Goal: Communication & Community: Share content

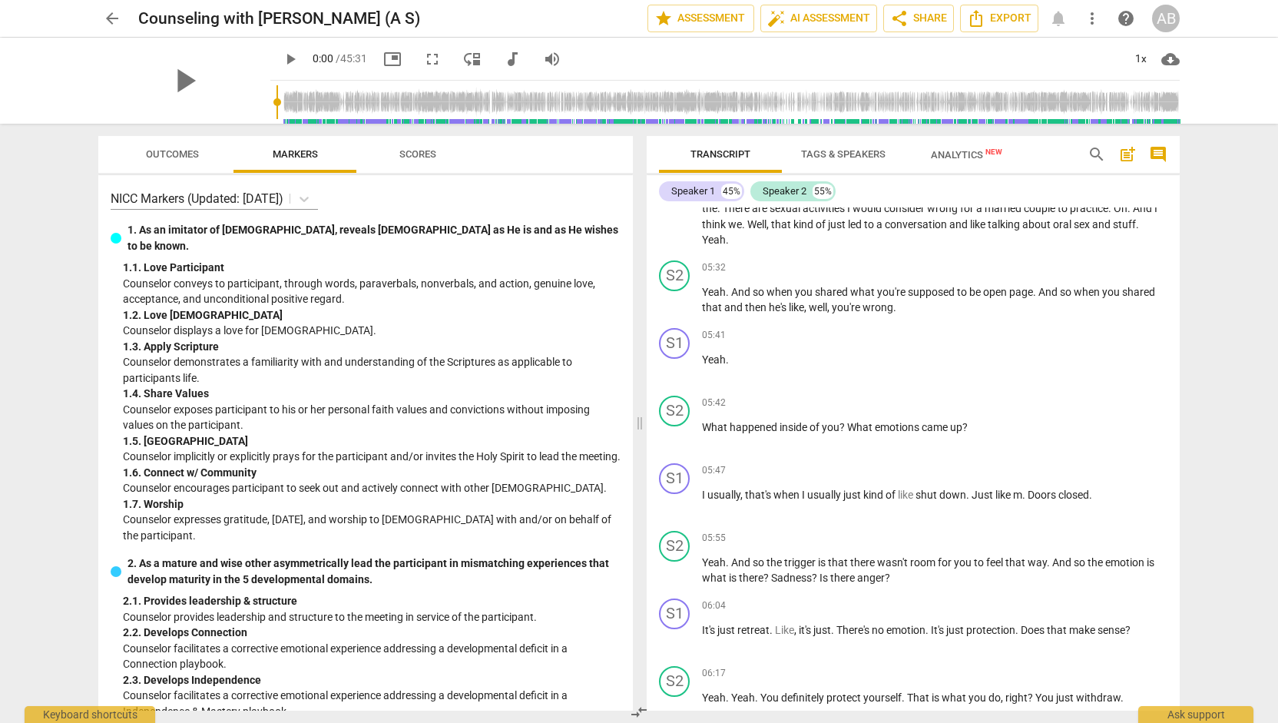
scroll to position [2739, 0]
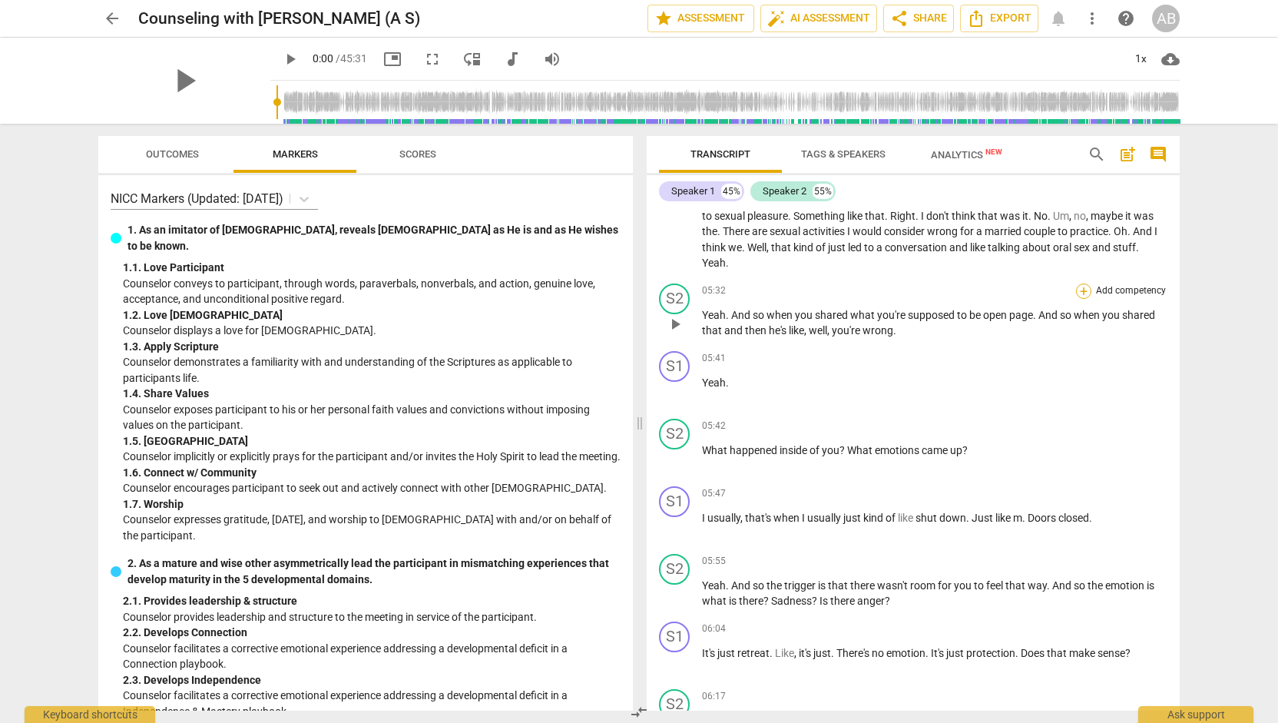
click at [1077, 299] on div "+" at bounding box center [1083, 290] width 15 height 15
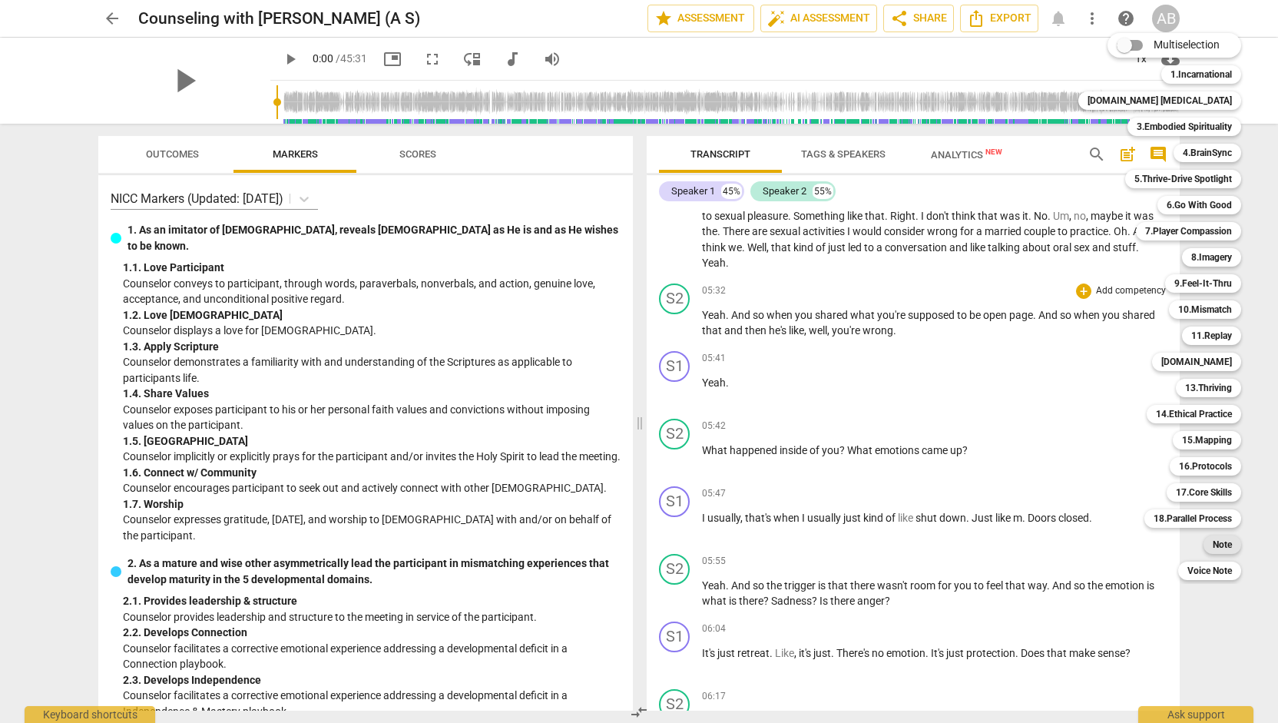
click at [1212, 549] on b "Note" at bounding box center [1221, 544] width 19 height 18
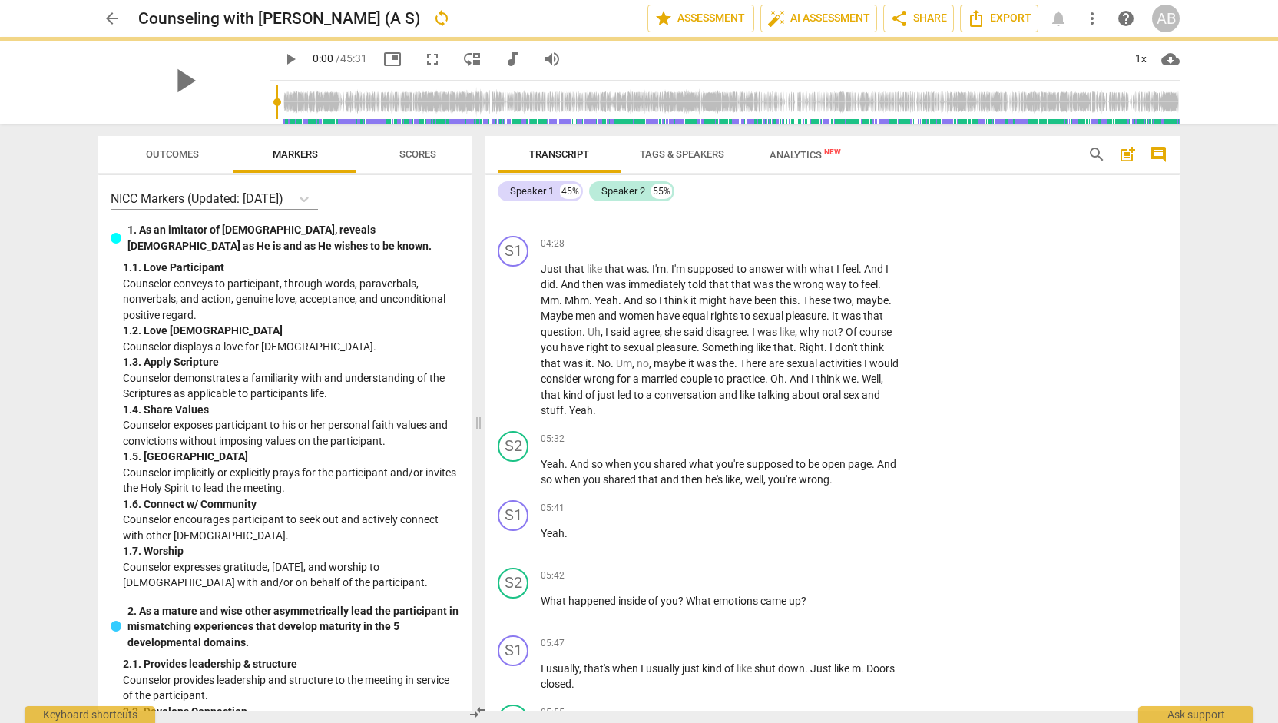
scroll to position [2853, 0]
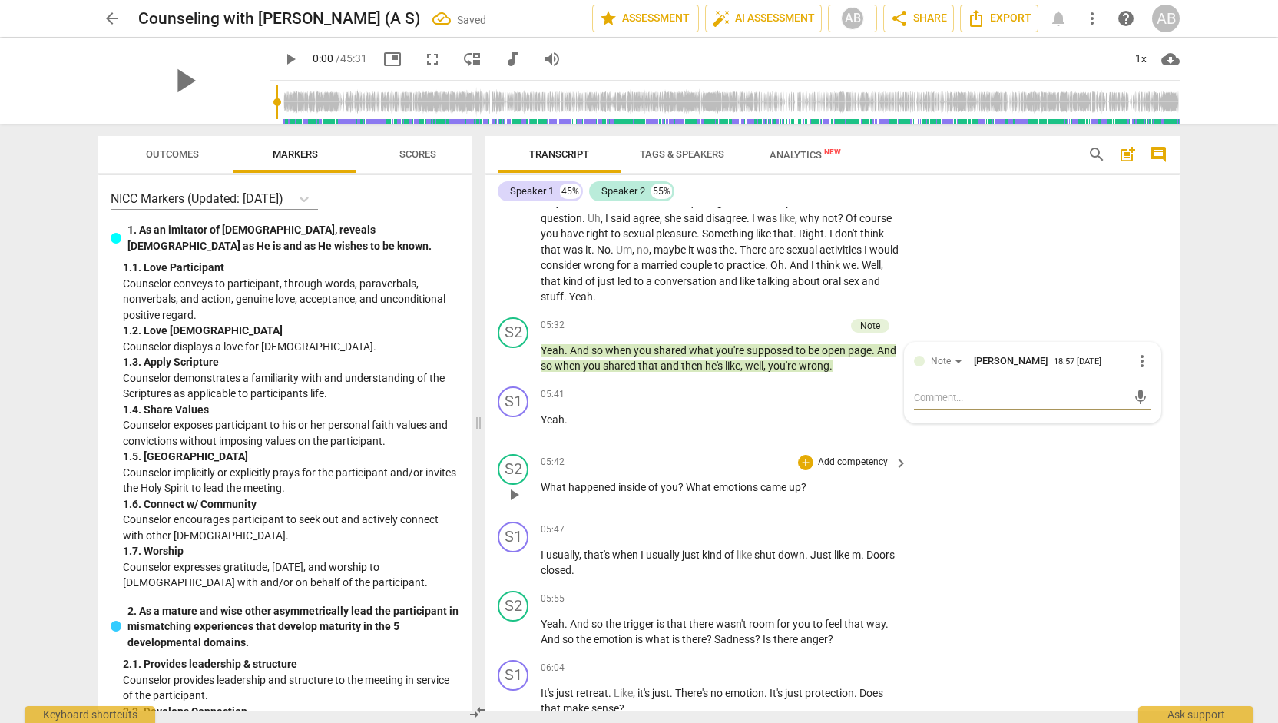
type textarea "T"
type textarea "Tr"
type textarea "Tri"
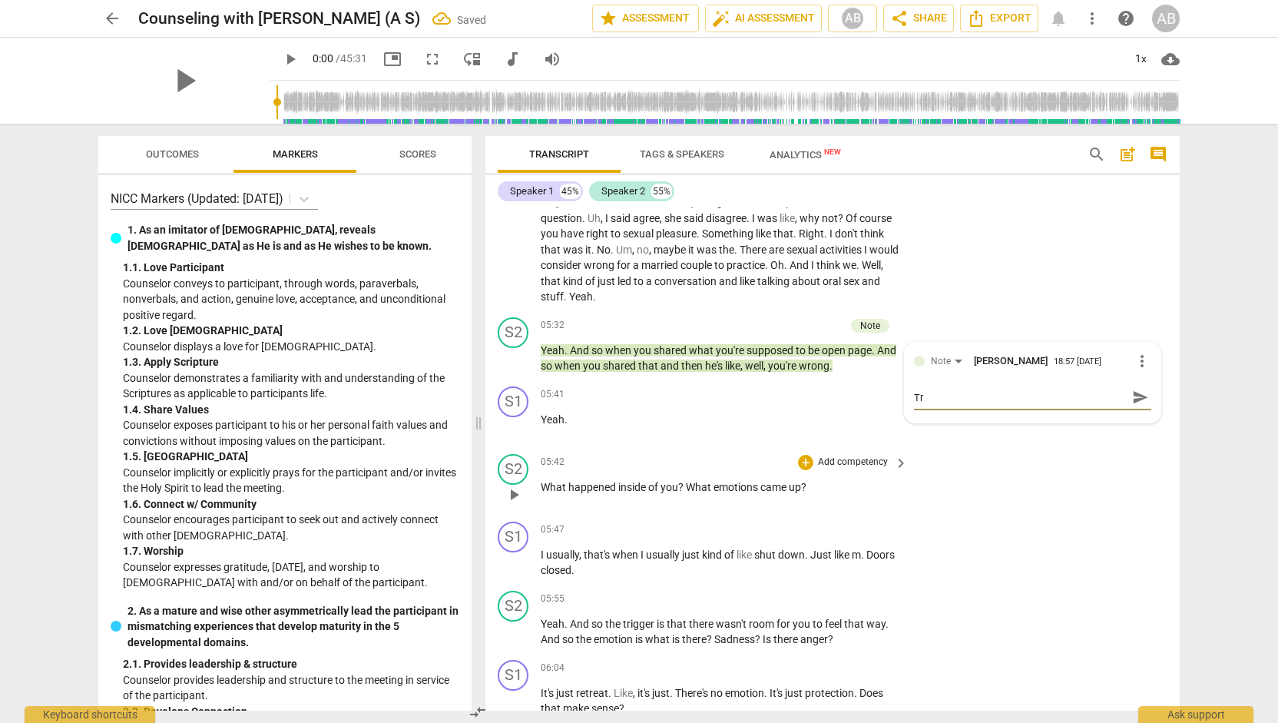
type textarea "Tri"
type textarea "Trig"
type textarea "[PERSON_NAME]"
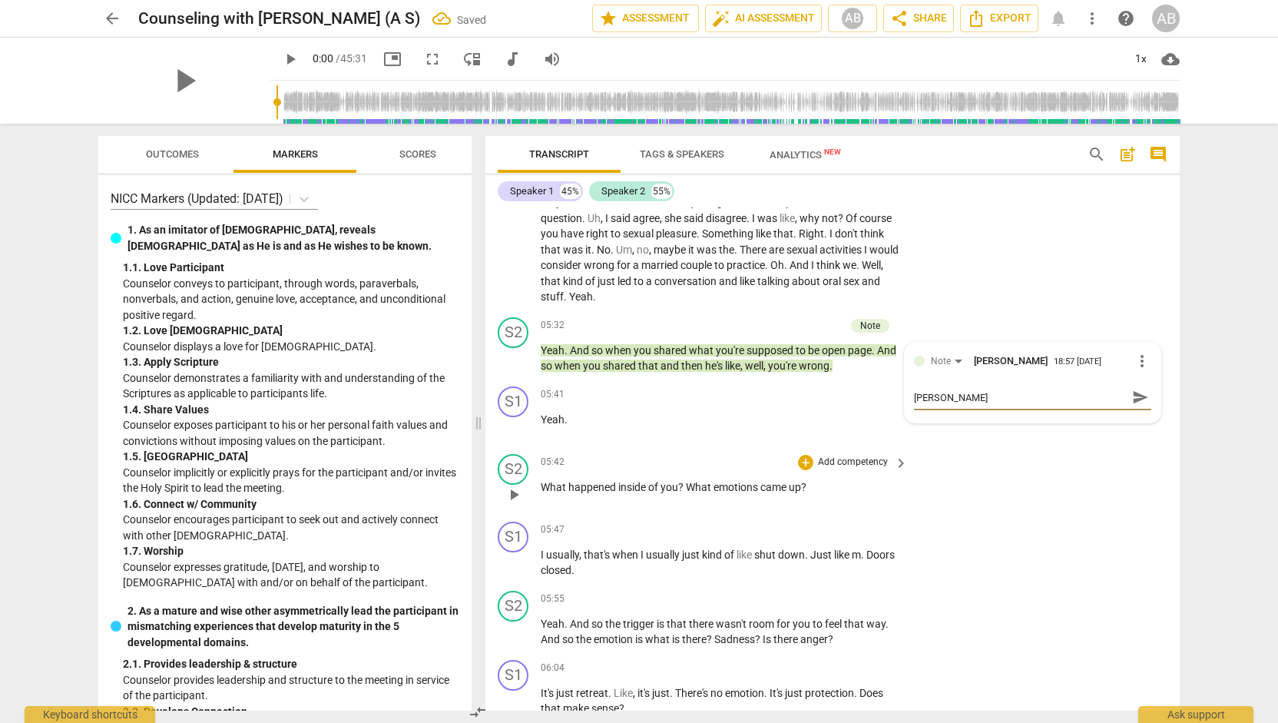
type textarea "Trigge"
type textarea "Trigger"
type textarea "Trigger:"
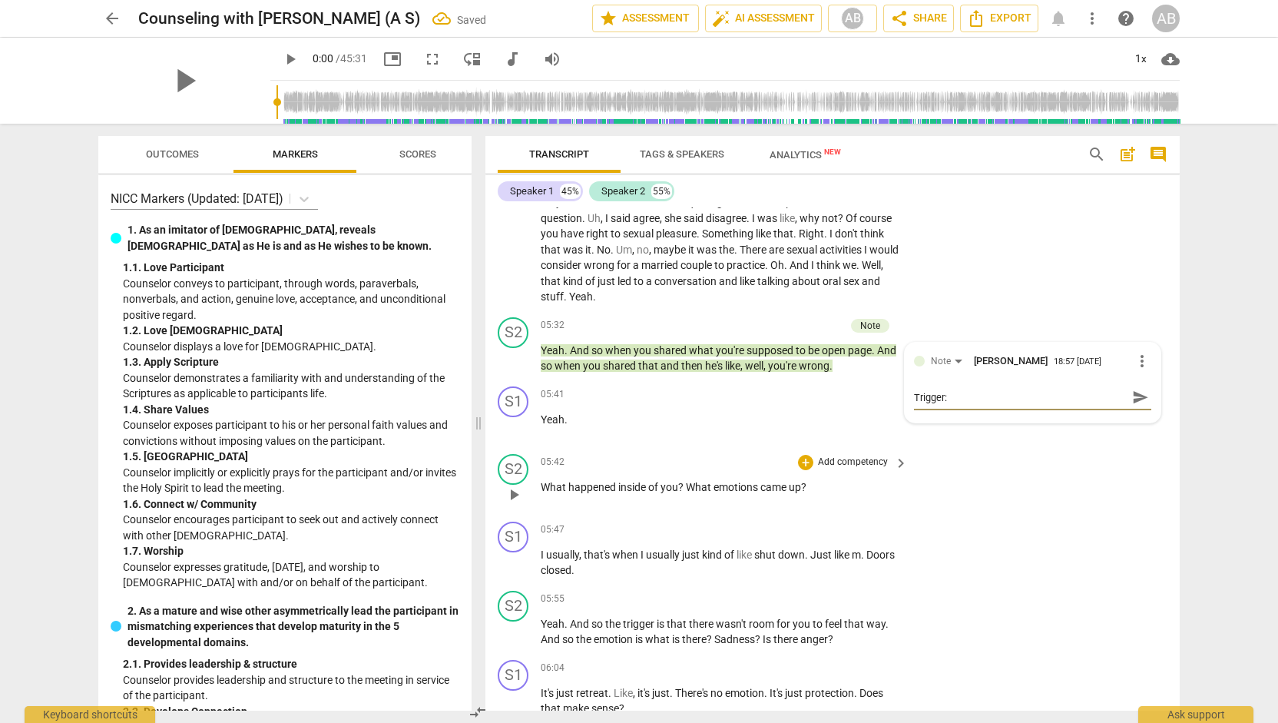
type textarea "Trigger:"
type textarea "Trigger: T"
type textarea "Trigger: Tr"
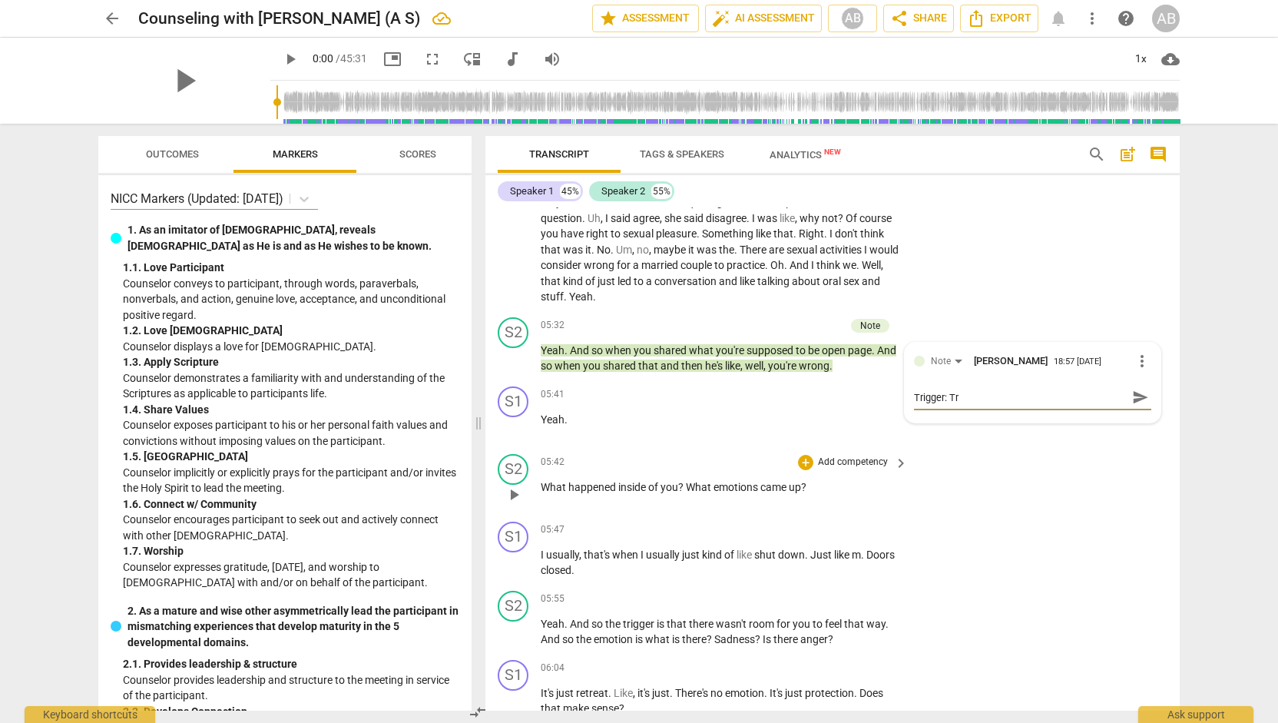
type textarea "Trigger: Try"
type textarea "Trigger: Tryi"
type textarea "Trigger: Tryin"
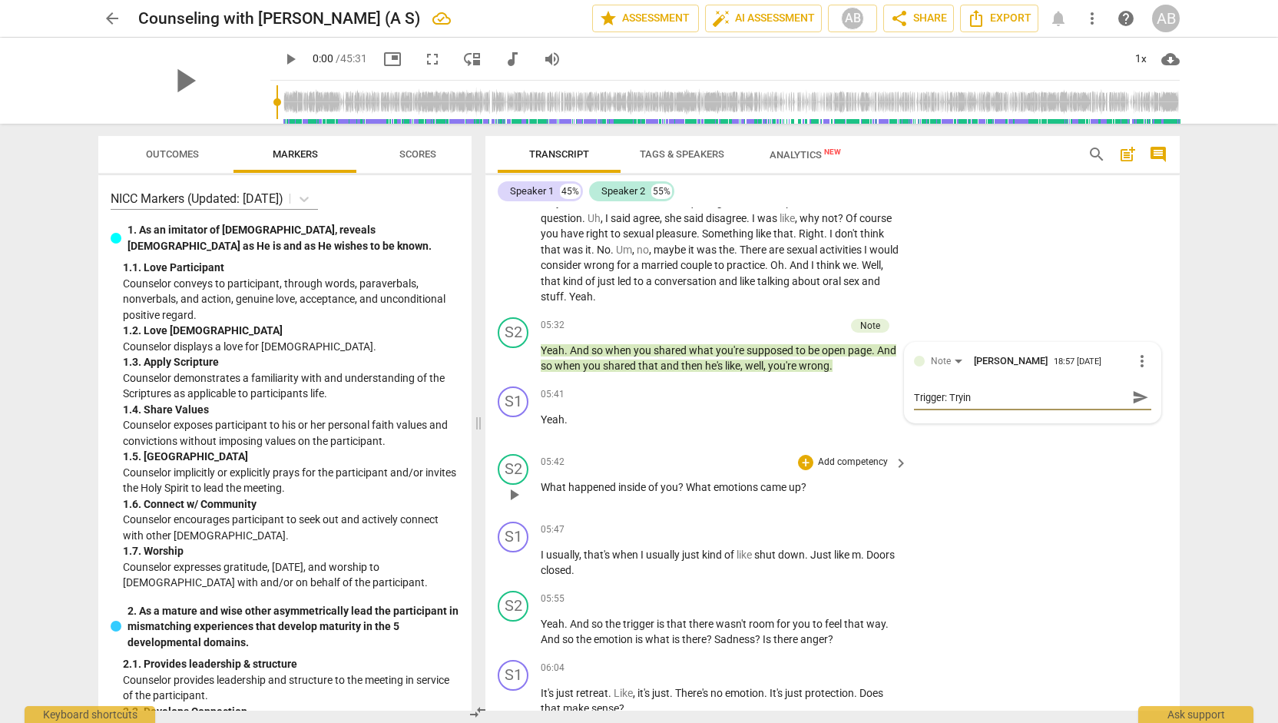
type textarea "Trigger: Trying"
type textarea "Trigger: Trying t"
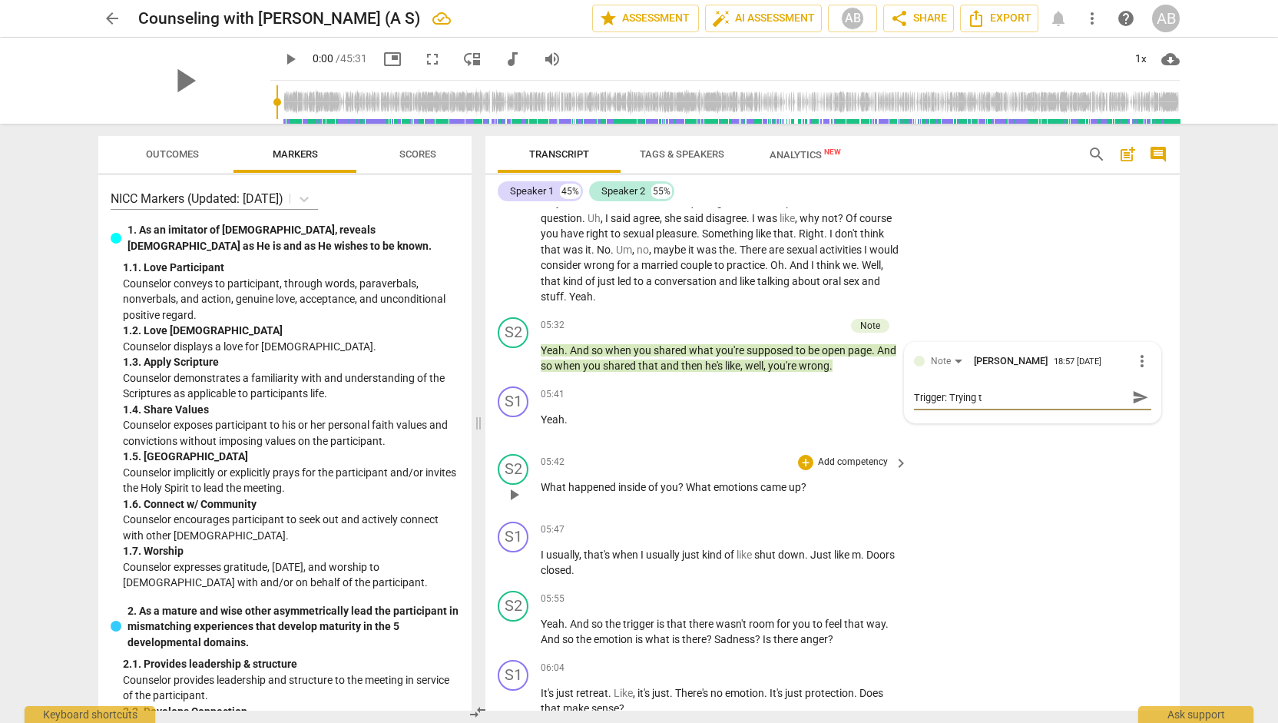
type textarea "Trigger: Trying to"
type textarea "Trigger: Trying to h"
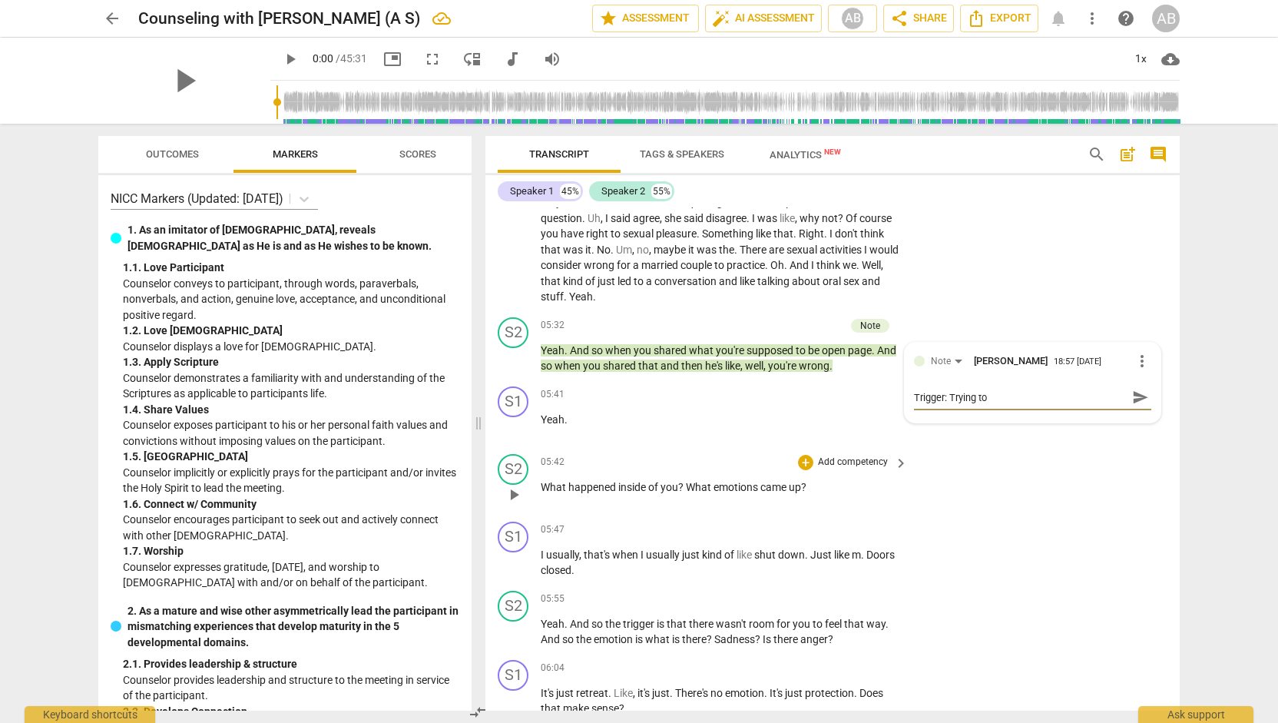
type textarea "Trigger: Trying to h"
type textarea "Trigger: Trying to ho"
type textarea "Trigger: Trying to hon"
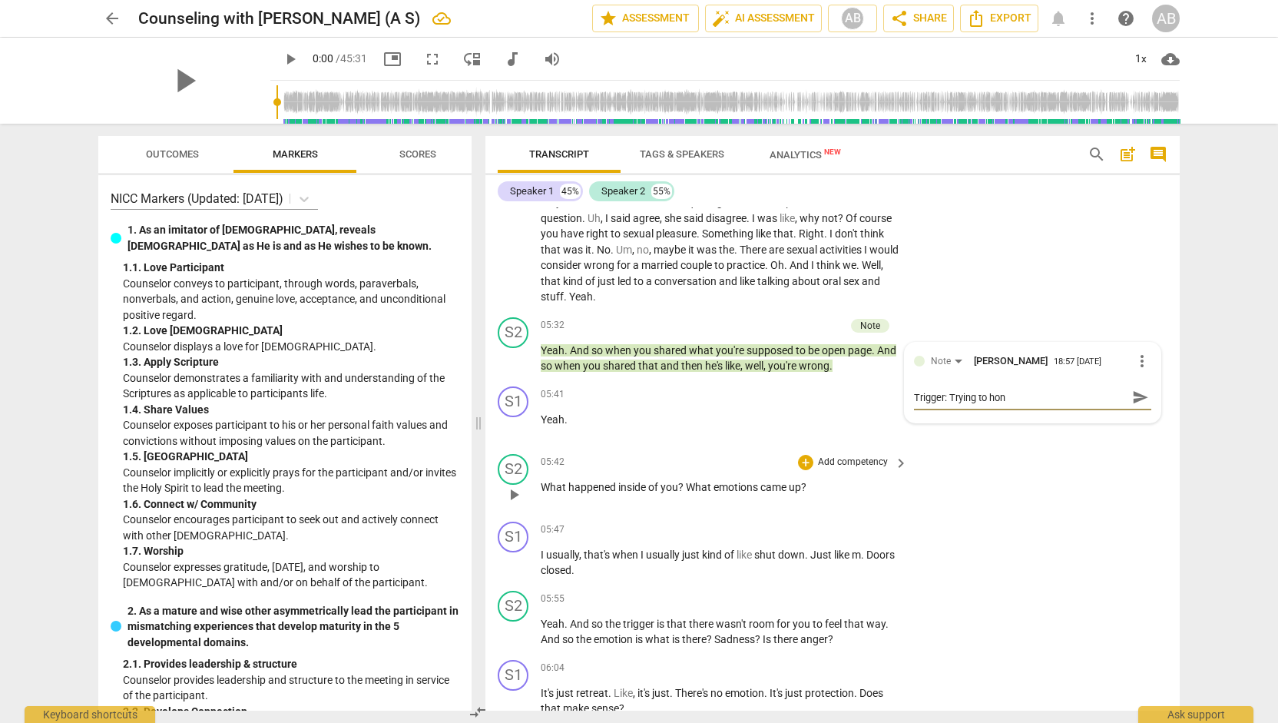
type textarea "Trigger: Trying to hone"
type textarea "Trigger: Trying to hones"
type textarea "Trigger: Trying to honest"
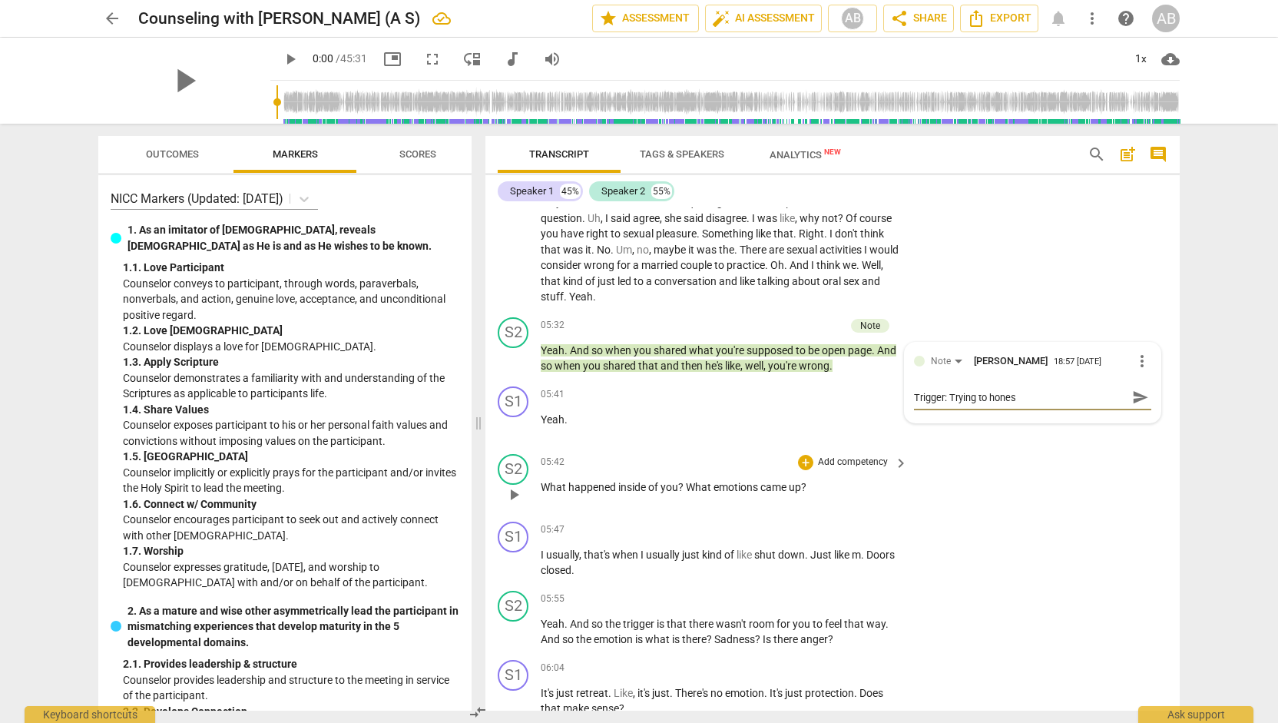
type textarea "Trigger: Trying to honest"
type textarea "Trigger: Trying to honest b"
type textarea "Trigger: Trying to honest bu"
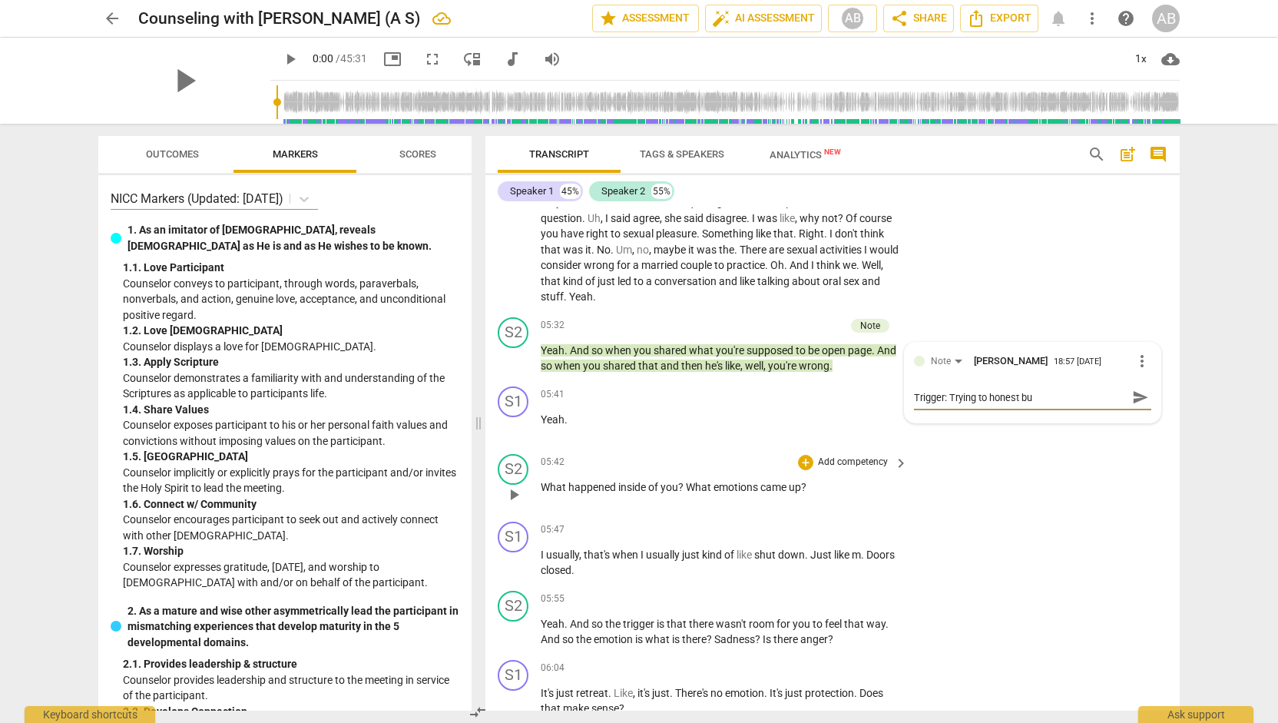
type textarea "Trigger: Trying to honest bu"
type textarea "Trigger: Trying to honest but"
type textarea "Trigger: Trying to honest but b"
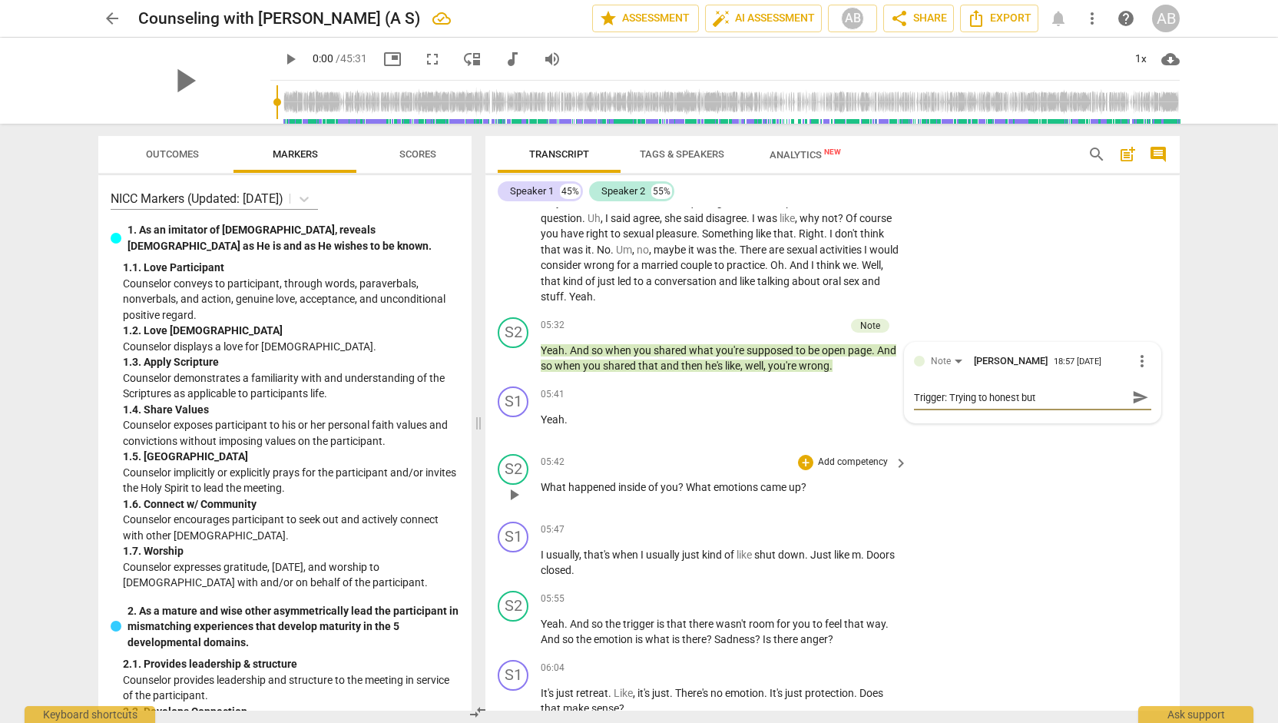
type textarea "Trigger: Trying to honest but b"
type textarea "Trigger: Trying to honest but be"
type textarea "Trigger: Trying to honest but bei"
type textarea "Trigger: Trying to honest but bein"
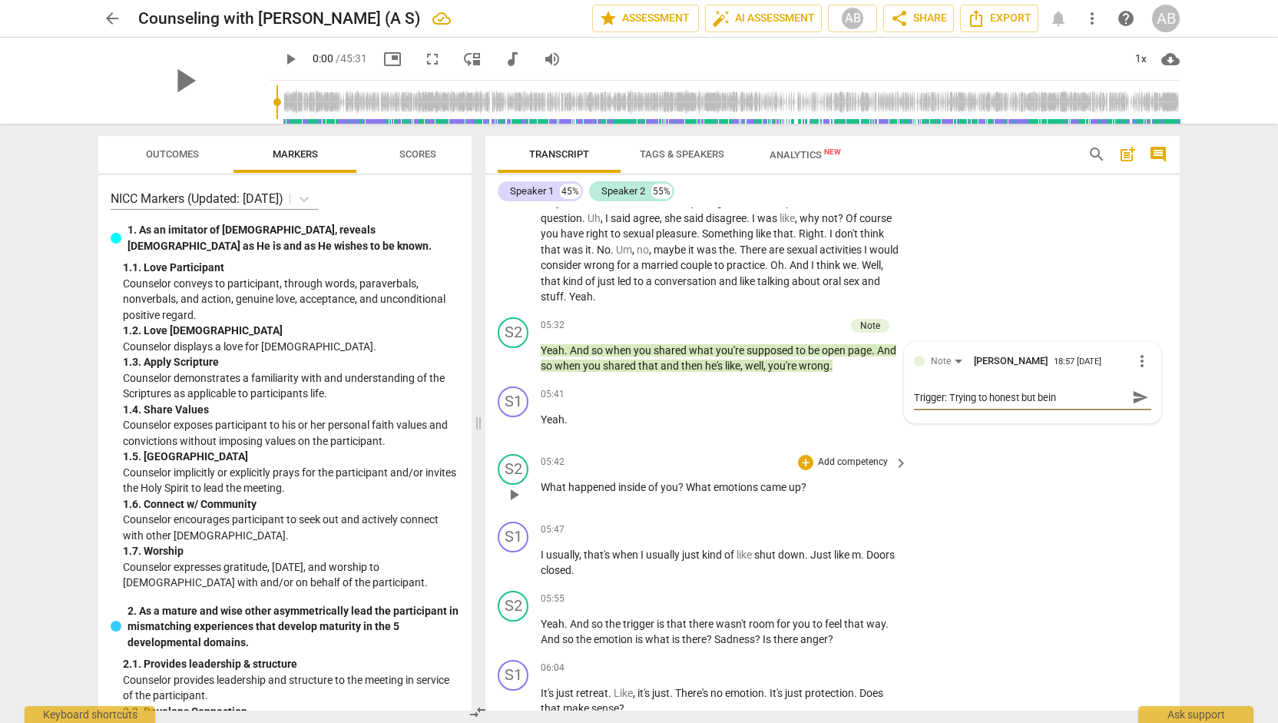
type textarea "Trigger: Trying to honest but being"
type textarea "Trigger: Trying to honest but being s"
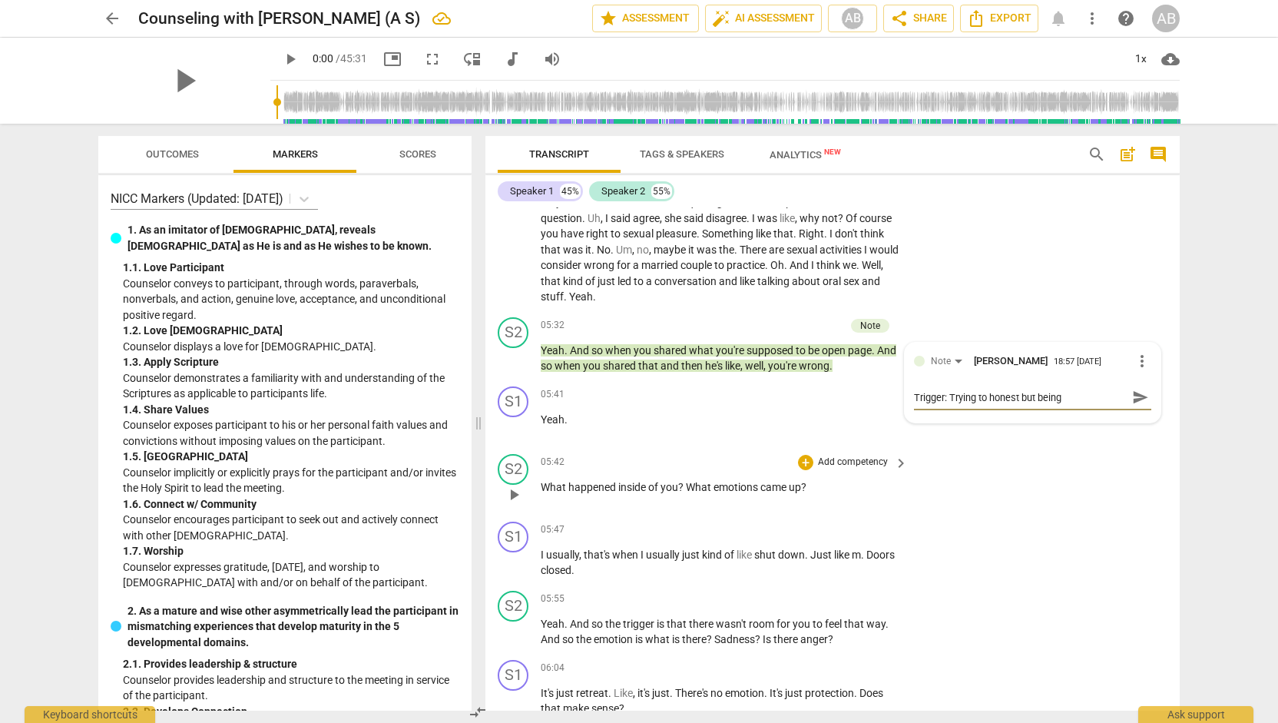
type textarea "Trigger: Trying to honest but being s"
type textarea "Trigger: Trying to honest but being sh"
type textarea "Trigger: Trying to honest but being shu"
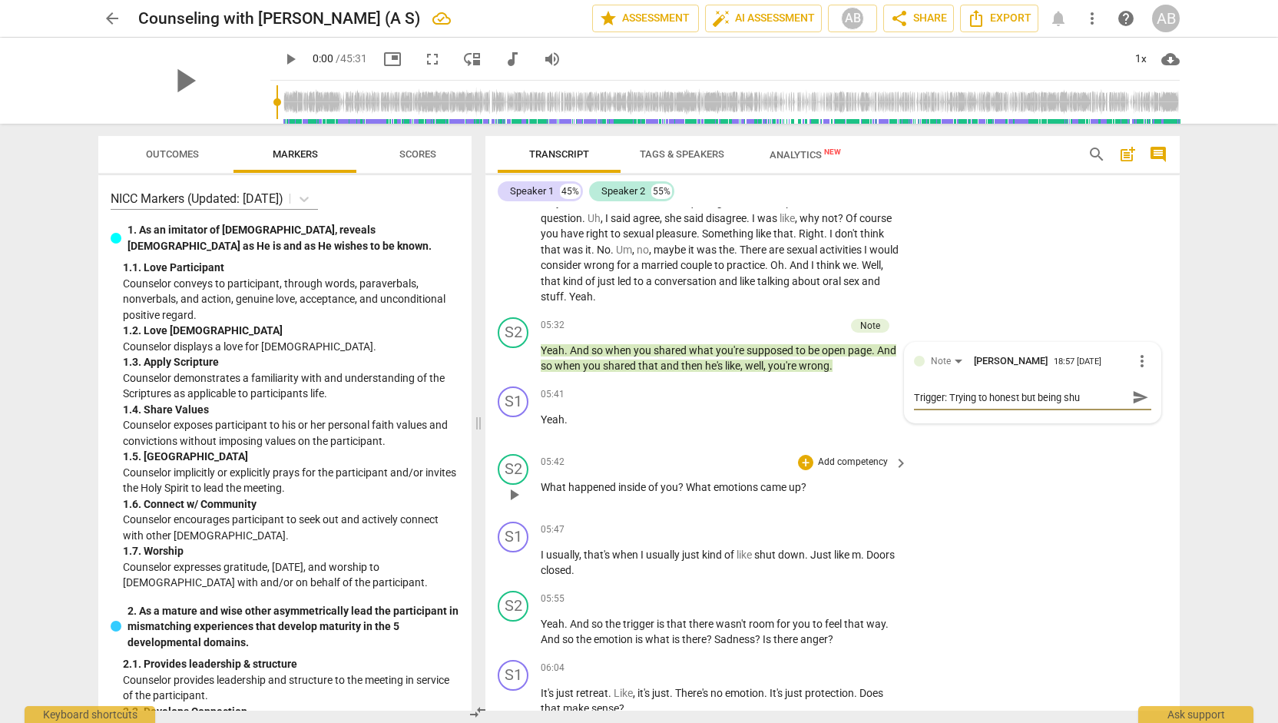
type textarea "Trigger: Trying to honest but being shut"
type textarea "Trigger: Trying to honest but being shut d"
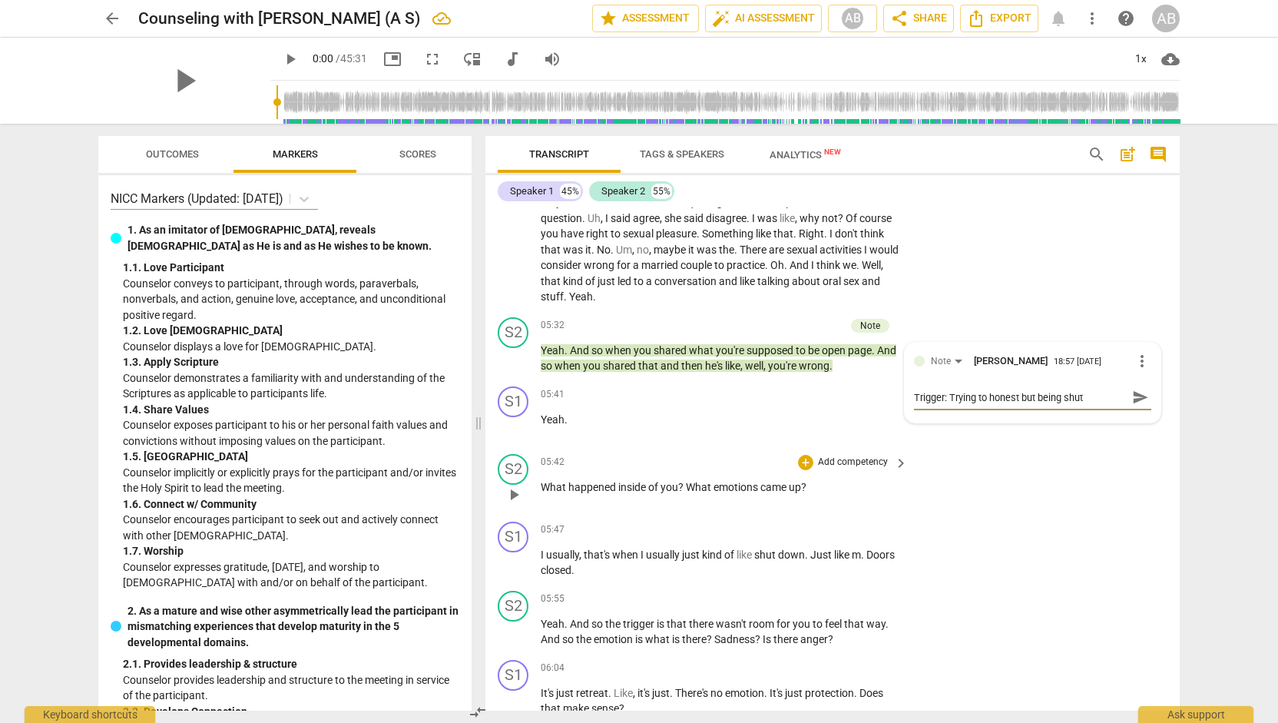
type textarea "Trigger: Trying to honest but being shut d"
type textarea "Trigger: Trying to honest but being shut do"
type textarea "Trigger: Trying to honest but being shut dow"
type textarea "Trigger: Trying to honest but being shut down"
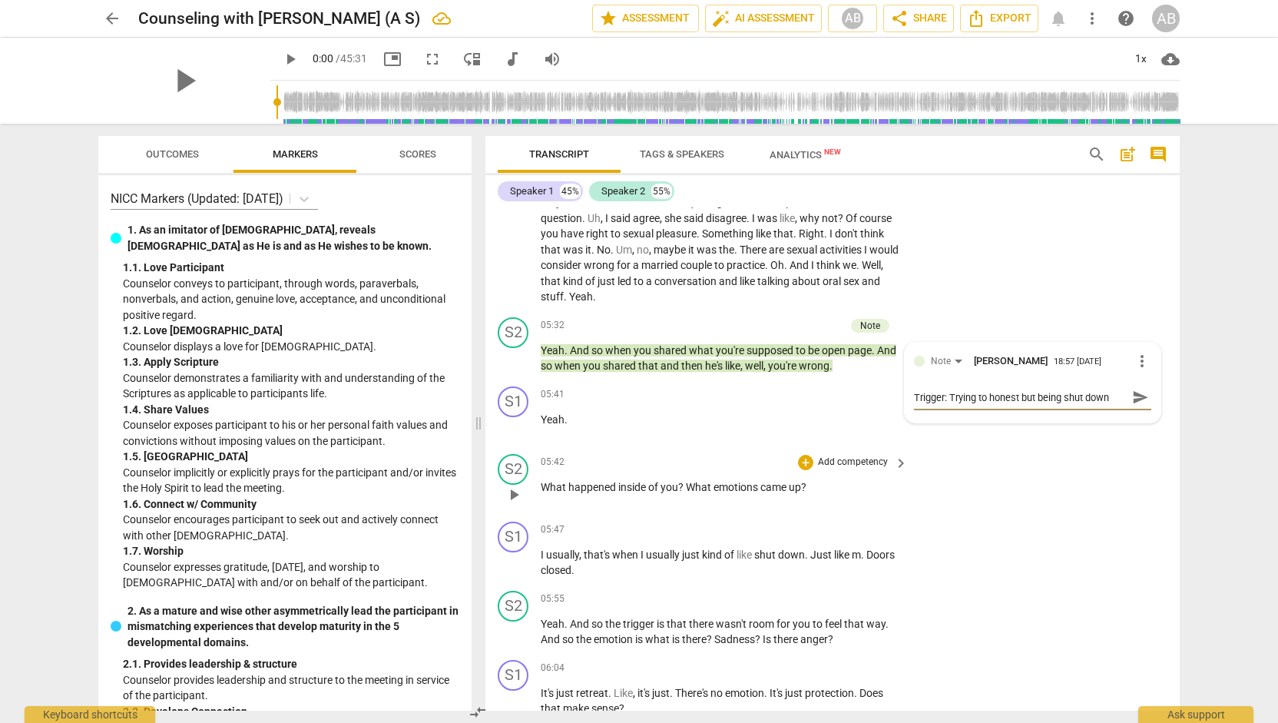
type textarea "Trigger: Trying to honest but being shut down"
type textarea "Trigger: Trying to honest but being shut down o"
type textarea "Trigger: Trying to honest but being shut down or"
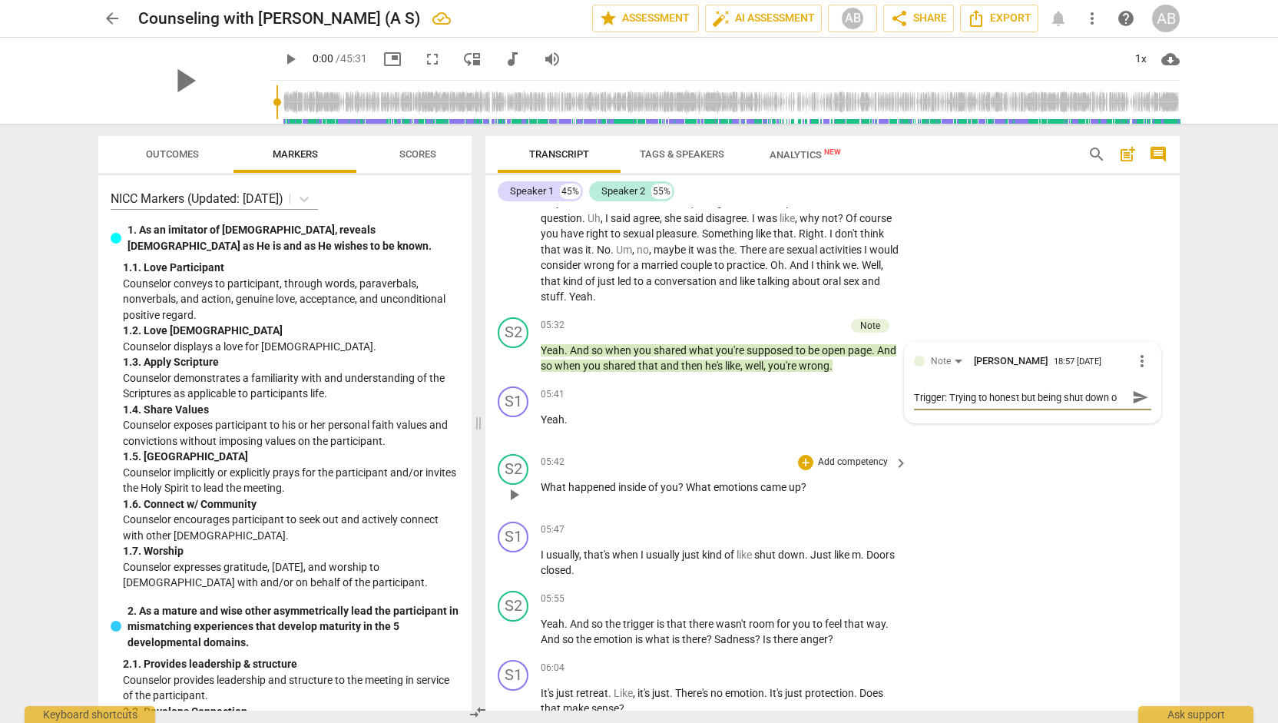
type textarea "Trigger: Trying to honest but being shut down or"
type textarea "Trigger: Trying to honest but being shut down or to"
type textarea "Trigger: Trying to honest but being shut down or tol"
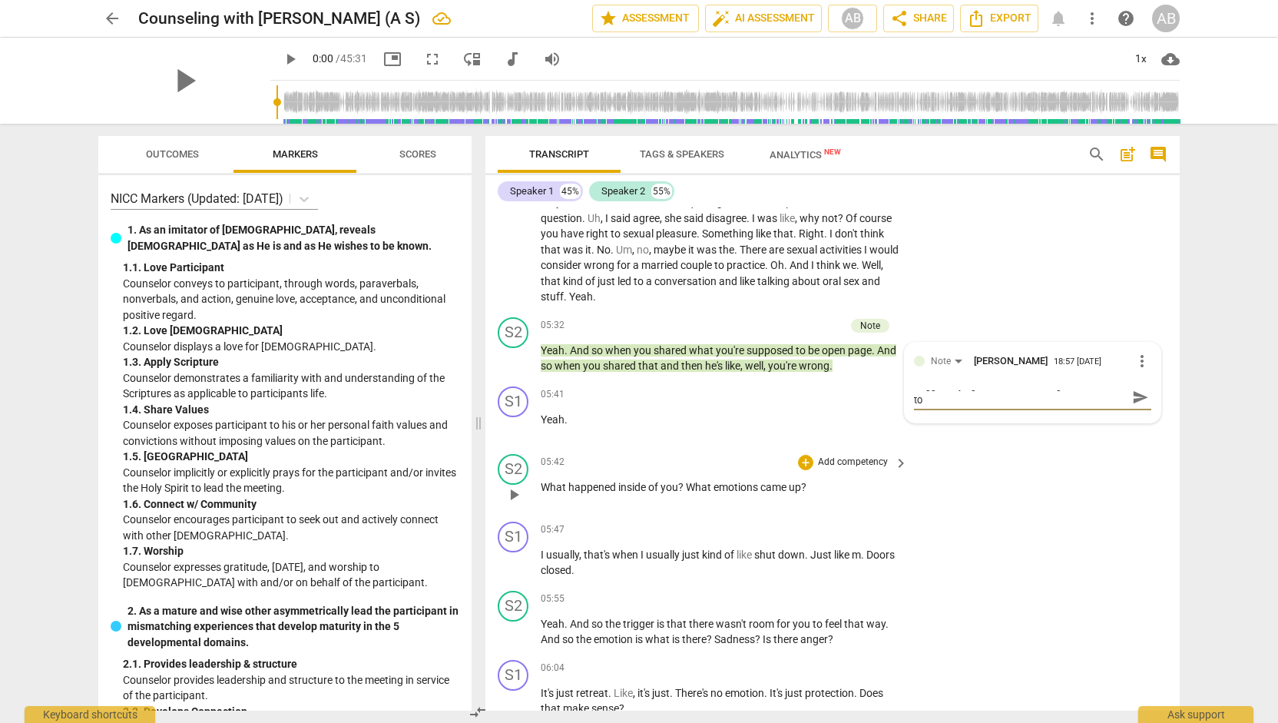
type textarea "Trigger: Trying to honest but being shut down or tol"
type textarea "Trigger: Trying to honest but being shut down or told"
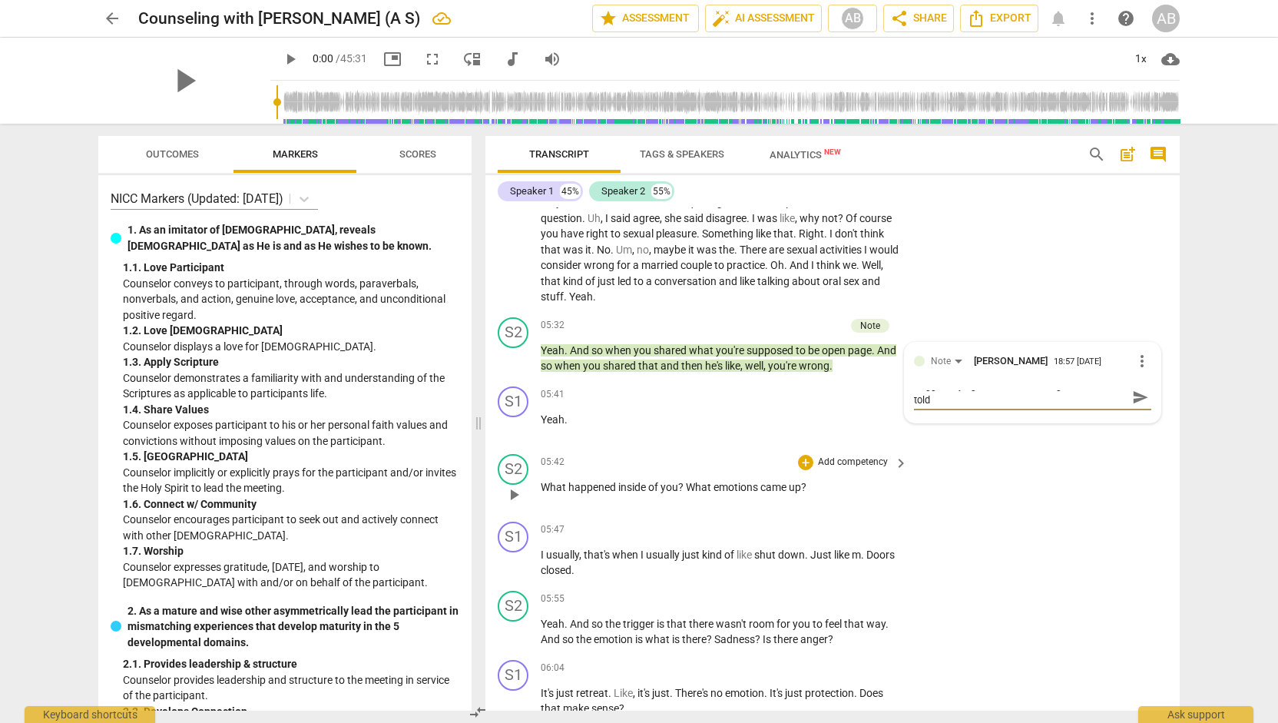
type textarea "Trigger: Trying to honest but being shut down or told I"
type textarea "Trigger: Trying to honest but being shut down or told I a"
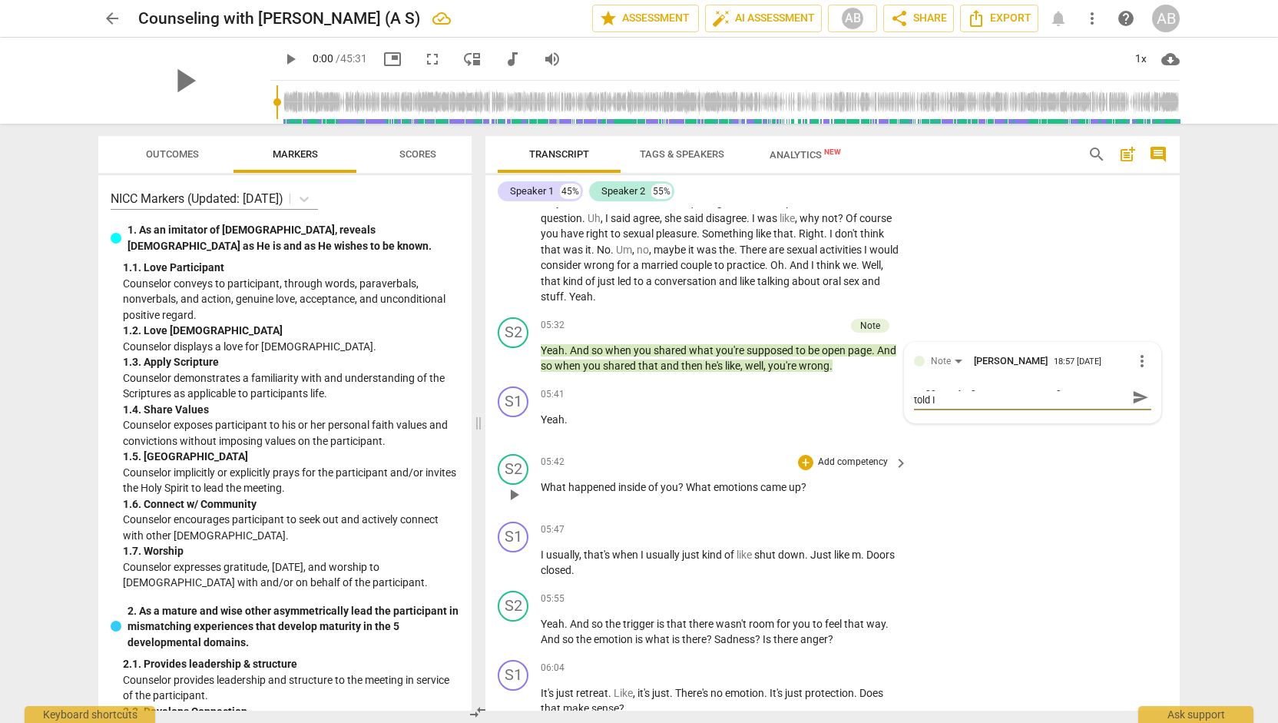
type textarea "Trigger: Trying to honest but being shut down or told I a"
type textarea "Trigger: Trying to honest but being shut down or told I am"
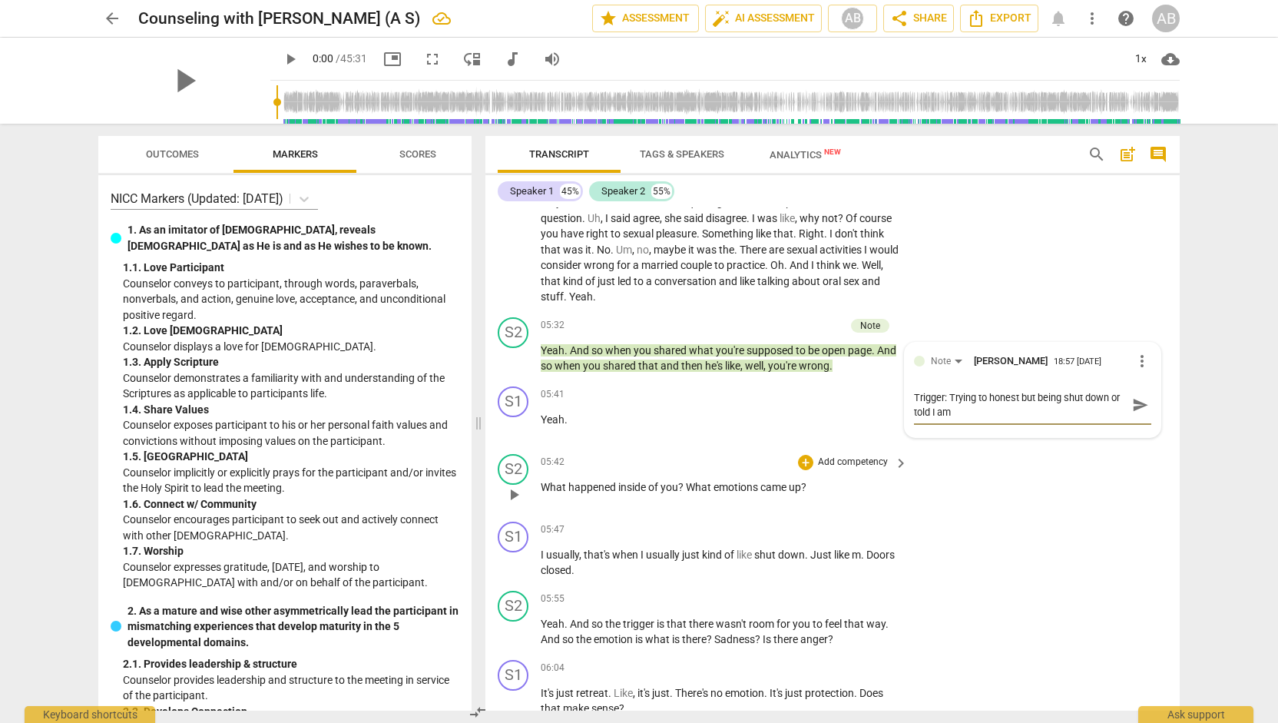
type textarea "Trigger: Trying to honest but being shut down or told I am"
type textarea "Trigger: Trying to honest but being shut down or told I am w"
type textarea "Trigger: Trying to honest but being shut down or told I am wr"
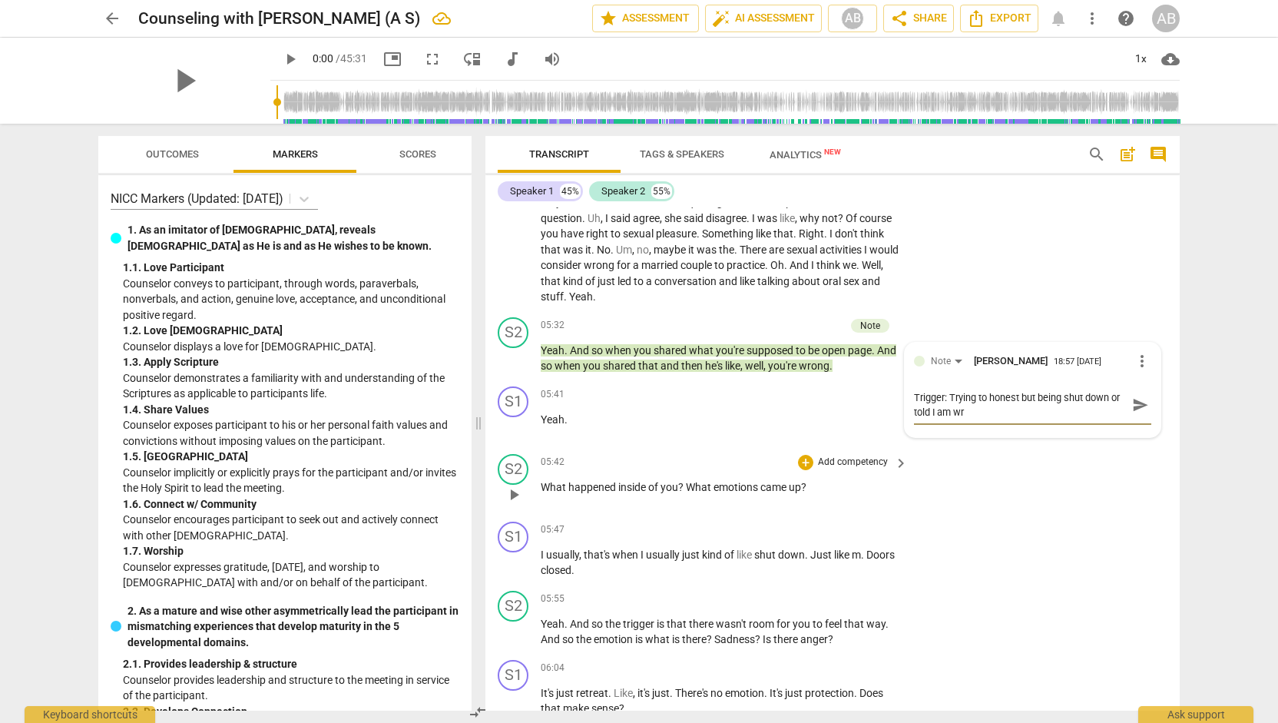
type textarea "Trigger: Trying to honest but being shut down or told I am wro"
type textarea "Trigger: Trying to honest but being shut down or told I am wron"
type textarea "Trigger: Trying to honest but being shut down or told I am wrong"
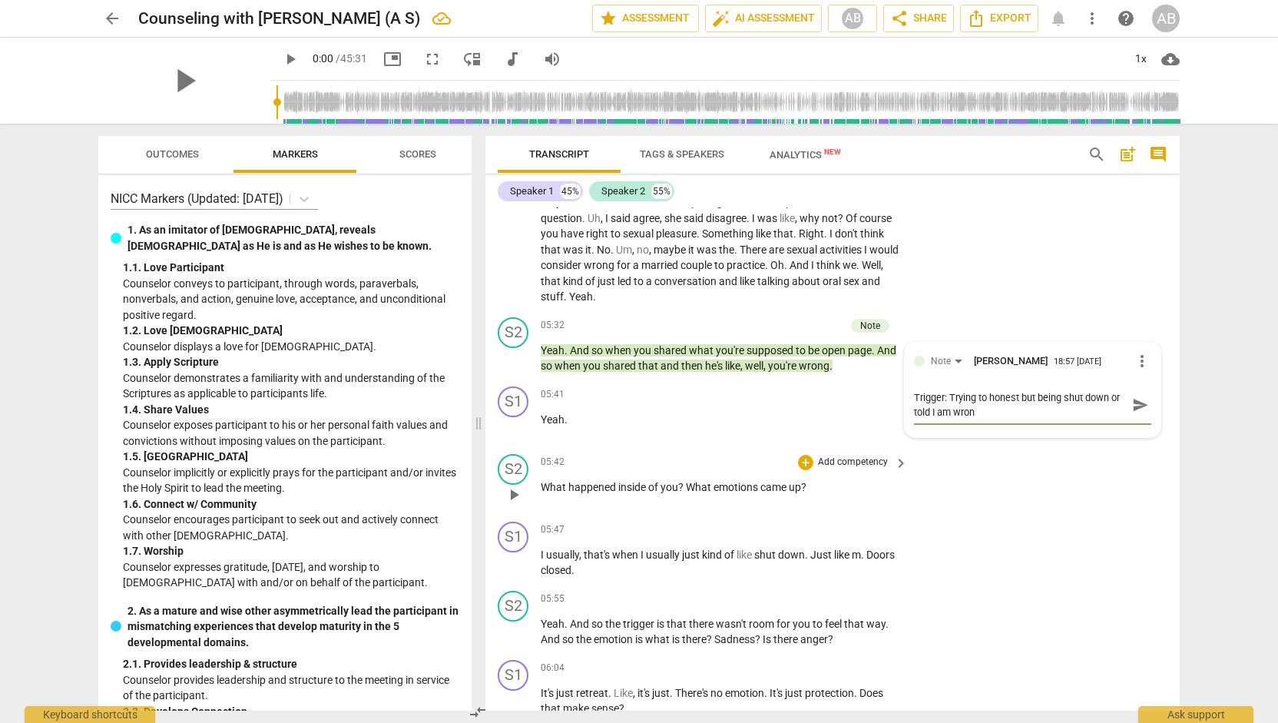
type textarea "Trigger: Trying to honest but being shut down or told I am wrong"
type textarea "Trigger: Trying to honest but being shut down or told I am wrong."
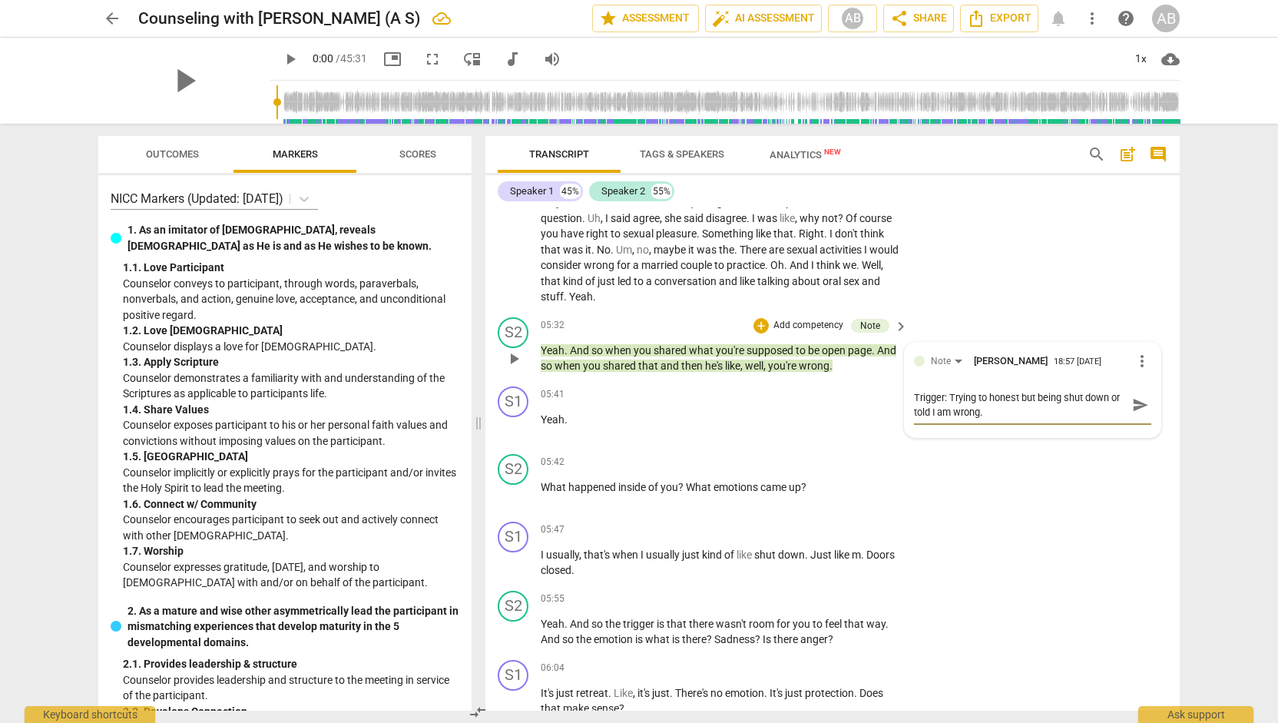
click at [983, 392] on textarea "Trigger: Trying to honest but being shut down or told I am wrong." at bounding box center [1020, 404] width 213 height 29
type textarea "Trigger: Trying to honest but being shut down or told I am wrong."
type textarea "Trigger: Trying to b honest but being shut down or told I am wrong."
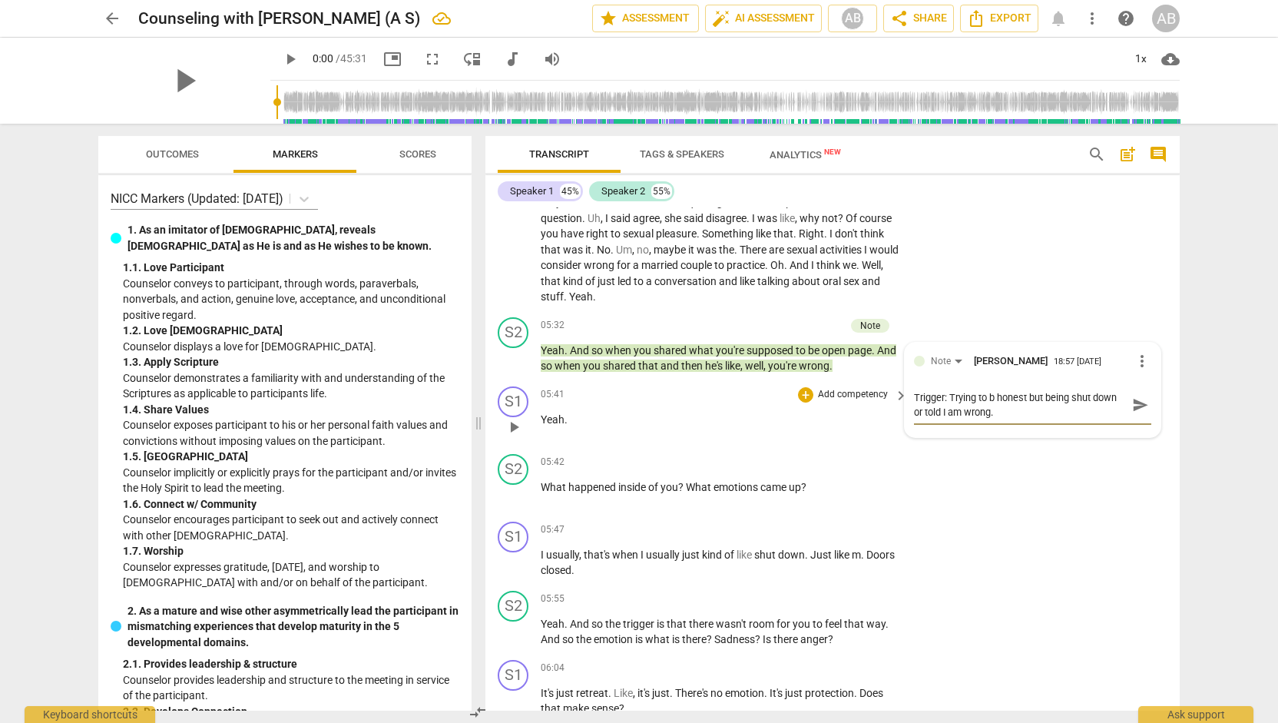
type textarea "Trigger: Trying to be honest but being shut down or told I am wrong."
click at [900, 531] on span "keyboard_arrow_right" at bounding box center [901, 530] width 18 height 18
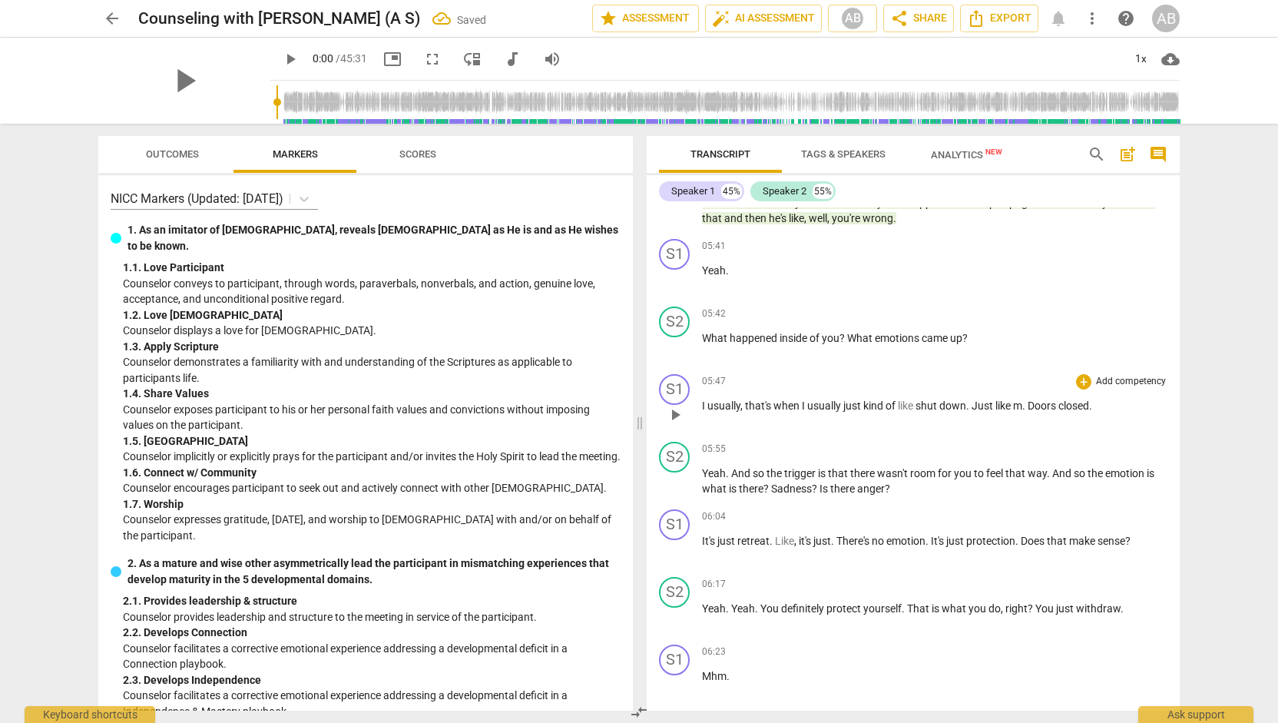
scroll to position [2739, 0]
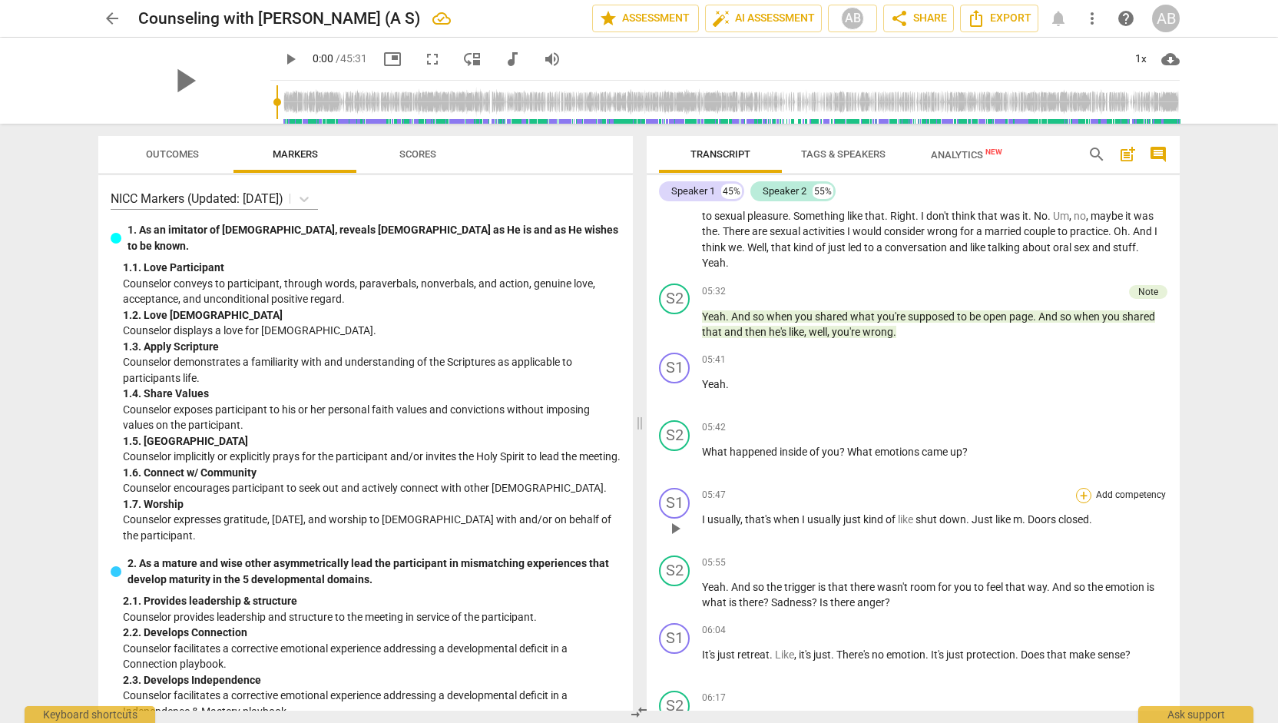
click at [1079, 503] on div "+" at bounding box center [1083, 495] width 15 height 15
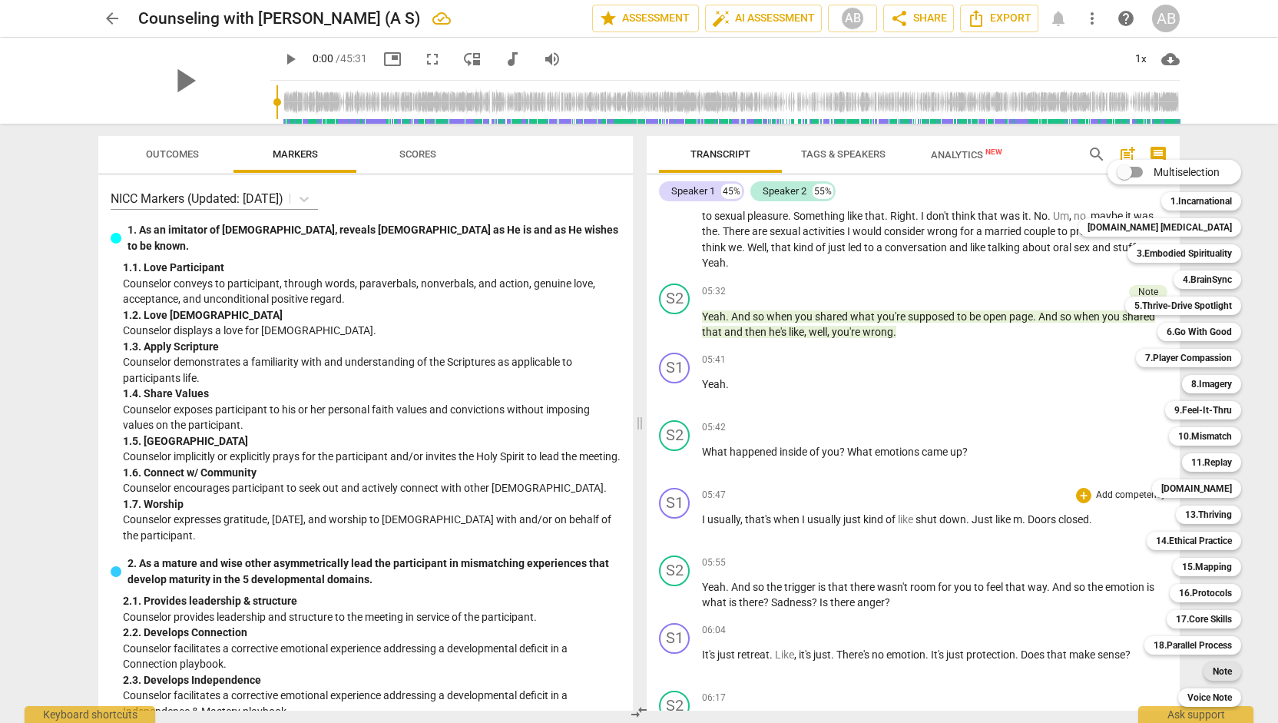
click at [1212, 670] on b "Note" at bounding box center [1221, 671] width 19 height 18
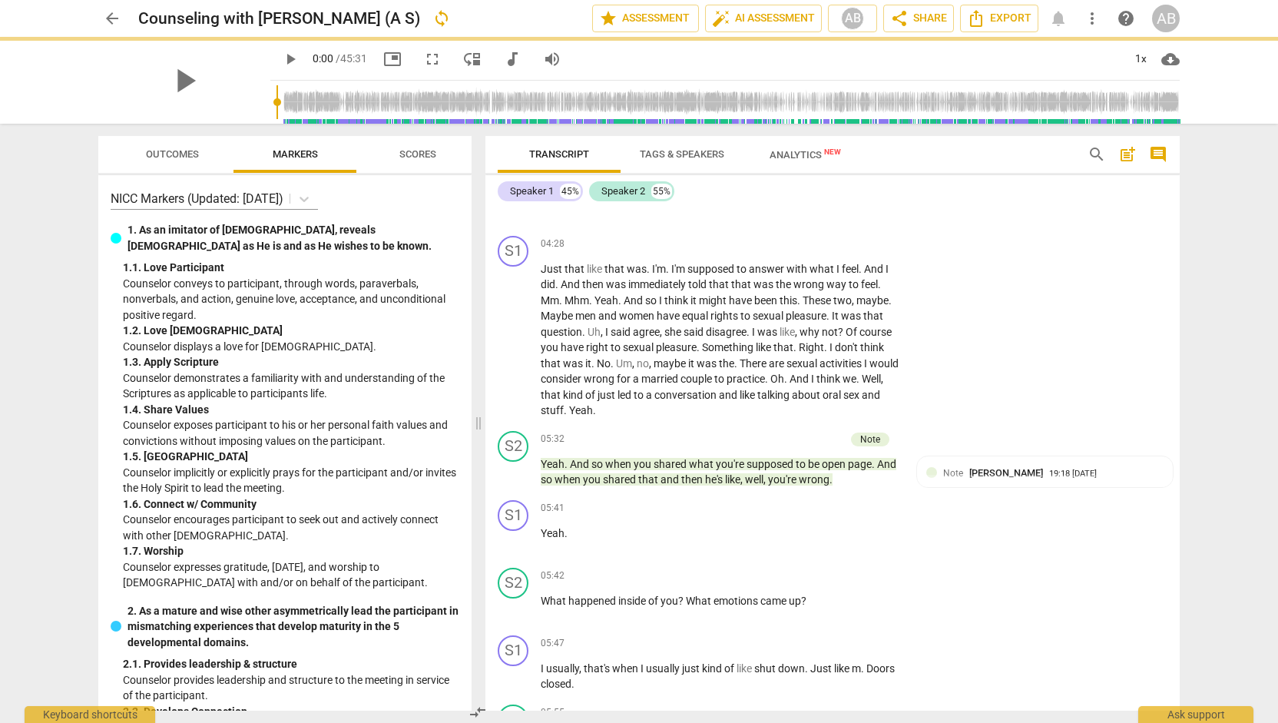
scroll to position [2853, 0]
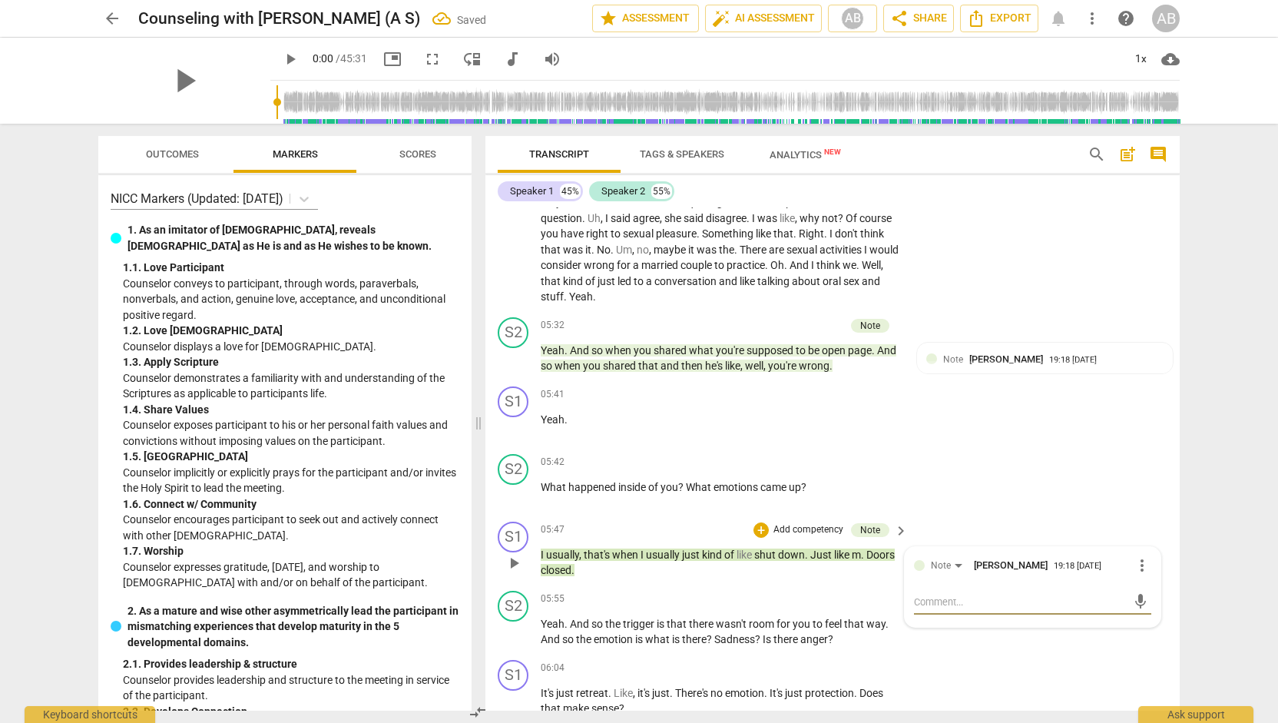
click at [1012, 599] on textarea at bounding box center [1020, 601] width 213 height 15
type textarea "N"
type textarea "No"
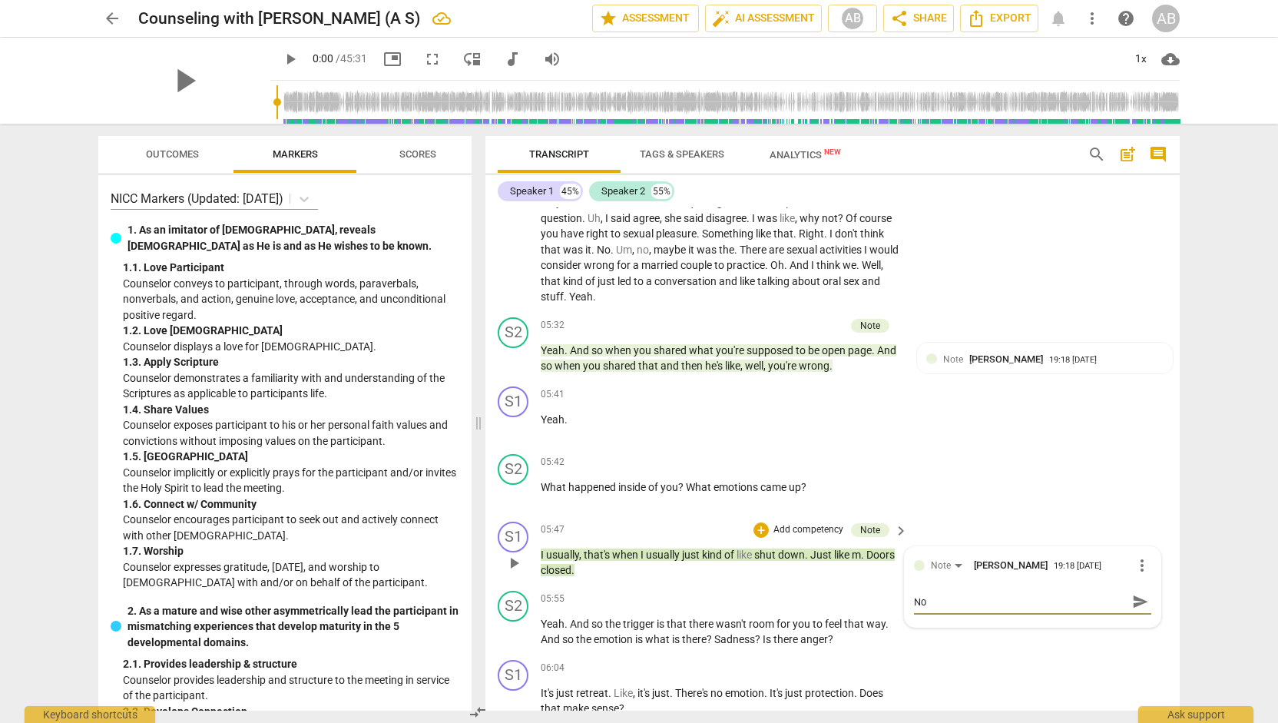
type textarea "Not"
type textarea "Note"
type textarea "Notes"
type textarea "Note"
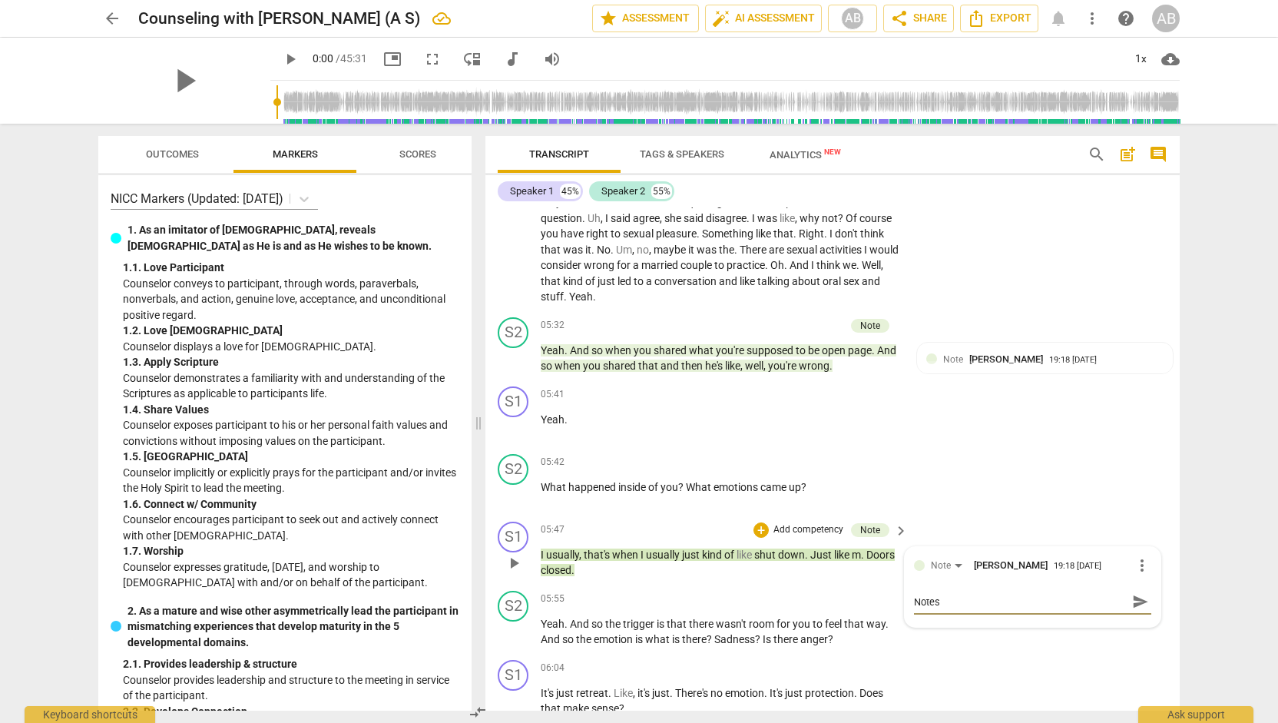
type textarea "Note"
type textarea "Not"
type textarea "No"
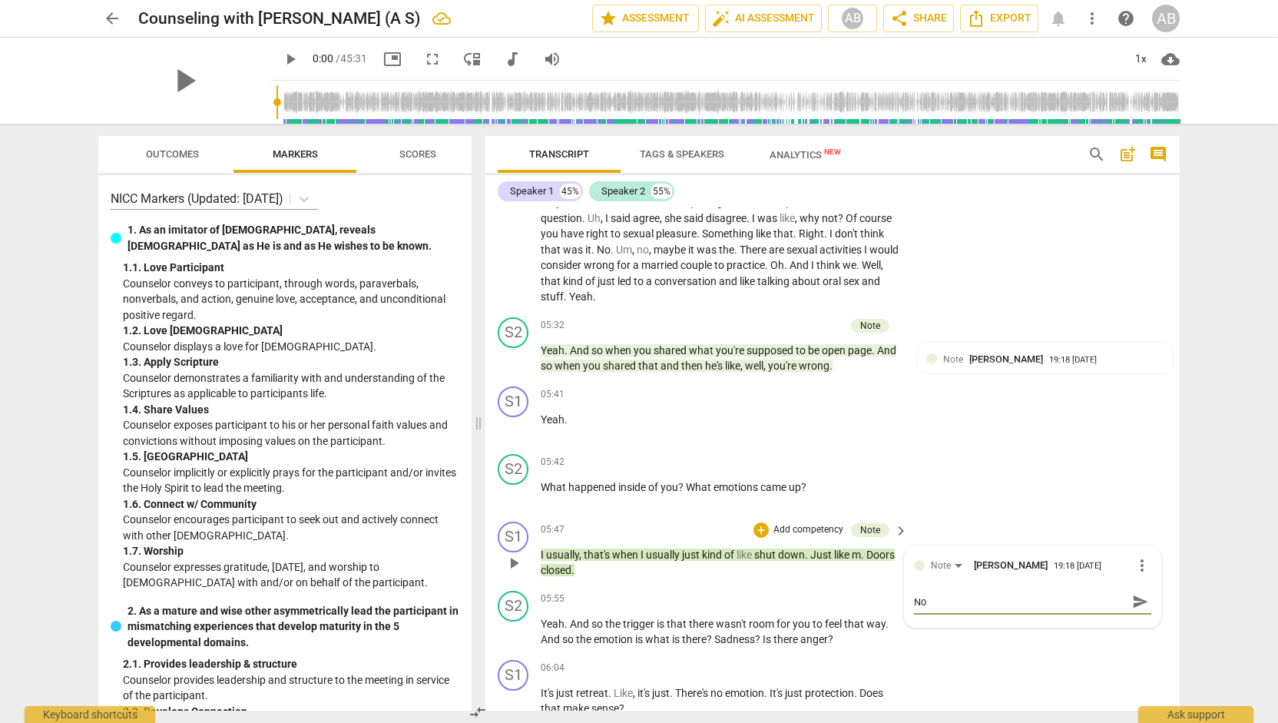
type textarea "N"
type textarea "E"
type textarea "E:"
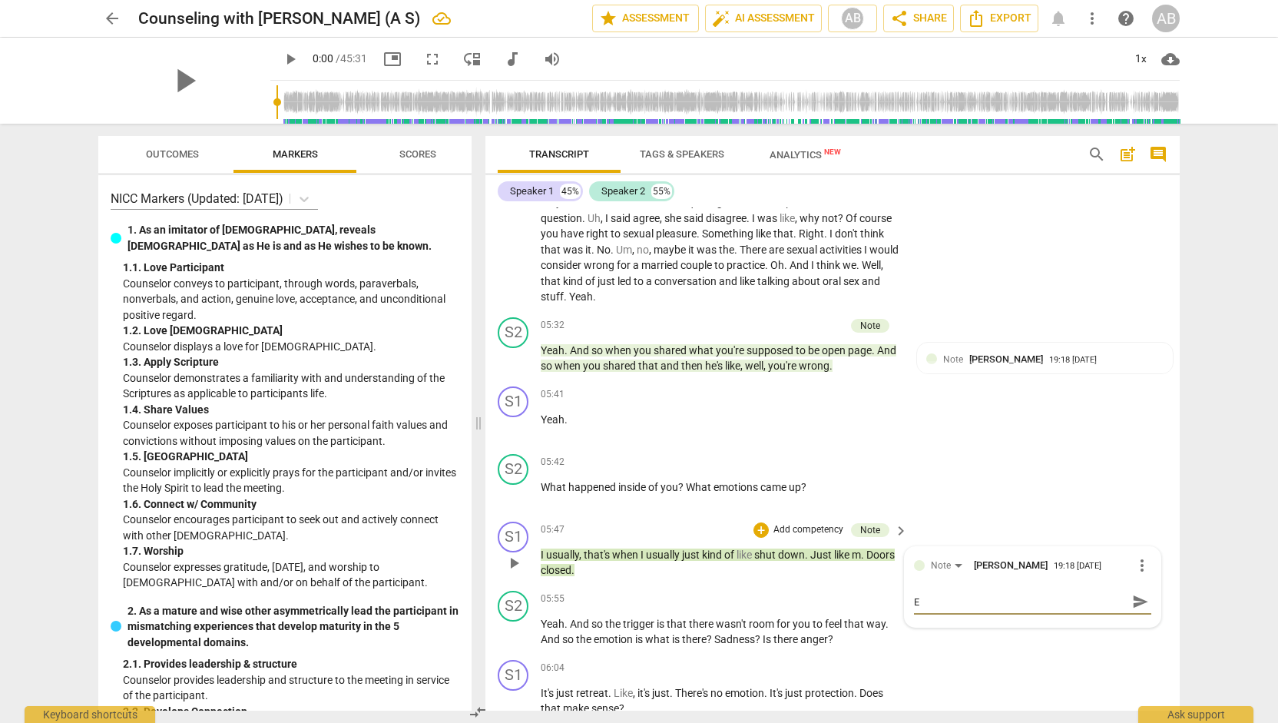
type textarea "E:"
type textarea "E: S"
type textarea "E: Sh"
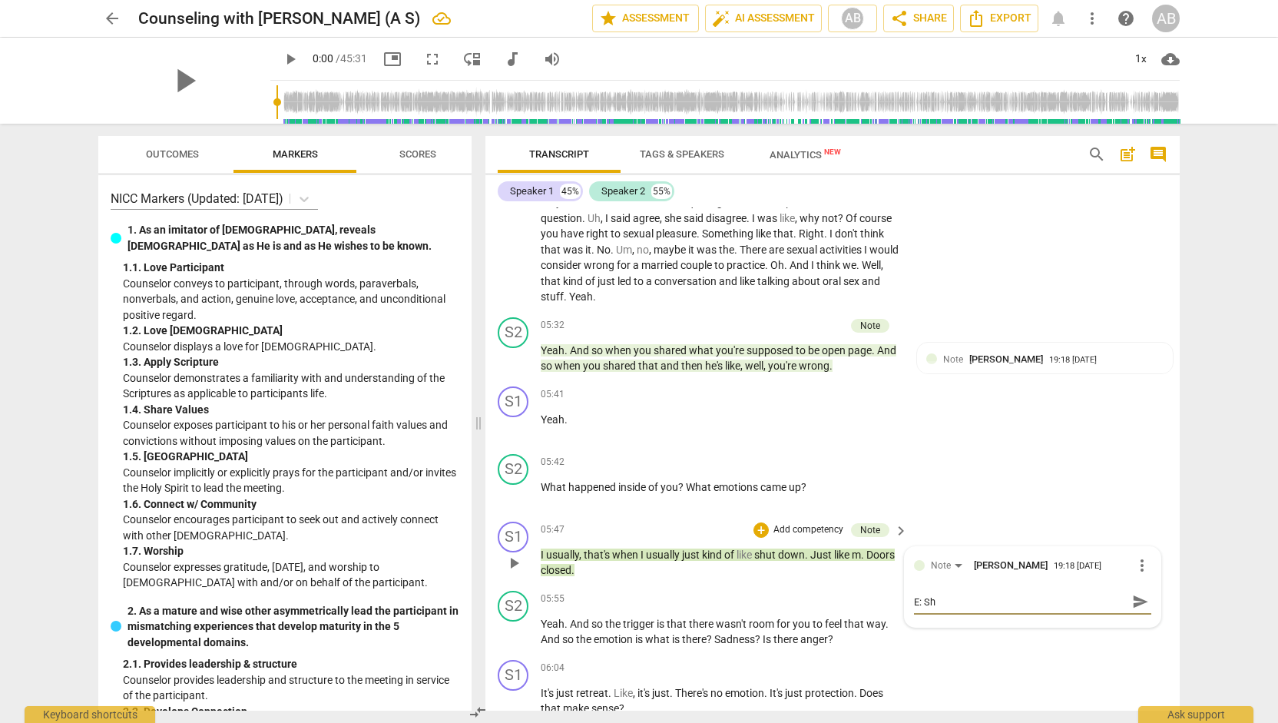
type textarea "E: Shu"
type textarea "E: Shut"
type textarea "E: Shut D"
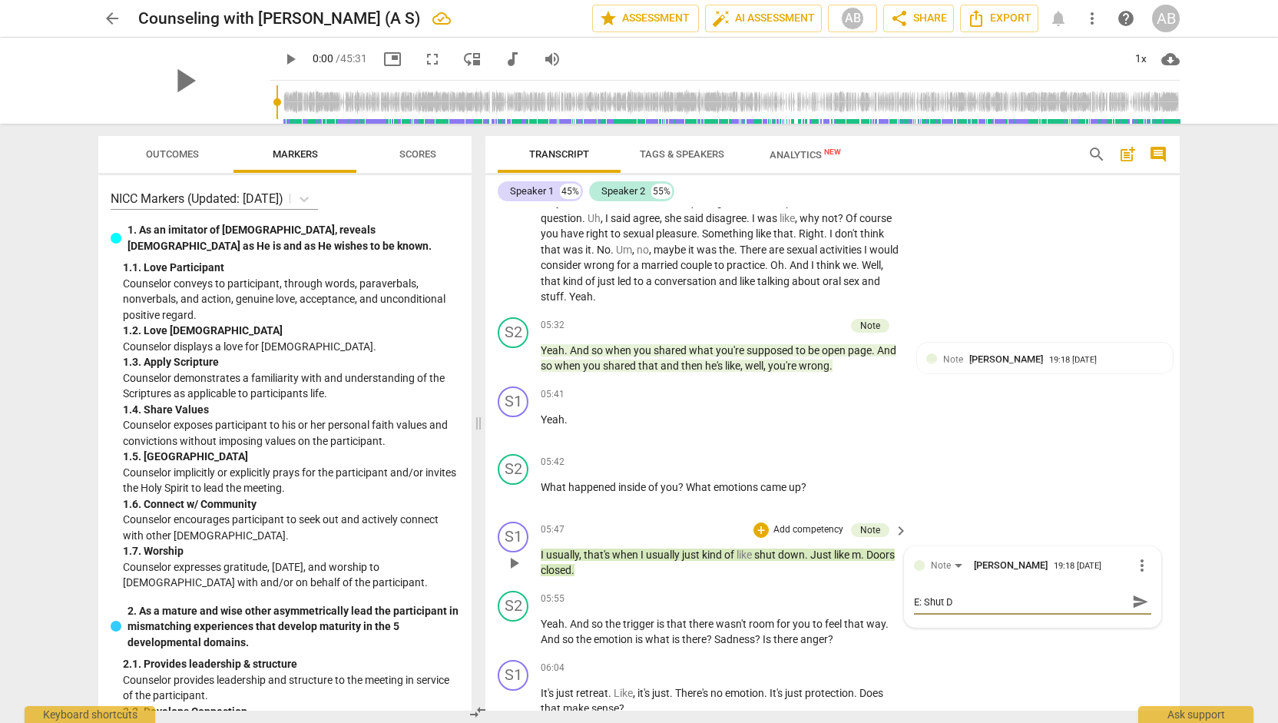
type textarea "E: Shut Do"
type textarea "E: Shut Dow"
type textarea "E: Shut Down"
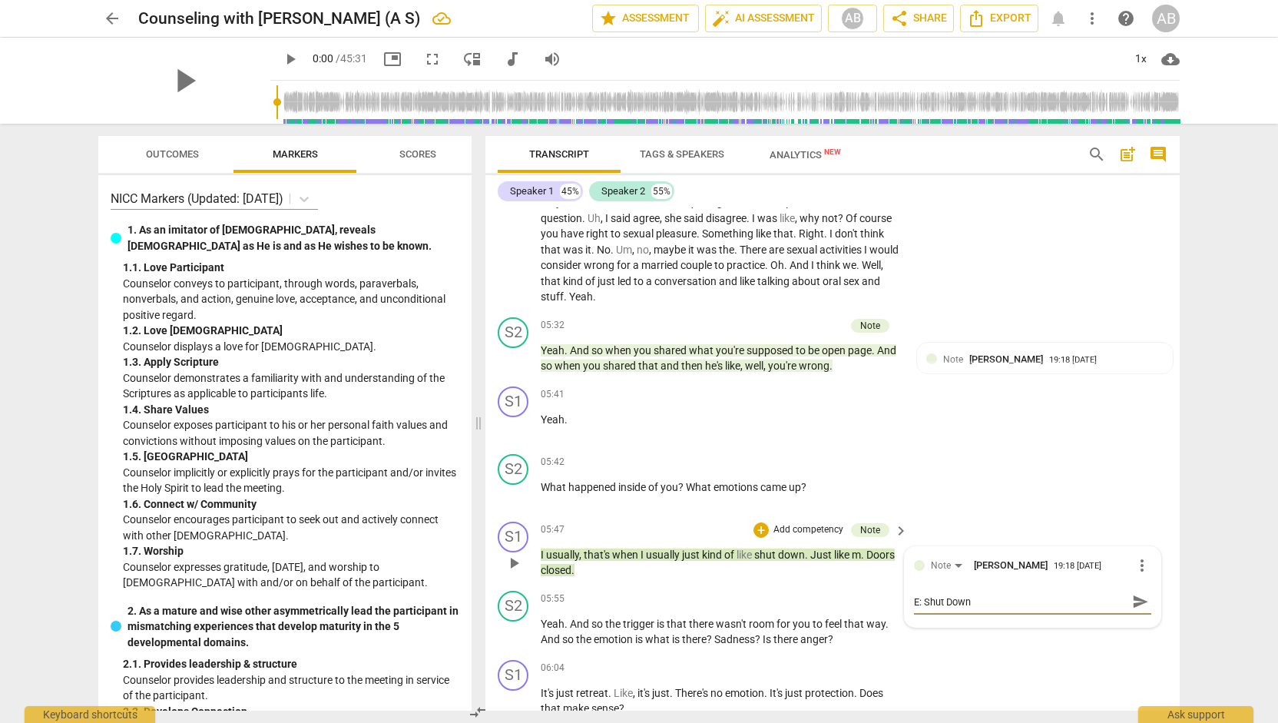
type textarea "E: Shut Down/"
type textarea "E: Shut Down"
type textarea "E: Shut Dow"
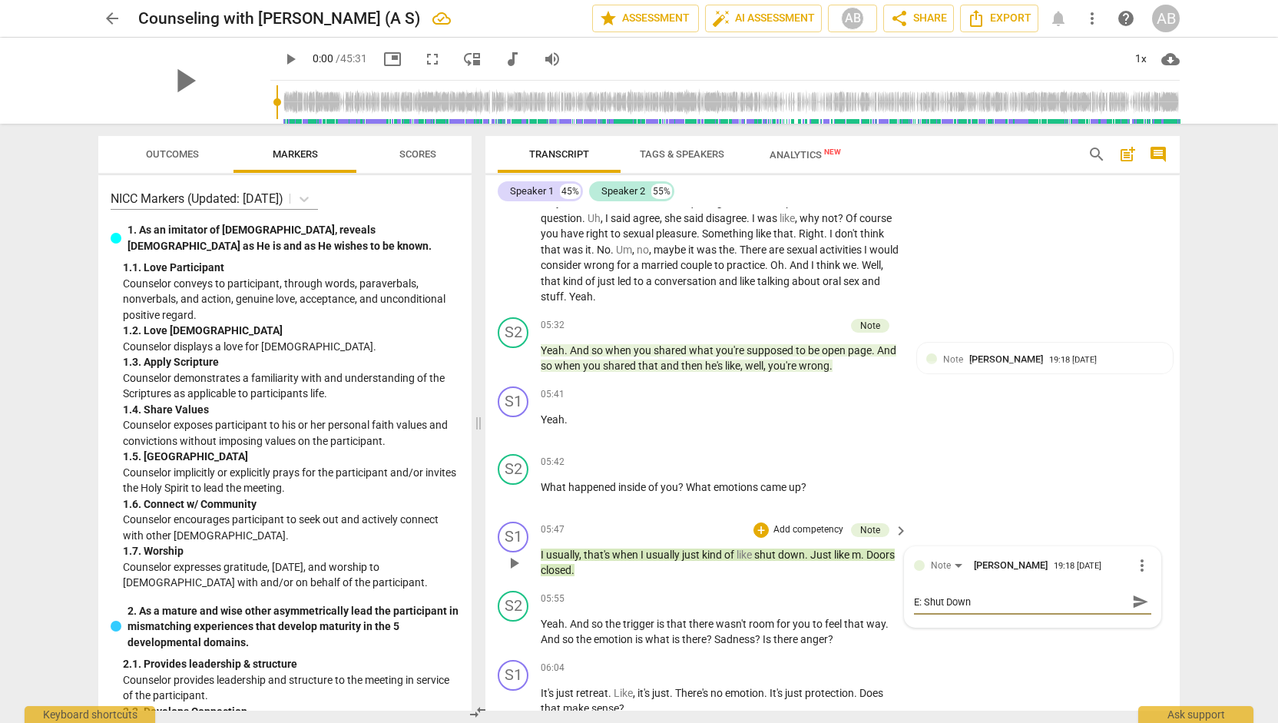
type textarea "E: Shut Dow"
type textarea "E: Shut Do"
type textarea "E: Shut D"
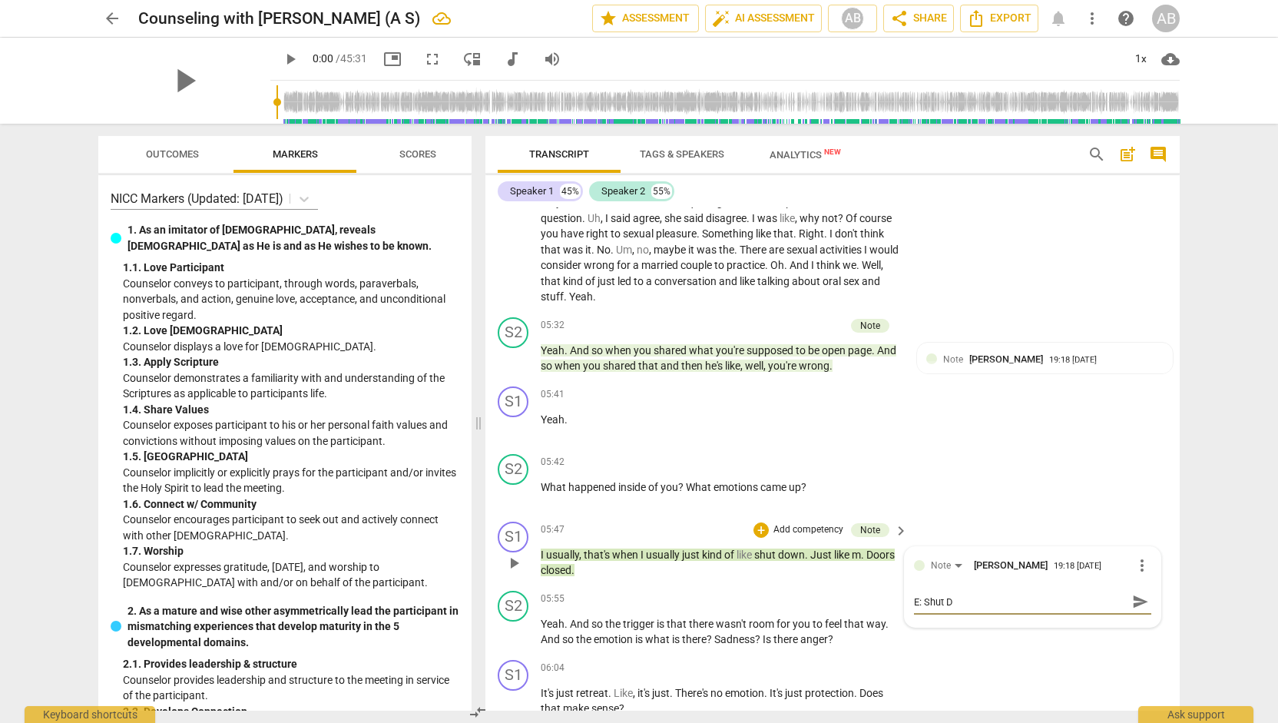
type textarea "E: Shut"
type textarea "E: Shu"
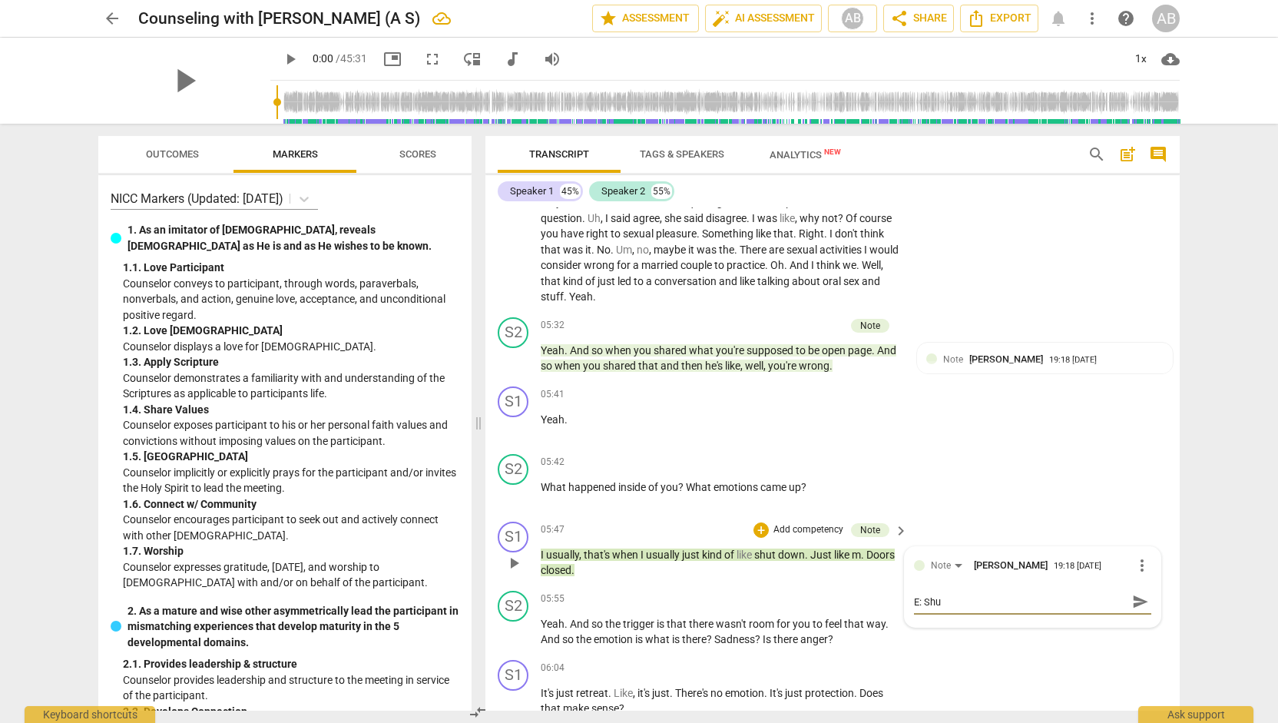
type textarea "E: Sh"
type textarea "E: S"
type textarea "E:"
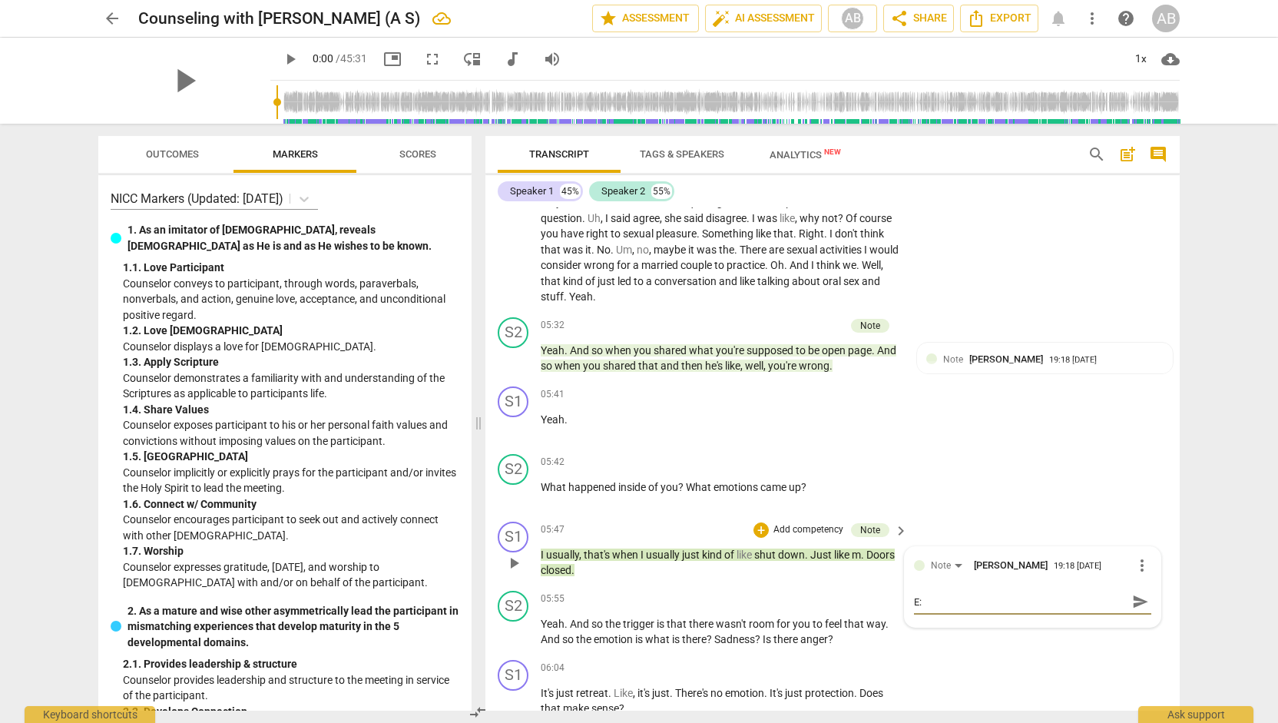
type textarea "E: N"
type textarea "E: Nu"
type textarea "E: Num"
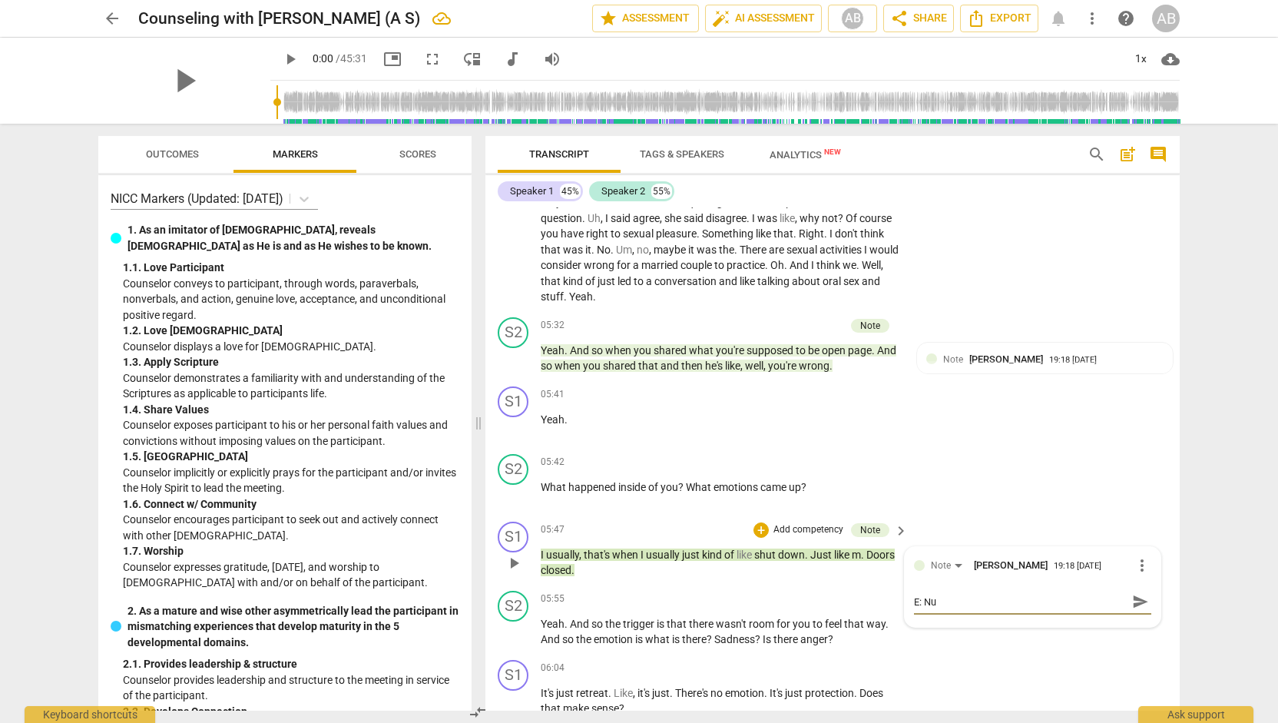
type textarea "E: Num"
type textarea "E: Numb"
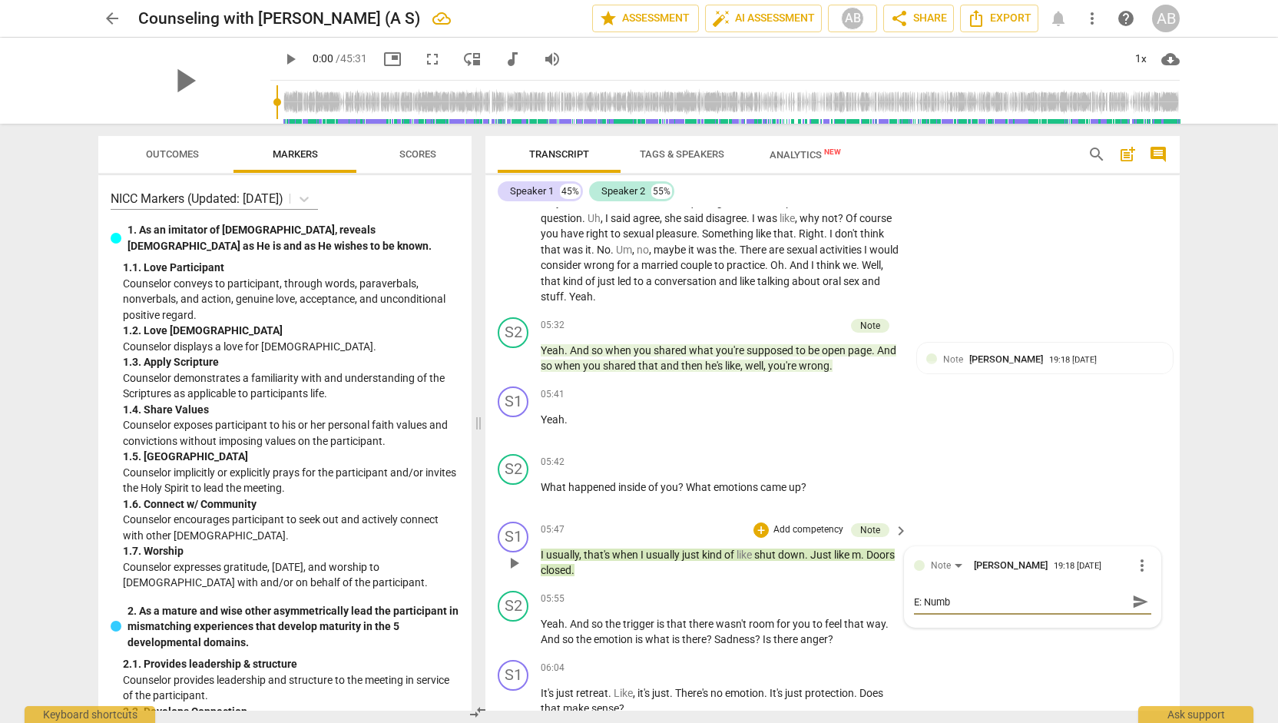
type textarea "E: Numb O"
type textarea "E: Numb Ou"
type textarea "E: Numb Out"
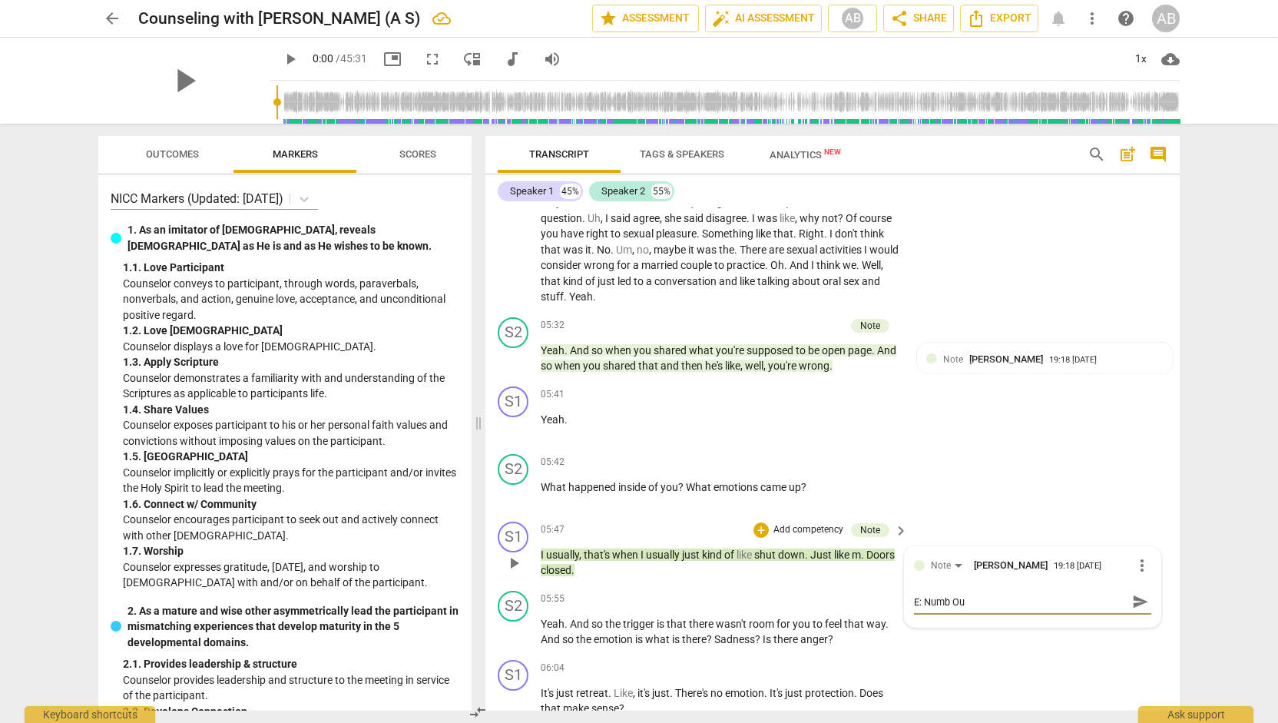
type textarea "E: Numb Out"
type textarea "E: Numb Out P"
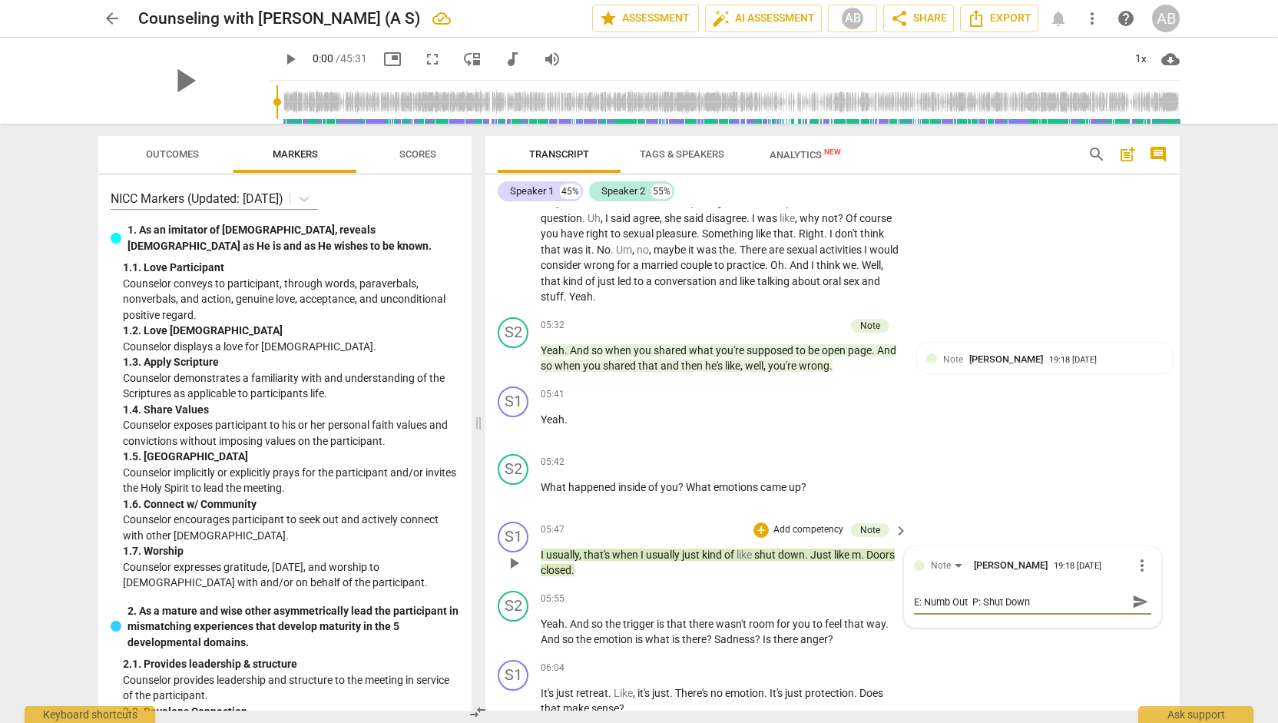
click at [967, 594] on textarea "E: Numb Out P: Shut Down" at bounding box center [1020, 601] width 213 height 15
click at [1132, 601] on span "send" at bounding box center [1140, 601] width 17 height 17
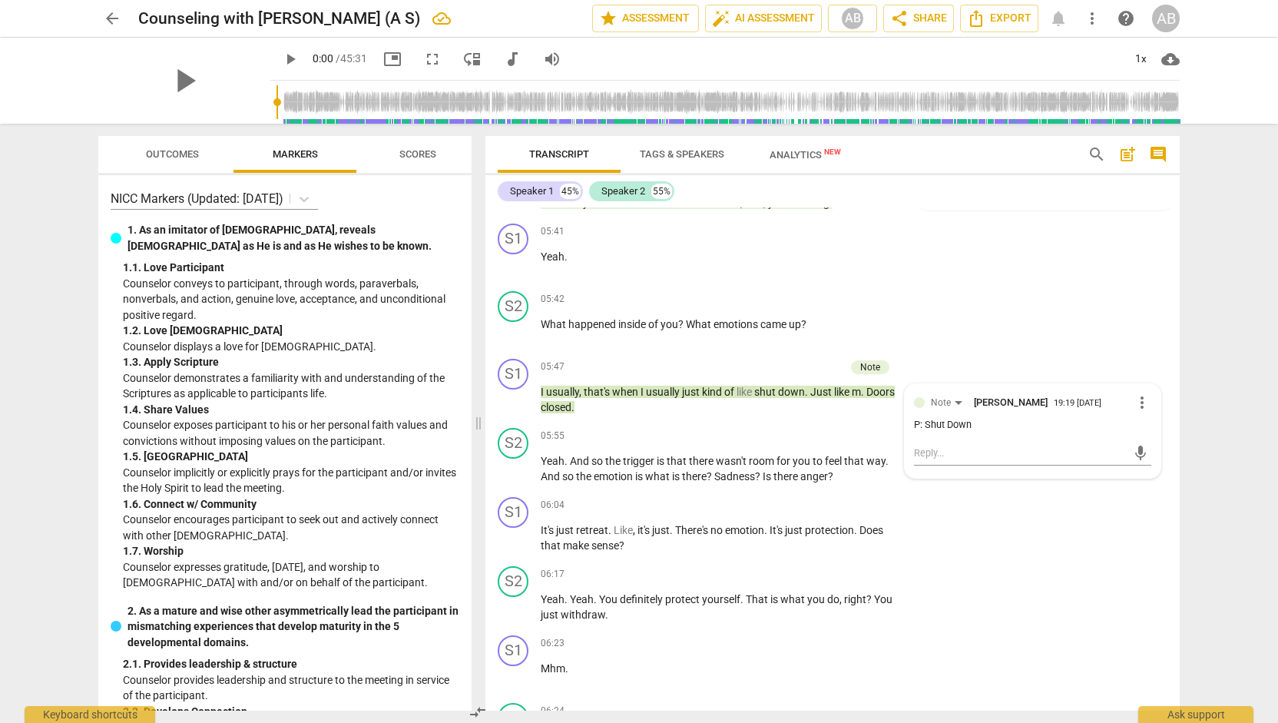
scroll to position [3039, 0]
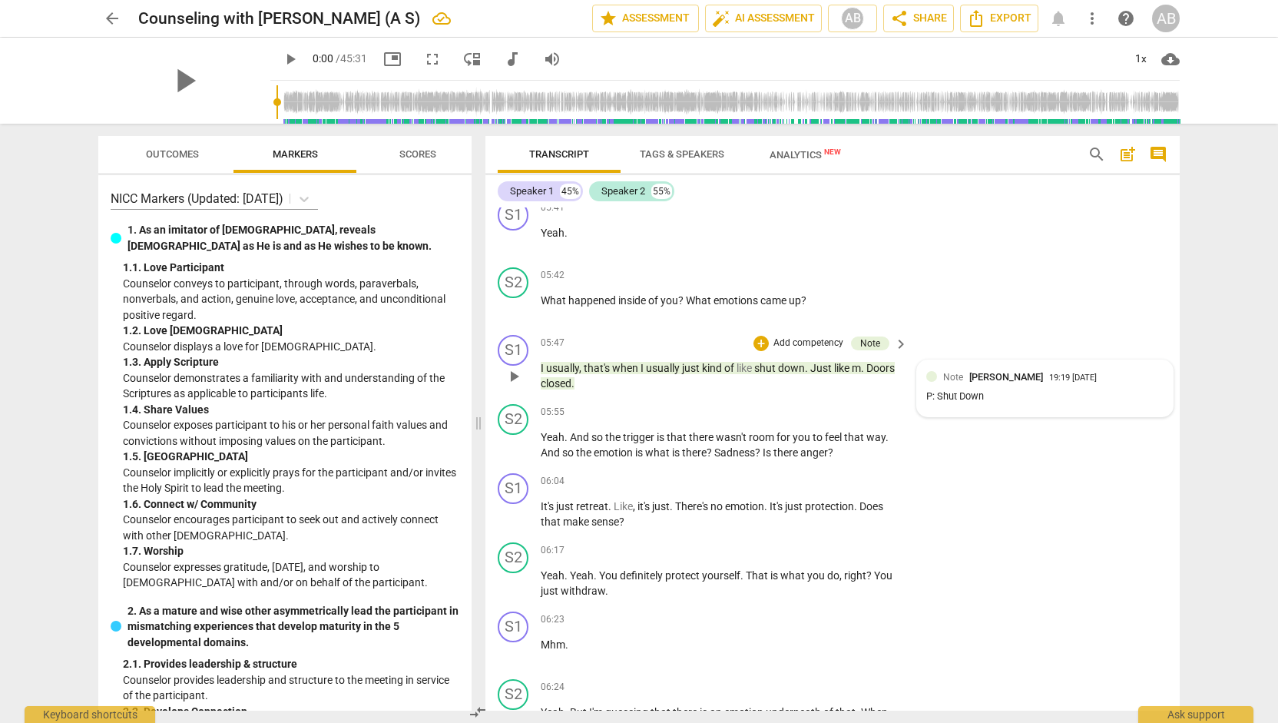
click at [1018, 386] on div "Note [PERSON_NAME] 19:19 [DATE] P: Shut Down" at bounding box center [1044, 388] width 237 height 38
click at [974, 400] on div "P: Shut Down" at bounding box center [1032, 401] width 237 height 15
click at [915, 400] on div "P: Shut Down" at bounding box center [1032, 401] width 237 height 15
click at [971, 404] on div "P: Shut Down" at bounding box center [1032, 401] width 237 height 15
click at [972, 405] on div "P: Shut Down" at bounding box center [1032, 401] width 237 height 15
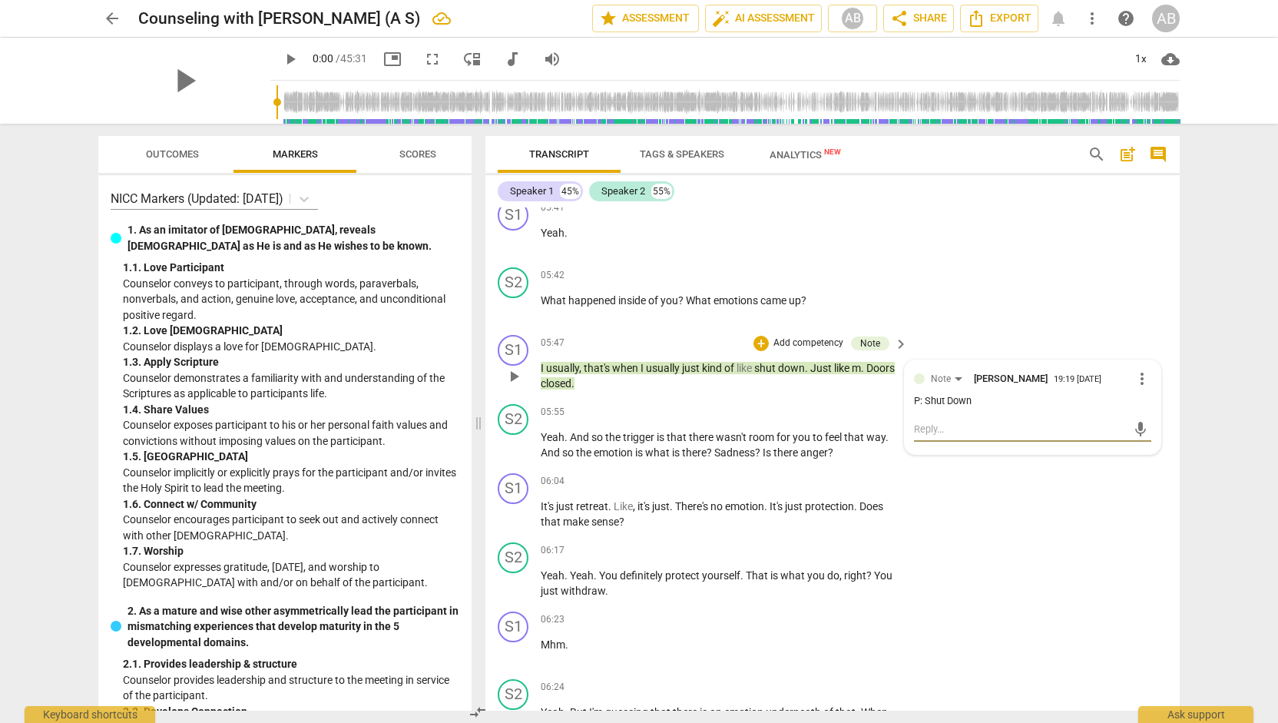
click at [927, 427] on textarea at bounding box center [1020, 429] width 213 height 15
click at [1085, 575] on div "S2 play_arrow pause 06:17 + Add competency keyboard_arrow_right Yeah . Yeah . Y…" at bounding box center [832, 570] width 694 height 69
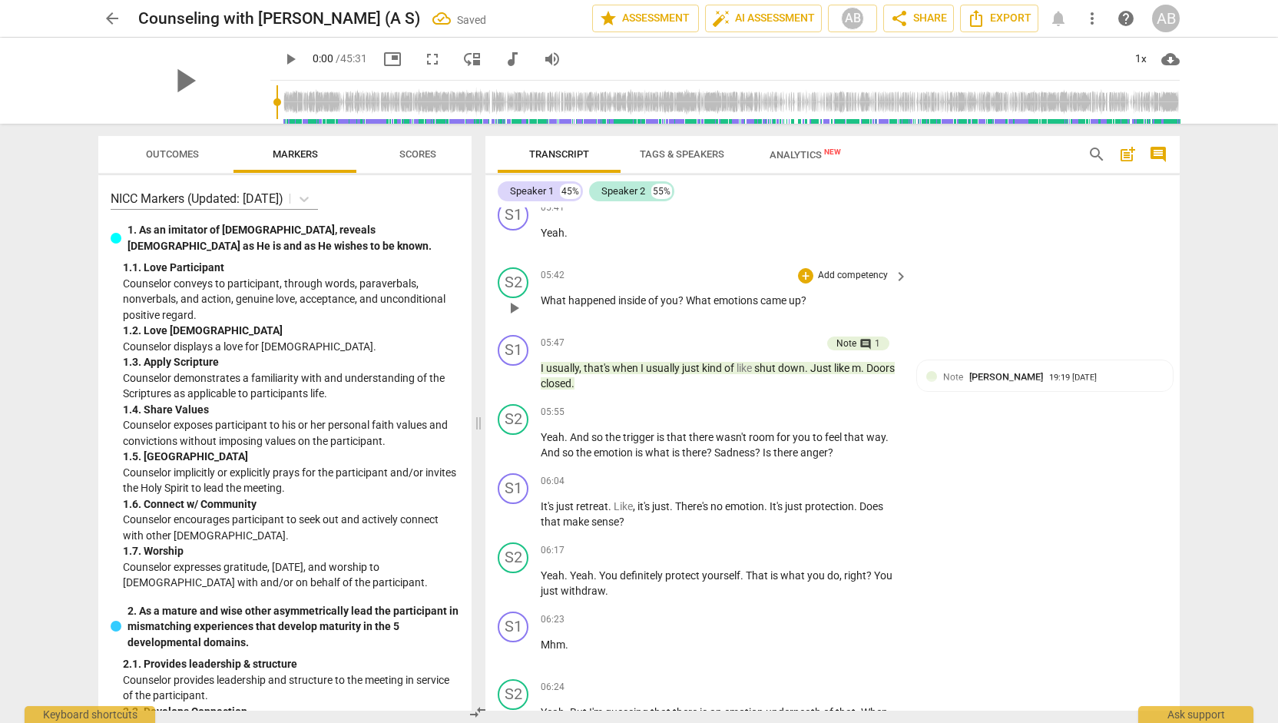
drag, startPoint x: 1179, startPoint y: 277, endPoint x: 1173, endPoint y: 291, distance: 15.1
click at [1173, 291] on div "Transcript Tags & Speakers Analytics New search post_add comment Speaker 1 45% …" at bounding box center [835, 423] width 713 height 599
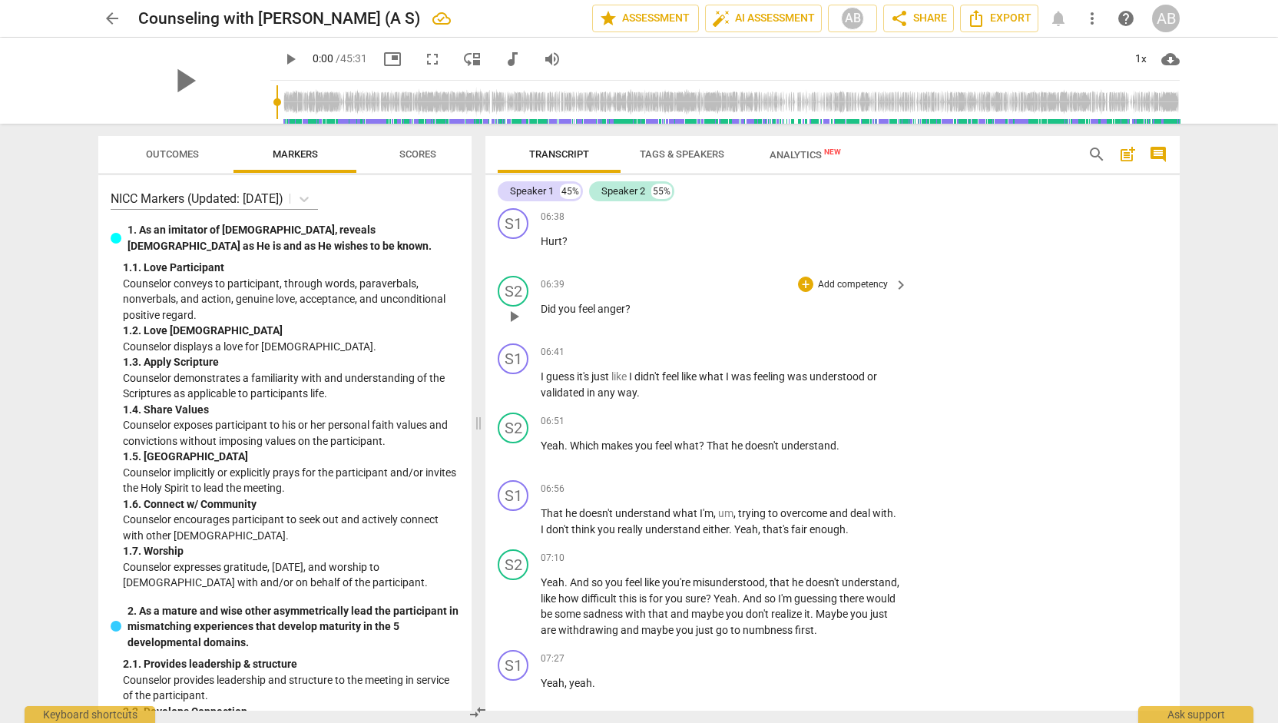
scroll to position [3618, 0]
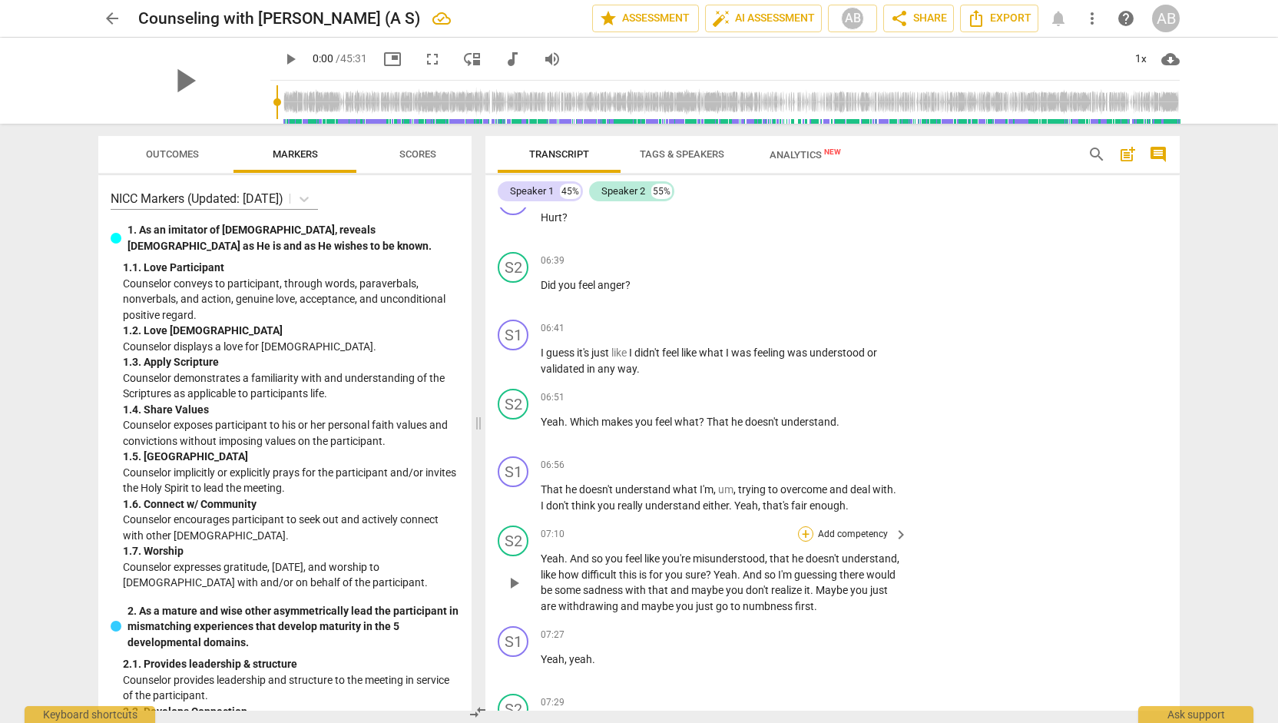
click at [806, 535] on div "+" at bounding box center [805, 533] width 15 height 15
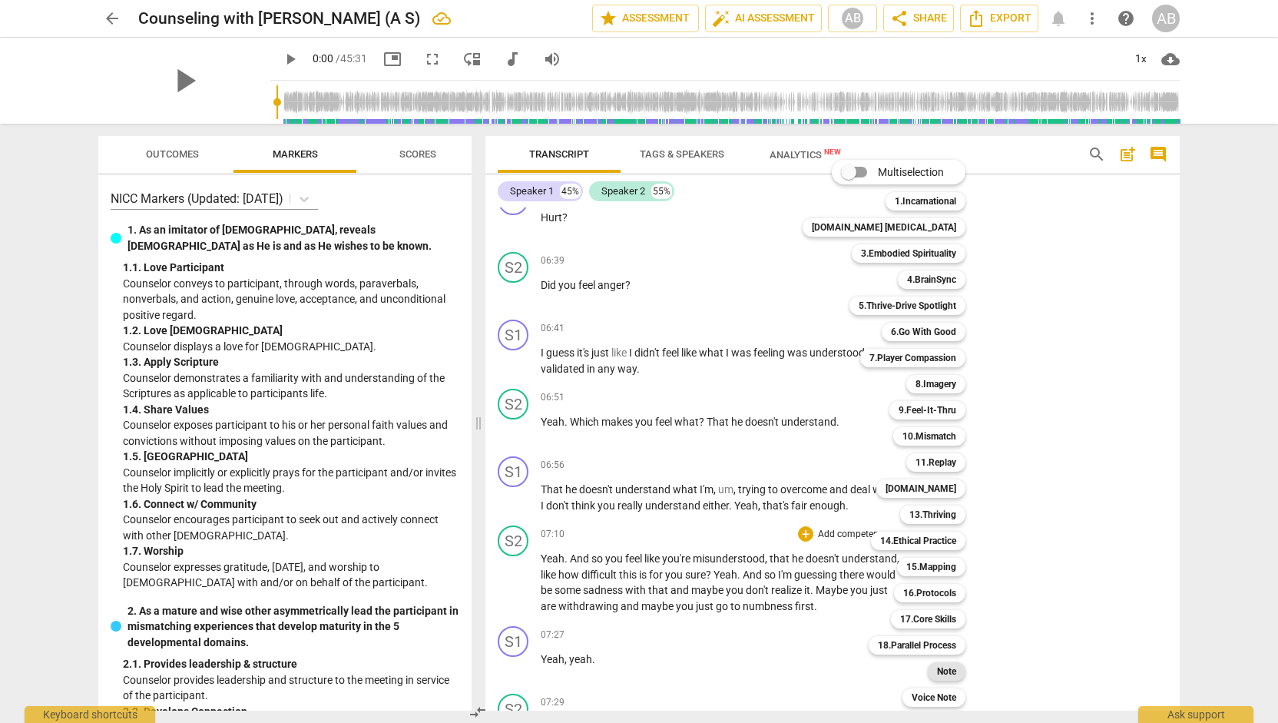
click at [937, 671] on b "Note" at bounding box center [946, 671] width 19 height 18
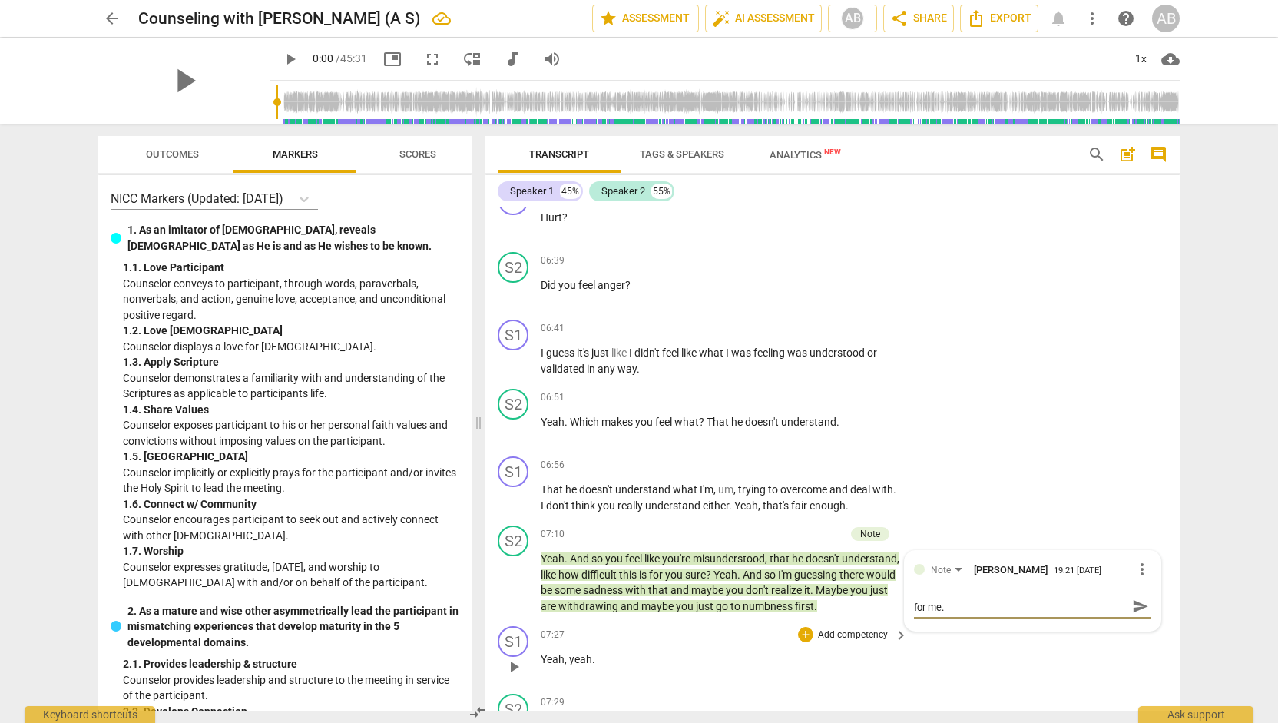
scroll to position [0, 0]
click at [1132, 614] on span "send" at bounding box center [1140, 612] width 17 height 17
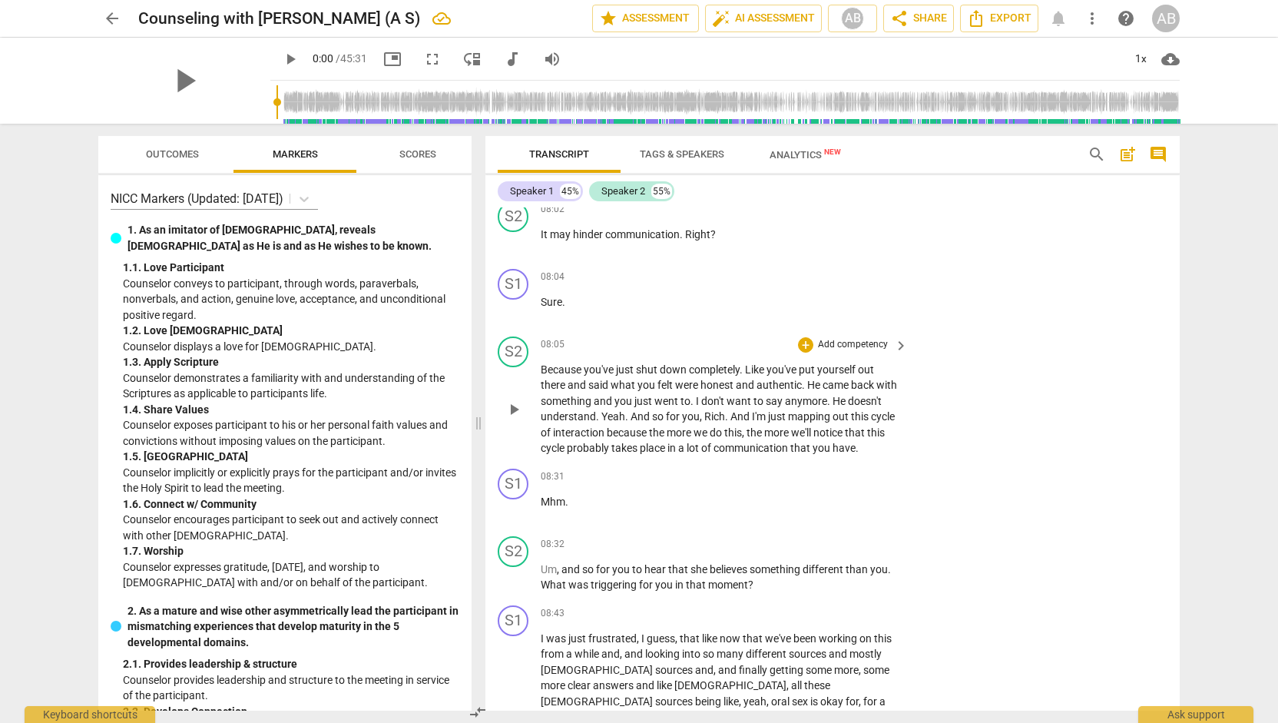
scroll to position [4583, 0]
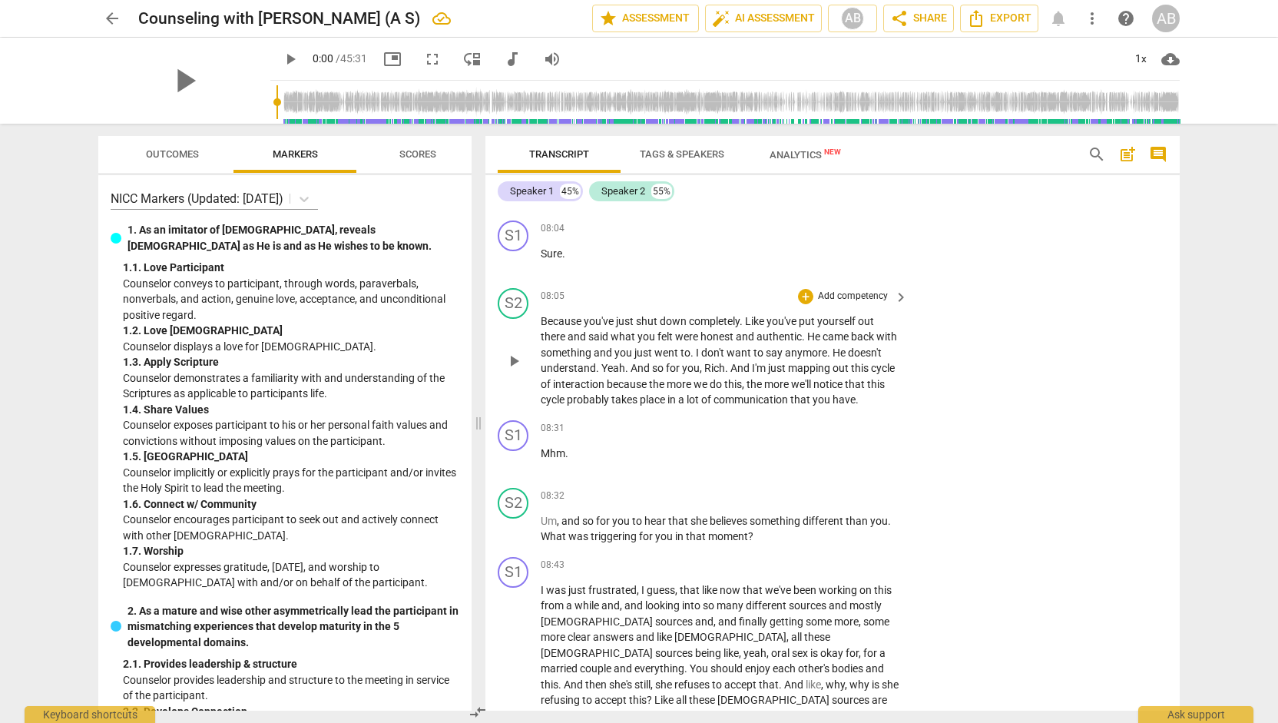
click at [898, 306] on span "keyboard_arrow_right" at bounding box center [901, 297] width 18 height 18
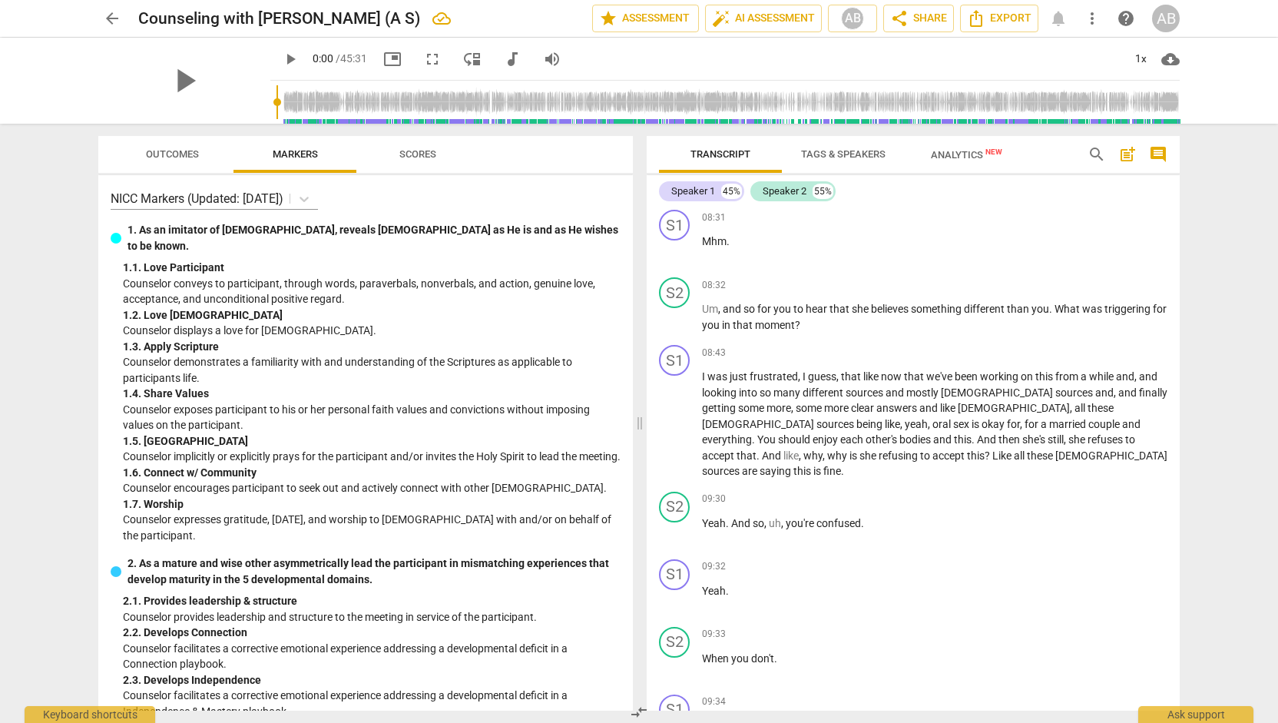
scroll to position [4422, 0]
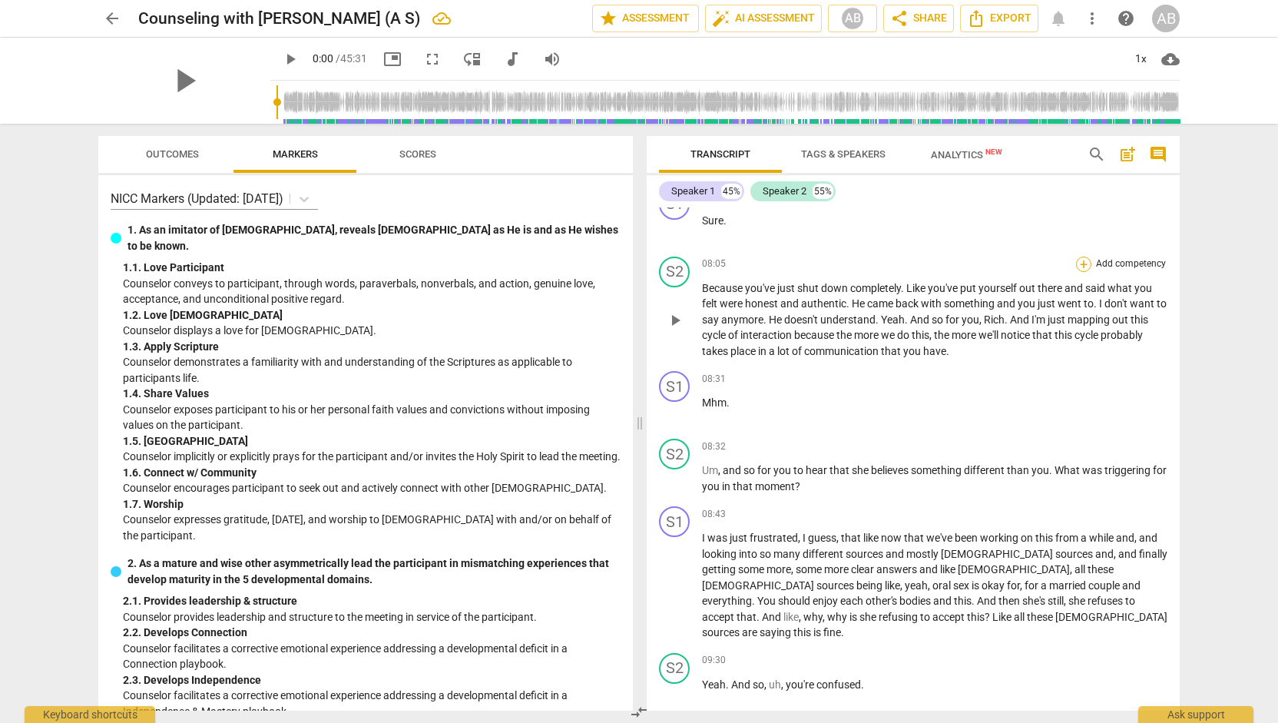
click at [1080, 272] on div "+" at bounding box center [1083, 263] width 15 height 15
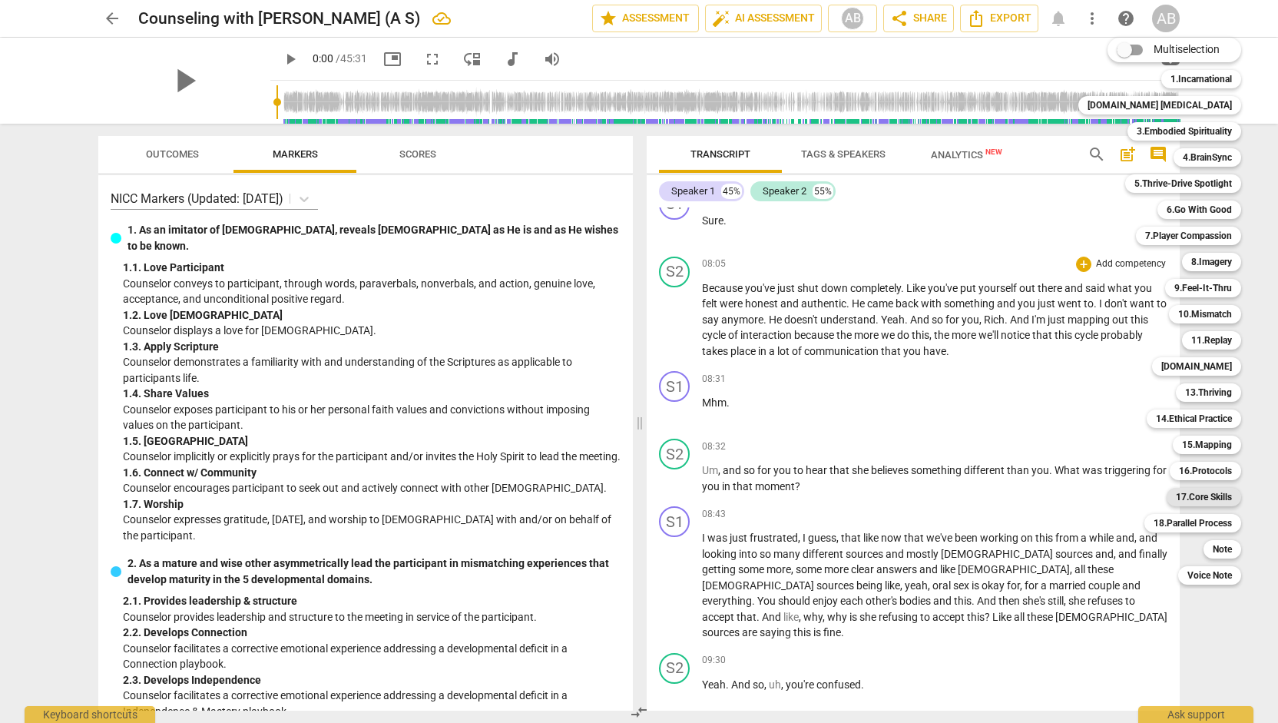
click at [1200, 495] on b "17.Core Skills" at bounding box center [1204, 497] width 56 height 18
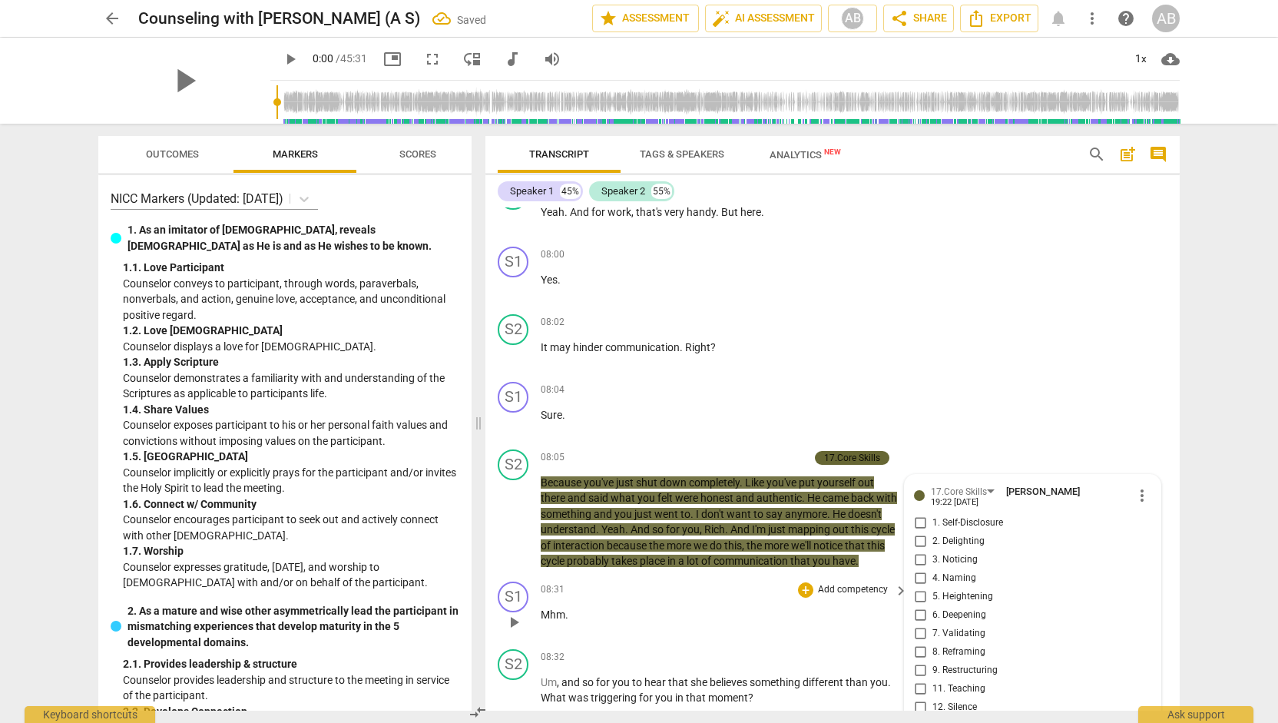
scroll to position [4583, 0]
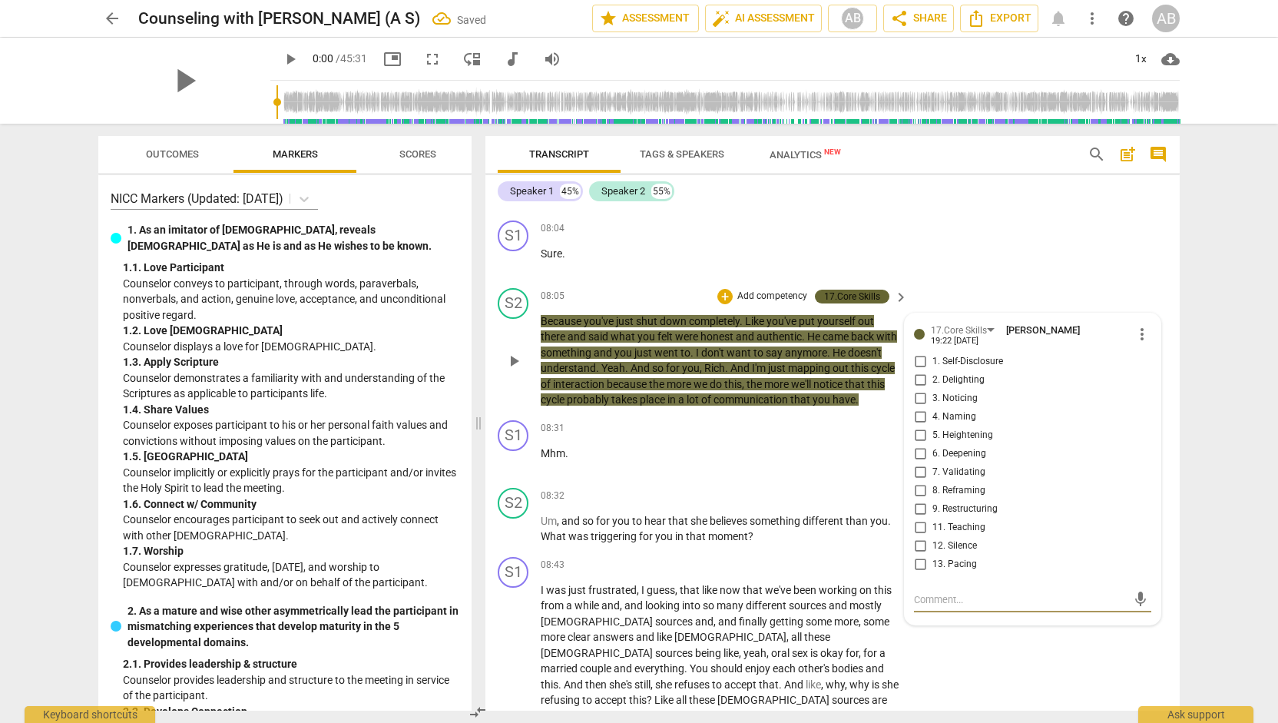
click at [990, 607] on textarea at bounding box center [1020, 599] width 213 height 15
click at [1132, 607] on span "send" at bounding box center [1140, 598] width 17 height 17
click at [777, 544] on p "Um , and so for you to hear that she believes something different than you . Wh…" at bounding box center [720, 528] width 359 height 31
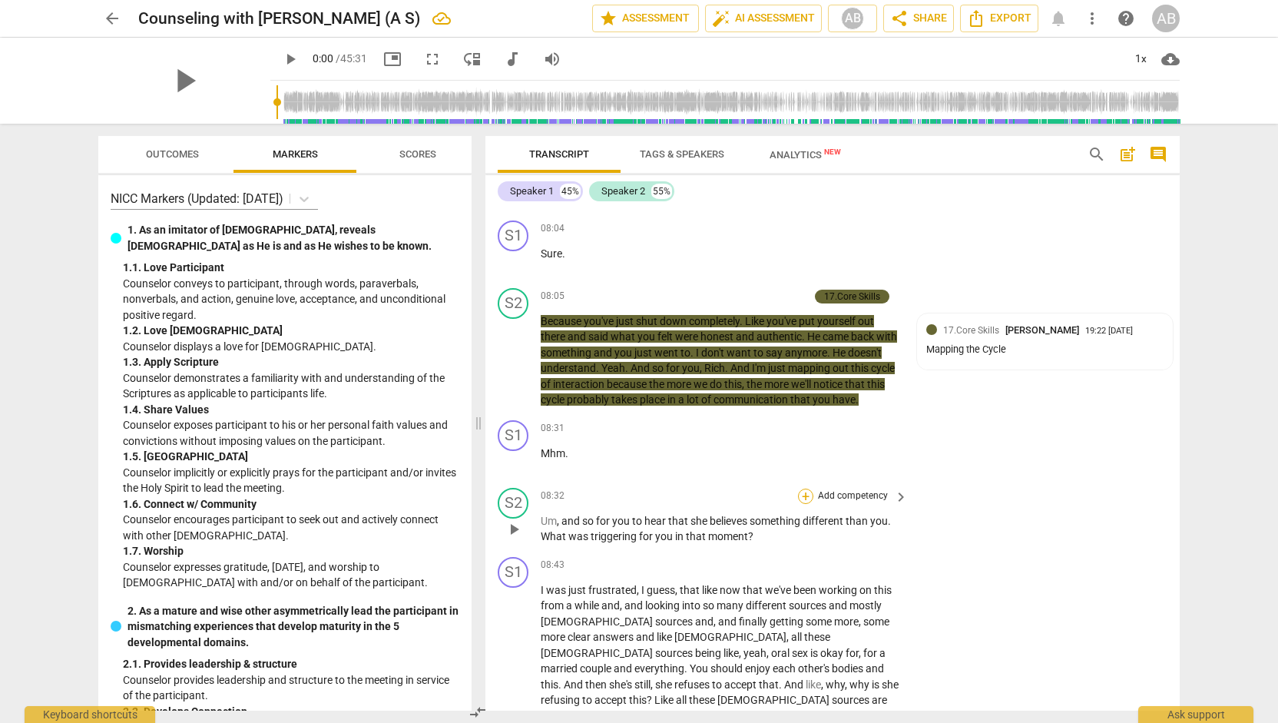
click at [804, 504] on div "+" at bounding box center [805, 495] width 15 height 15
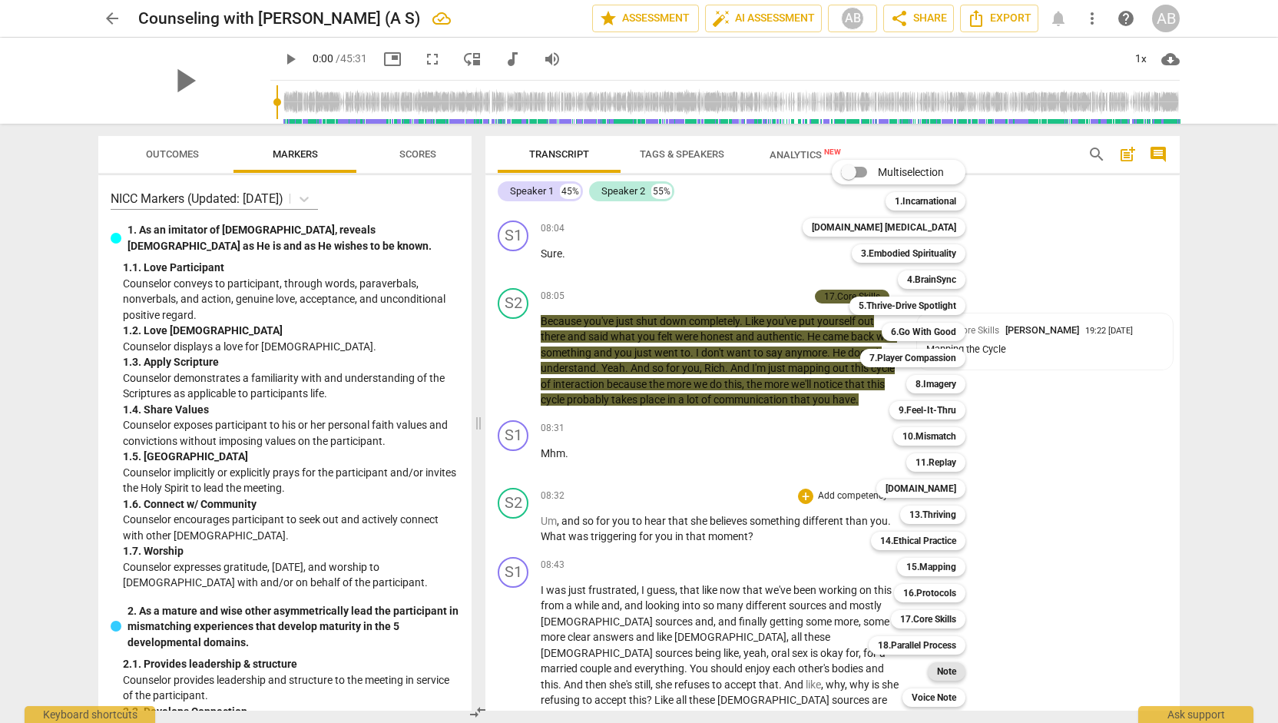
click at [937, 674] on b "Note" at bounding box center [946, 671] width 19 height 18
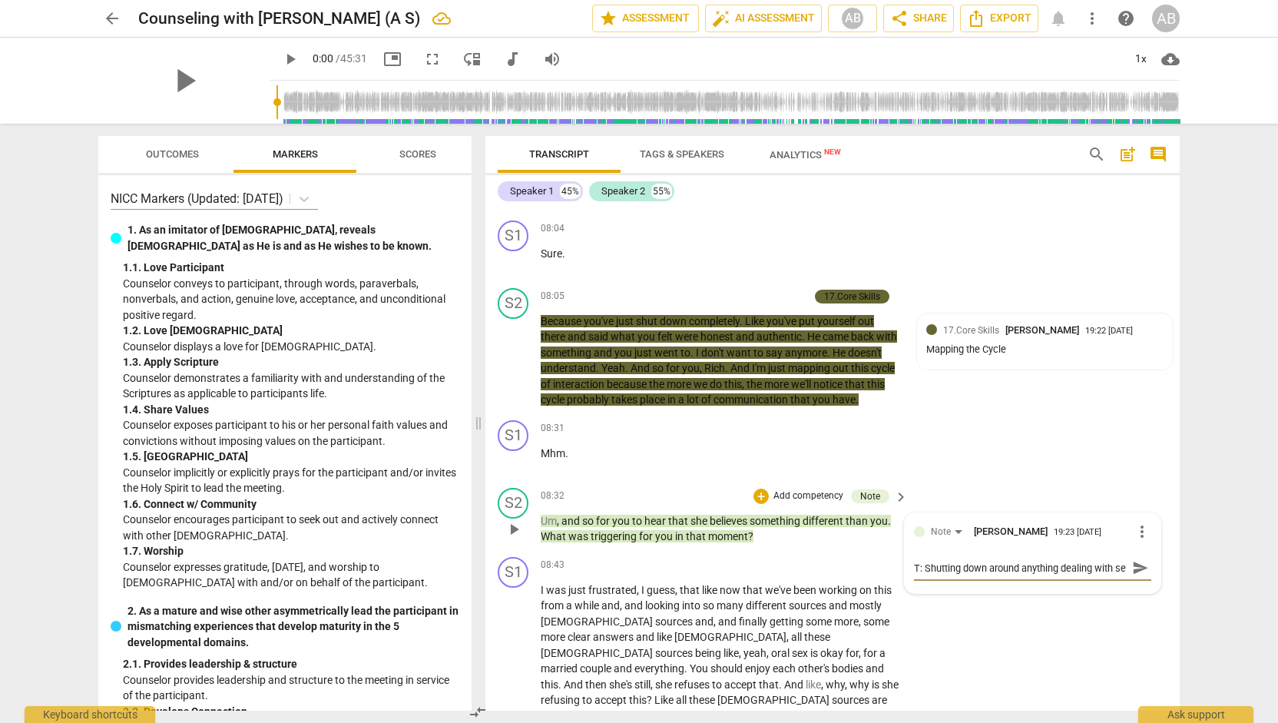
scroll to position [13, 0]
click at [1132, 598] on span "send" at bounding box center [1140, 589] width 17 height 17
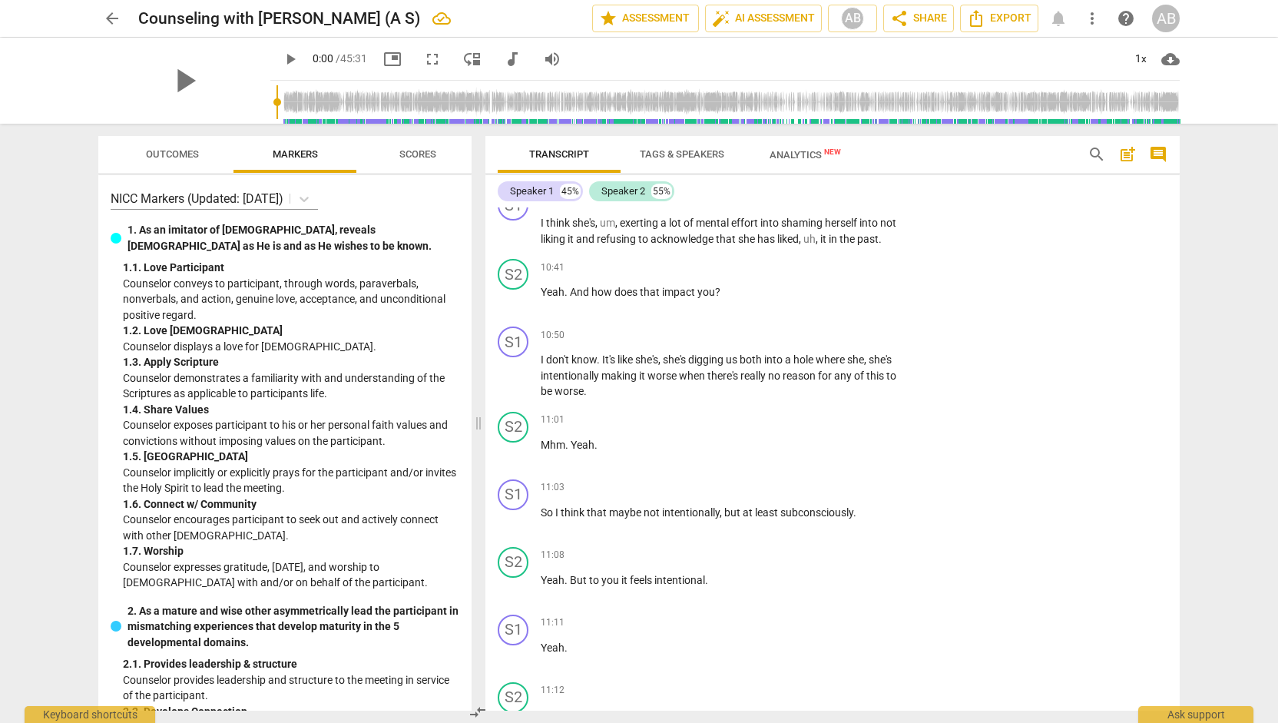
scroll to position [5935, 0]
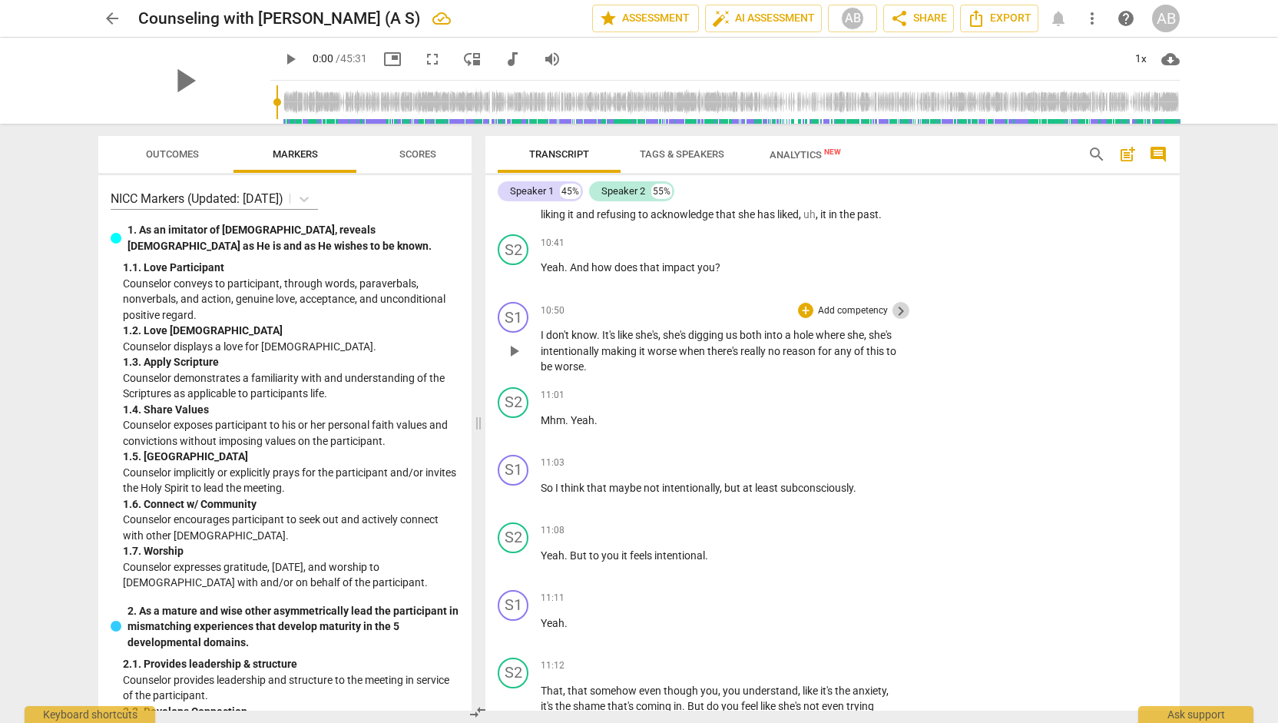
click at [895, 320] on span "keyboard_arrow_right" at bounding box center [901, 311] width 18 height 18
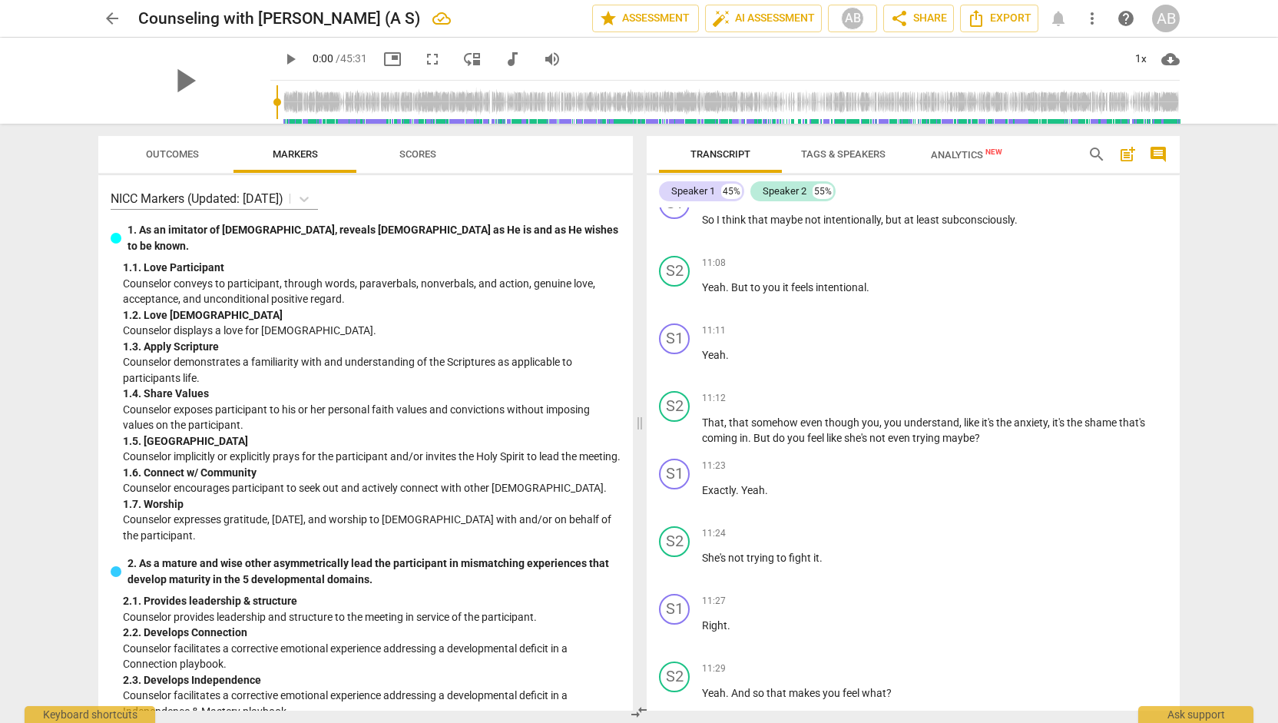
scroll to position [5688, 0]
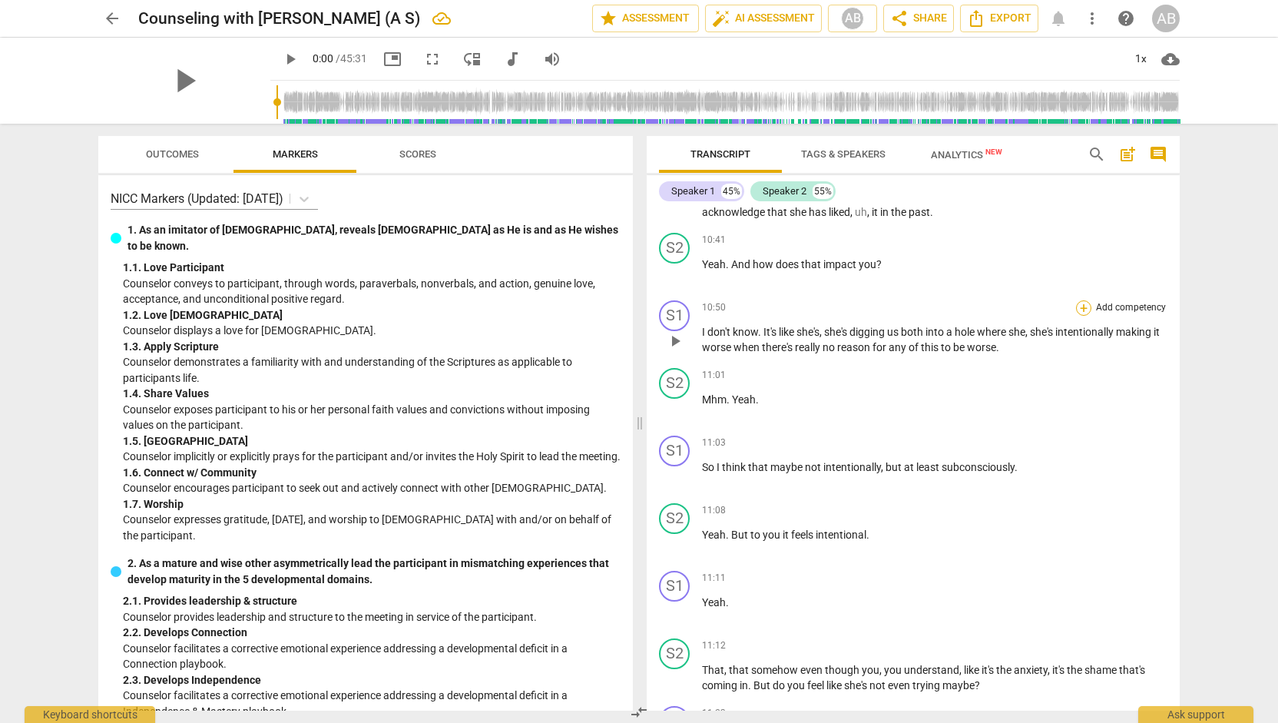
click at [1076, 316] on div "+" at bounding box center [1083, 307] width 15 height 15
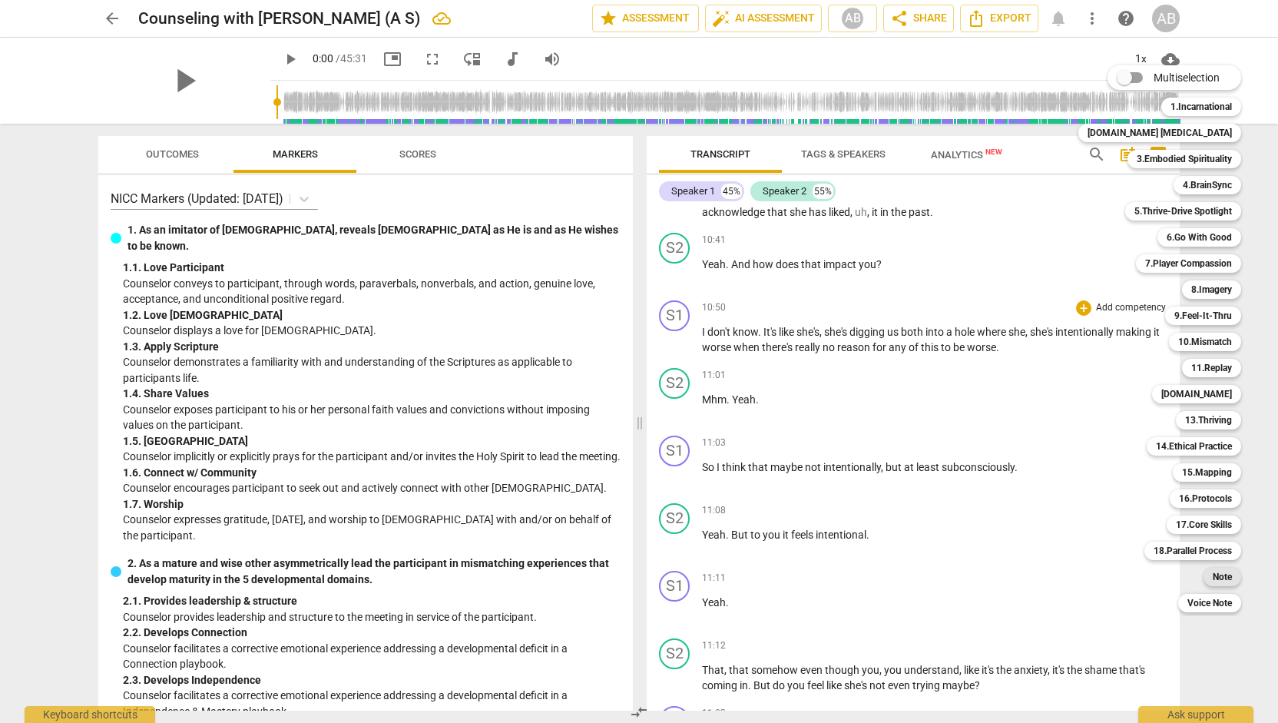
click at [1212, 581] on b "Note" at bounding box center [1221, 576] width 19 height 18
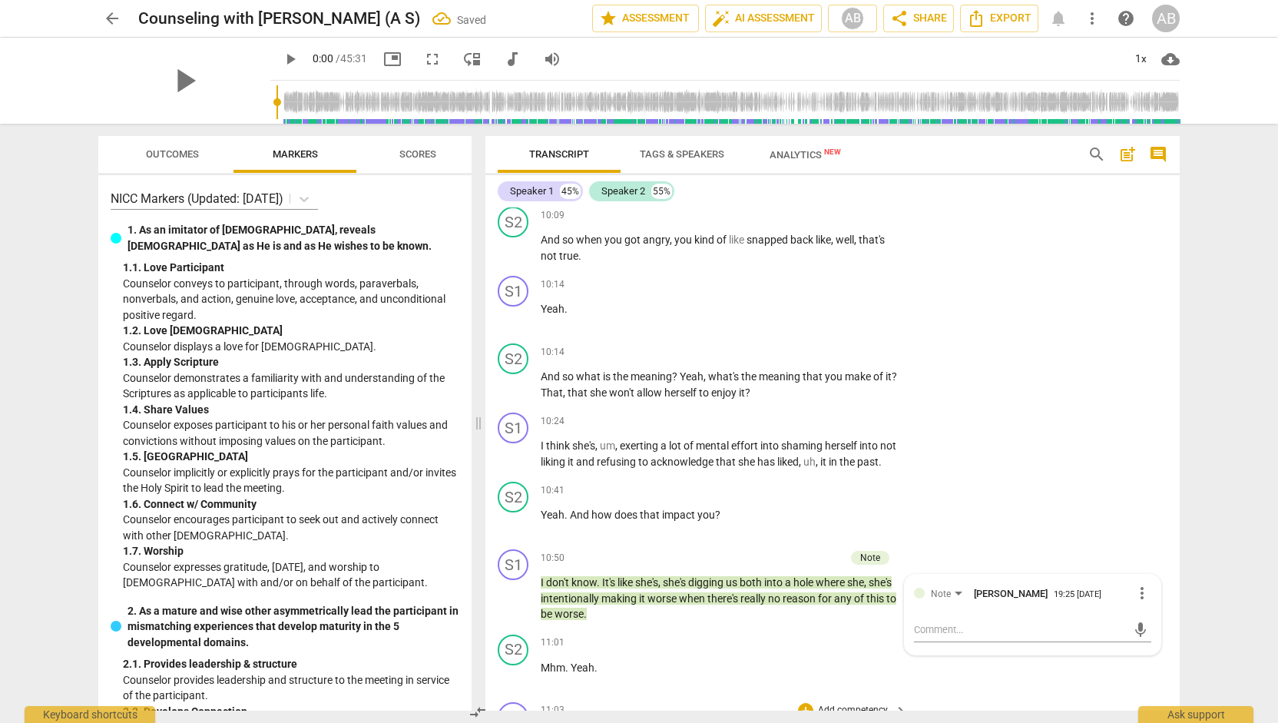
scroll to position [5935, 0]
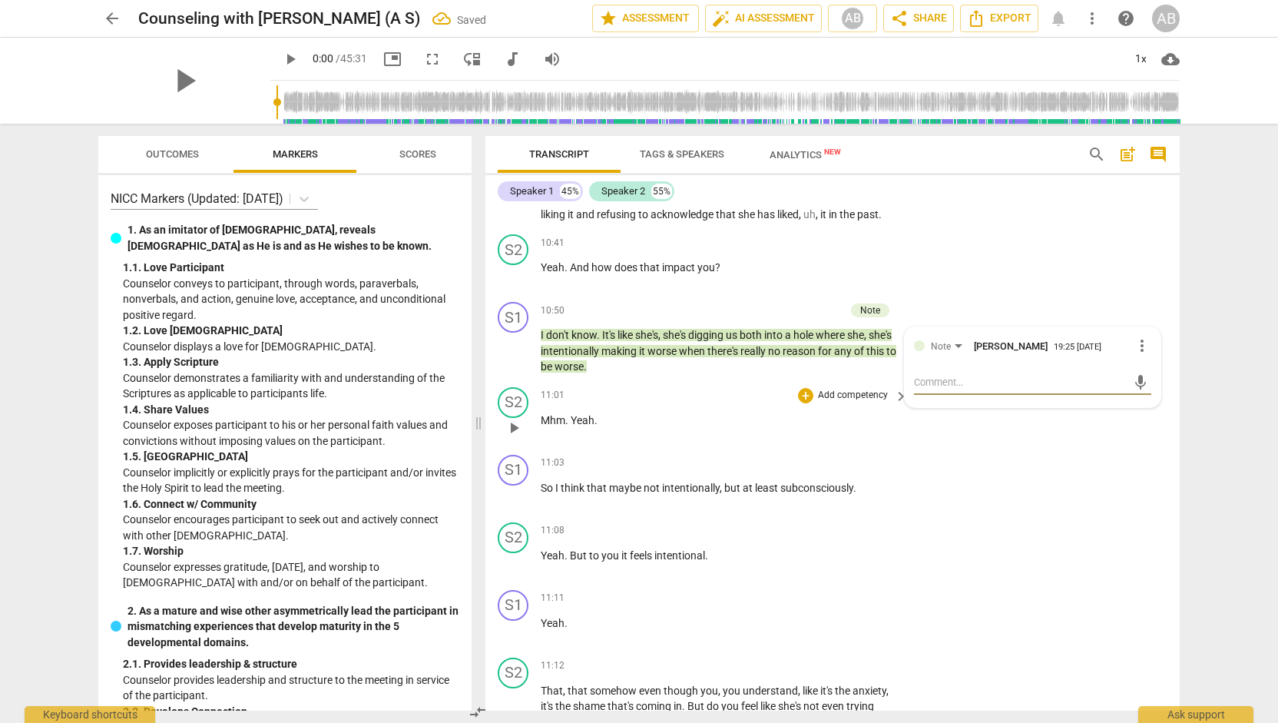
click at [977, 448] on div "S2 play_arrow pause 11:01 + Add competency keyboard_arrow_right Mhm . Yeah ." at bounding box center [832, 415] width 694 height 68
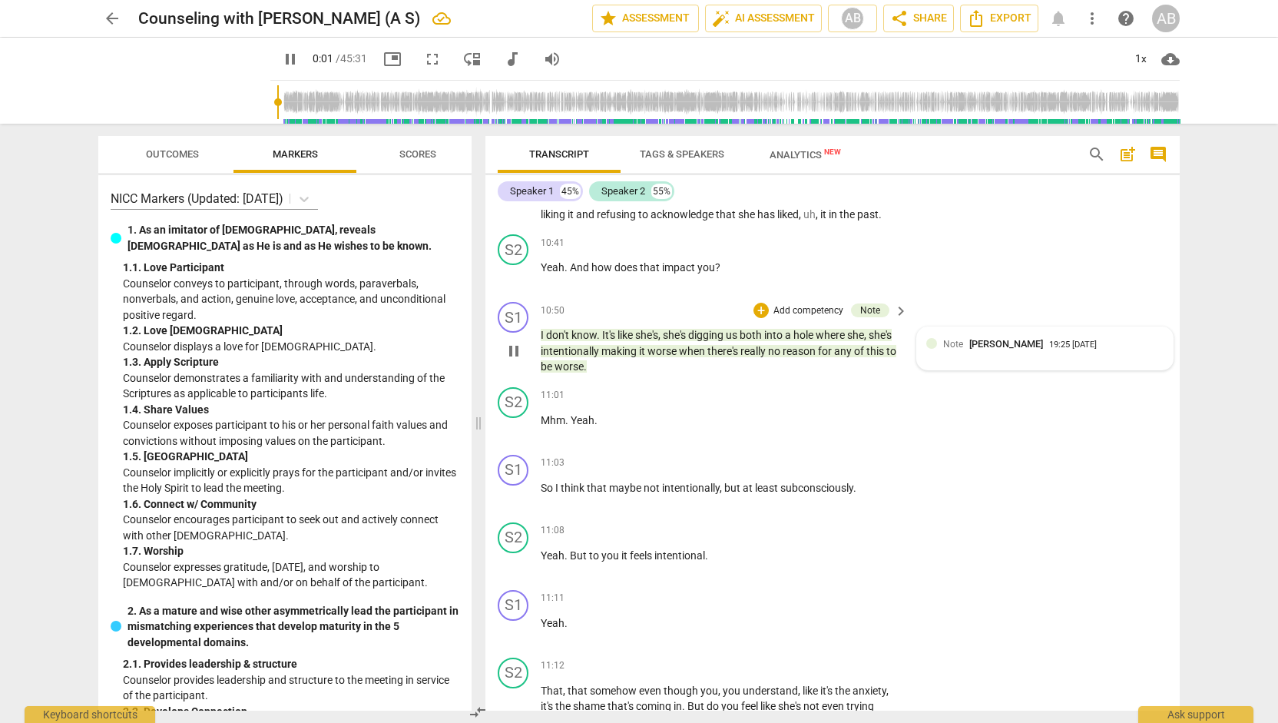
click at [943, 349] on span "Note" at bounding box center [953, 344] width 20 height 11
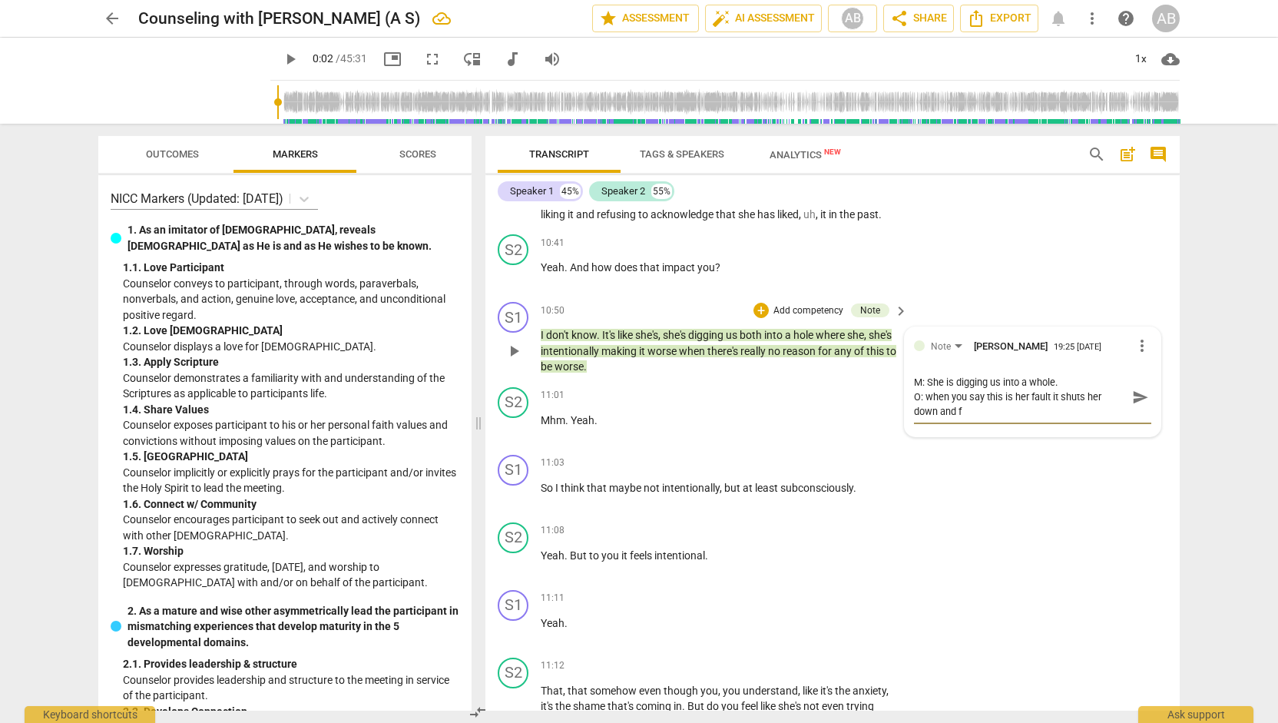
scroll to position [0, 0]
click at [1140, 405] on span "send" at bounding box center [1140, 397] width 17 height 17
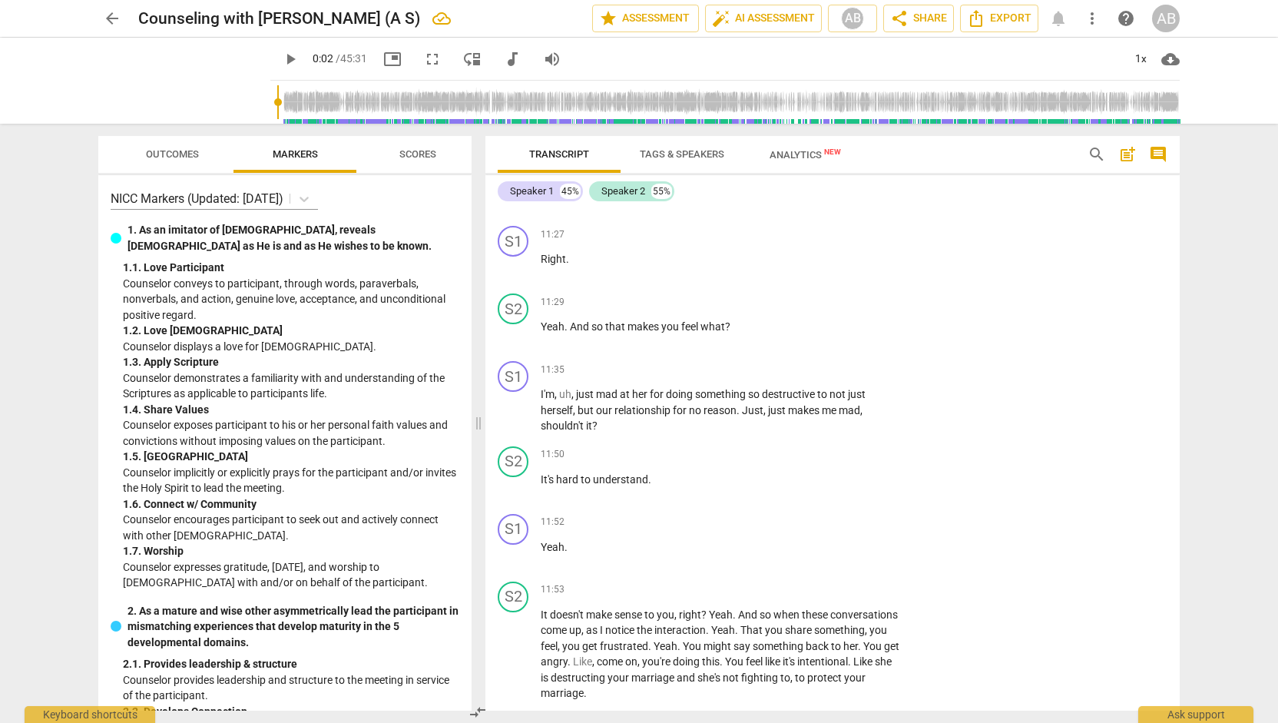
scroll to position [6610, 0]
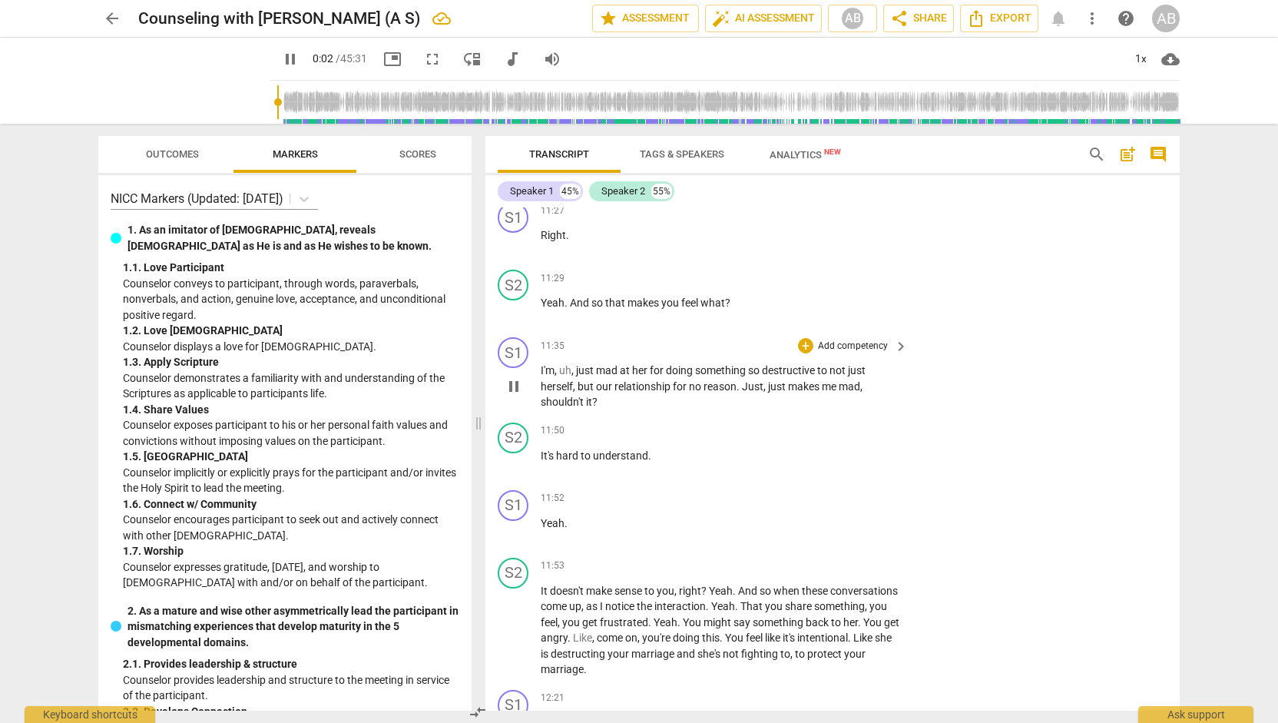
click at [895, 356] on span "keyboard_arrow_right" at bounding box center [901, 346] width 18 height 18
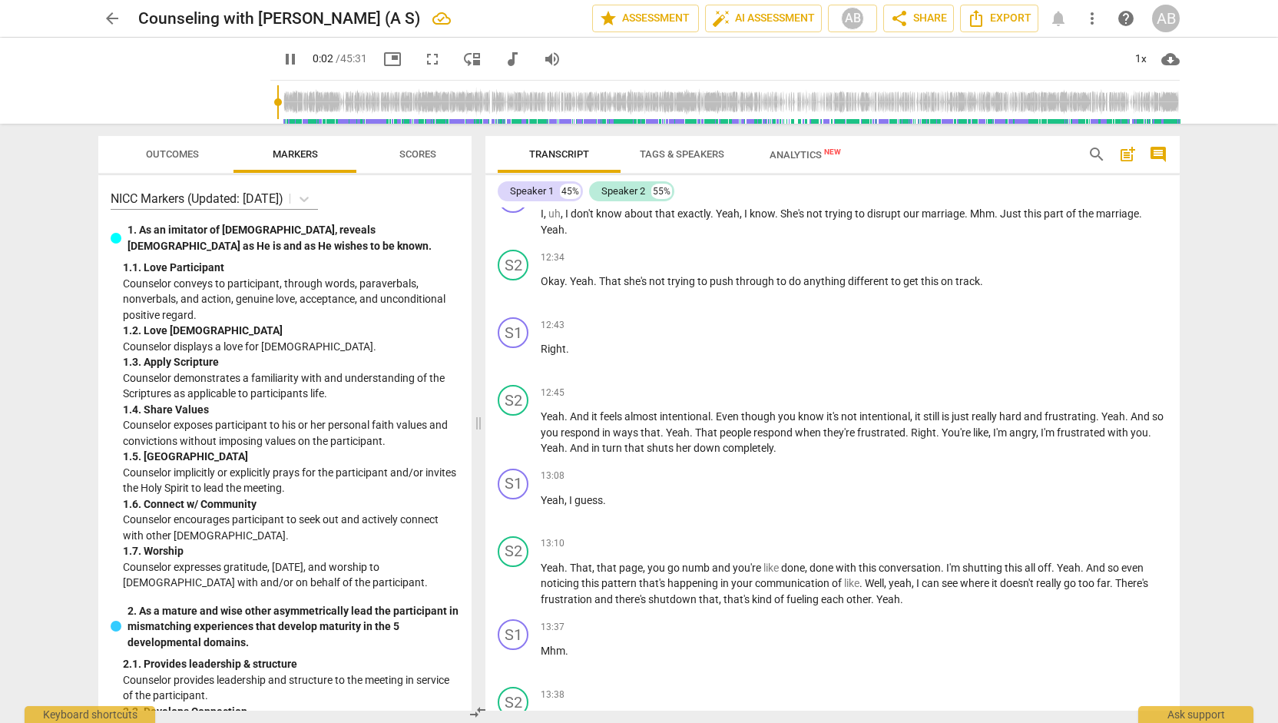
scroll to position [6312, 0]
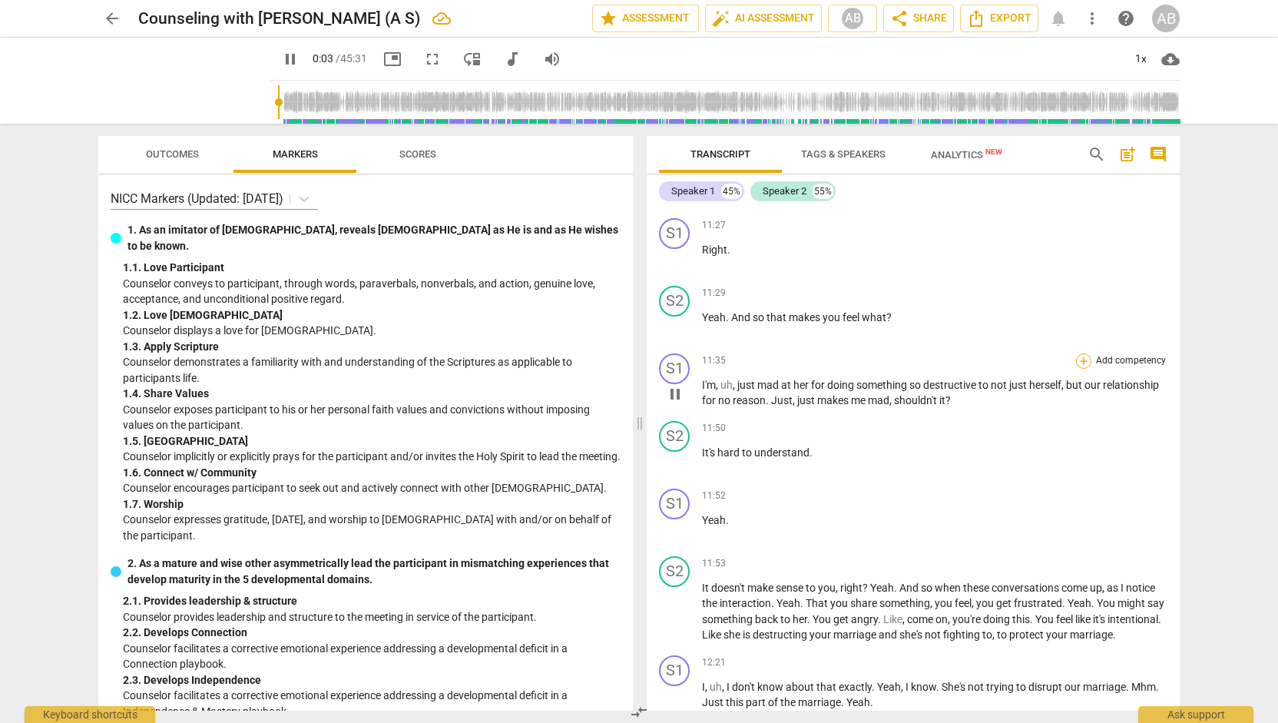
click at [1080, 369] on div "+" at bounding box center [1083, 360] width 15 height 15
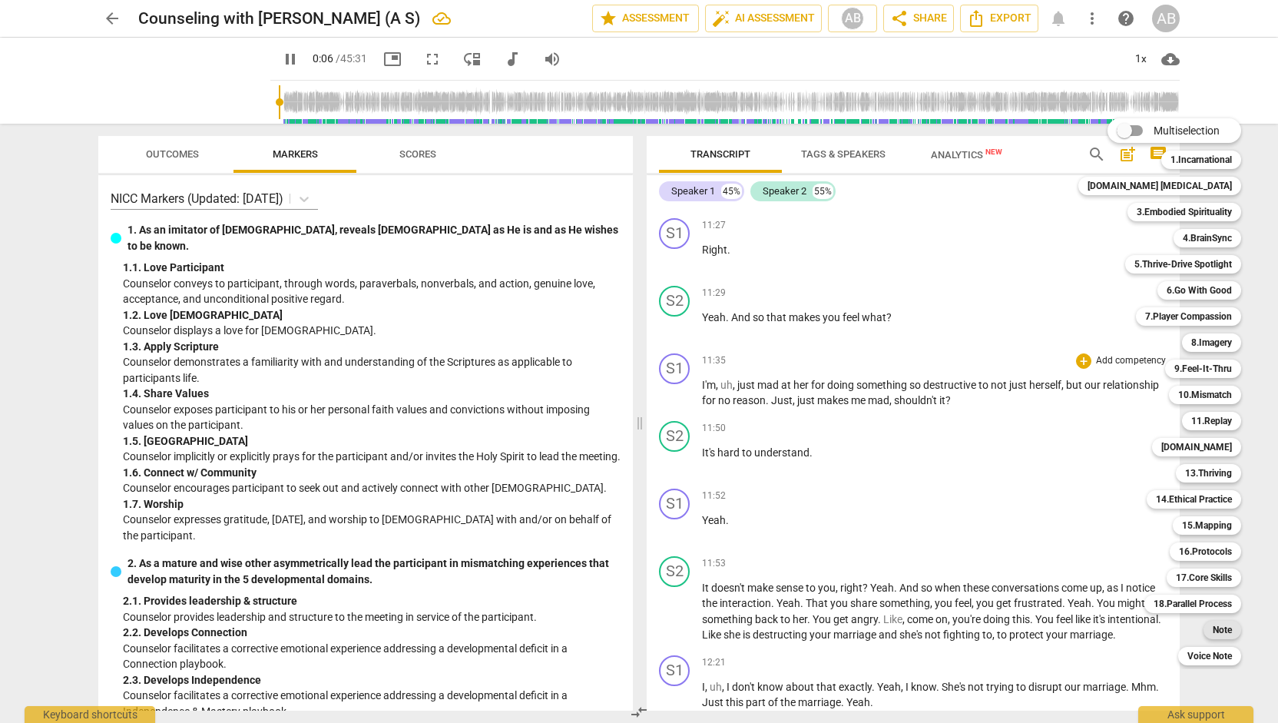
click at [1212, 633] on b "Note" at bounding box center [1221, 629] width 19 height 18
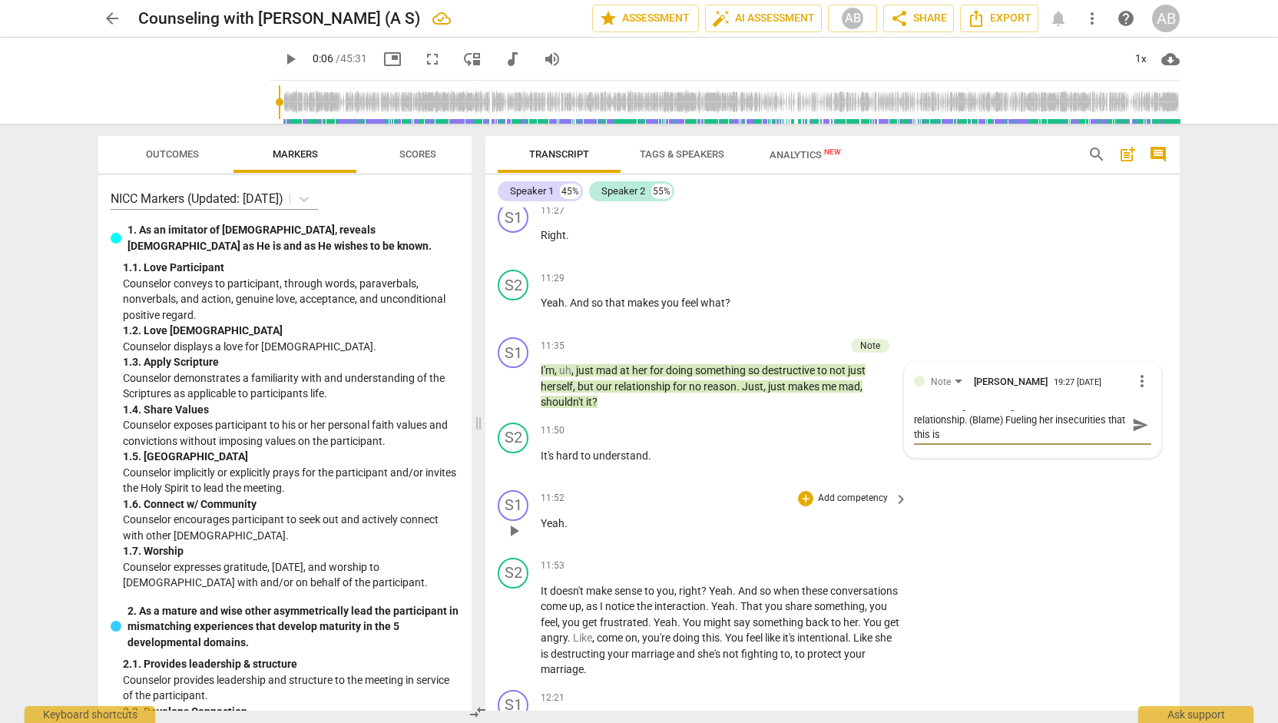
scroll to position [0, 0]
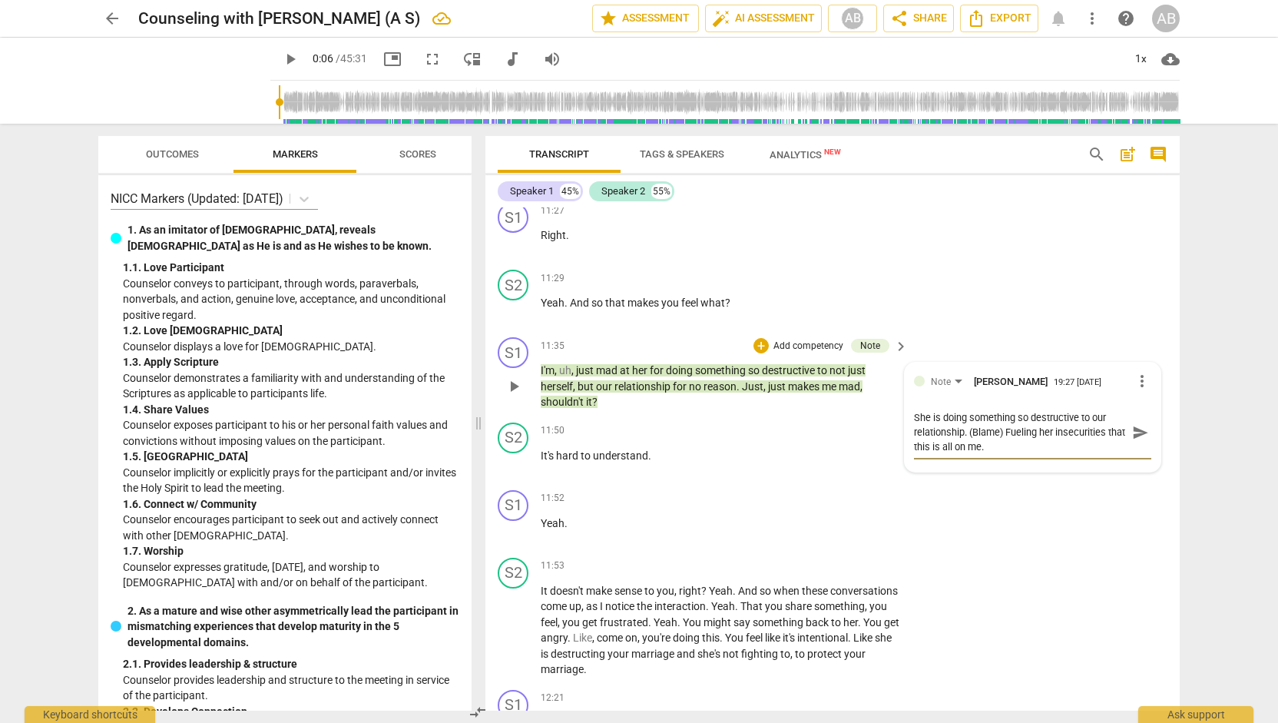
click at [1132, 441] on span "send" at bounding box center [1140, 432] width 17 height 17
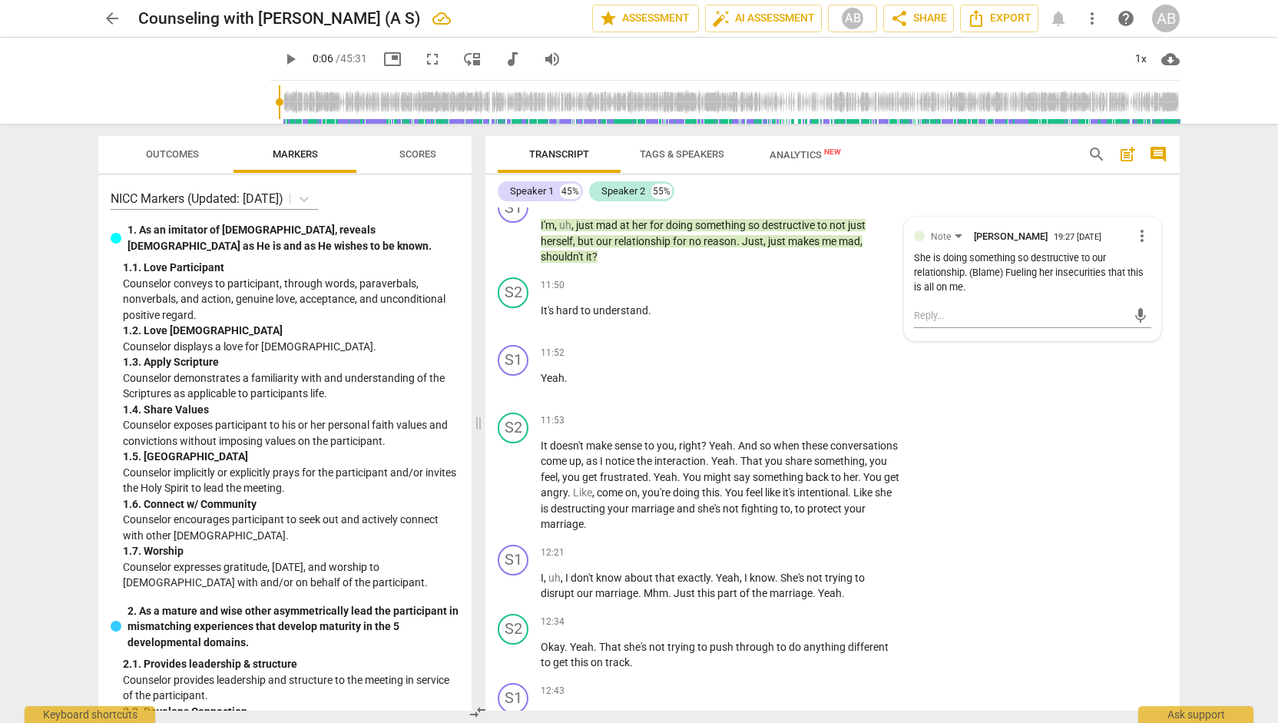
scroll to position [6779, 0]
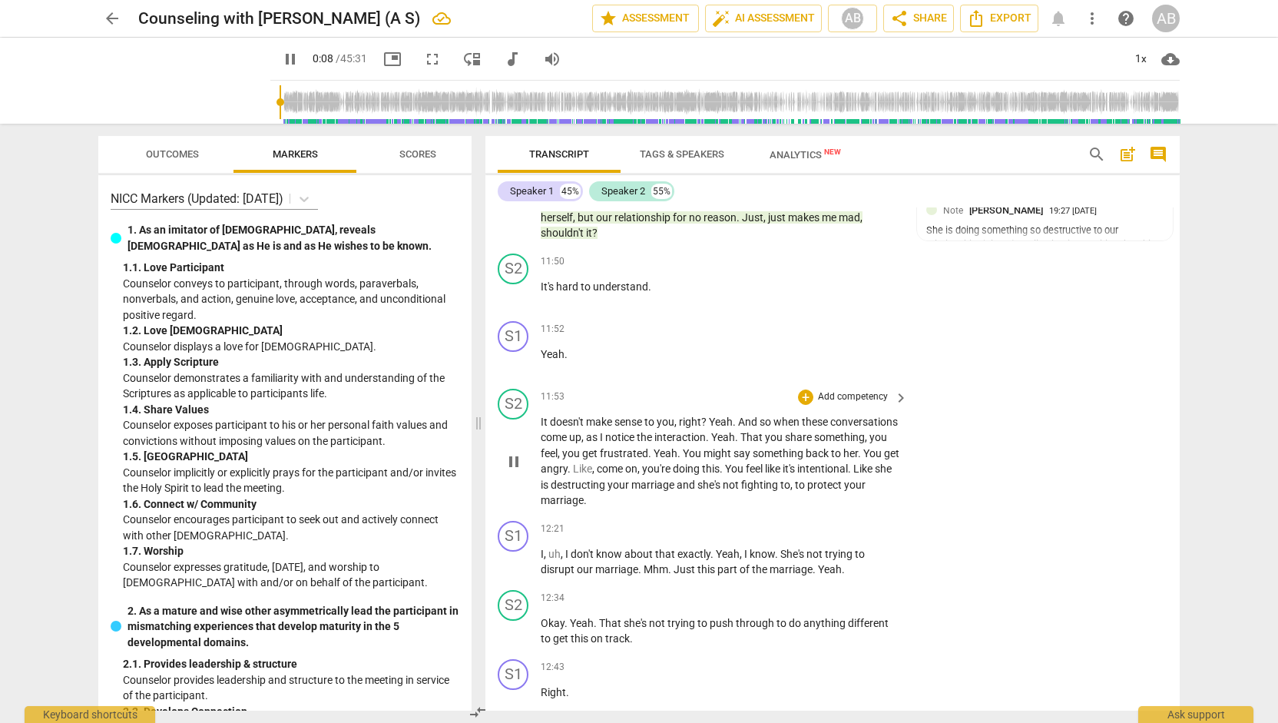
click at [903, 407] on span "keyboard_arrow_right" at bounding box center [901, 398] width 18 height 18
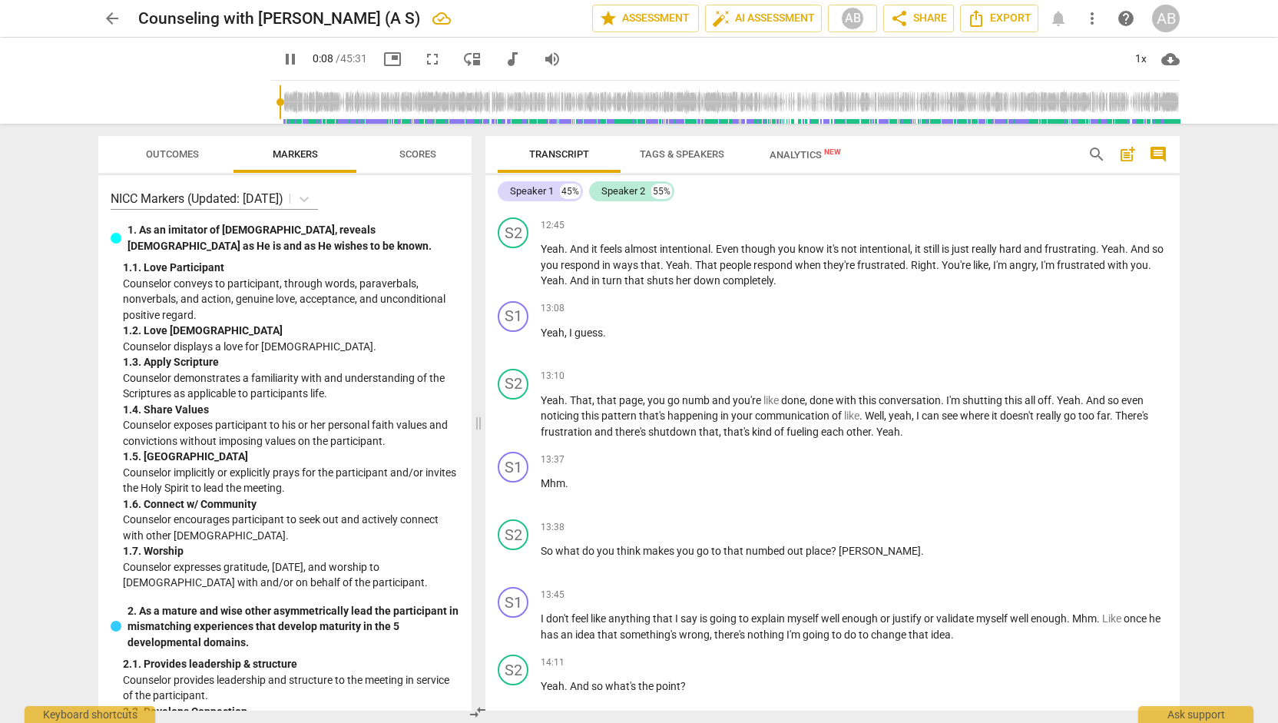
scroll to position [6481, 0]
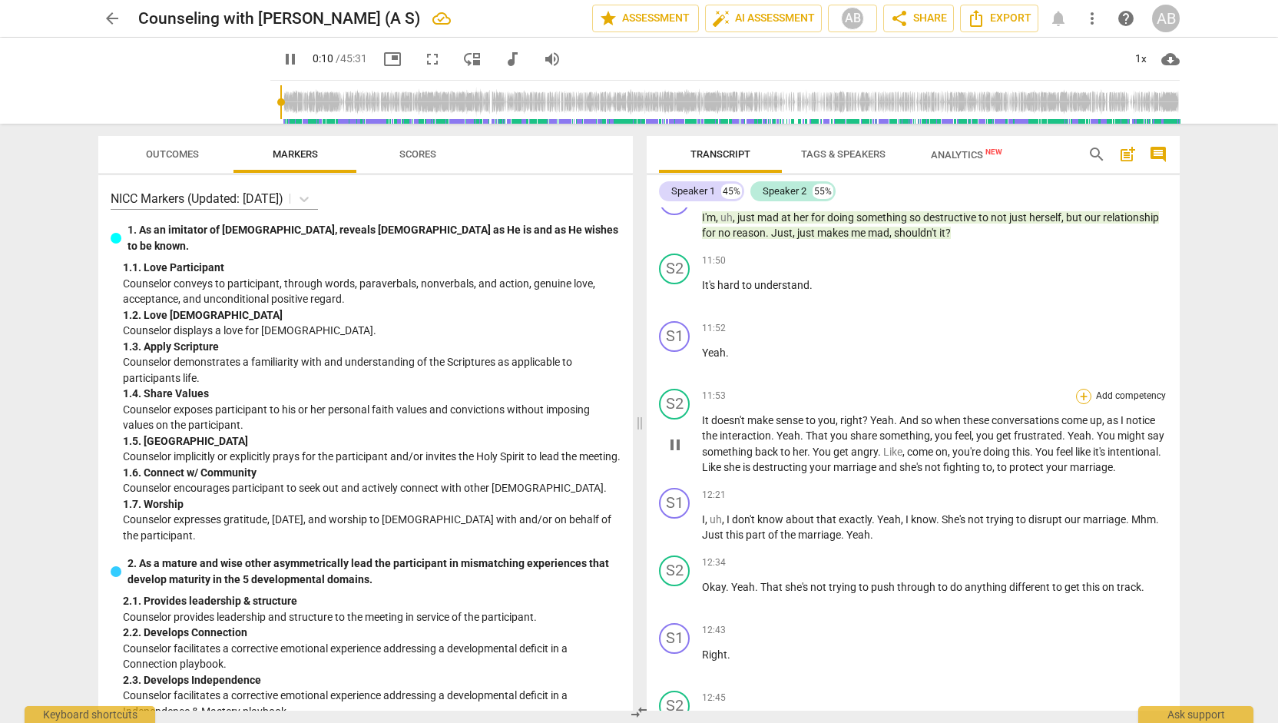
click at [1083, 404] on div "+" at bounding box center [1083, 396] width 15 height 15
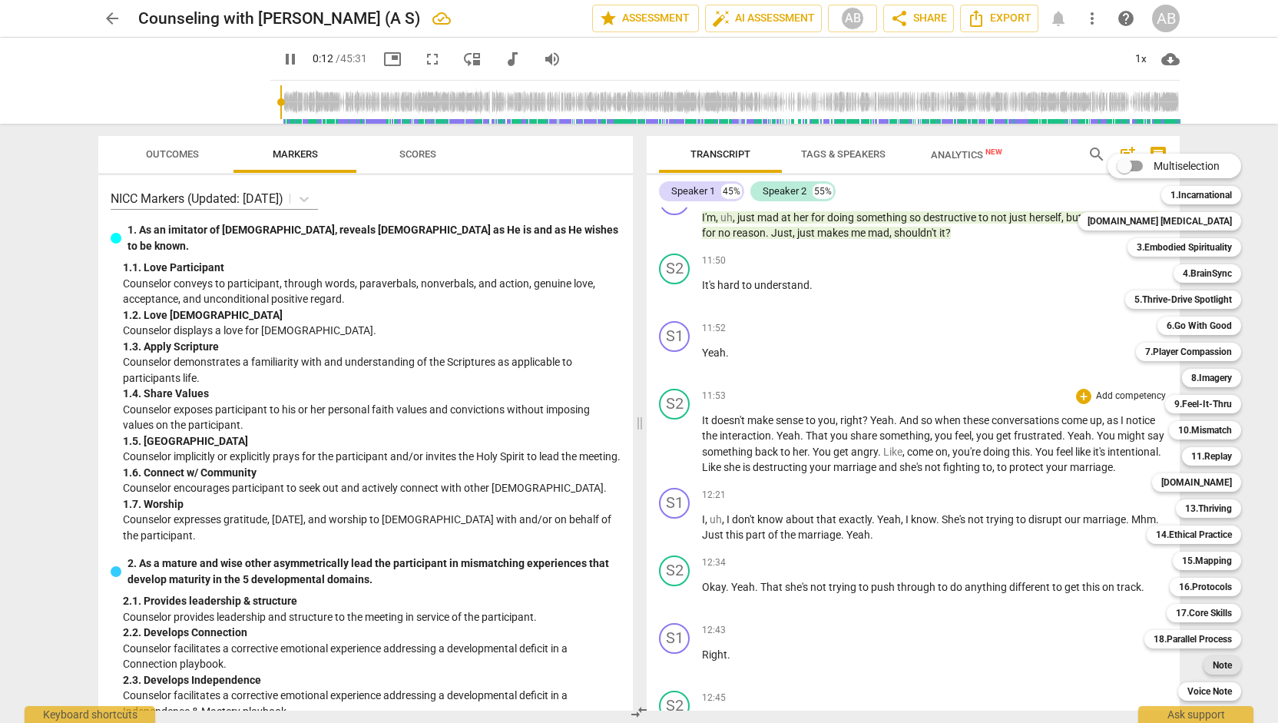
click at [1212, 667] on b "Note" at bounding box center [1221, 665] width 19 height 18
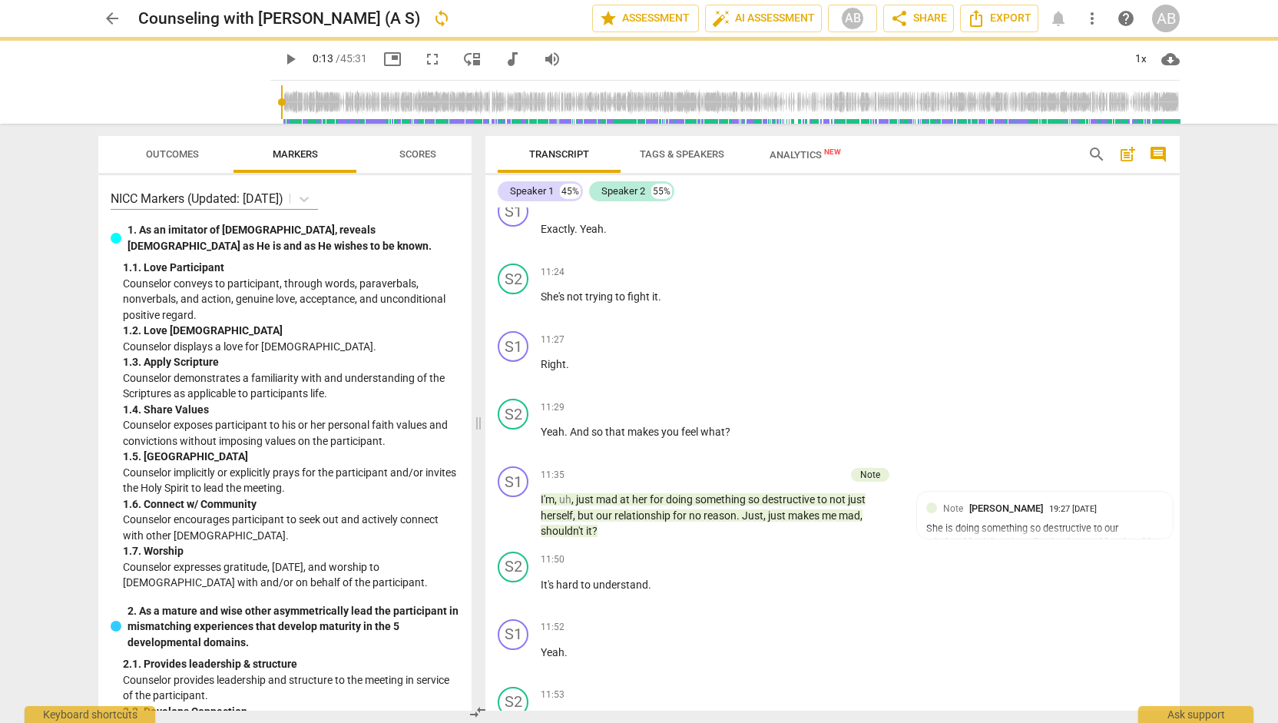
scroll to position [6779, 0]
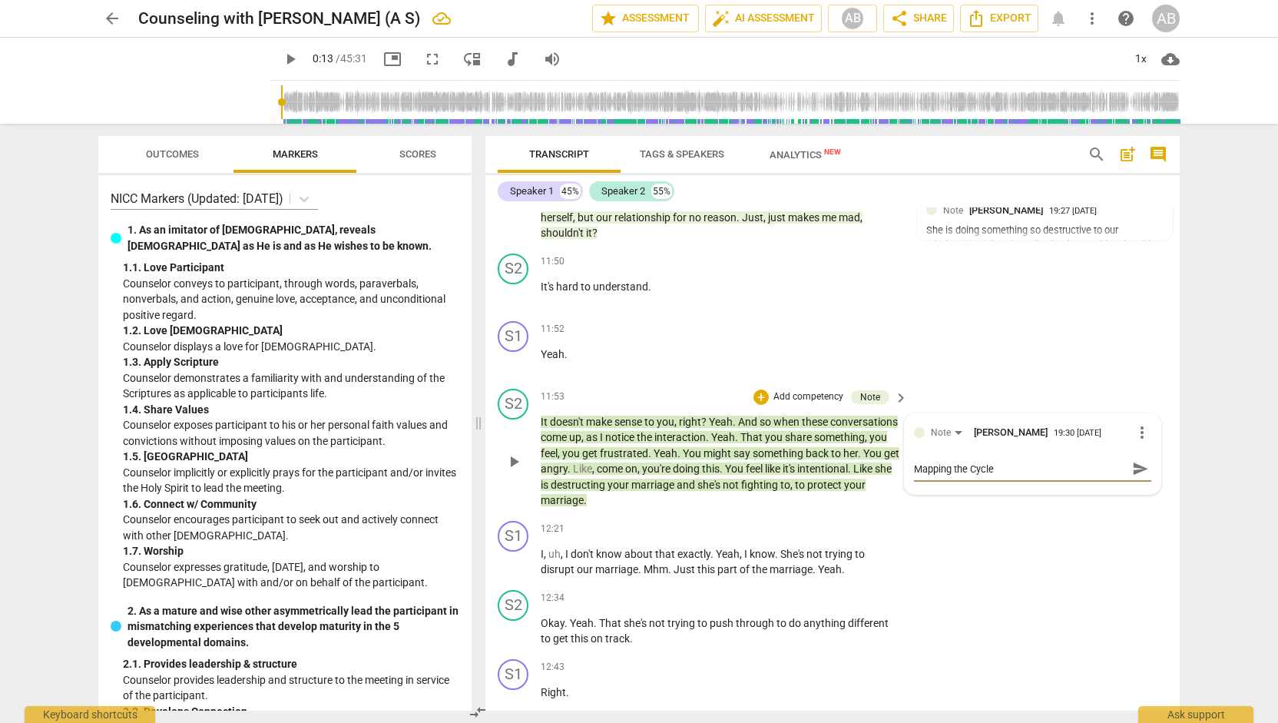
click at [1133, 477] on span "send" at bounding box center [1140, 468] width 17 height 17
click at [1092, 584] on div "S1 play_arrow pause 12:21 + Add competency keyboard_arrow_right I , uh , I don'…" at bounding box center [832, 548] width 694 height 69
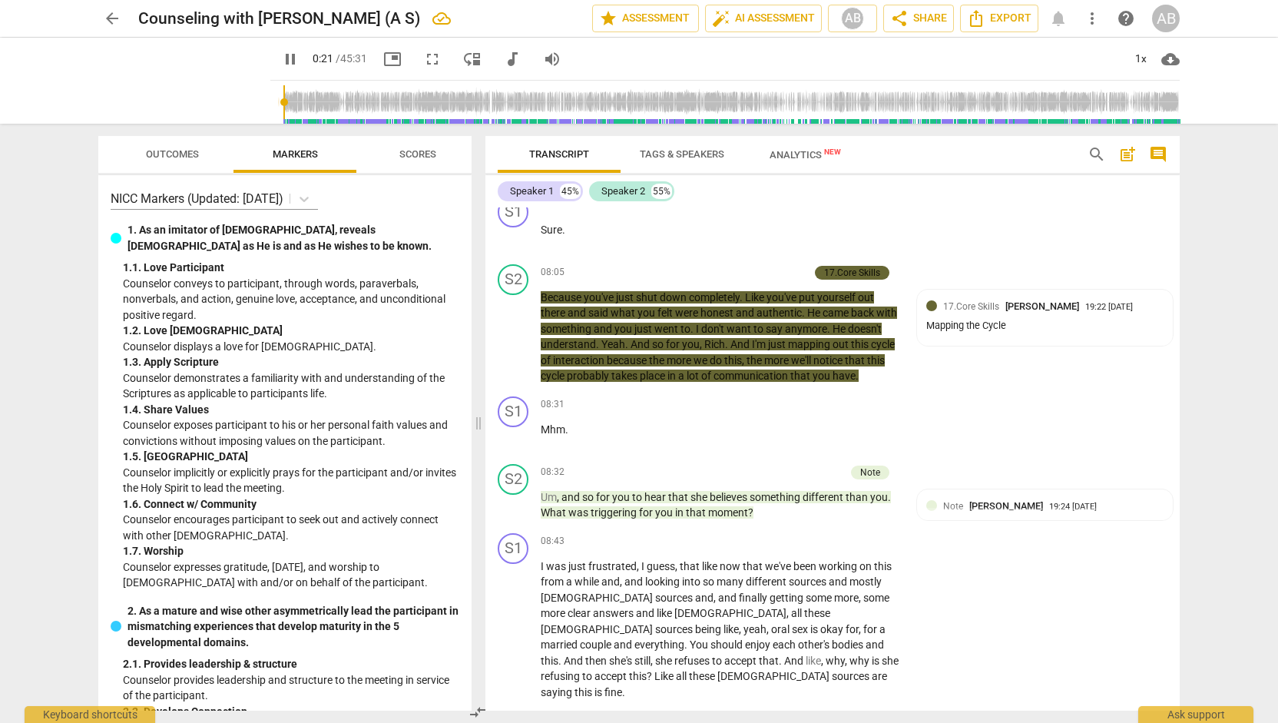
scroll to position [4438, 0]
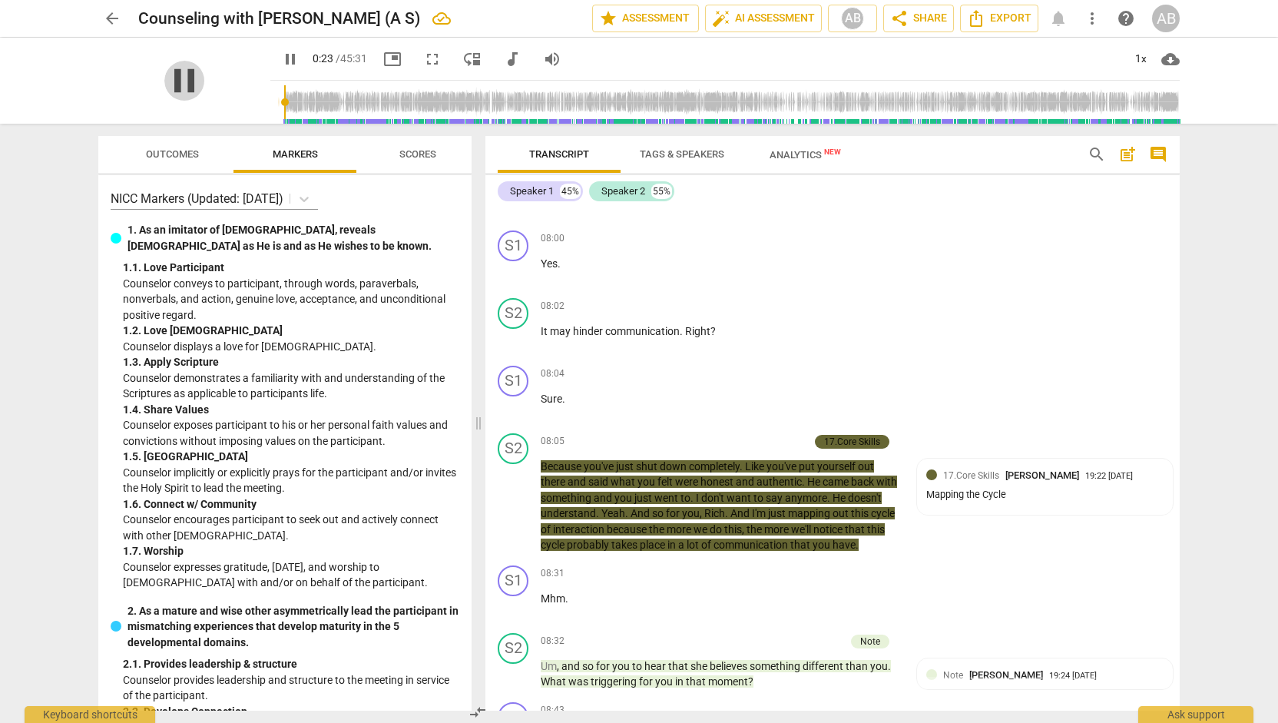
click at [182, 93] on span "pause" at bounding box center [184, 81] width 40 height 40
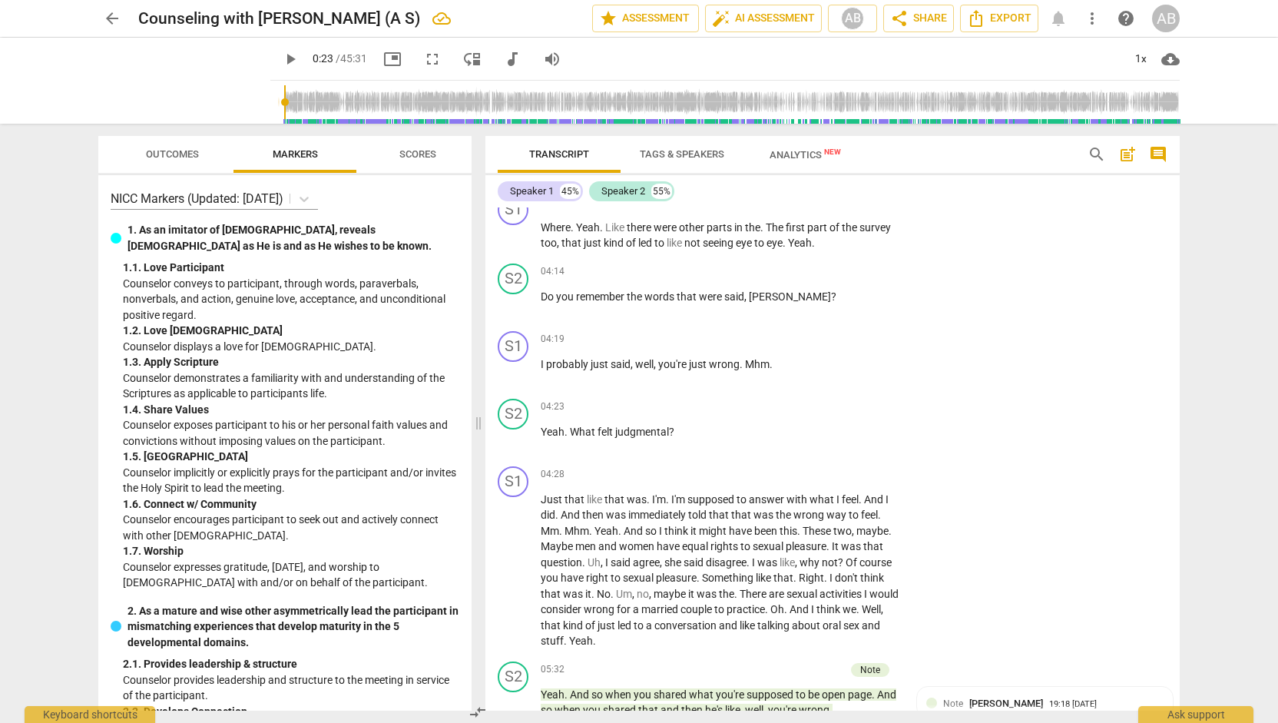
scroll to position [2605, 0]
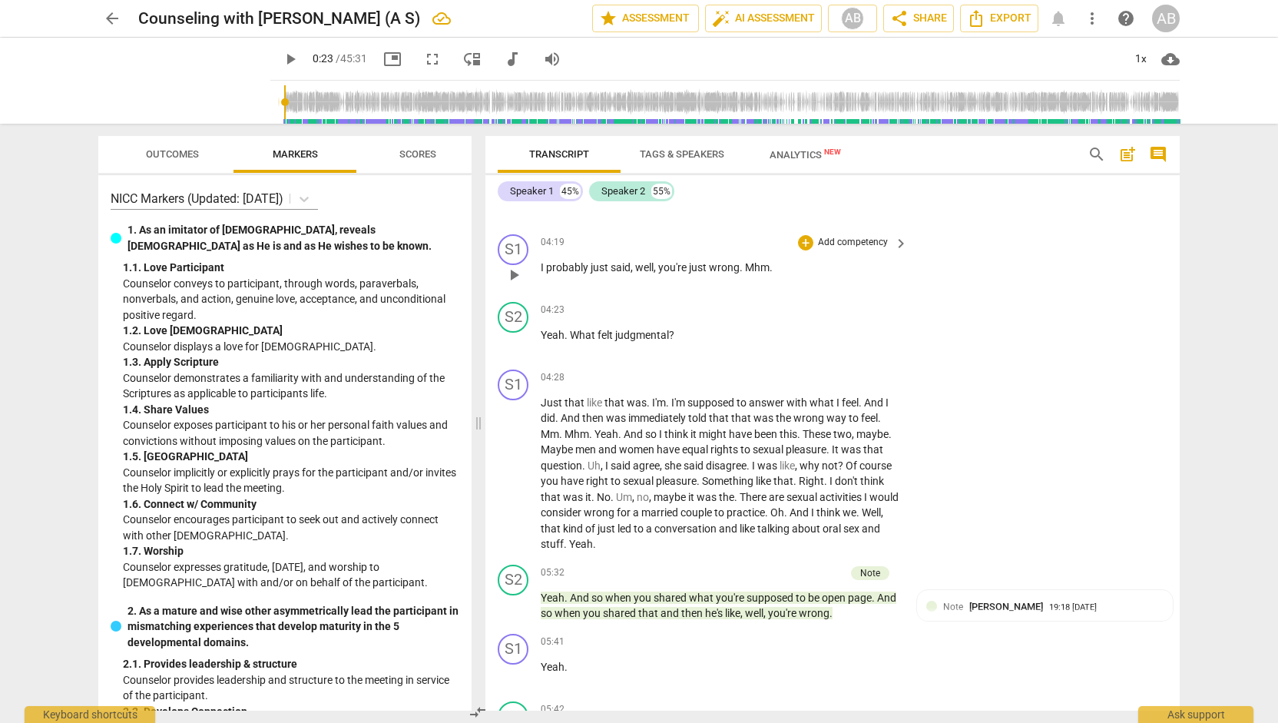
drag, startPoint x: 1173, startPoint y: 268, endPoint x: 1173, endPoint y: 285, distance: 16.9
click at [1173, 285] on div "S1 play_arrow pause 04:19 + Add competency keyboard_arrow_right I probably just…" at bounding box center [832, 262] width 694 height 68
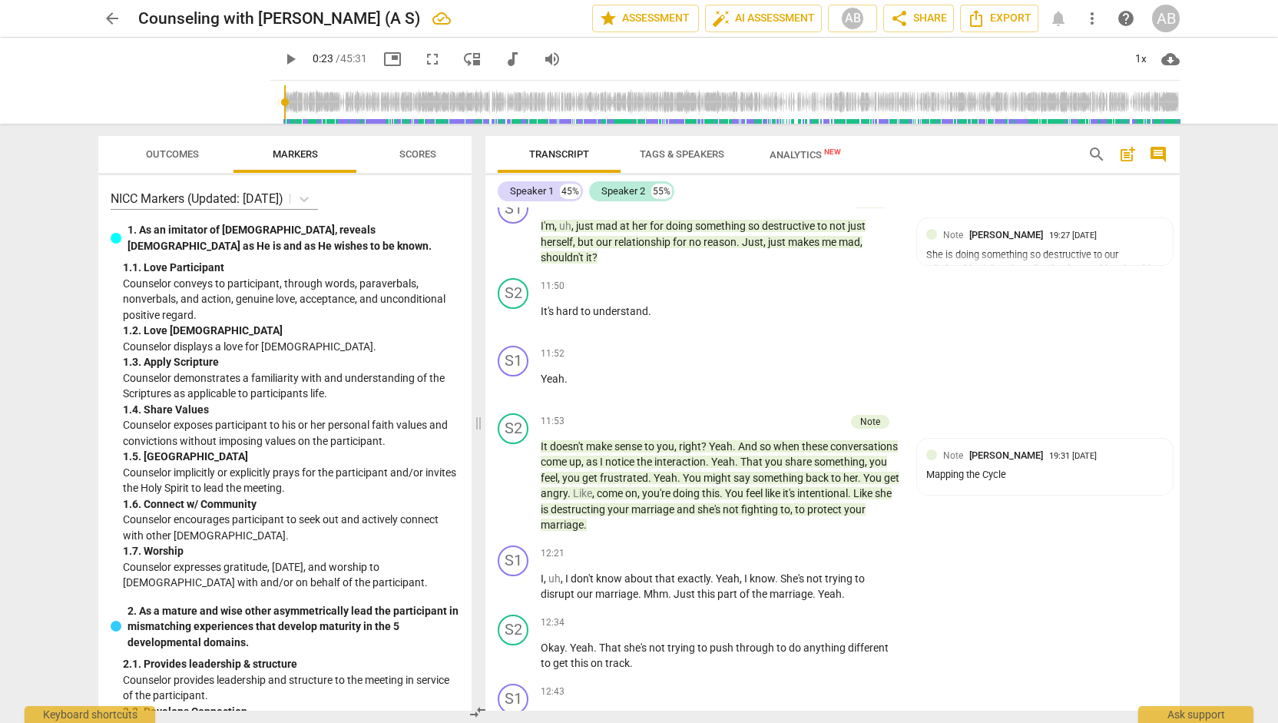
scroll to position [6827, 0]
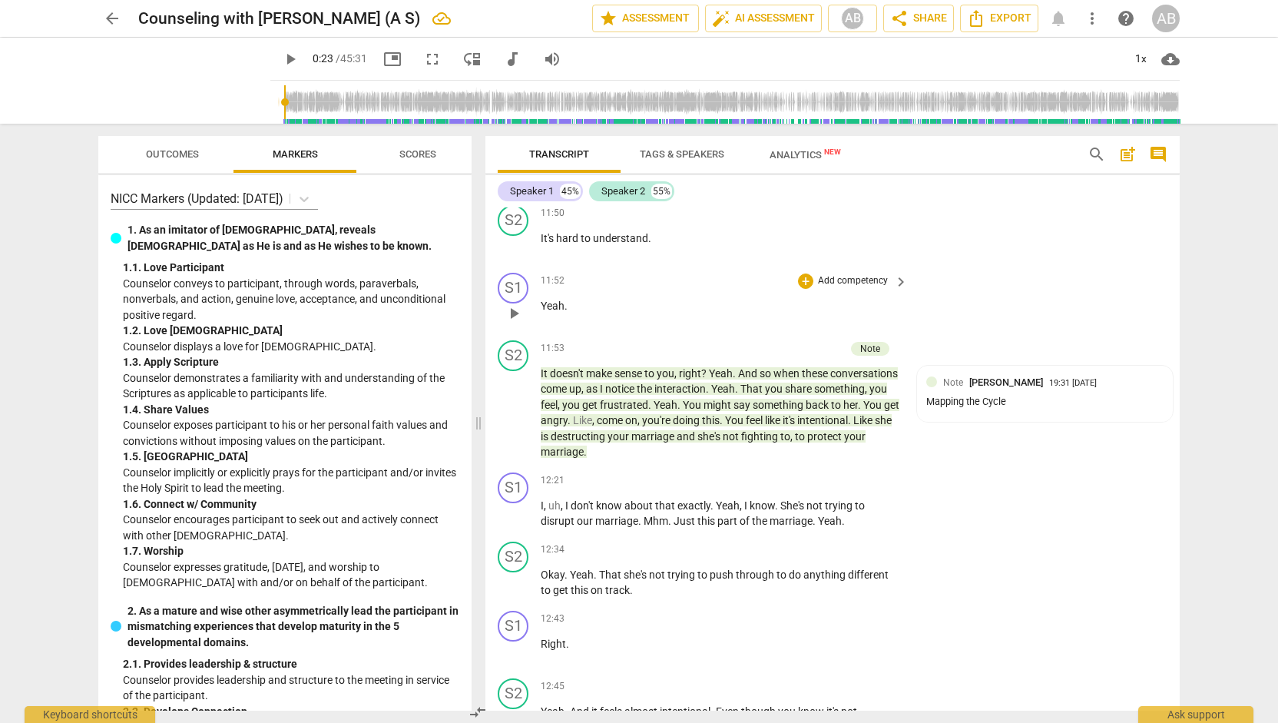
click at [1046, 334] on div "S1 play_arrow pause 11:52 + Add competency keyboard_arrow_right Yeah ." at bounding box center [832, 300] width 694 height 68
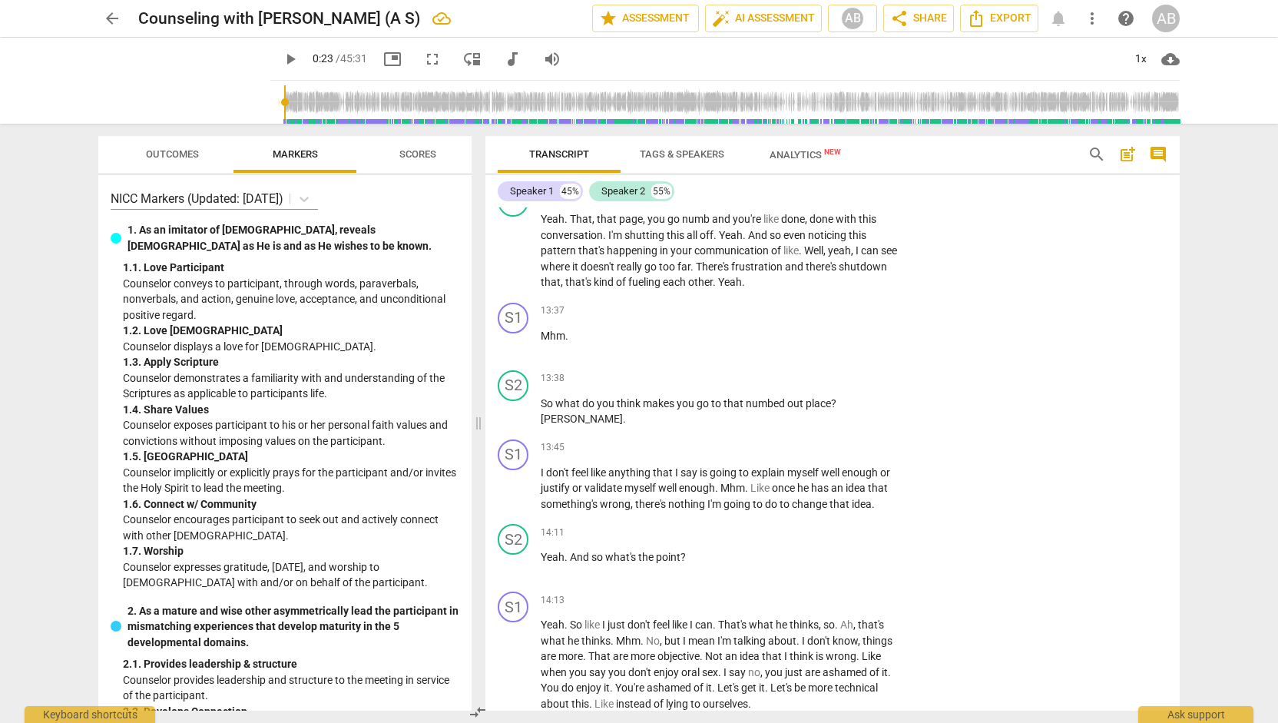
scroll to position [7550, 0]
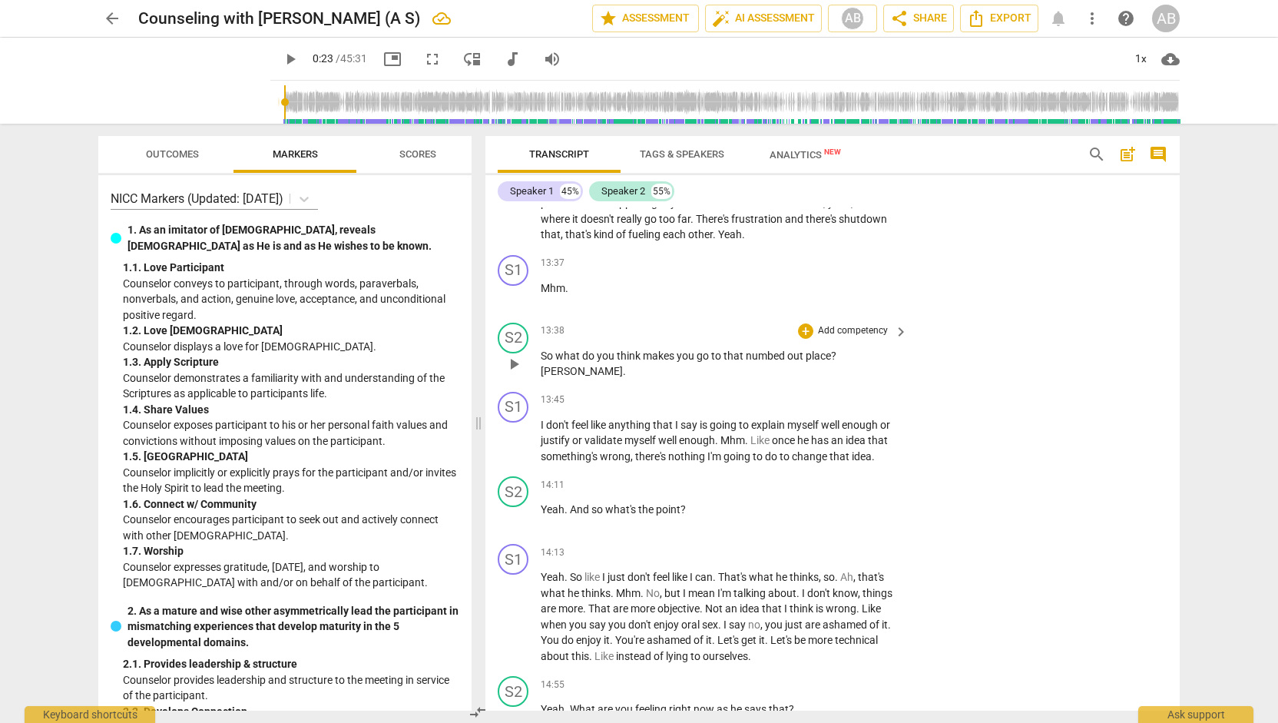
click at [900, 341] on span "keyboard_arrow_right" at bounding box center [901, 332] width 18 height 18
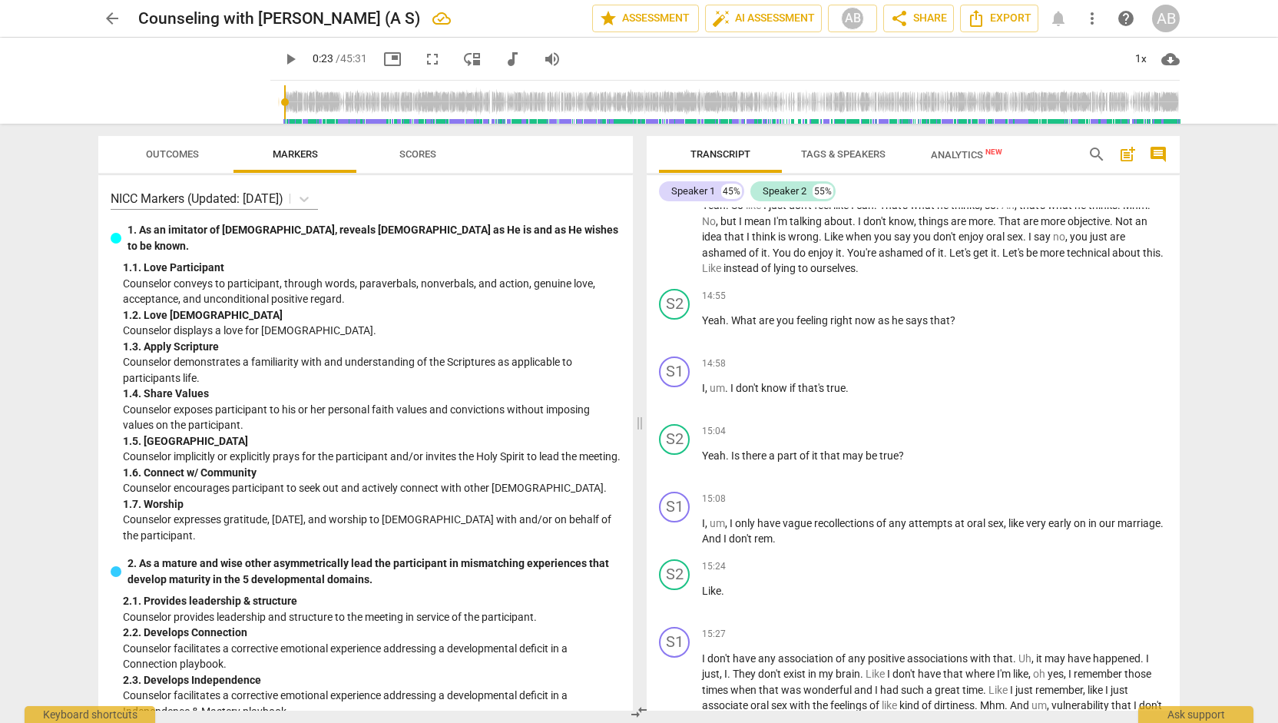
scroll to position [7200, 0]
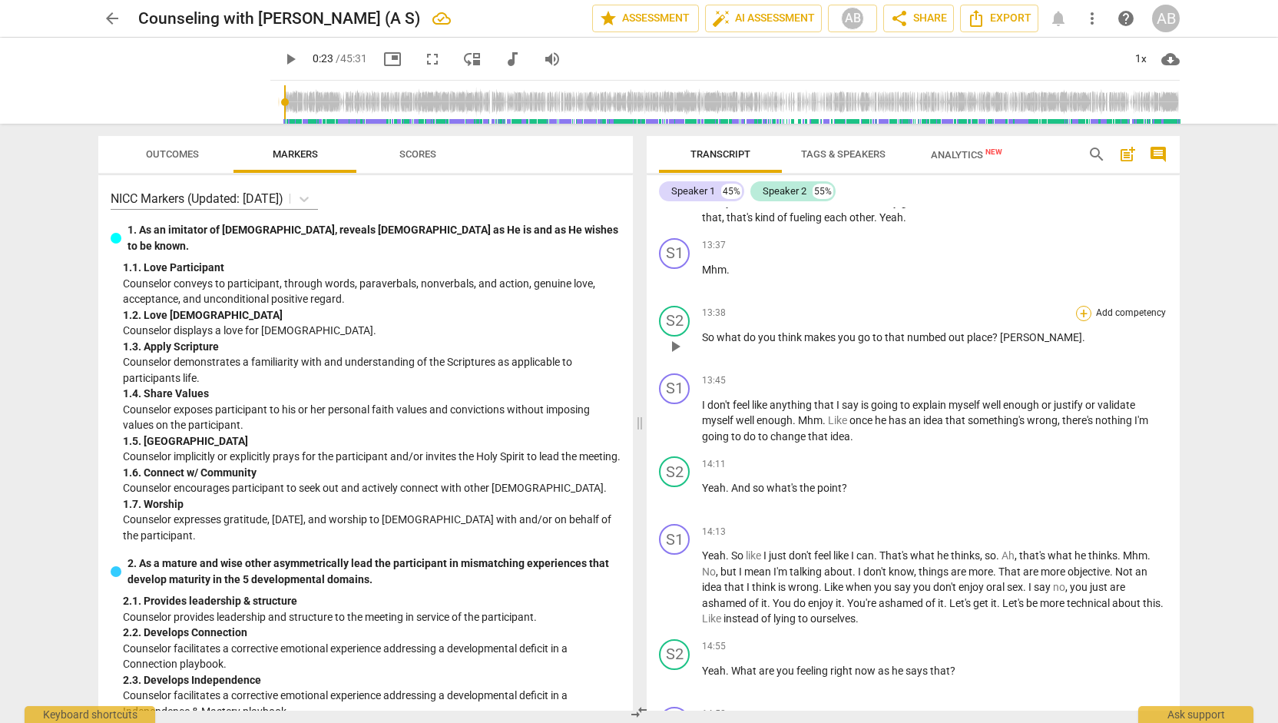
click at [1076, 321] on div "+" at bounding box center [1083, 313] width 15 height 15
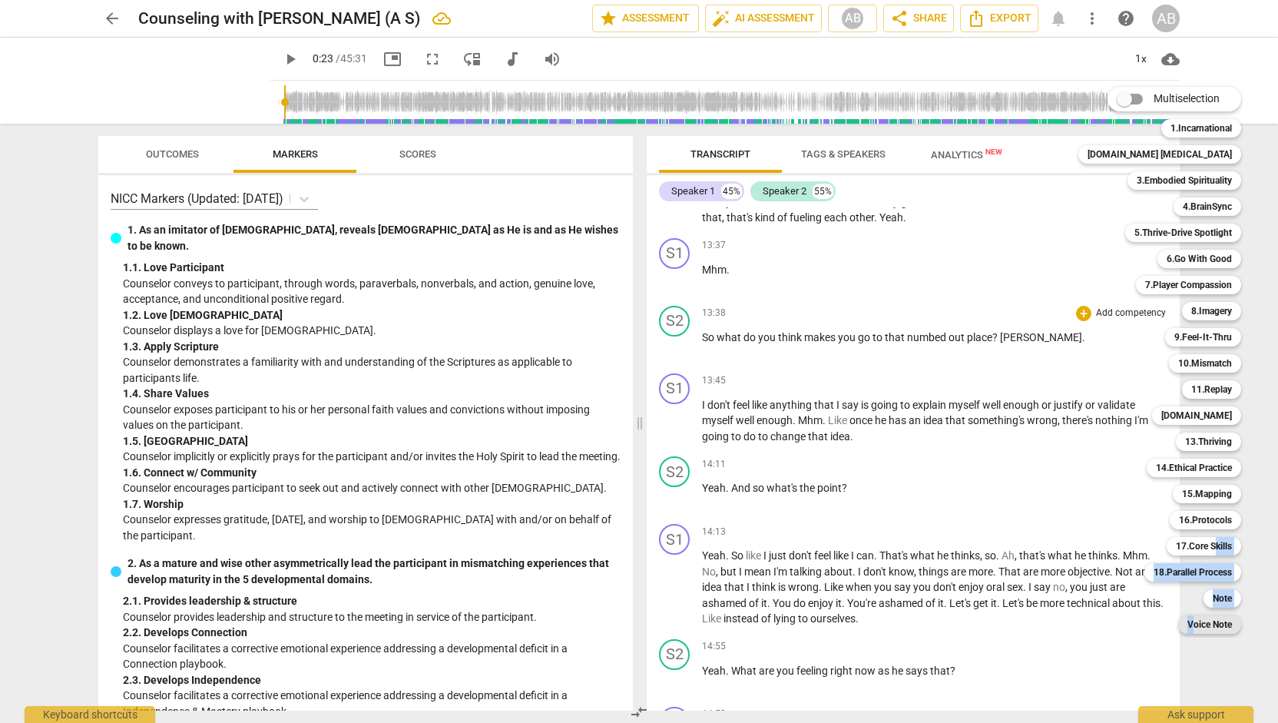
drag, startPoint x: 1187, startPoint y: 547, endPoint x: 1168, endPoint y: 618, distance: 73.2
click at [1168, 618] on div "Multiselection m 1.Incarnational 1 [DOMAIN_NAME] [MEDICAL_DATA] 2 3.Embodied Sp…" at bounding box center [1171, 360] width 198 height 554
click at [1207, 602] on div "Note" at bounding box center [1222, 598] width 38 height 18
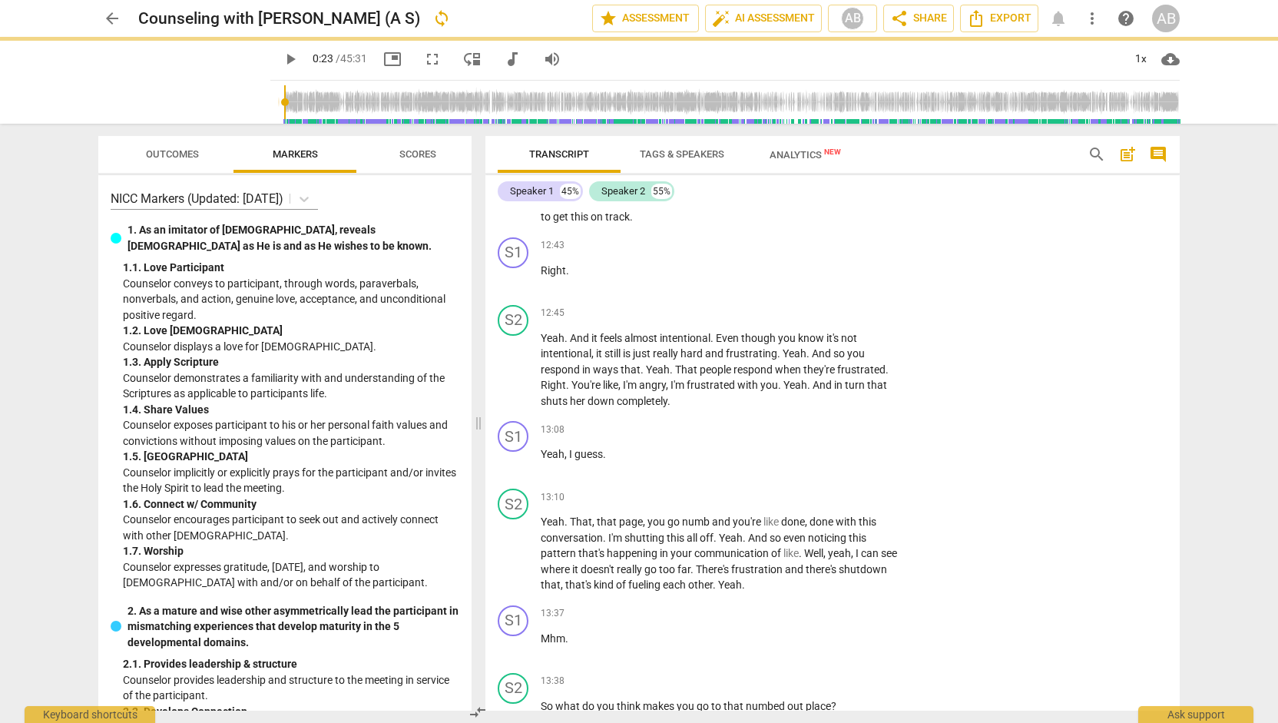
scroll to position [7550, 0]
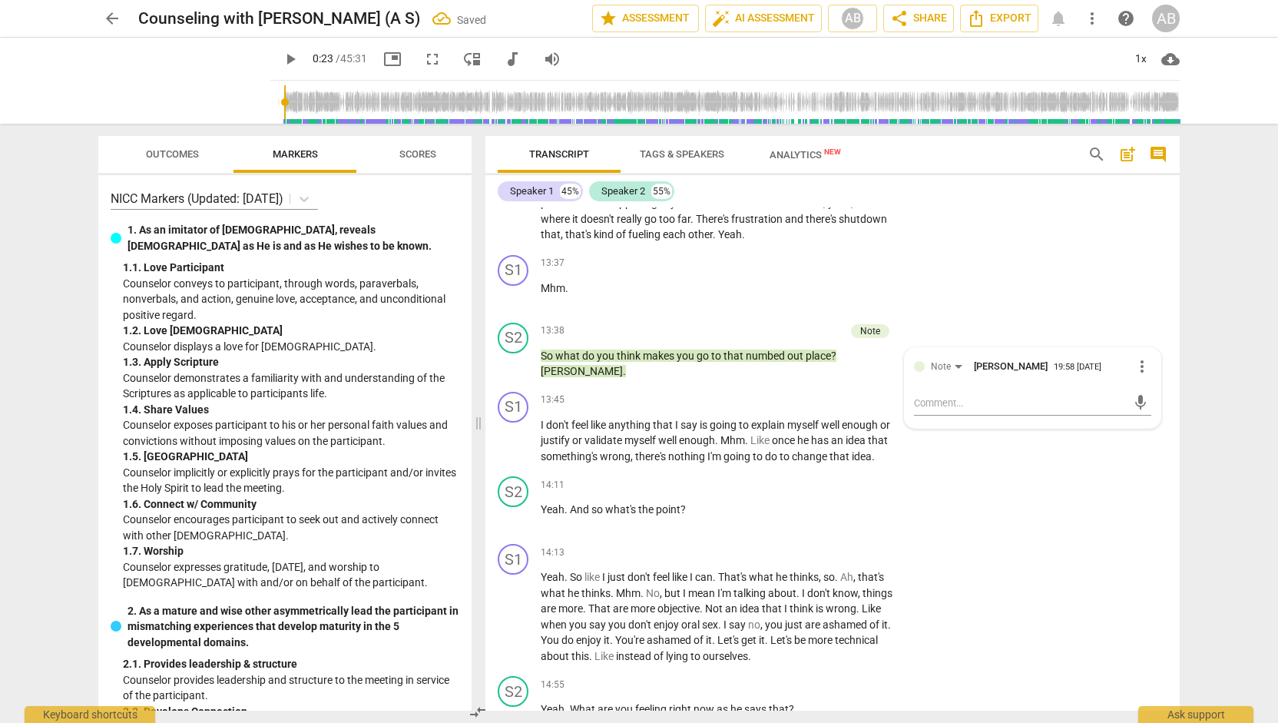
click at [1190, 594] on div "Transcript Tags & Speakers Analytics New search post_add comment Speaker 1 45% …" at bounding box center [835, 423] width 713 height 599
click at [1003, 381] on div "Note [PERSON_NAME] 19:58 [DATE]" at bounding box center [1044, 369] width 237 height 24
drag, startPoint x: 912, startPoint y: 448, endPoint x: 1011, endPoint y: 465, distance: 100.5
click at [1011, 425] on textarea "Working on Step 3: Diving more deeply into underlying emotion." at bounding box center [1020, 409] width 213 height 29
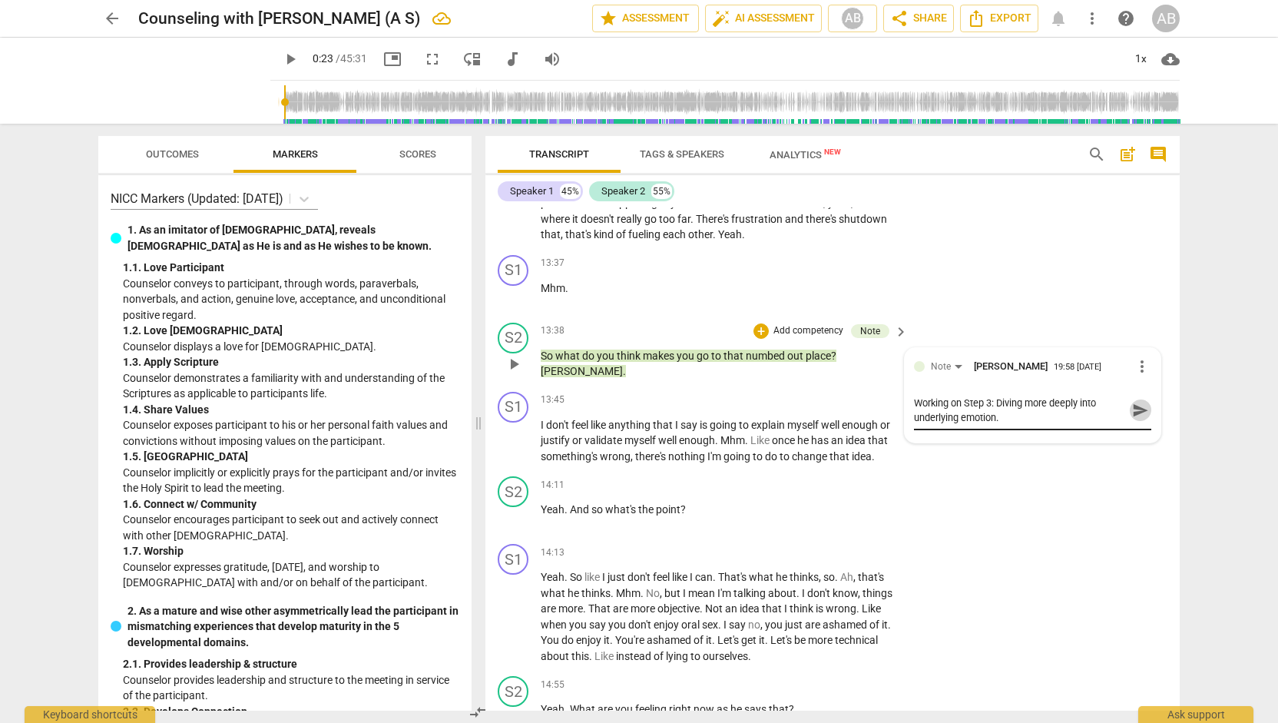
click at [1129, 419] on span "send" at bounding box center [1140, 410] width 22 height 18
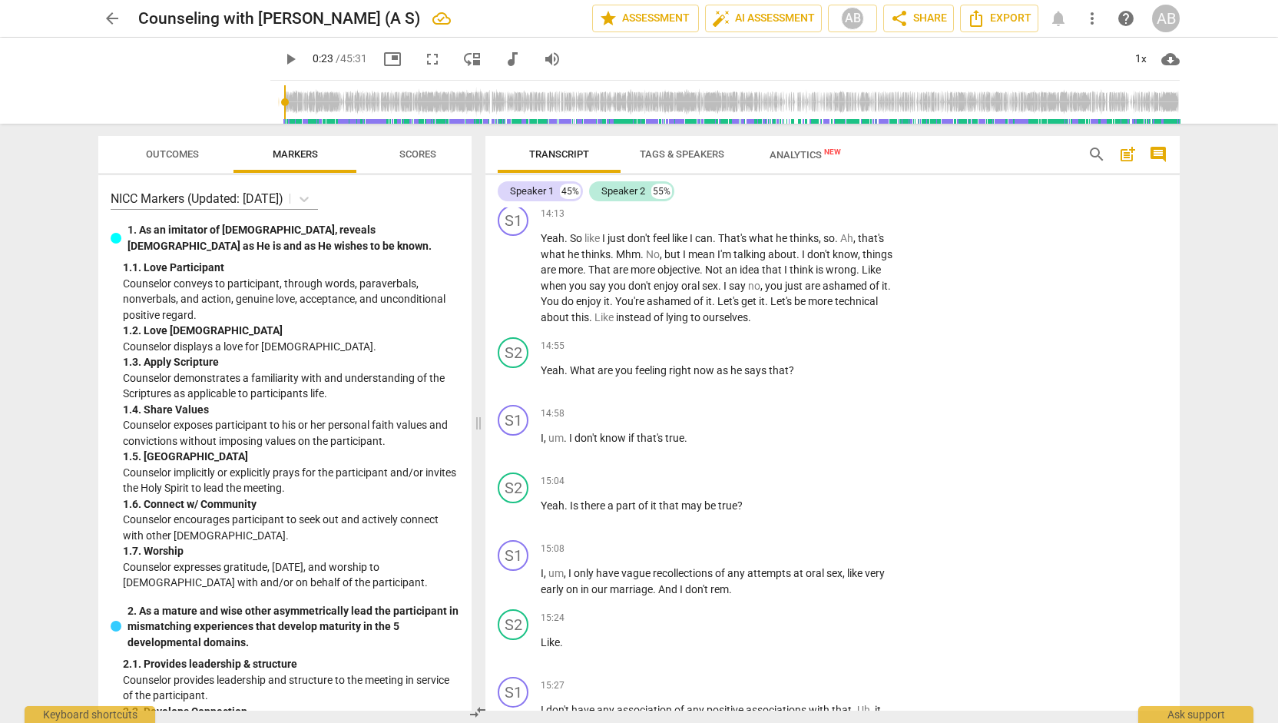
scroll to position [7912, 0]
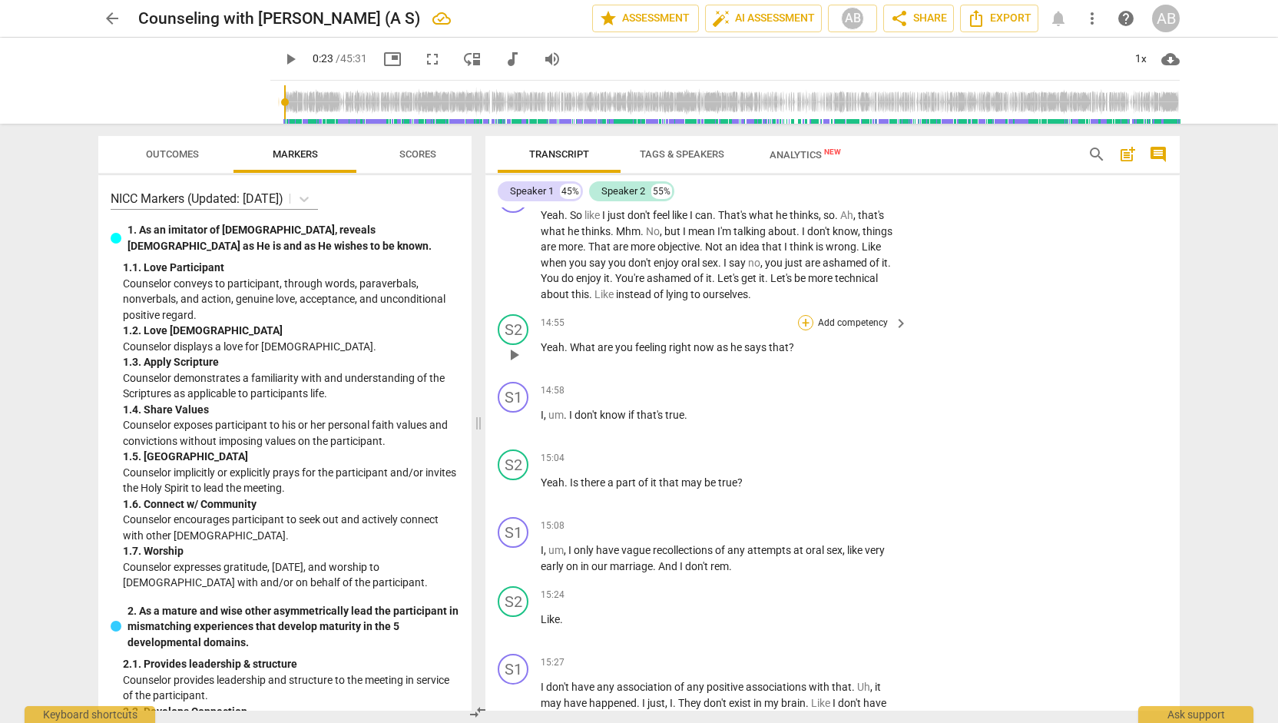
click at [802, 330] on div "+" at bounding box center [805, 322] width 15 height 15
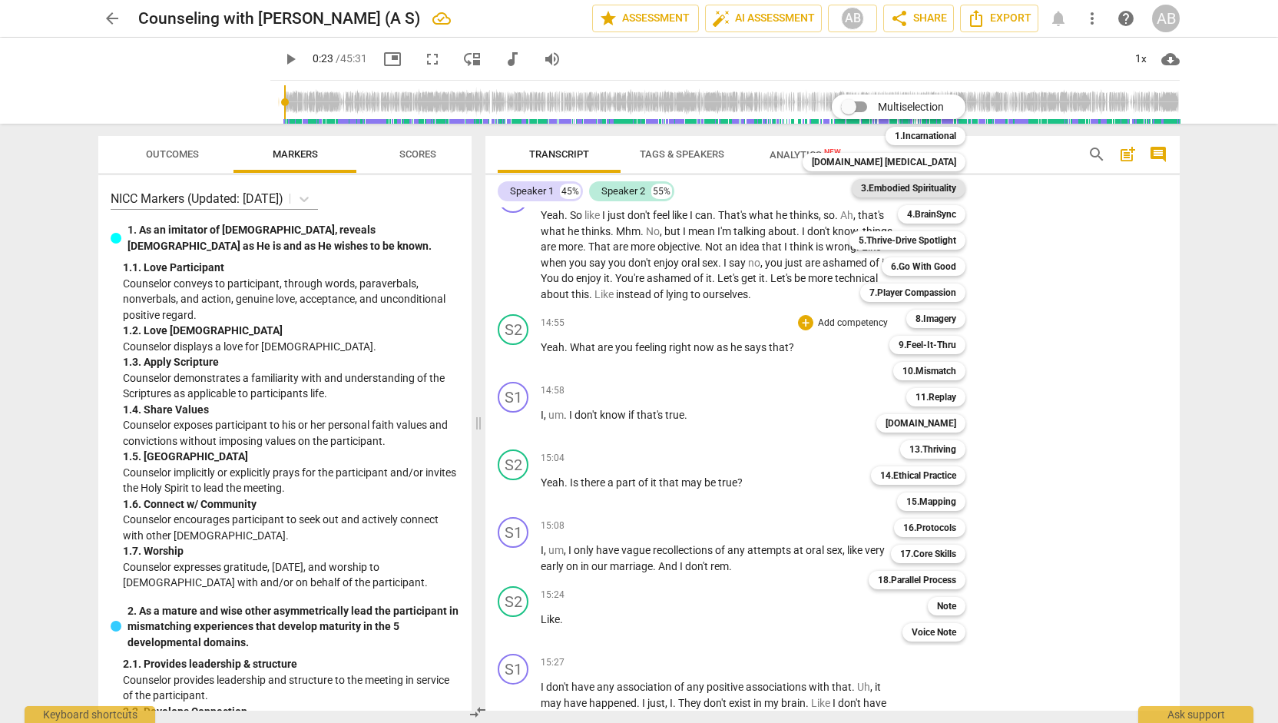
click at [915, 185] on b "3.Embodied Spirituality" at bounding box center [908, 188] width 95 height 18
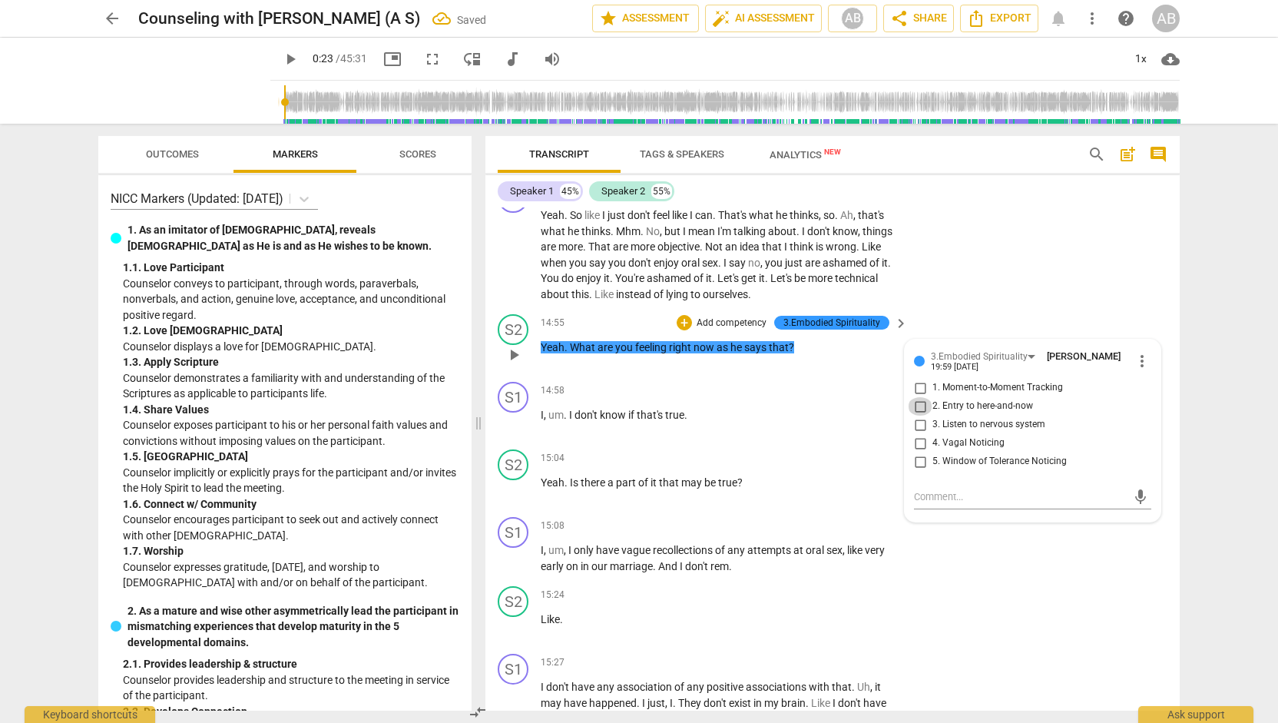
click at [921, 415] on input "2. Entry to here-and-now" at bounding box center [920, 406] width 25 height 18
click at [857, 491] on p "Yeah . Is there a part of it that may be true ?" at bounding box center [720, 483] width 359 height 16
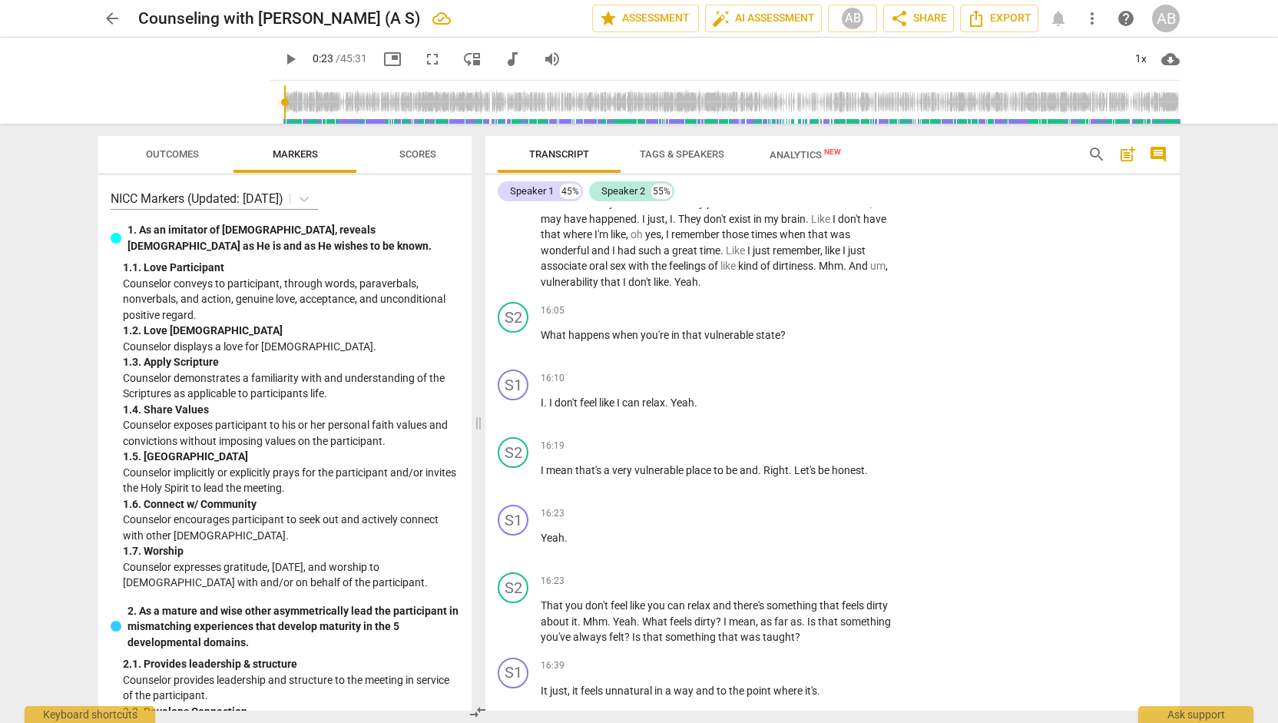
scroll to position [8516, 0]
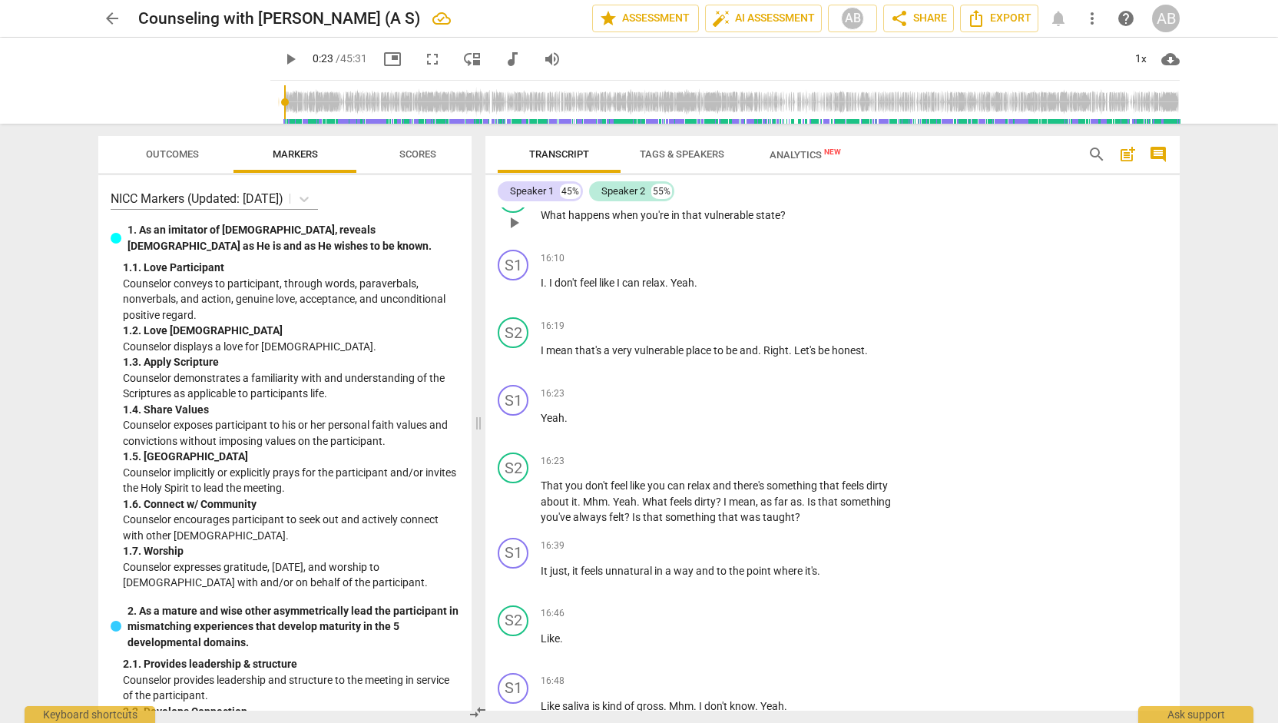
click at [802, 198] on div "+" at bounding box center [805, 190] width 15 height 15
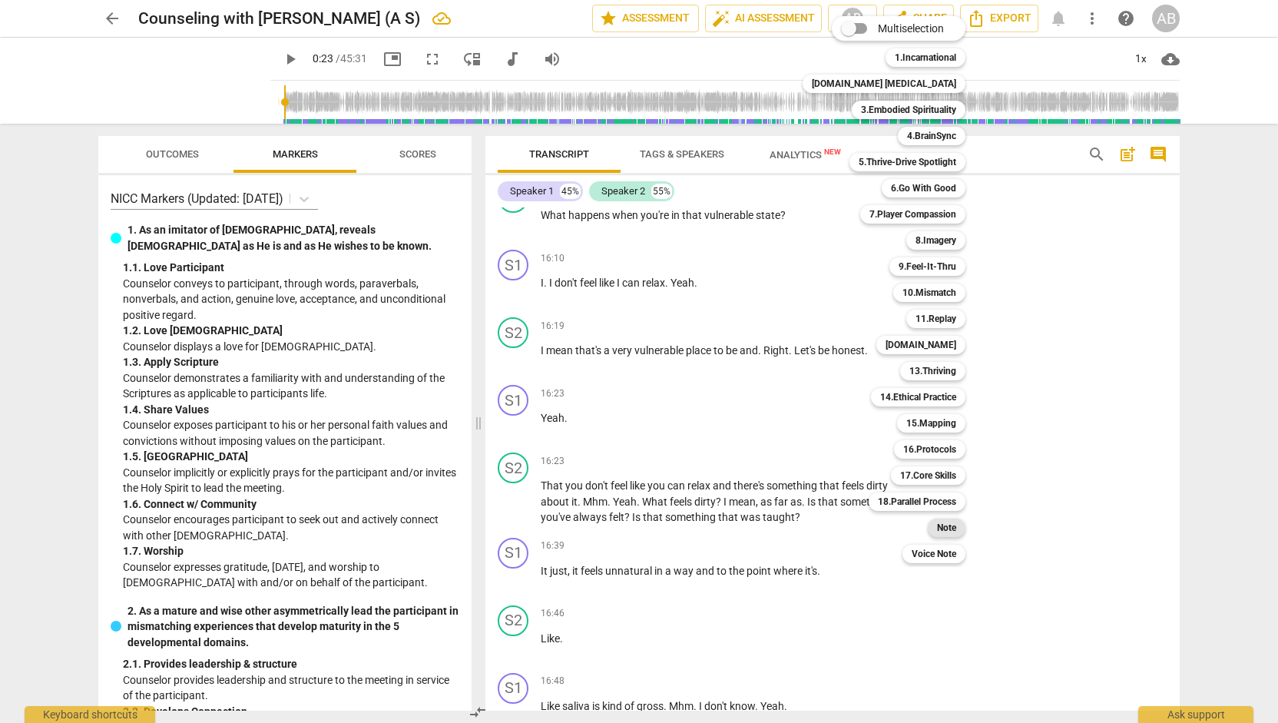
click at [937, 526] on b "Note" at bounding box center [946, 527] width 19 height 18
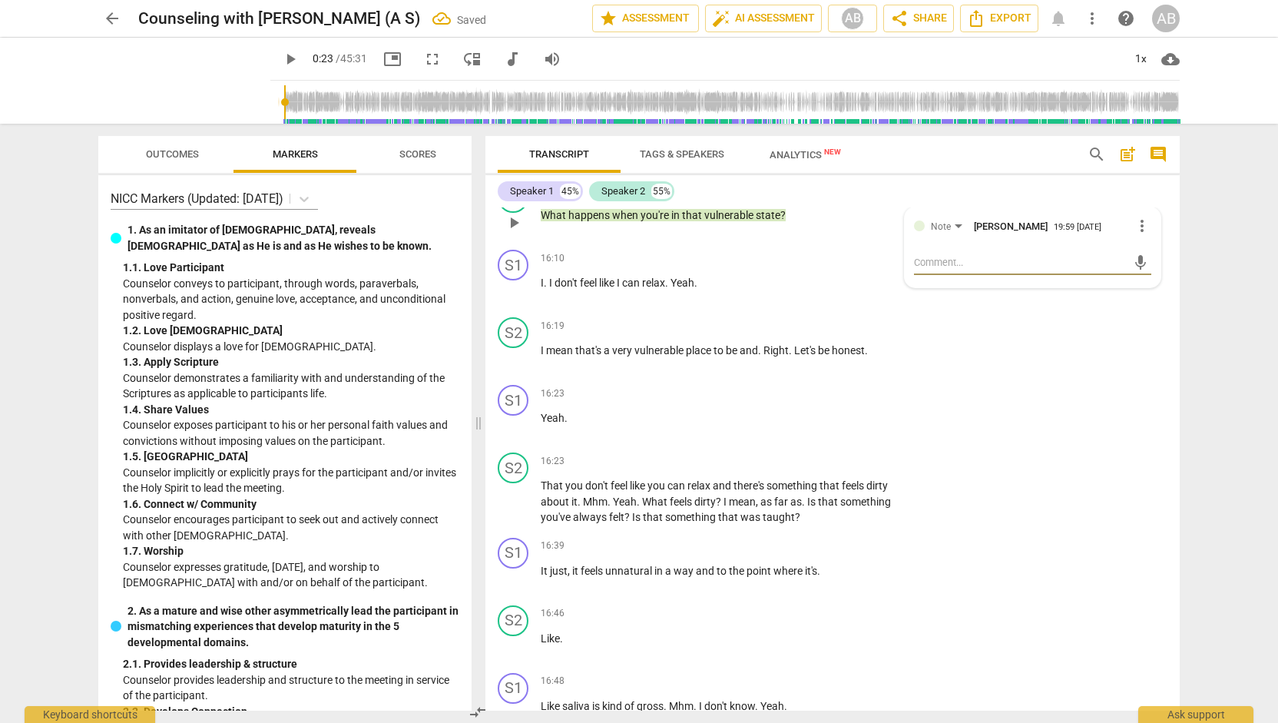
paste textarea "Working on Step 3: Diving more deeply into underlying emotion."
click at [1132, 278] on span "send" at bounding box center [1140, 269] width 17 height 17
click at [1172, 379] on div "S2 play_arrow pause 16:19 + Add competency keyboard_arrow_right I mean that's a…" at bounding box center [832, 345] width 694 height 68
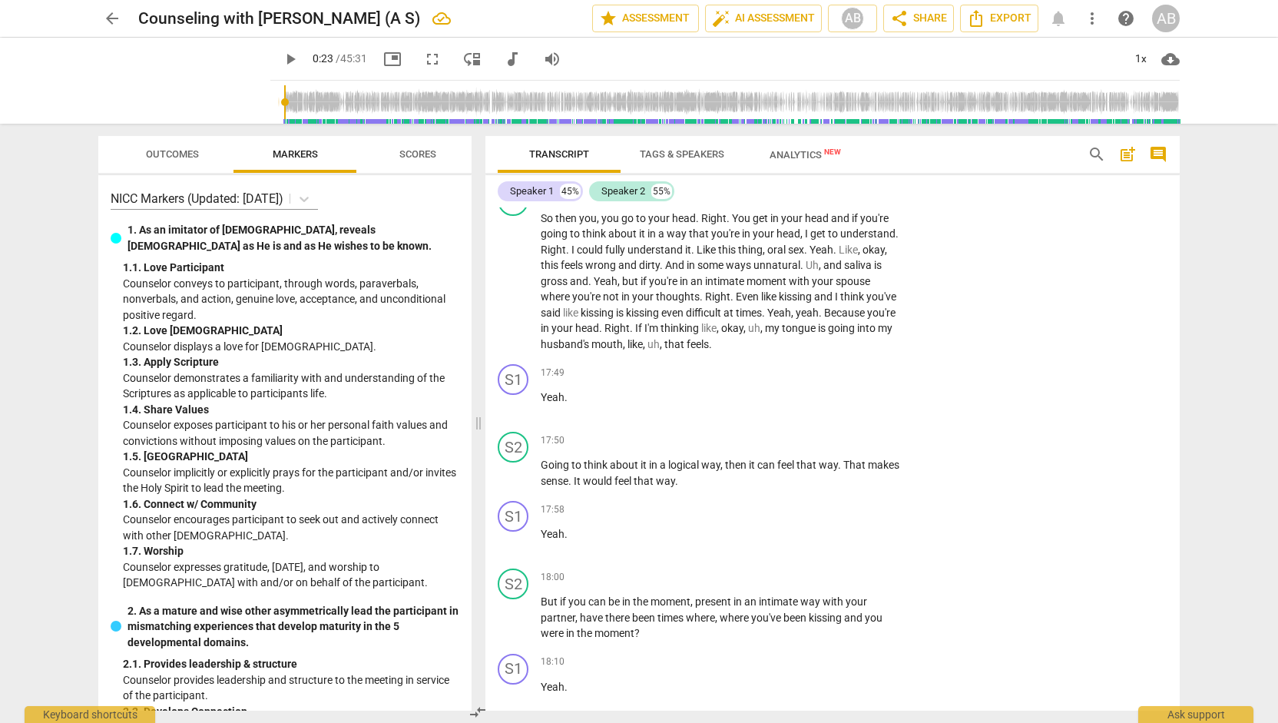
scroll to position [9095, 0]
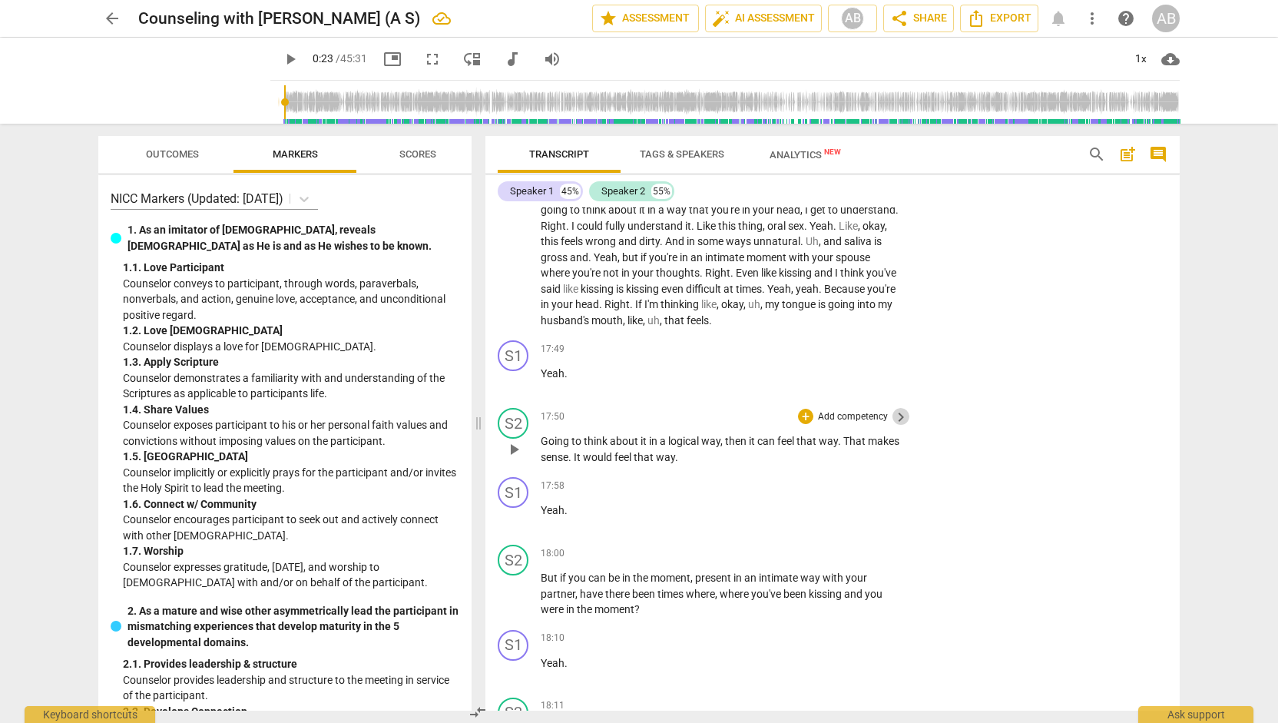
click at [892, 426] on span "keyboard_arrow_right" at bounding box center [901, 417] width 18 height 18
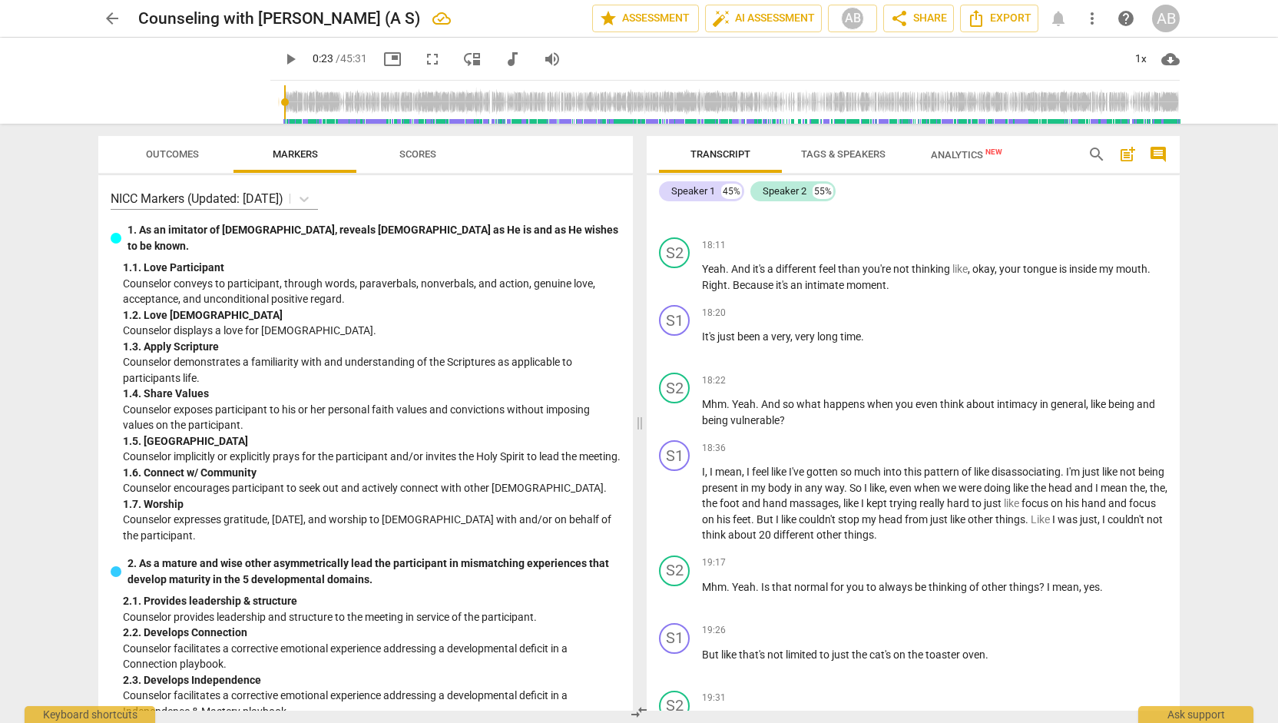
scroll to position [8689, 0]
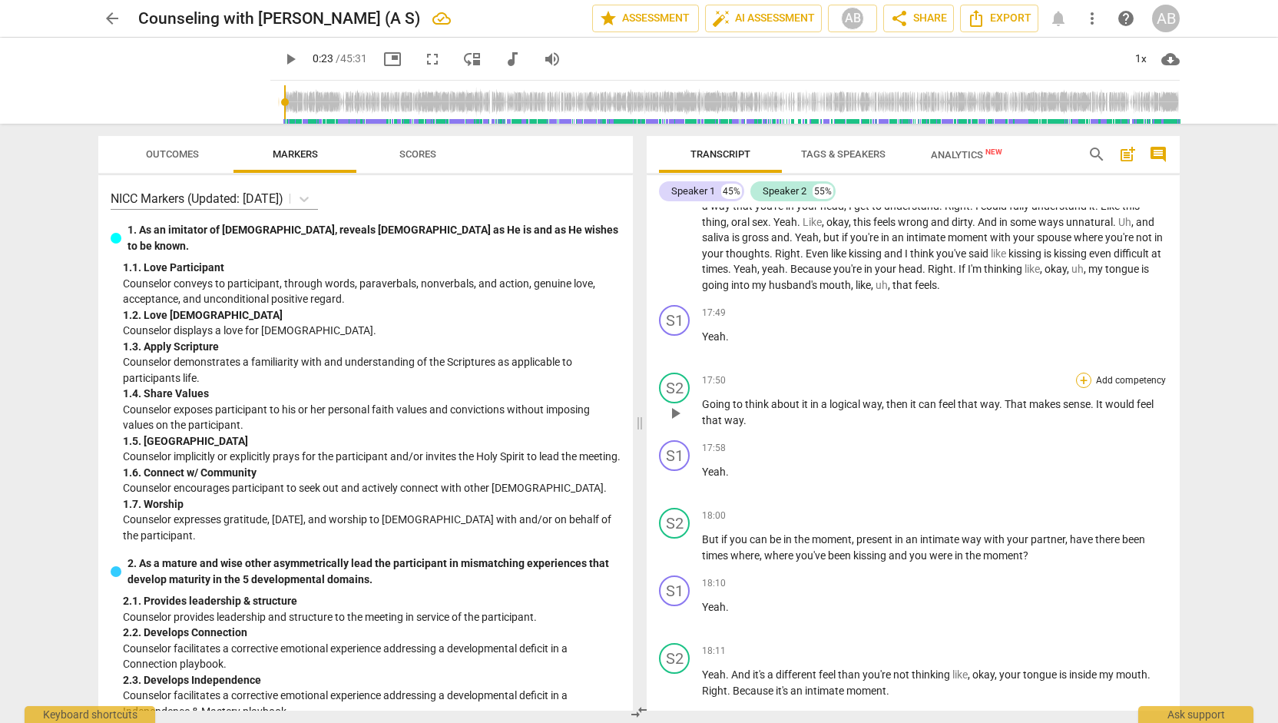
click at [1077, 388] on div "+" at bounding box center [1083, 379] width 15 height 15
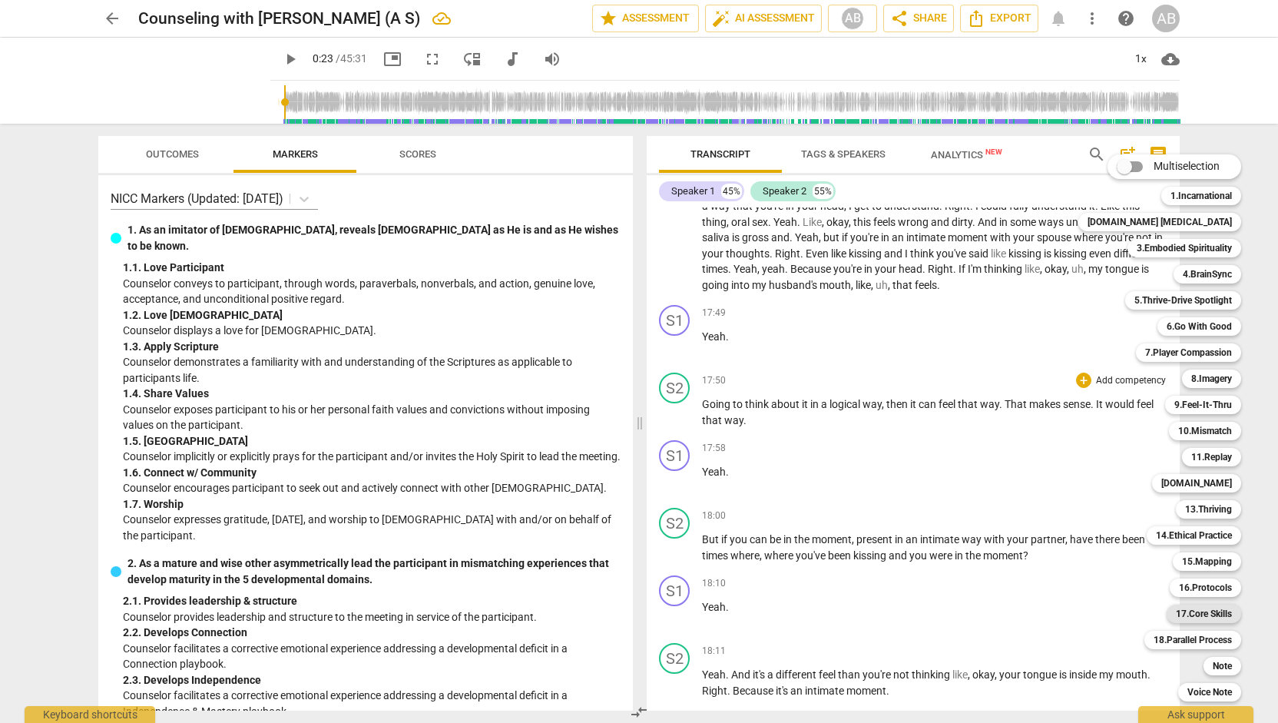
click at [1187, 611] on b "17.Core Skills" at bounding box center [1204, 613] width 56 height 18
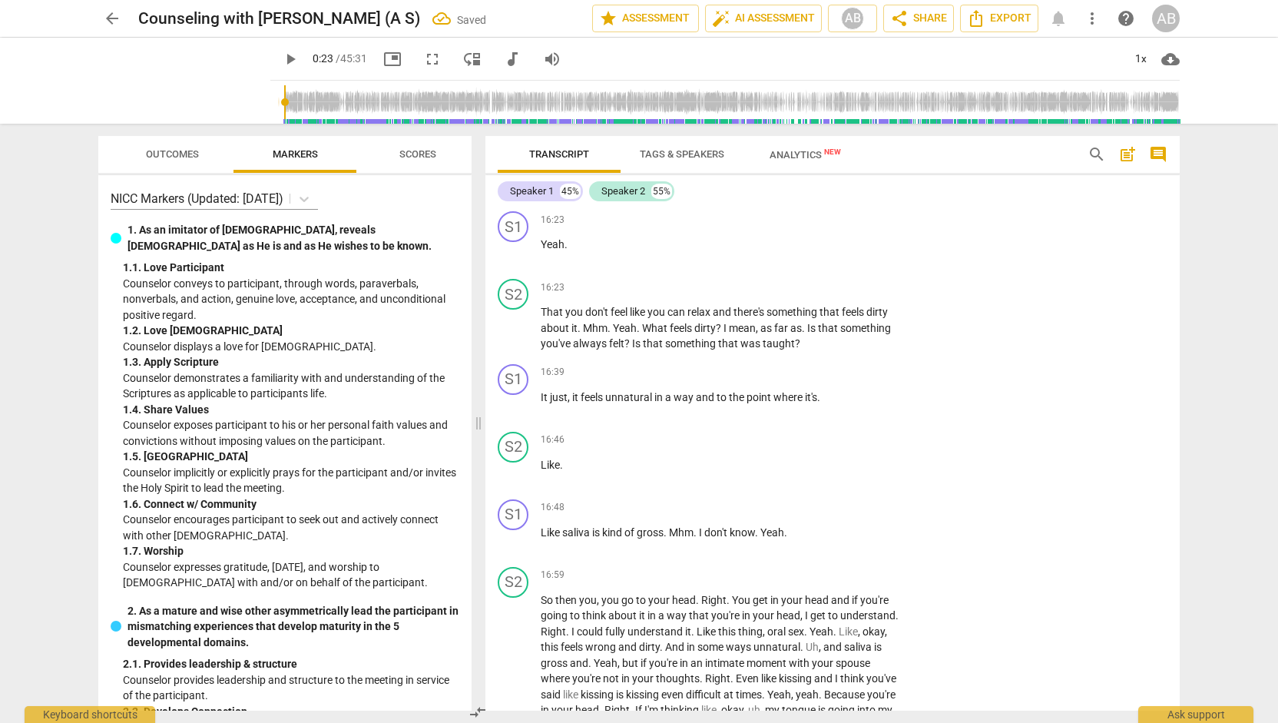
scroll to position [9395, 0]
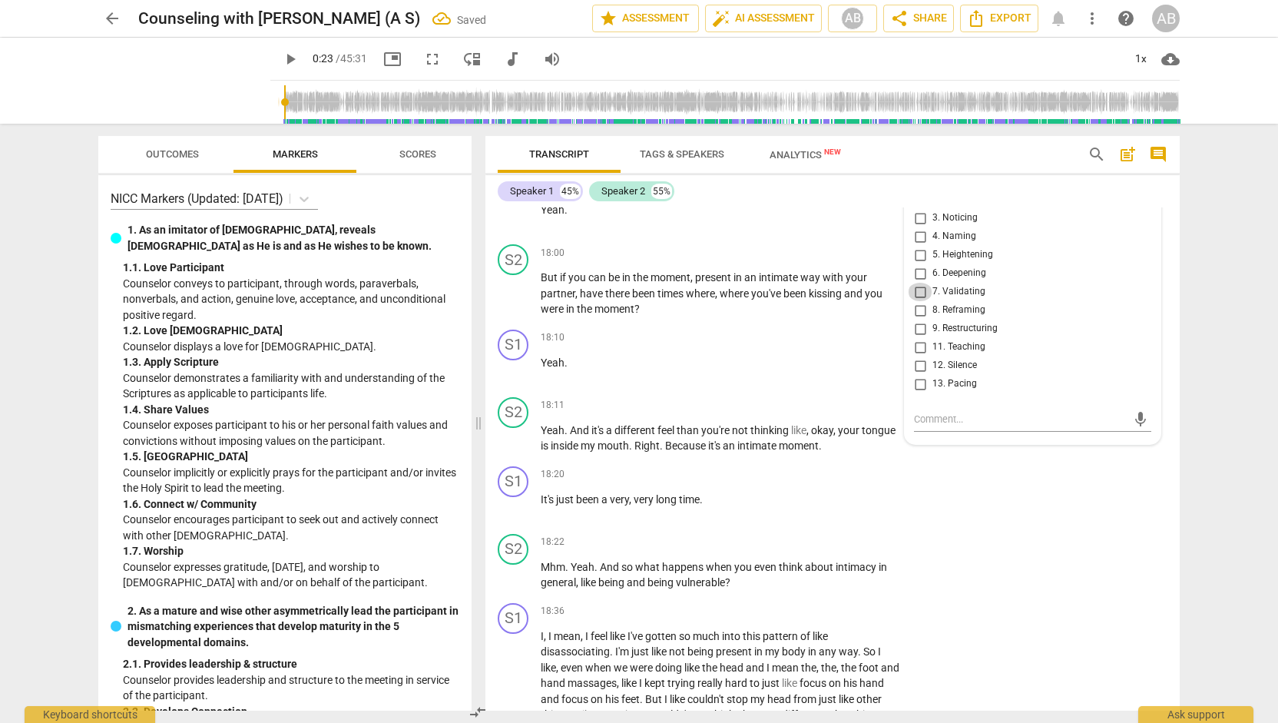
click at [915, 301] on input "7. Validating" at bounding box center [920, 292] width 25 height 18
click at [825, 345] on p "Add competency" at bounding box center [852, 338] width 73 height 14
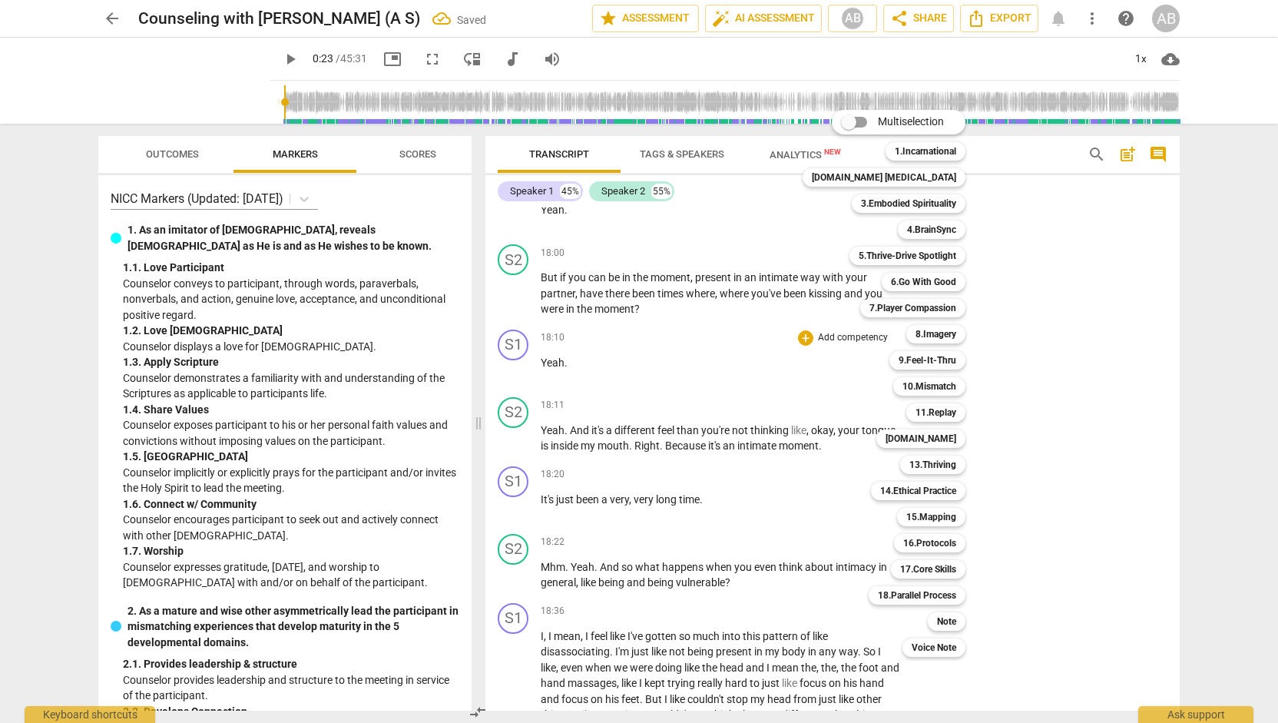
click at [800, 415] on div "Multiselection m 1.Incarnational 1 [DOMAIN_NAME] [MEDICAL_DATA] 2 3.Embodied Sp…" at bounding box center [895, 383] width 198 height 554
click at [686, 382] on div at bounding box center [639, 361] width 1278 height 723
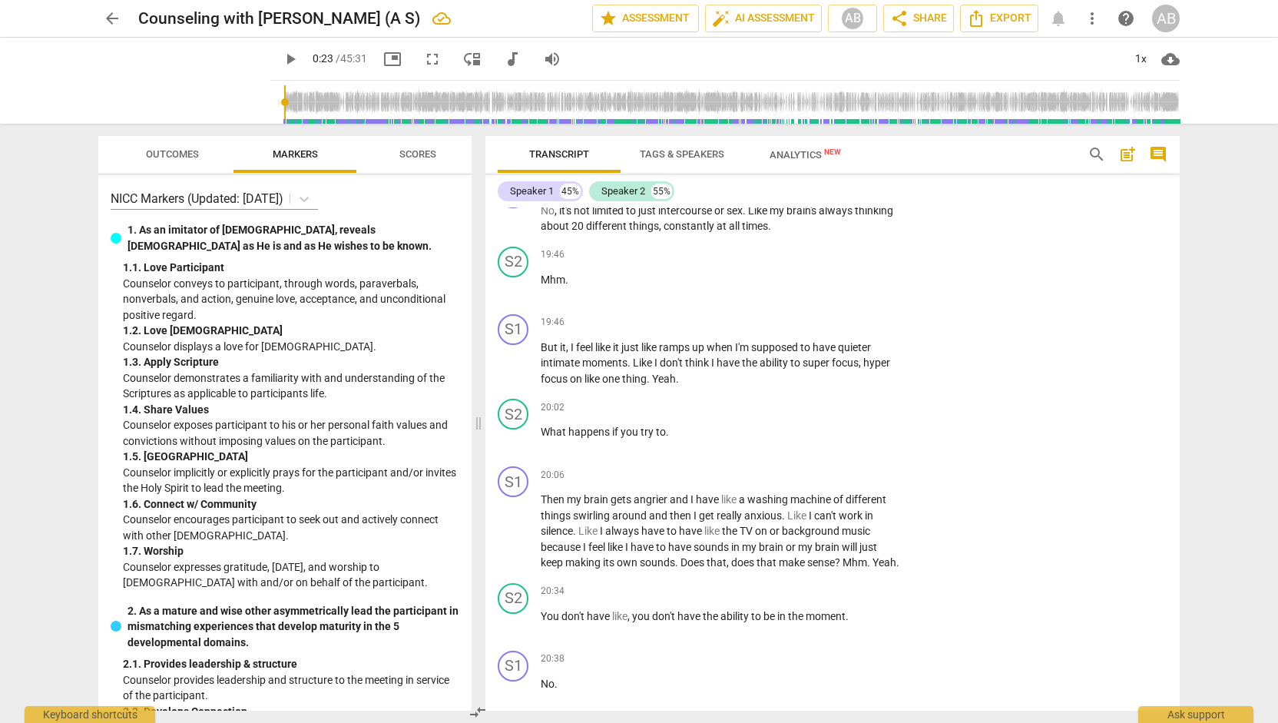
scroll to position [10180, 0]
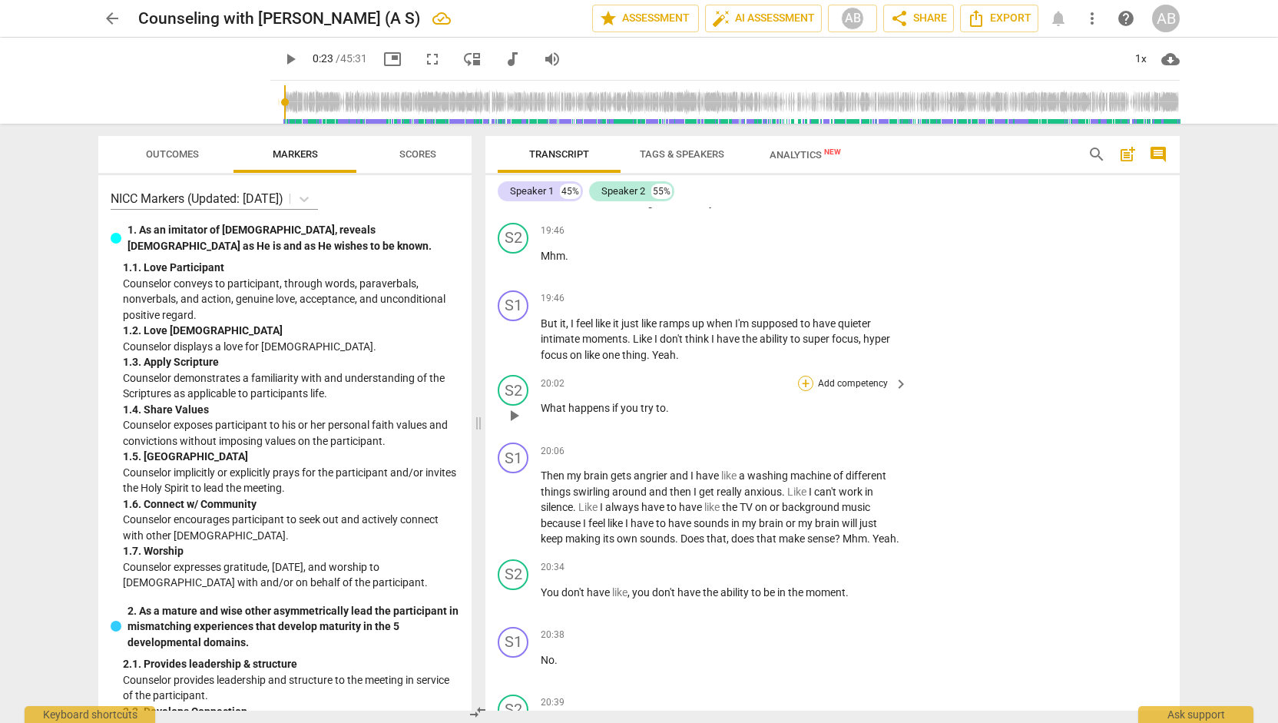
click at [805, 391] on div "+" at bounding box center [805, 382] width 15 height 15
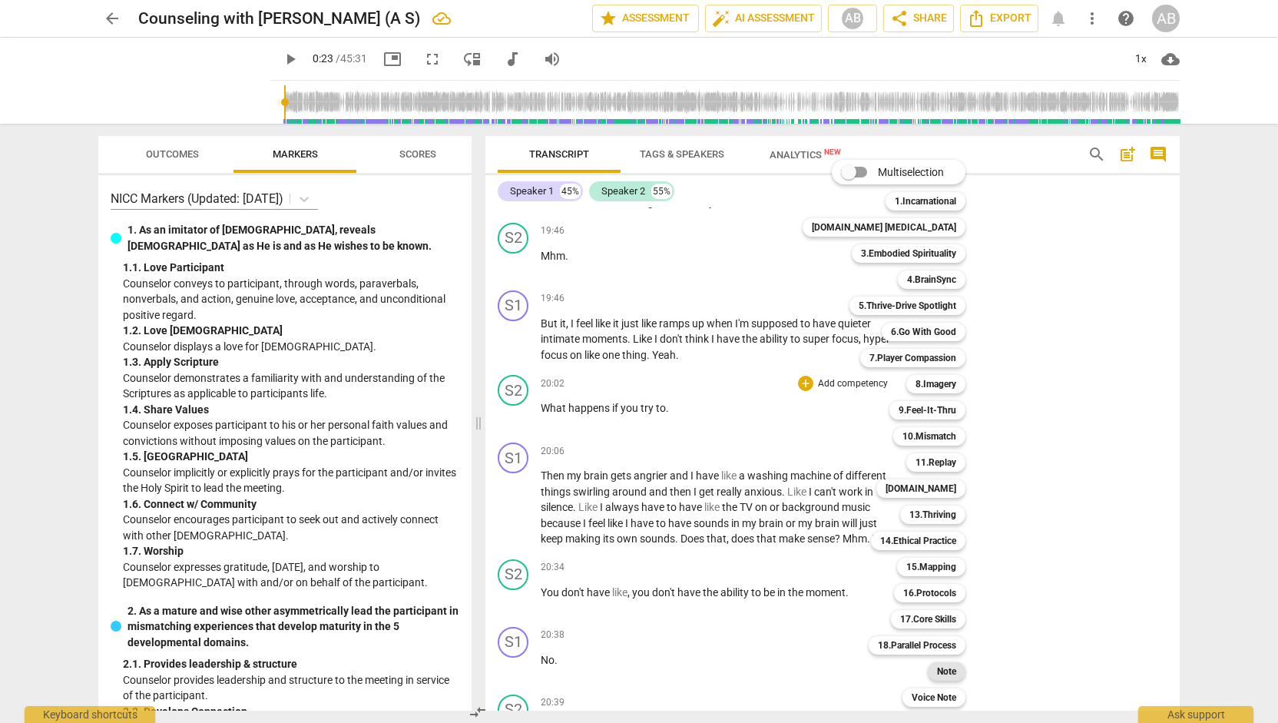
click at [937, 671] on b "Note" at bounding box center [946, 671] width 19 height 18
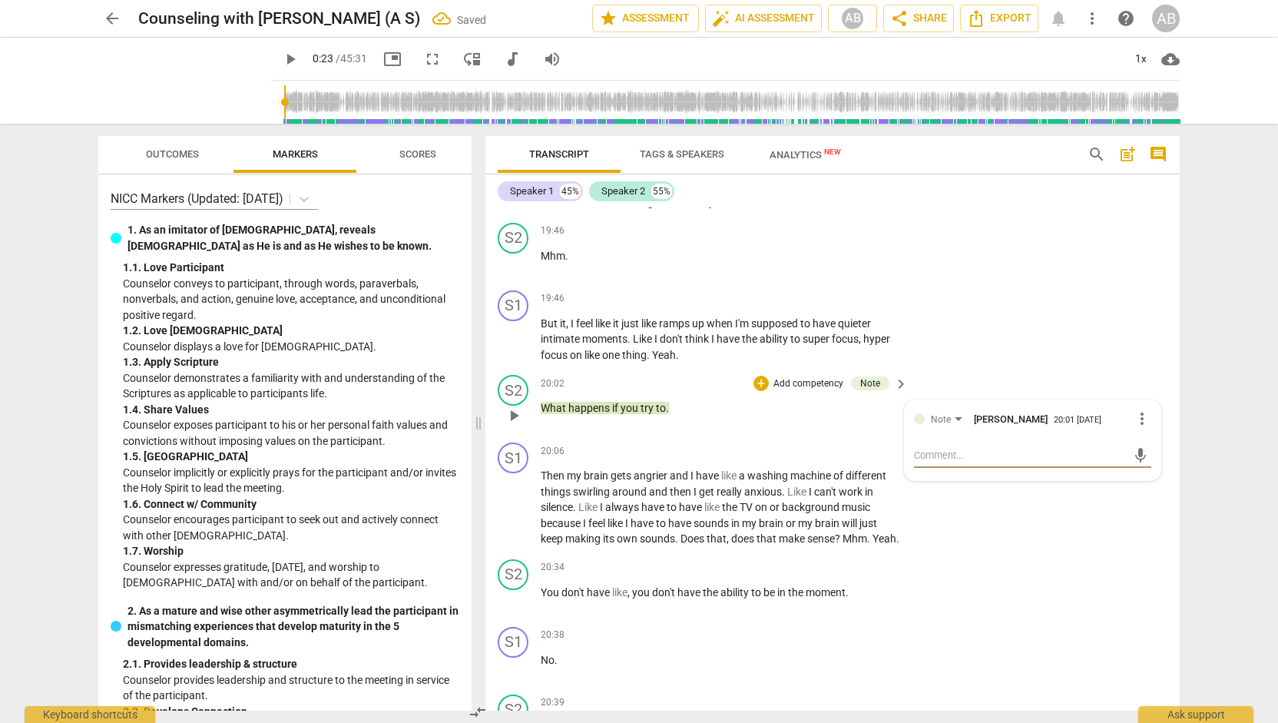
click at [947, 462] on textarea at bounding box center [1020, 455] width 213 height 15
paste textarea "Working on Step 3: Diving more deeply into underlying emotion."
click at [1132, 471] on span "send" at bounding box center [1140, 462] width 17 height 17
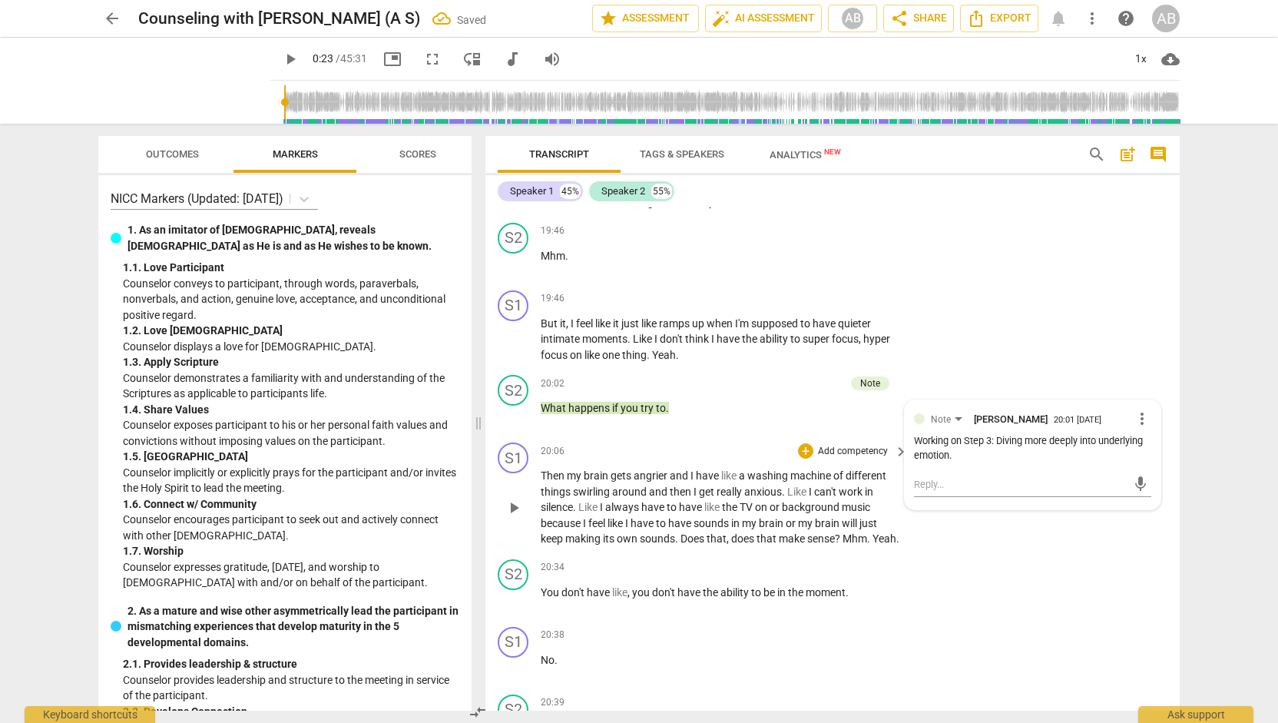
click at [1078, 553] on div "S1 play_arrow pause 20:06 + Add competency keyboard_arrow_right Then my brain g…" at bounding box center [832, 494] width 694 height 117
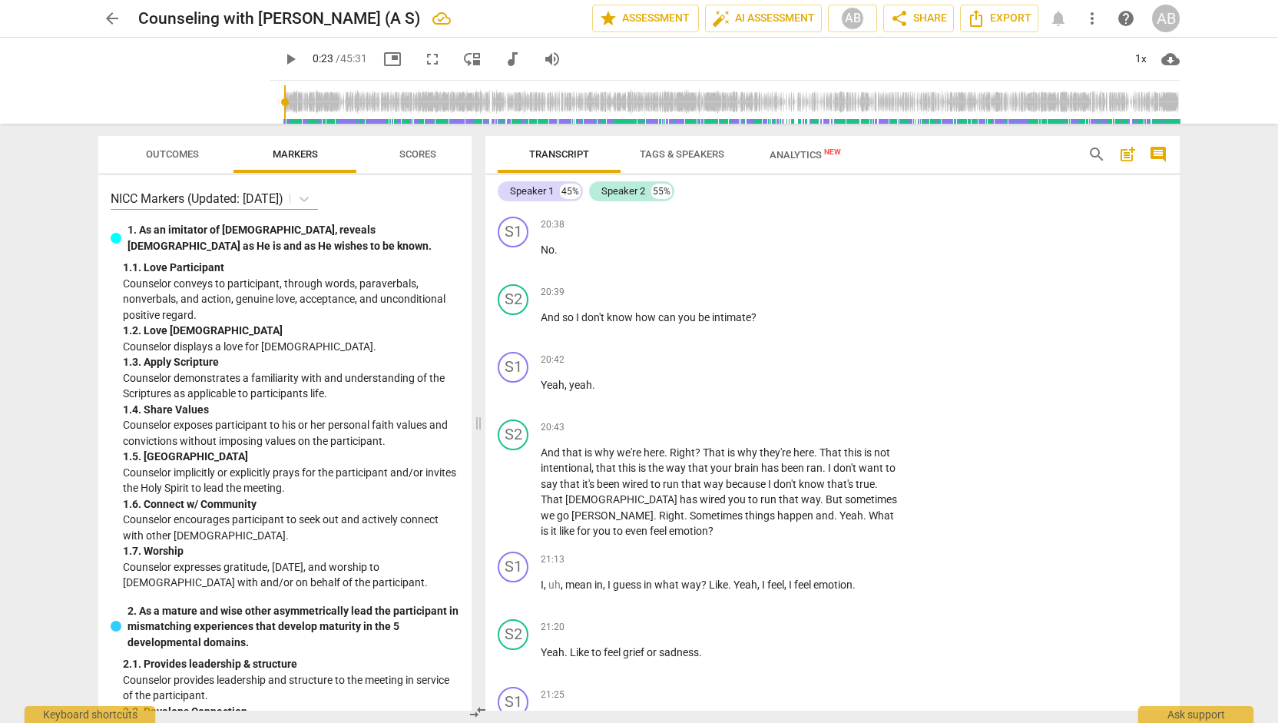
scroll to position [10639, 0]
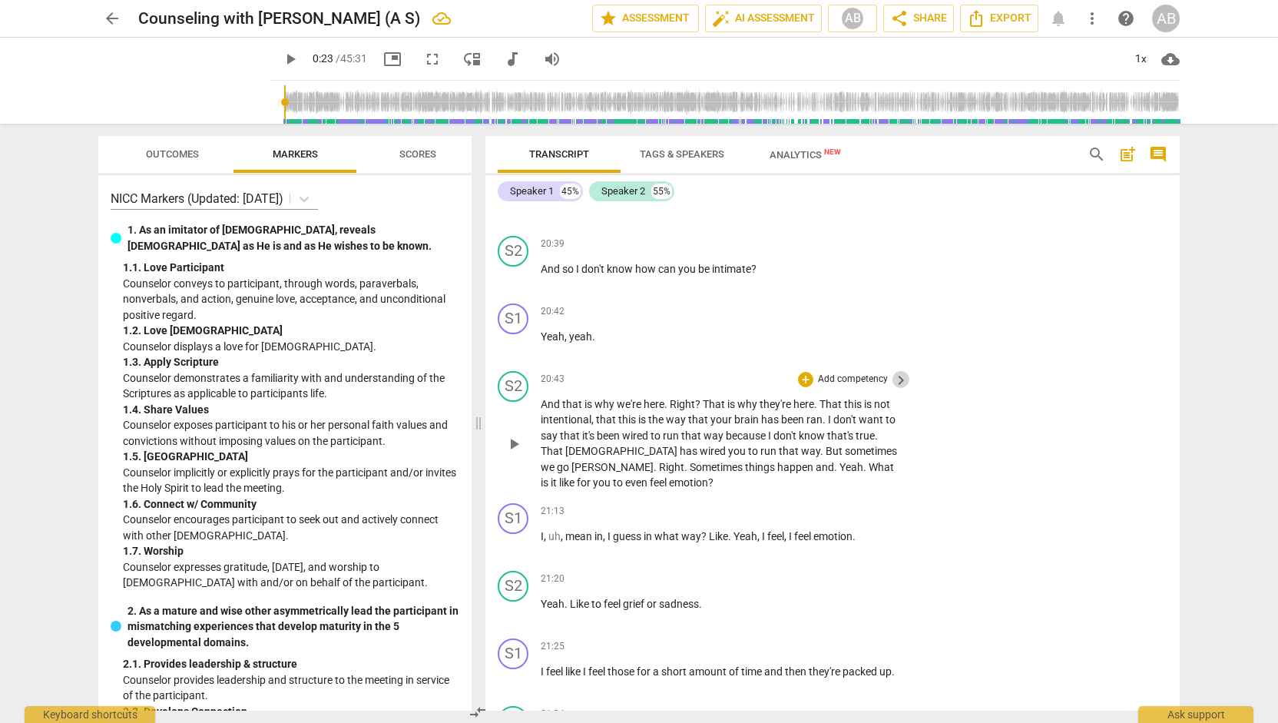
click at [899, 389] on span "keyboard_arrow_right" at bounding box center [901, 380] width 18 height 18
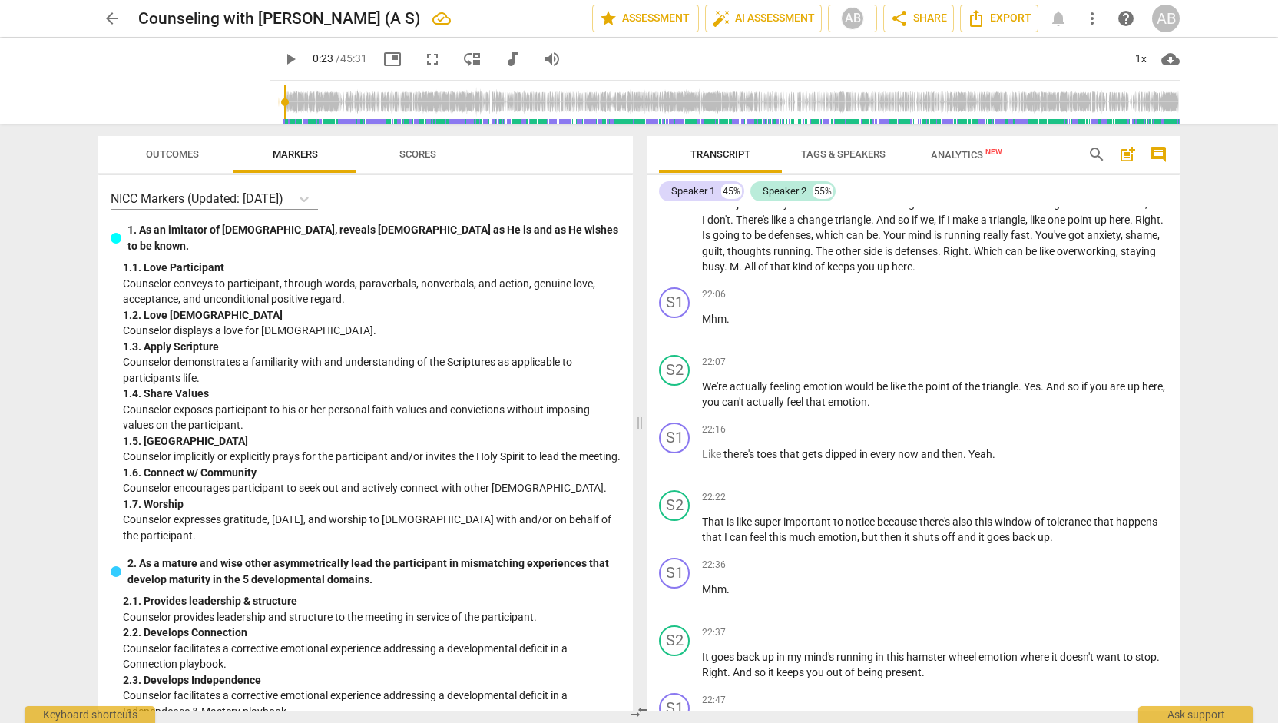
scroll to position [10093, 0]
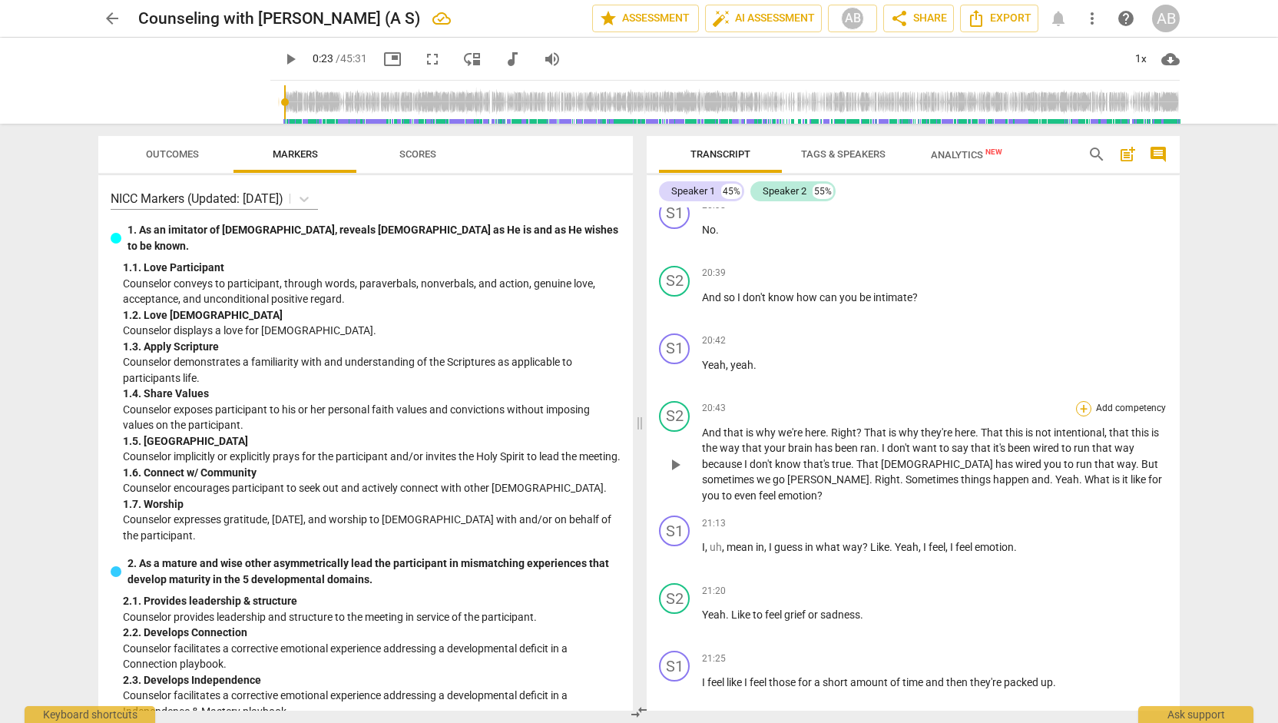
click at [1077, 416] on div "+" at bounding box center [1083, 408] width 15 height 15
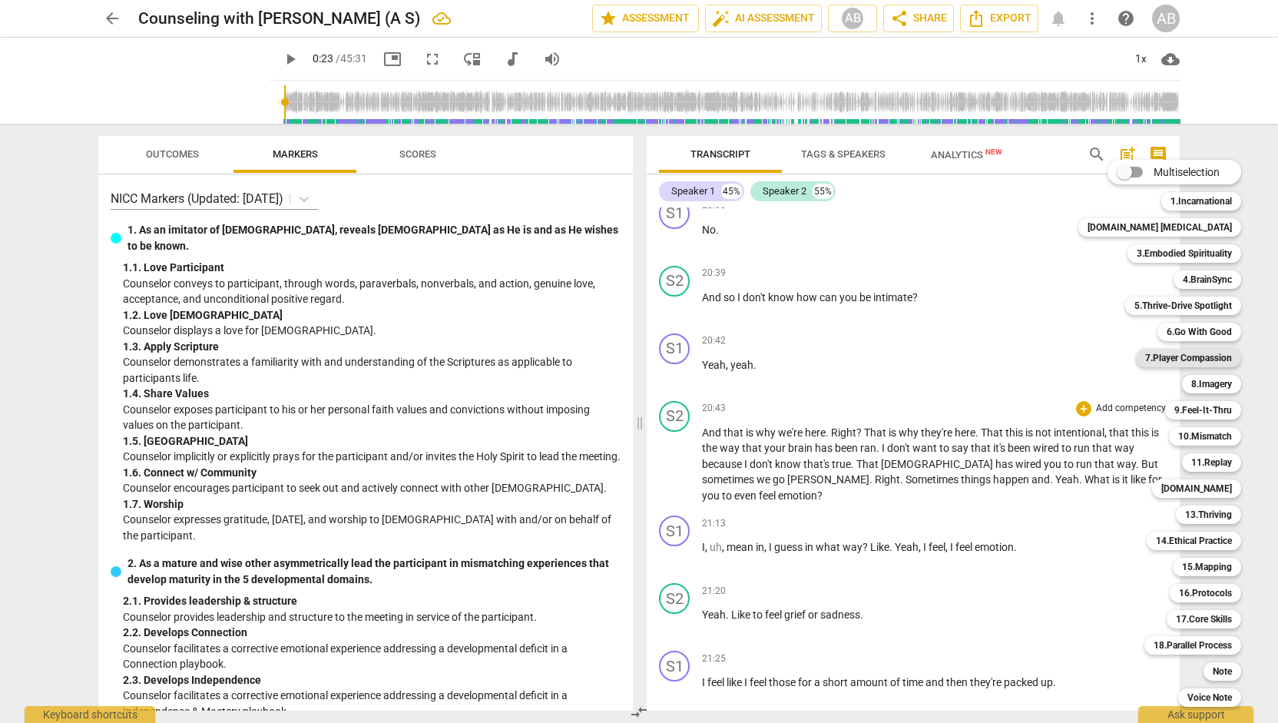
click at [1193, 362] on b "7.Player Compassion" at bounding box center [1188, 358] width 87 height 18
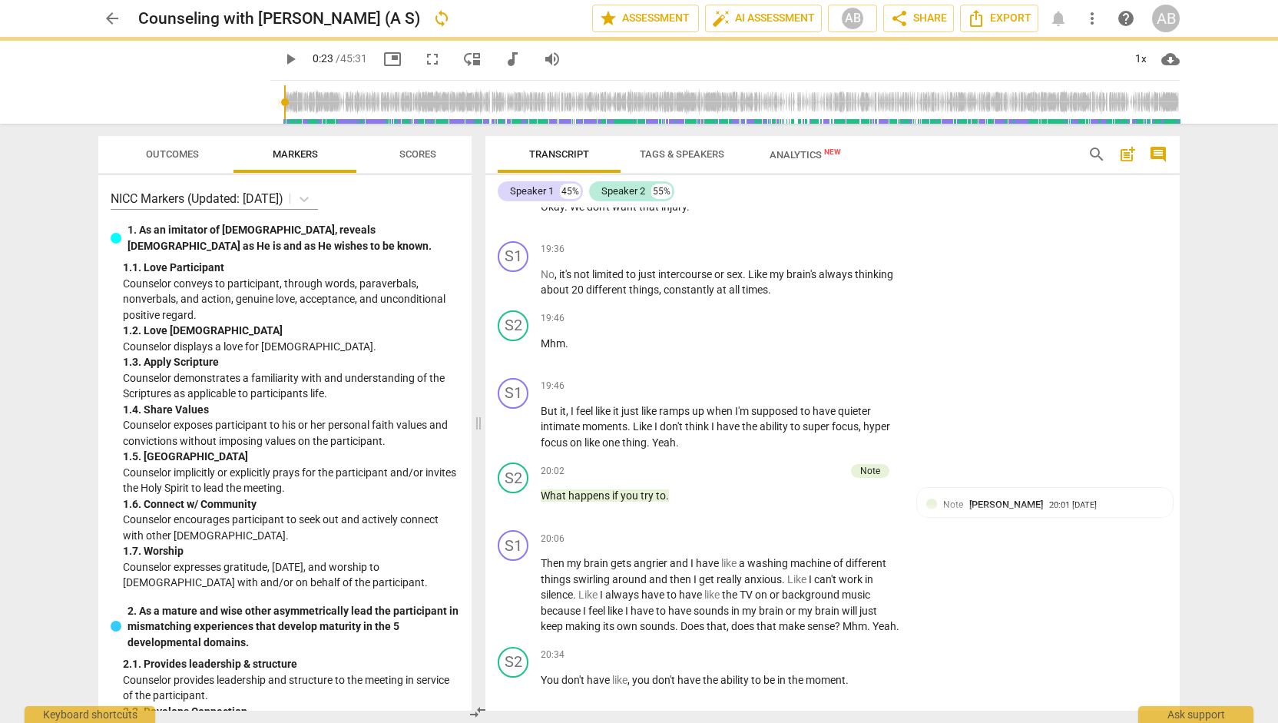
scroll to position [10639, 0]
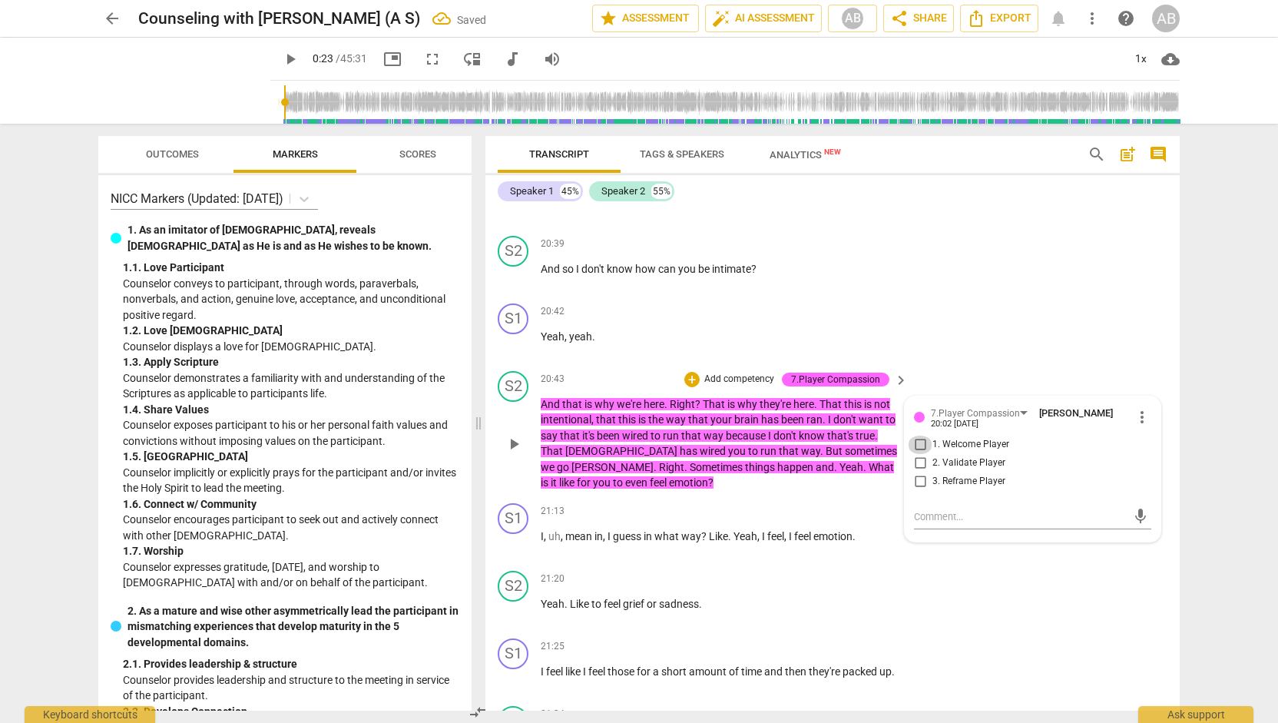
click at [923, 454] on input "1. Welcome Player" at bounding box center [920, 444] width 25 height 18
click at [852, 497] on div "S2 play_arrow pause 20:43 + Add competency 7.Player Compassion keyboard_arrow_r…" at bounding box center [832, 431] width 694 height 132
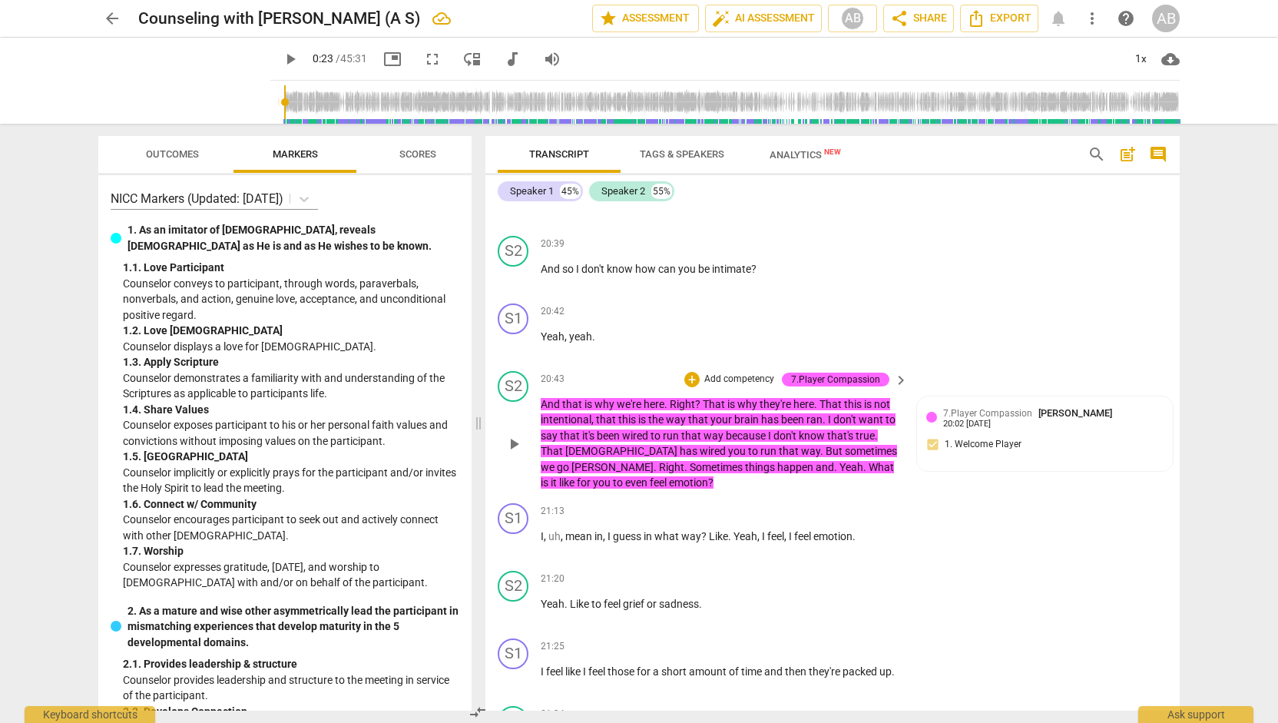
click at [852, 497] on div "S2 play_arrow pause 20:43 + Add competency 7.Player Compassion keyboard_arrow_r…" at bounding box center [832, 431] width 694 height 132
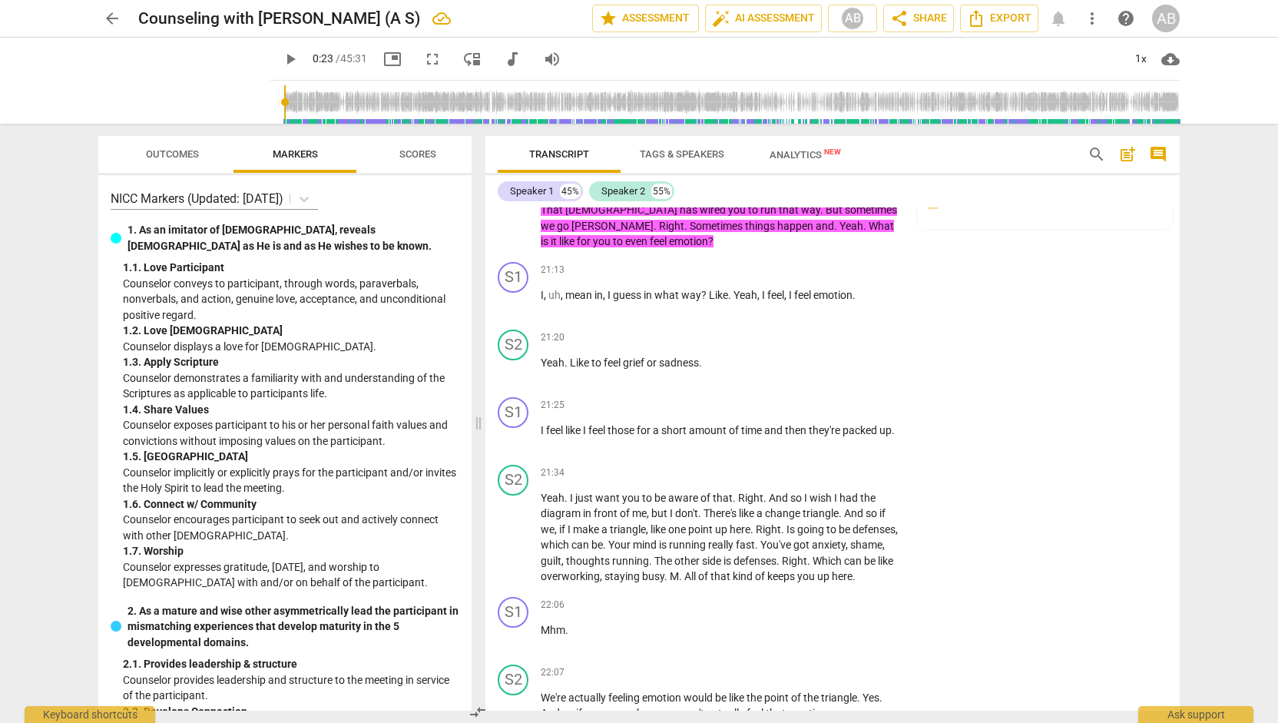
scroll to position [10904, 0]
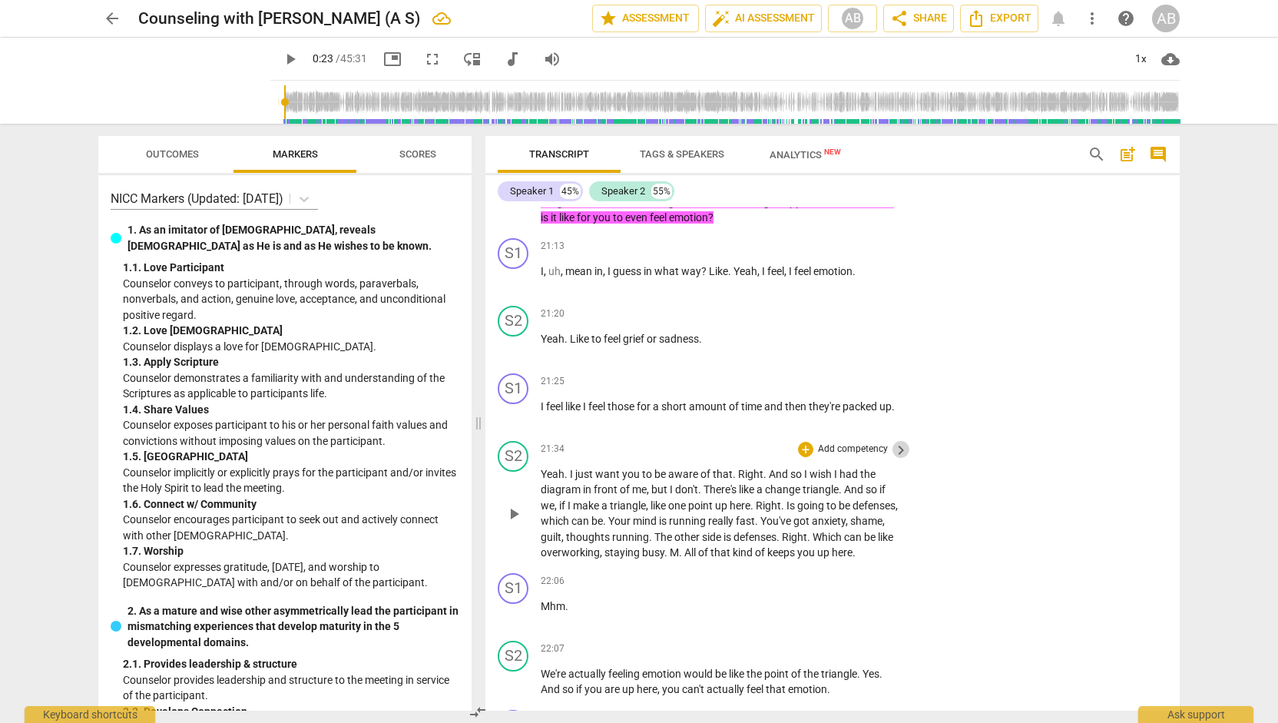
click at [896, 459] on span "keyboard_arrow_right" at bounding box center [901, 450] width 18 height 18
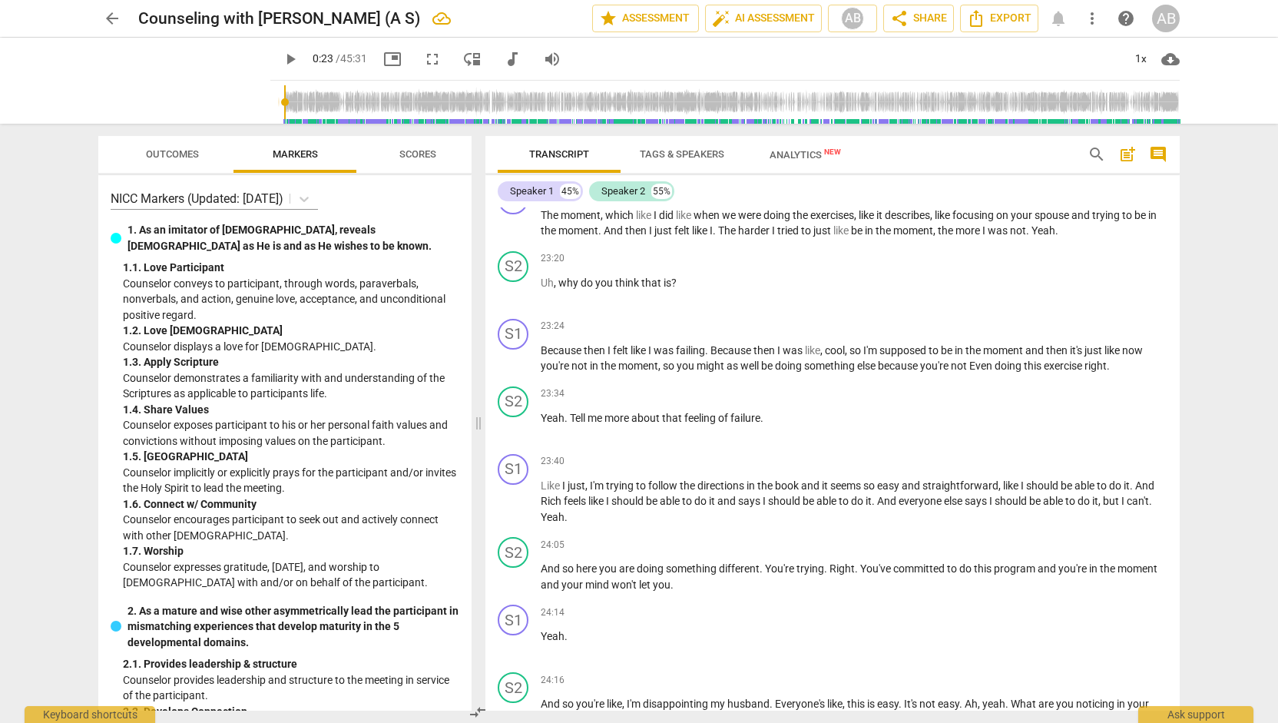
scroll to position [10359, 0]
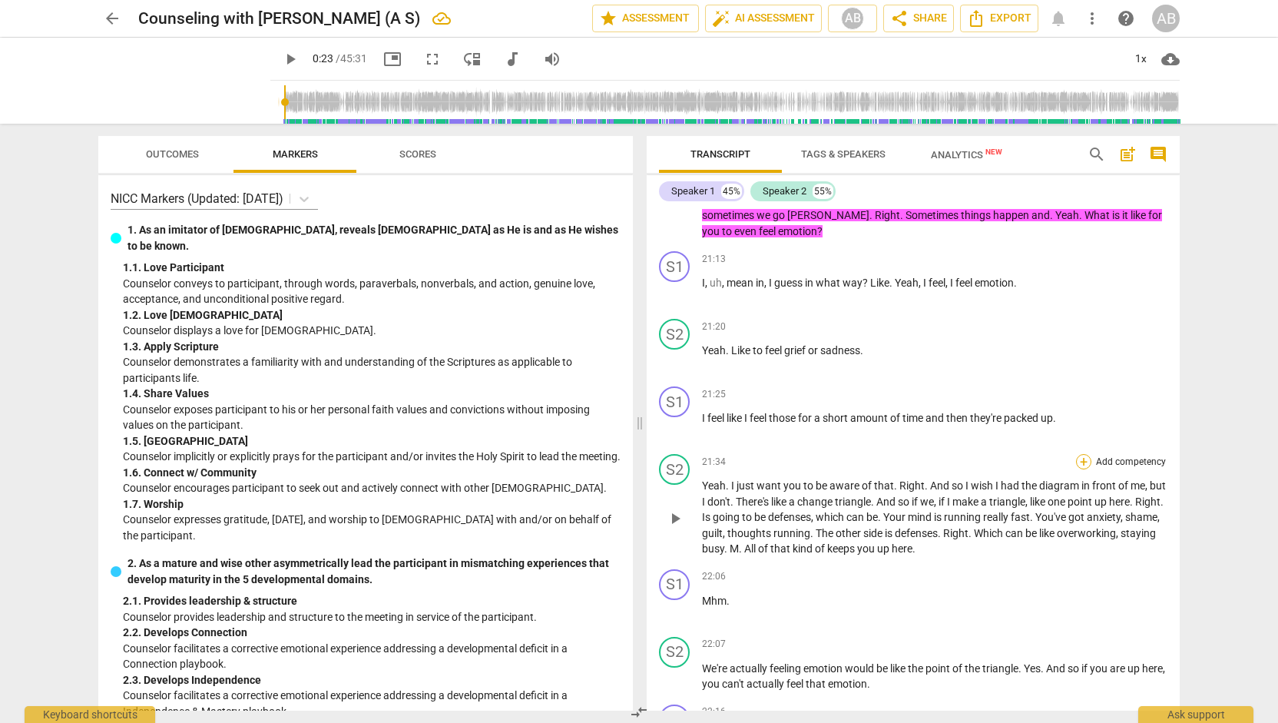
click at [1077, 469] on div "+" at bounding box center [1083, 461] width 15 height 15
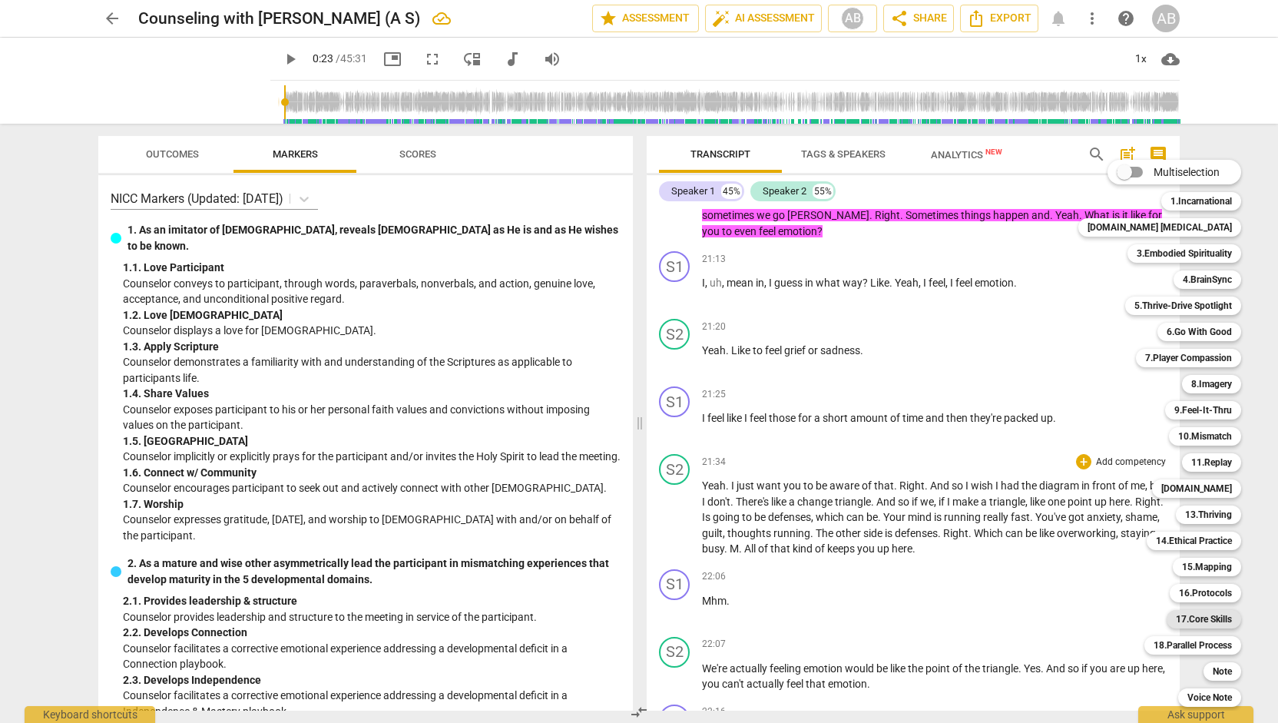
click at [1199, 623] on b "17.Core Skills" at bounding box center [1204, 619] width 56 height 18
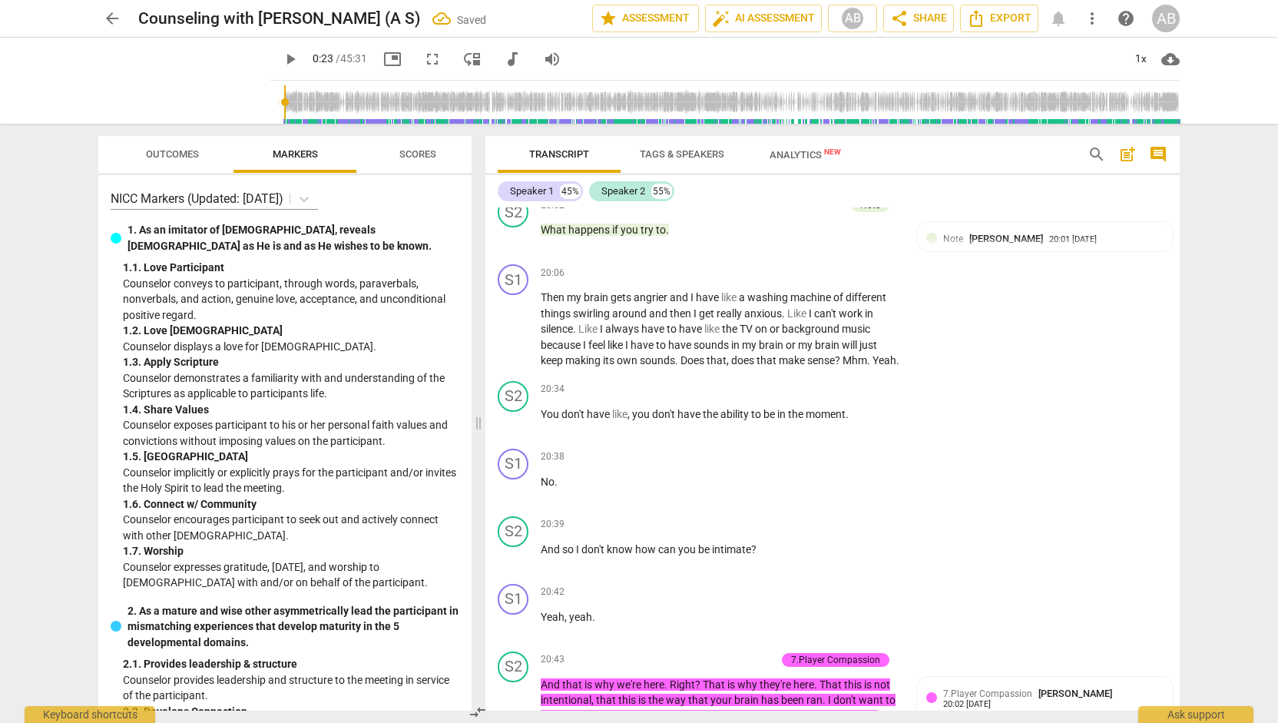
scroll to position [11269, 0]
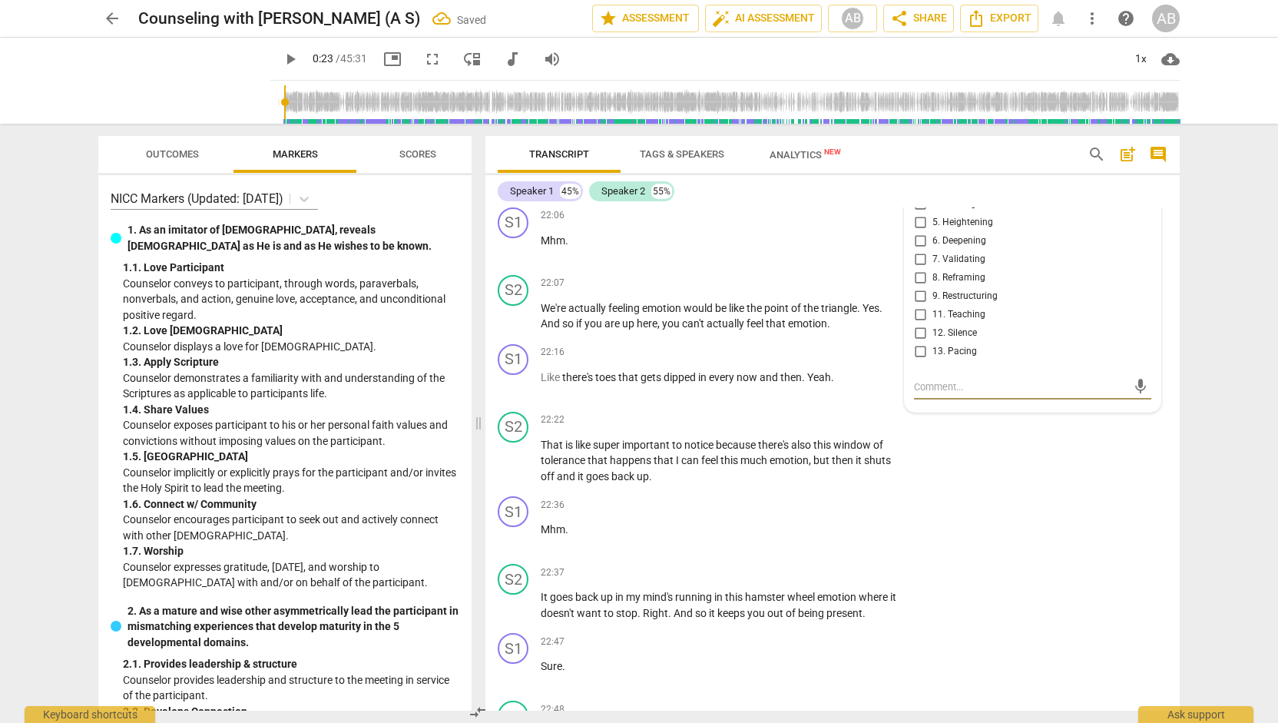
click at [916, 324] on input "11. Teaching" at bounding box center [920, 315] width 25 height 18
click at [955, 491] on div "S2 play_arrow pause 22:22 + Add competency keyboard_arrow_right That is like su…" at bounding box center [832, 447] width 694 height 85
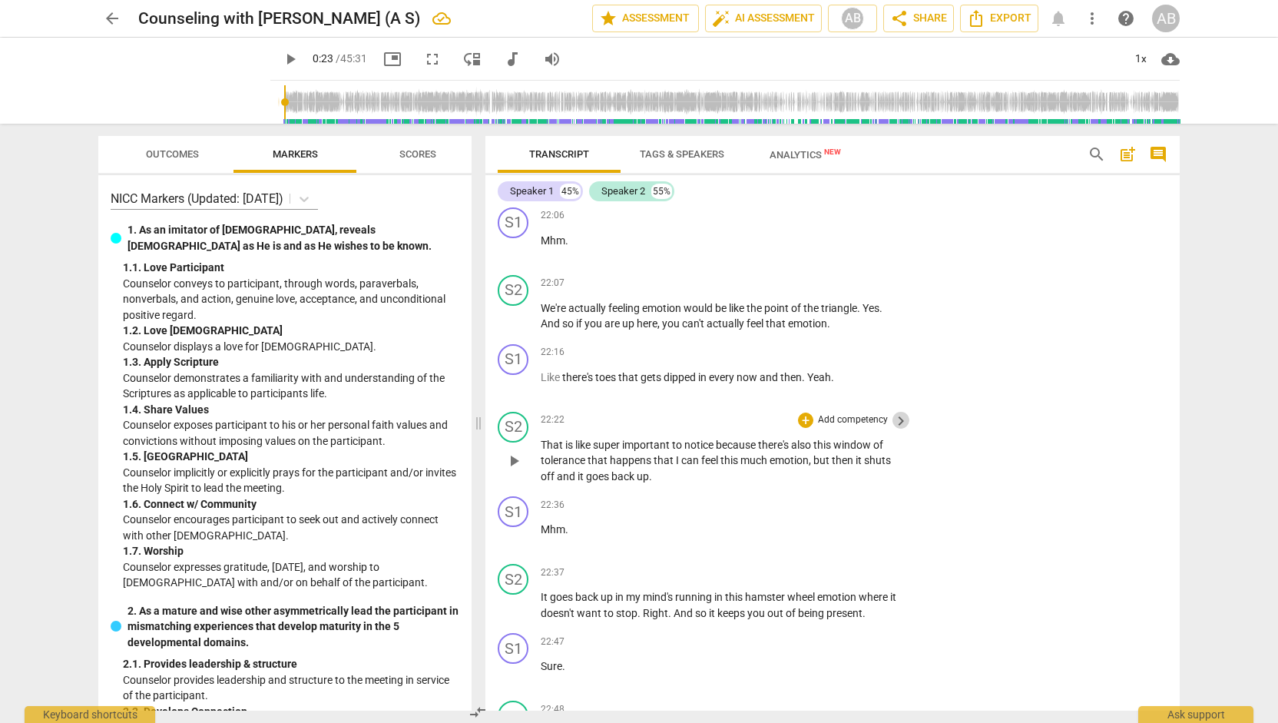
click at [900, 430] on span "keyboard_arrow_right" at bounding box center [901, 421] width 18 height 18
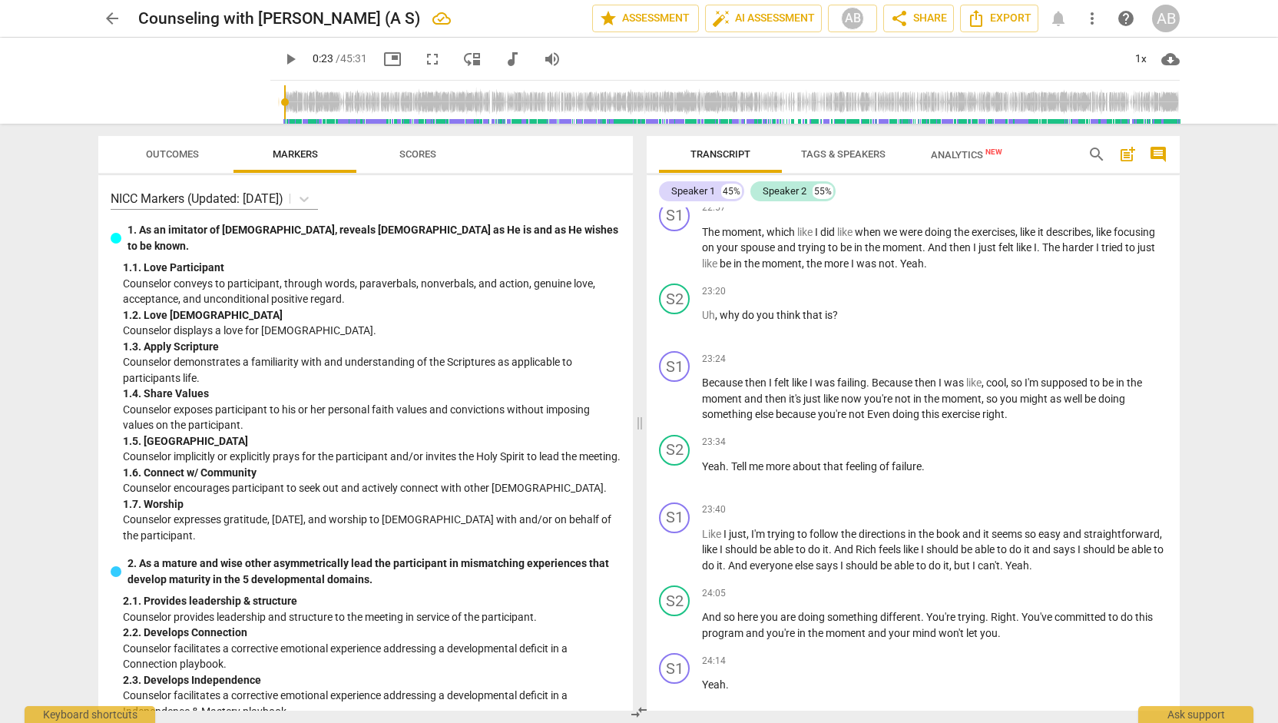
scroll to position [10675, 0]
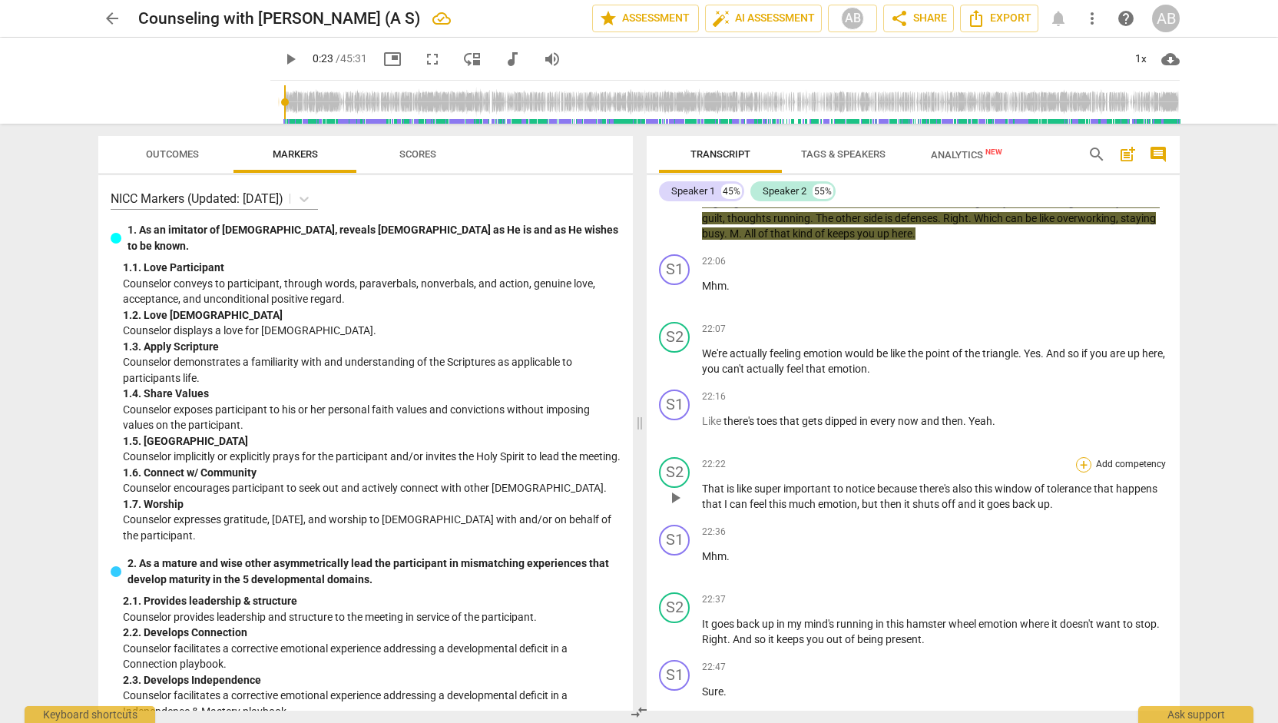
click at [1076, 472] on div "+" at bounding box center [1083, 464] width 15 height 15
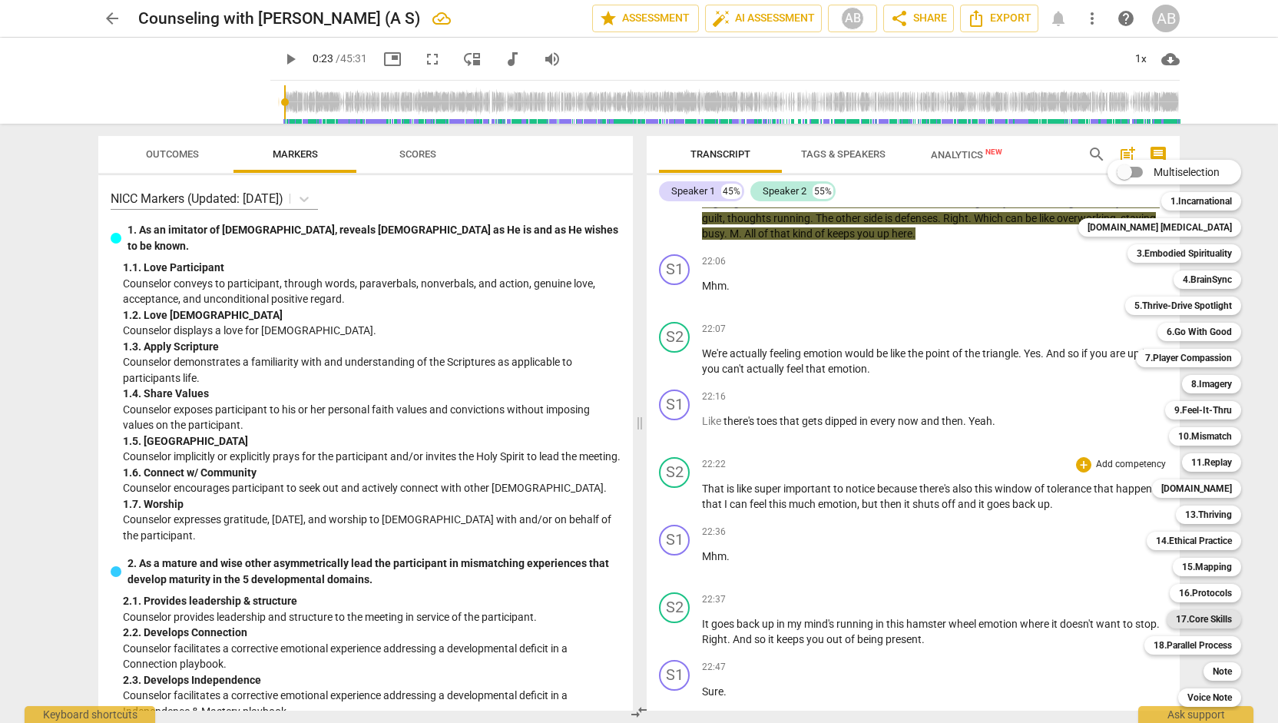
click at [1176, 622] on b "17.Core Skills" at bounding box center [1204, 619] width 56 height 18
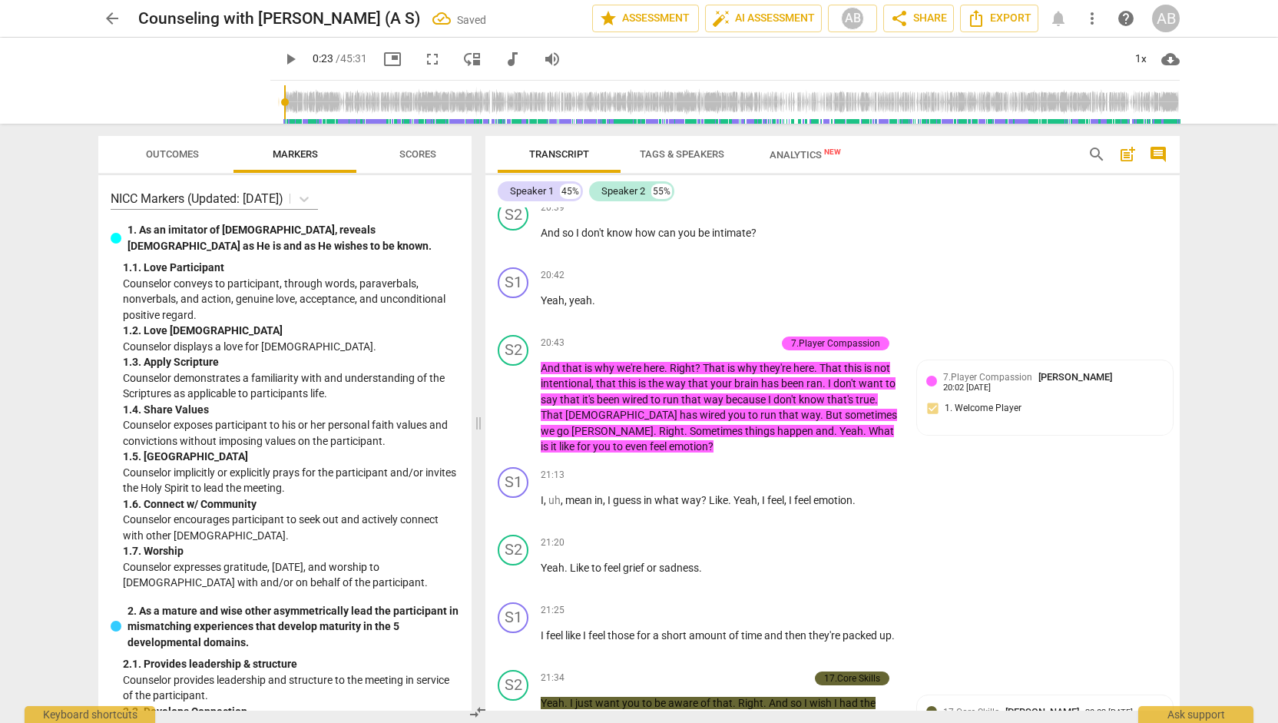
scroll to position [11622, 0]
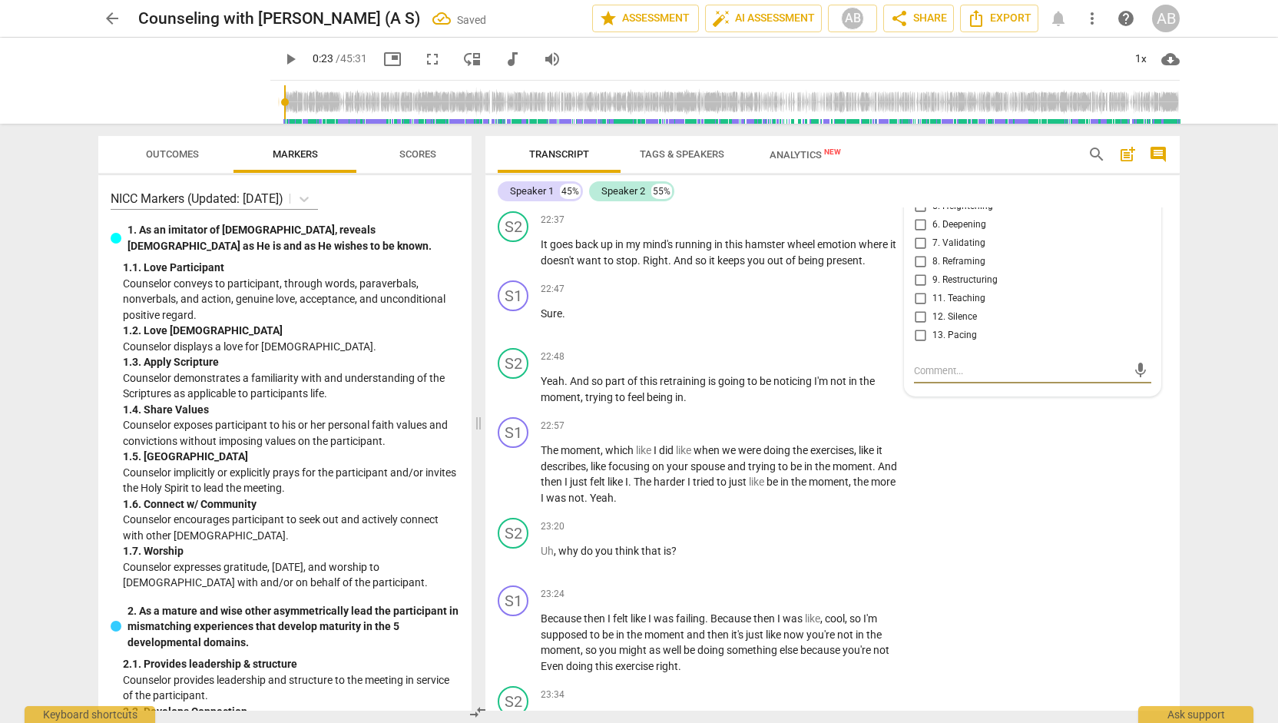
click at [914, 308] on input "11. Teaching" at bounding box center [920, 298] width 25 height 18
click at [964, 511] on div "S1 play_arrow pause 22:57 + Add competency keyboard_arrow_right The moment , wh…" at bounding box center [832, 461] width 694 height 101
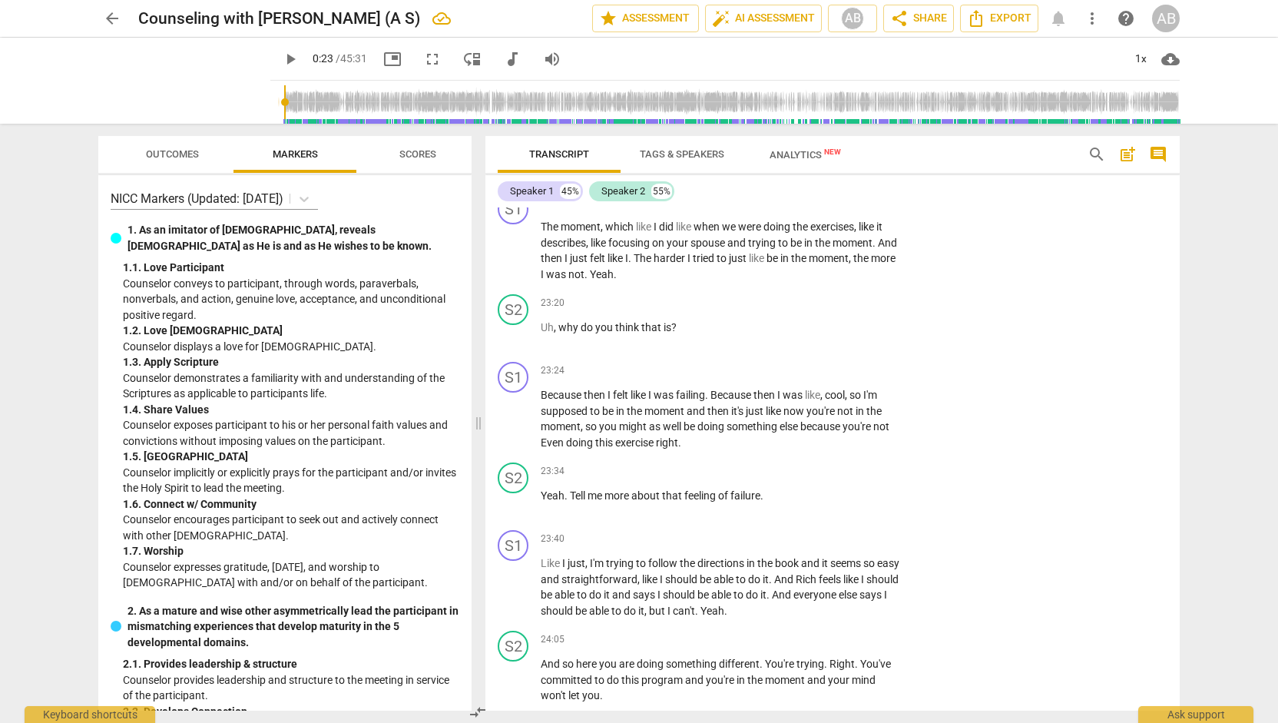
scroll to position [11869, 0]
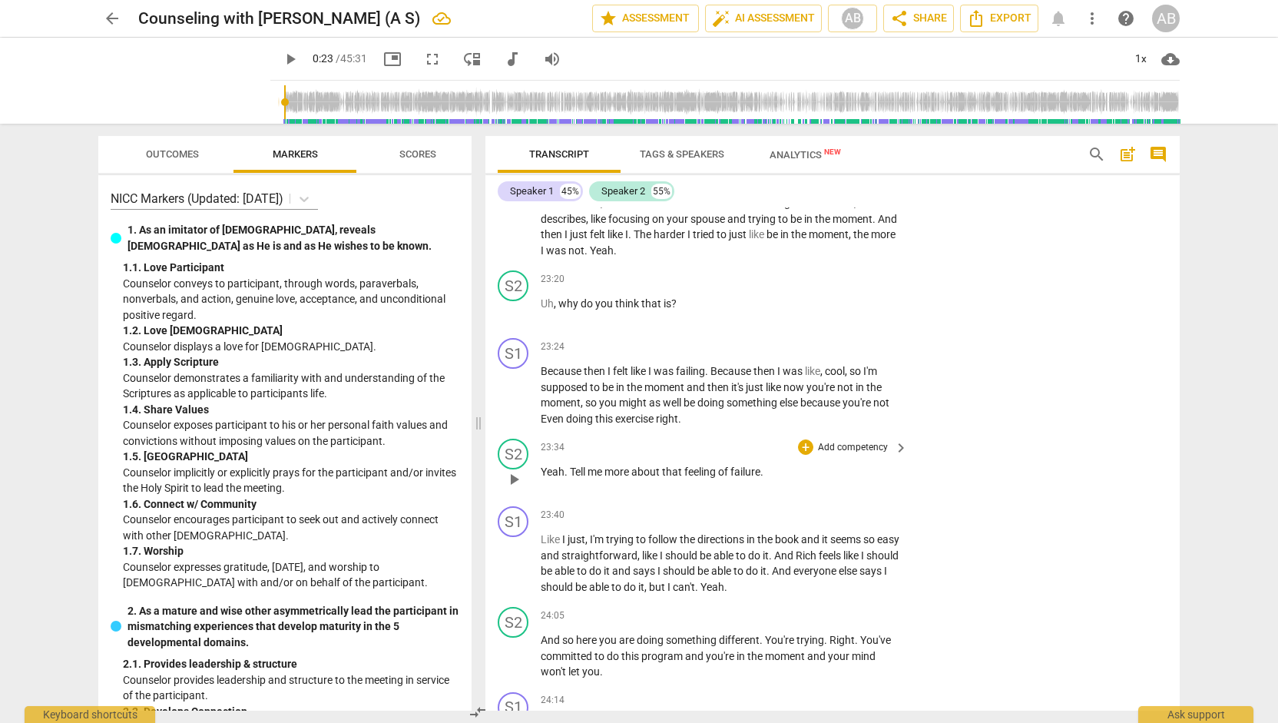
click at [812, 455] on div "+ Add competency" at bounding box center [843, 446] width 91 height 15
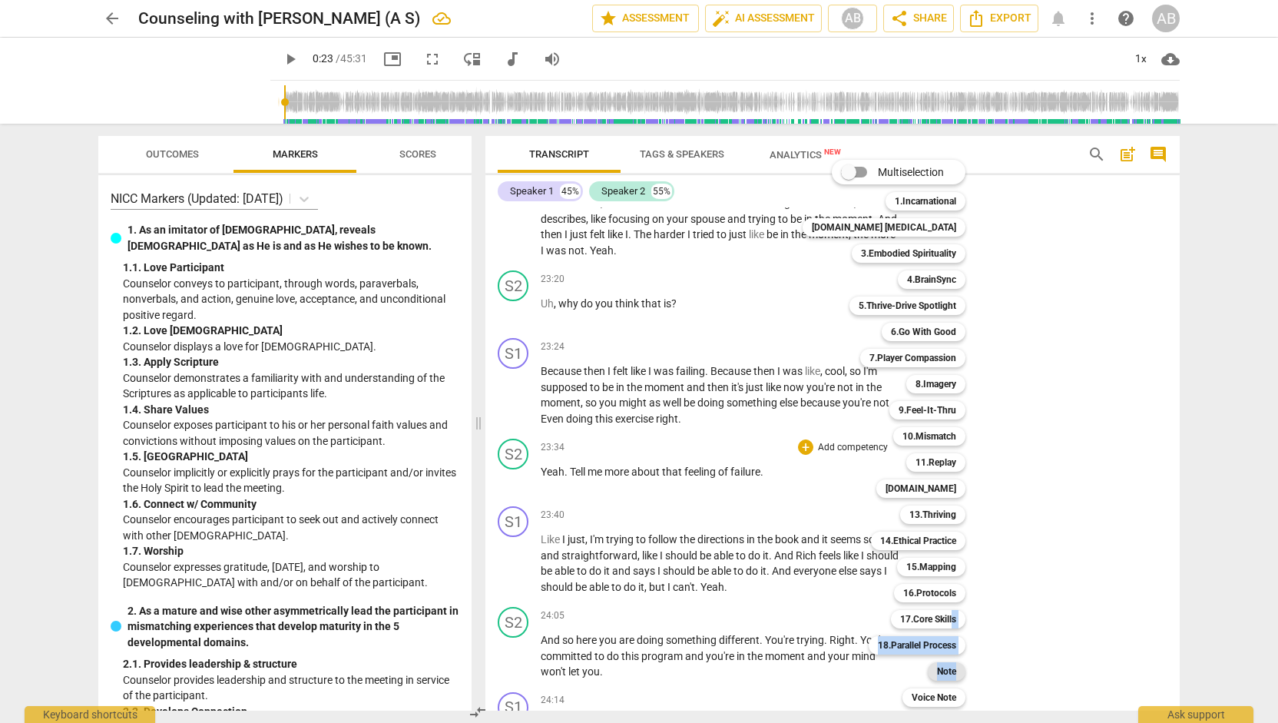
drag, startPoint x: 923, startPoint y: 626, endPoint x: 926, endPoint y: 671, distance: 45.4
click at [926, 671] on div "Multiselection m 1.Incarnational 1 [DOMAIN_NAME] [MEDICAL_DATA] 2 3.Embodied Sp…" at bounding box center [895, 433] width 198 height 554
click at [937, 671] on b "Note" at bounding box center [946, 671] width 19 height 18
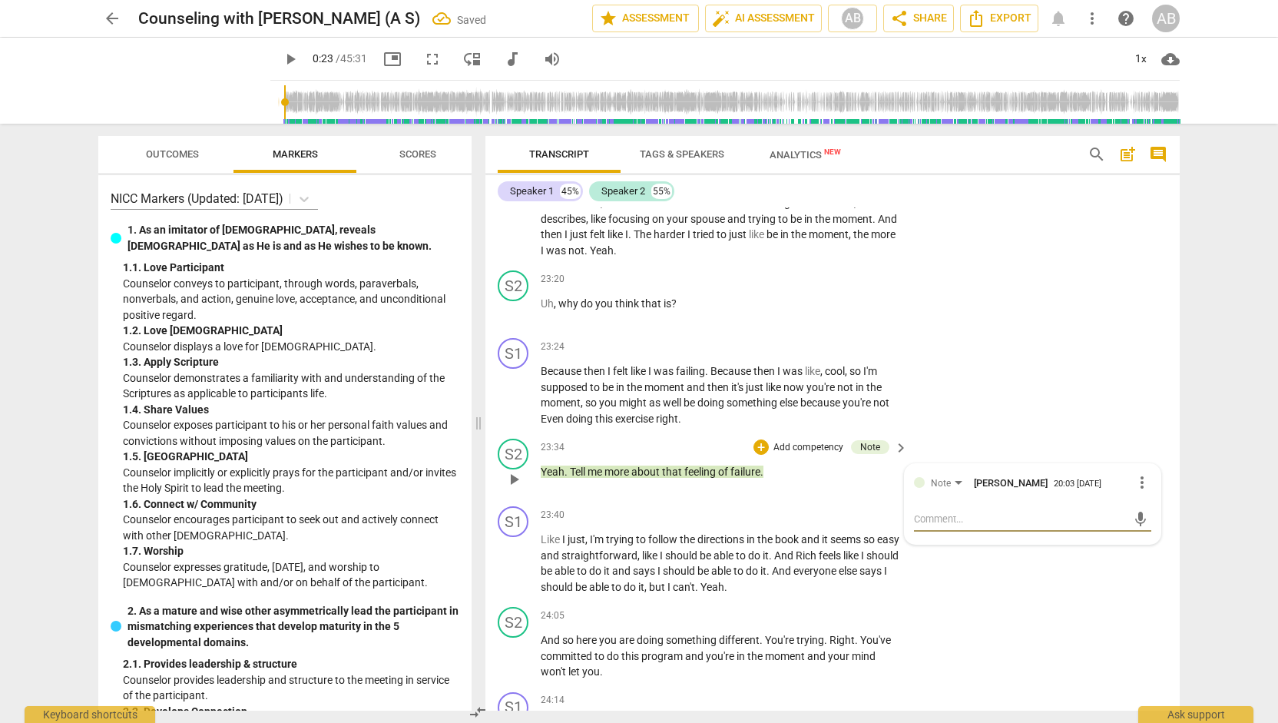
paste textarea "Working on Step 3: Diving more deeply into underlying emotion."
click at [871, 494] on div "23:34 + Add competency Note keyboard_arrow_right Yeah . Tell me more about that…" at bounding box center [725, 465] width 369 height 55
click at [756, 455] on div "+" at bounding box center [760, 446] width 15 height 15
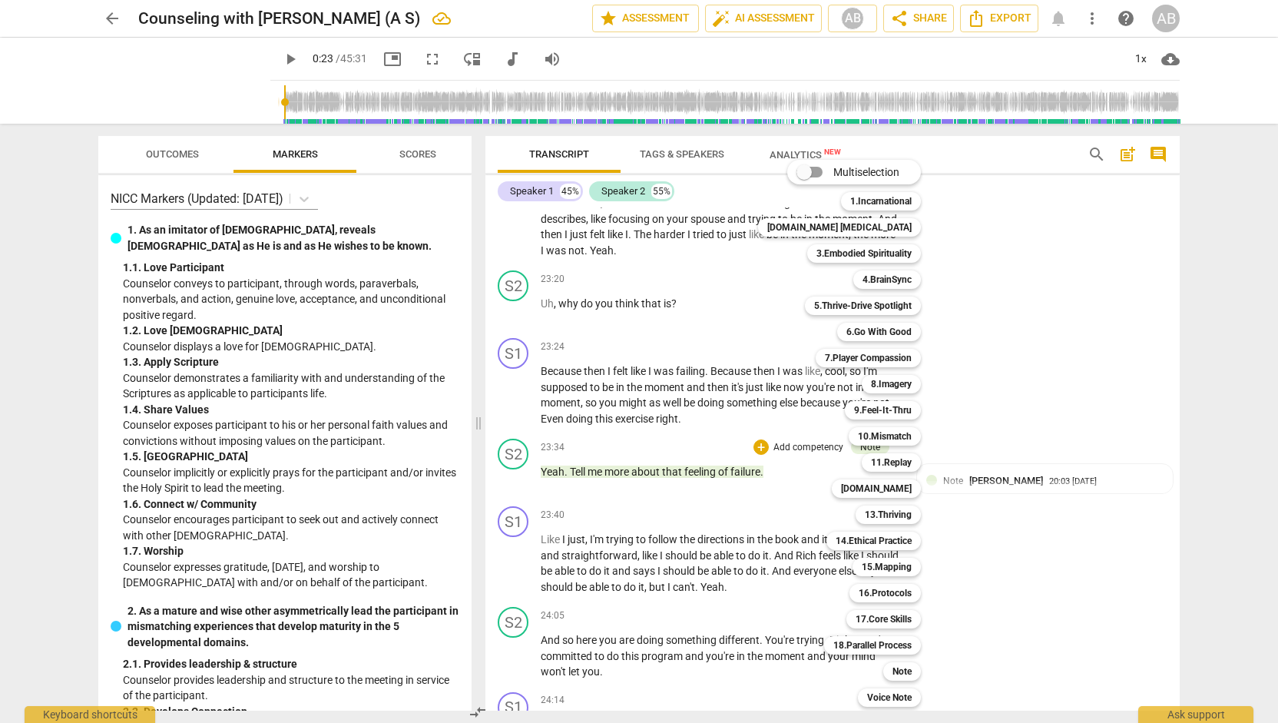
click at [769, 581] on div "Multiselection m 1.Incarnational 1 [DOMAIN_NAME] [MEDICAL_DATA] 2 3.Embodied Sp…" at bounding box center [851, 433] width 198 height 554
click at [985, 626] on div at bounding box center [639, 361] width 1278 height 723
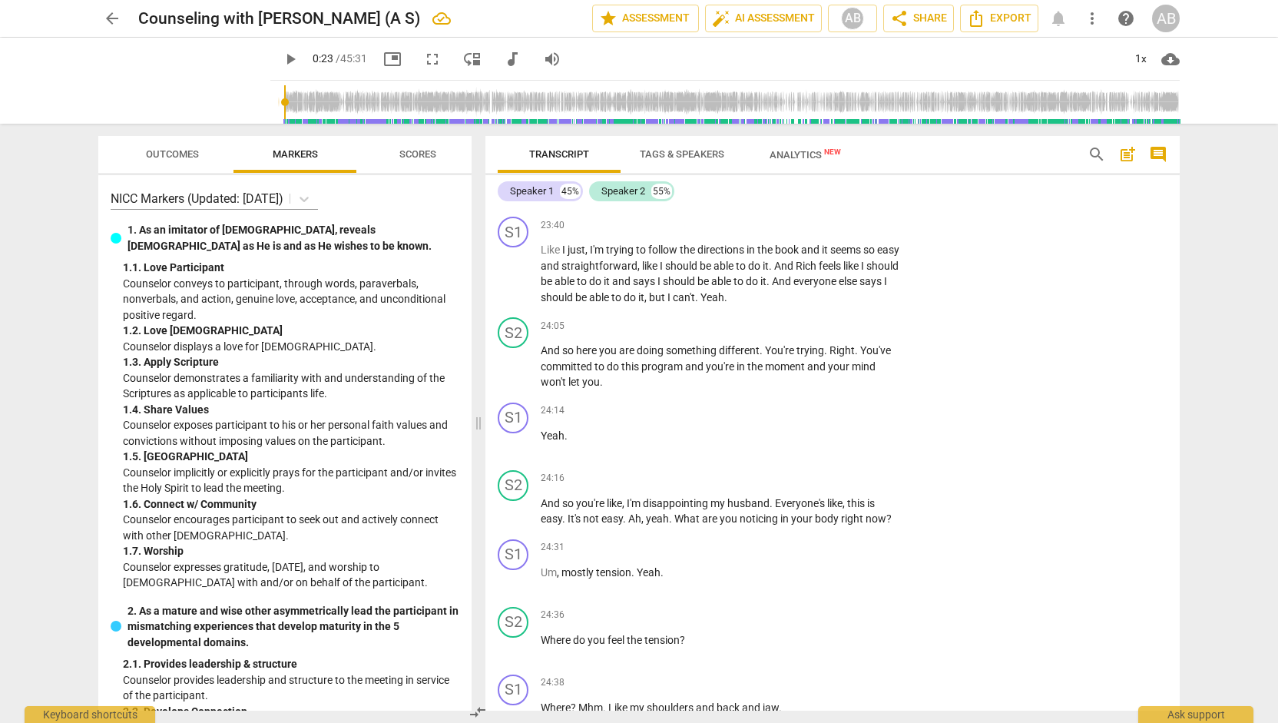
scroll to position [12183, 0]
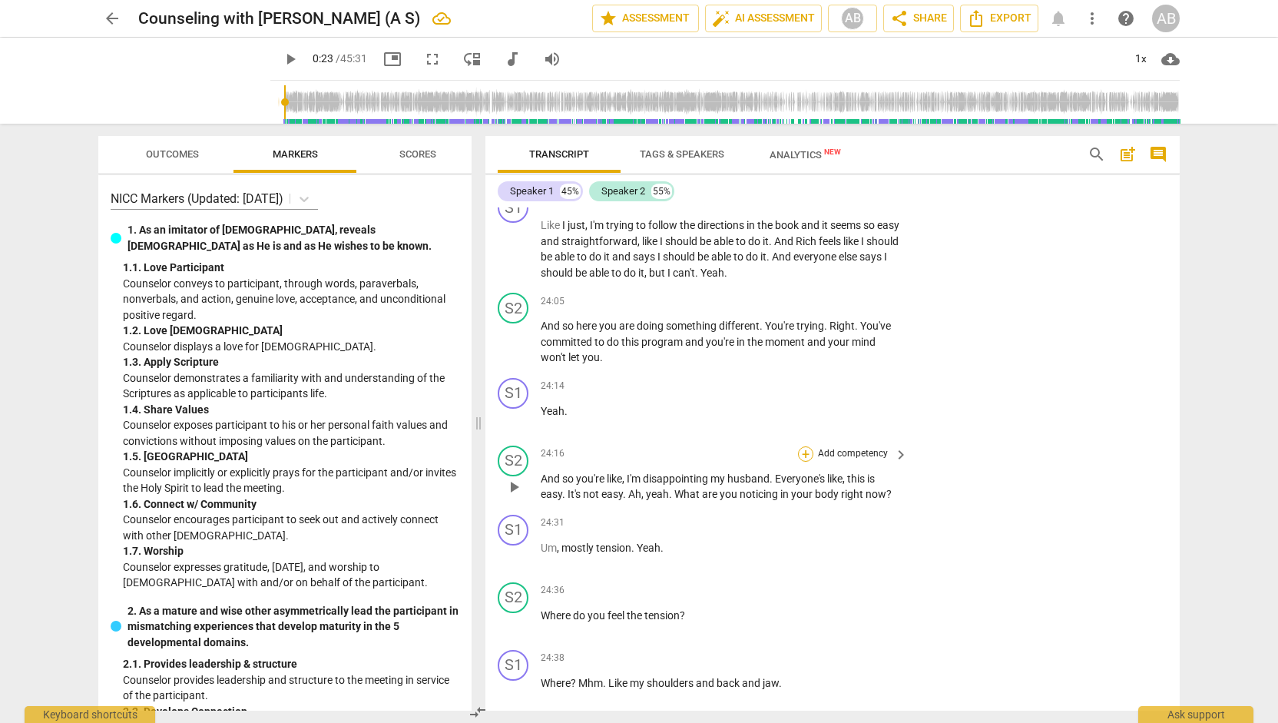
click at [805, 461] on div "+" at bounding box center [805, 453] width 15 height 15
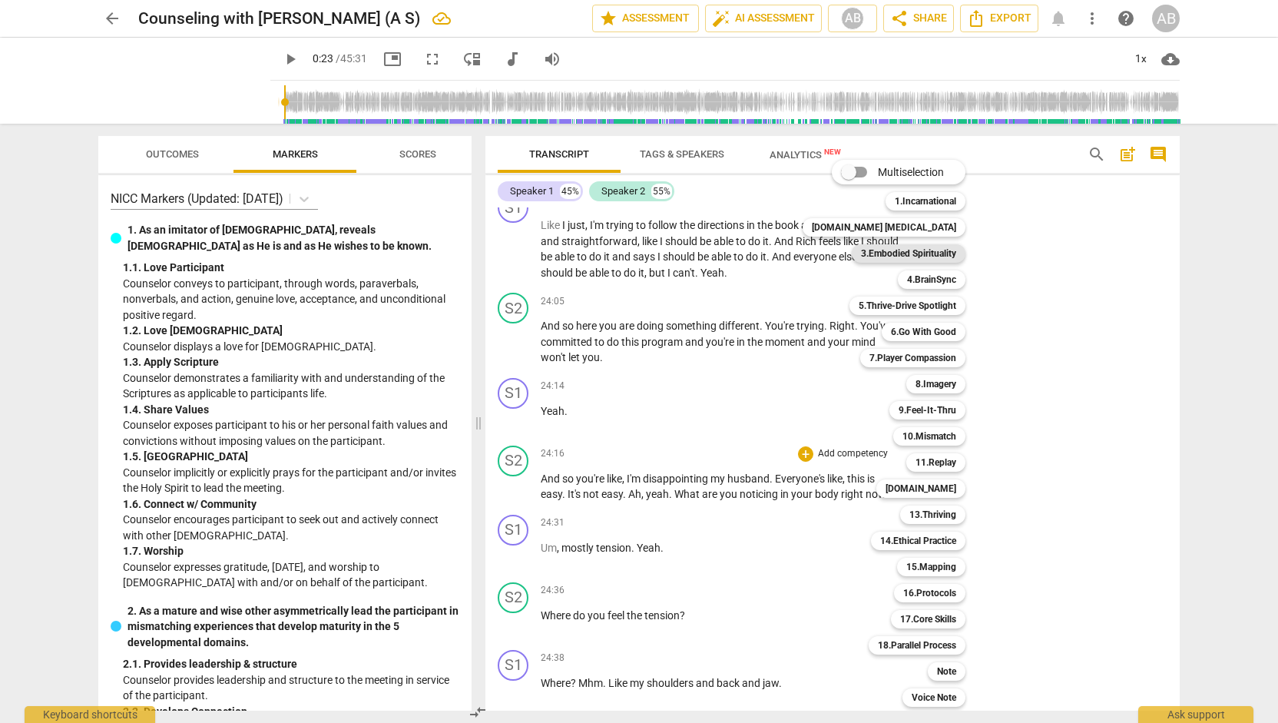
click at [908, 257] on b "3.Embodied Spirituality" at bounding box center [908, 253] width 95 height 18
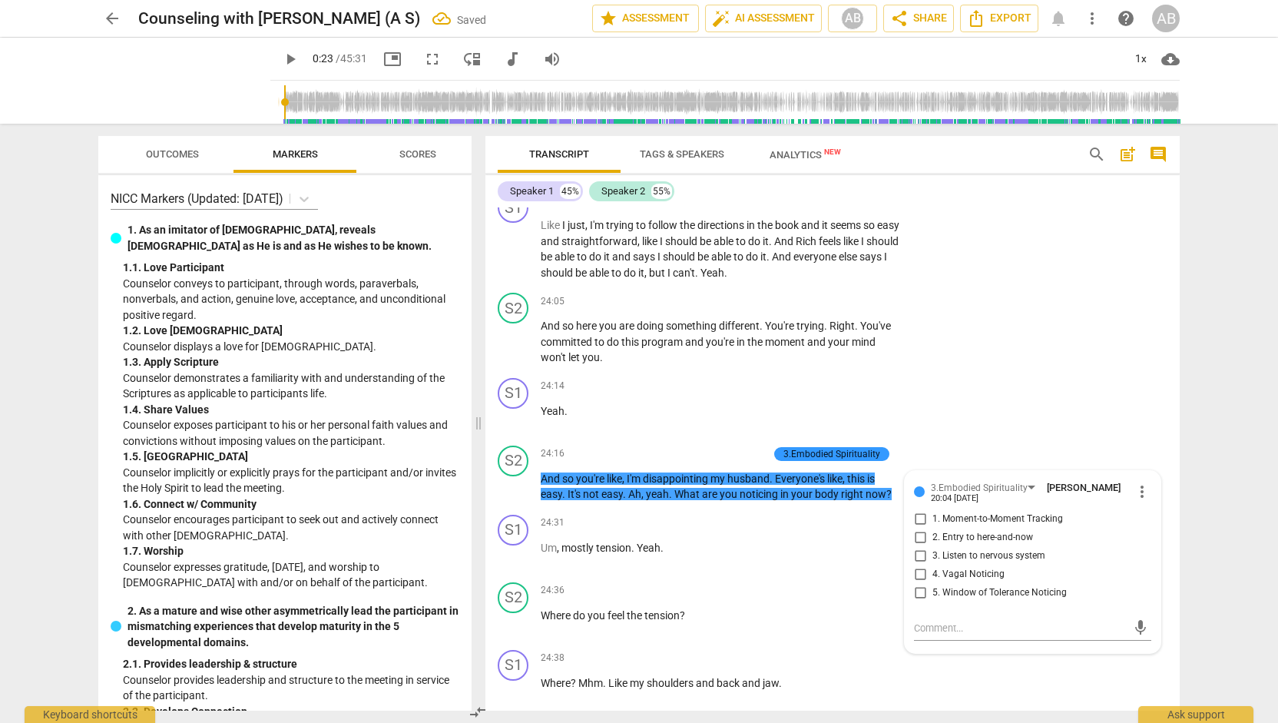
scroll to position [12446, 0]
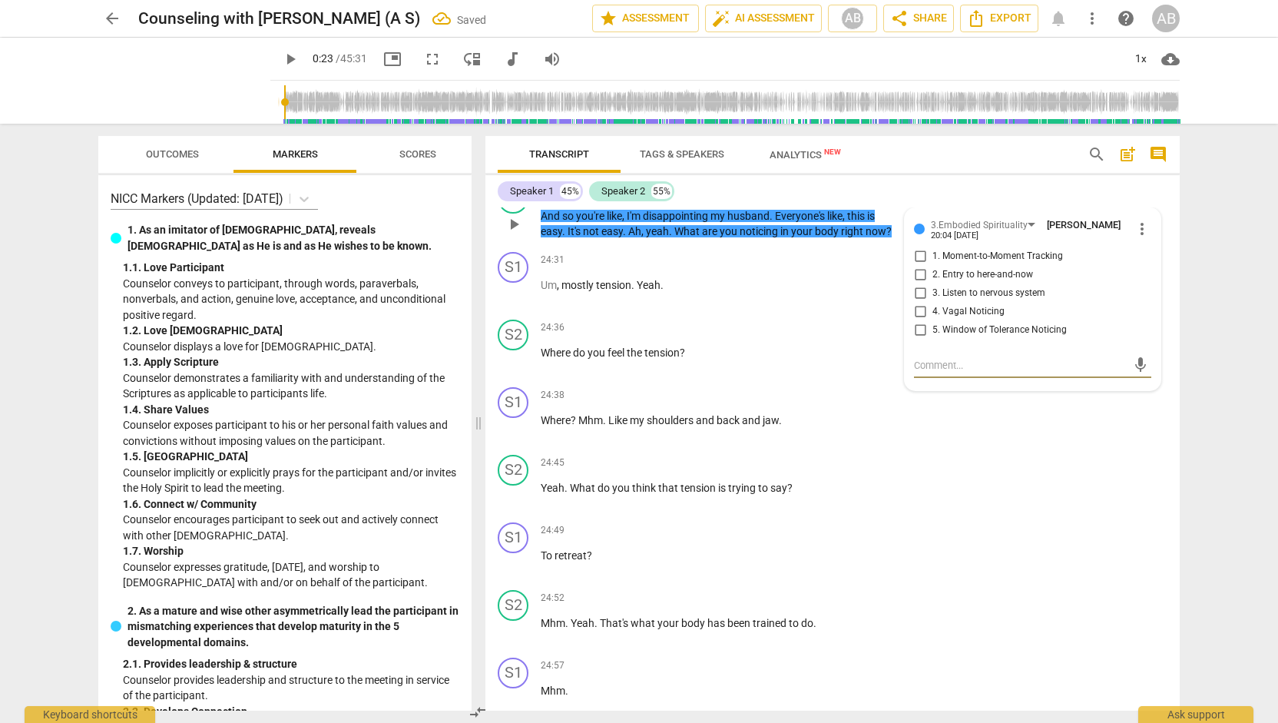
click at [917, 284] on input "2. Entry to here-and-now" at bounding box center [920, 275] width 25 height 18
click at [872, 381] on div "S2 play_arrow pause 24:36 + Add competency keyboard_arrow_right Where do you fe…" at bounding box center [832, 347] width 694 height 68
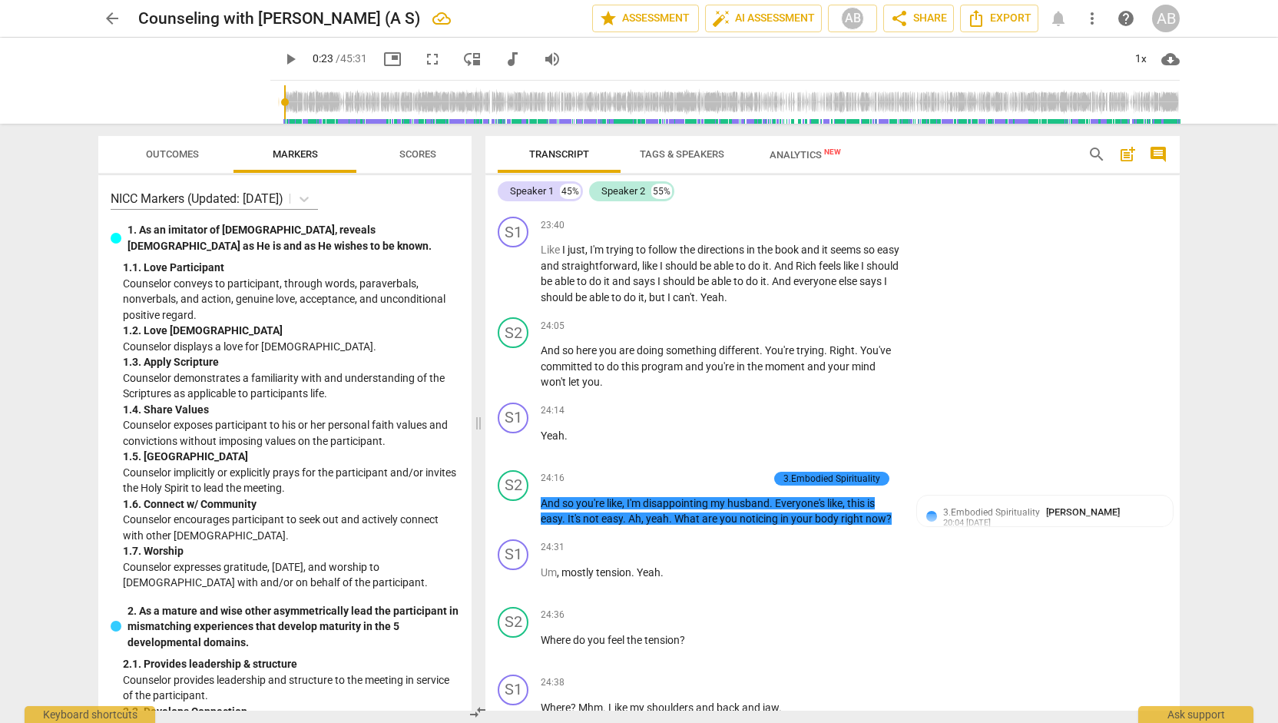
scroll to position [12183, 0]
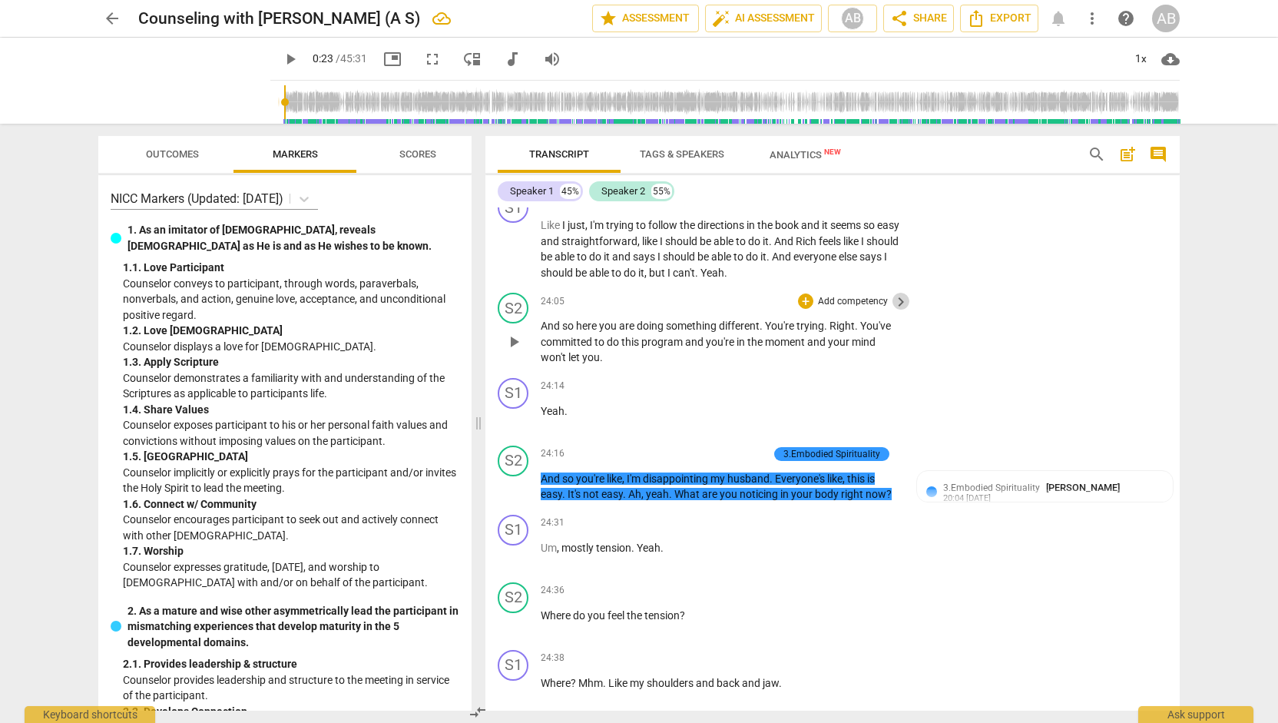
click at [893, 311] on span "keyboard_arrow_right" at bounding box center [901, 302] width 18 height 18
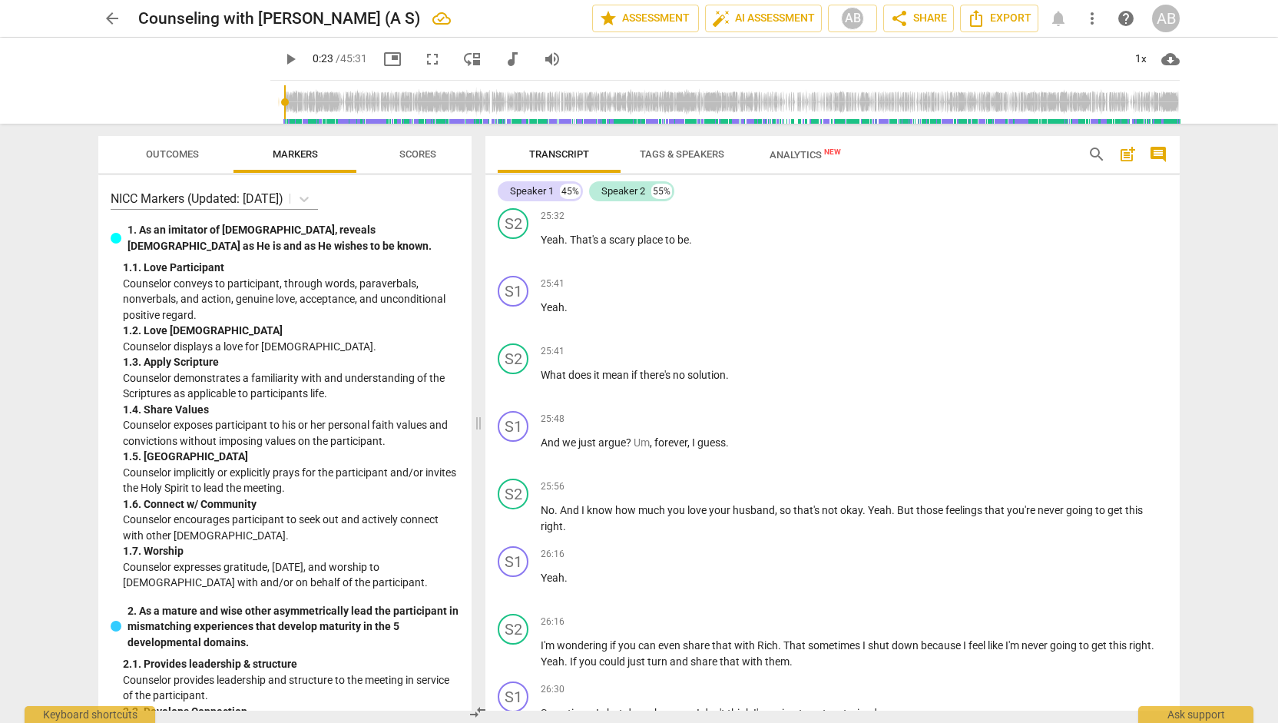
scroll to position [11550, 0]
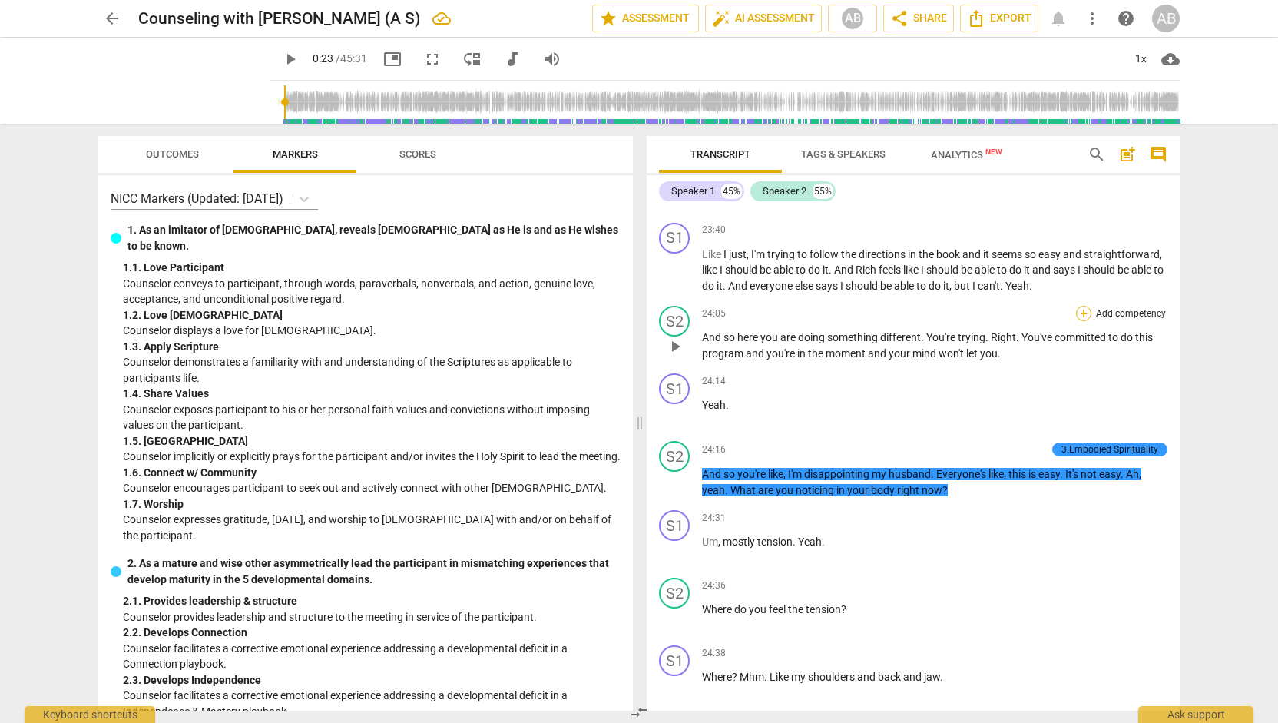
click at [1078, 321] on div "+" at bounding box center [1083, 313] width 15 height 15
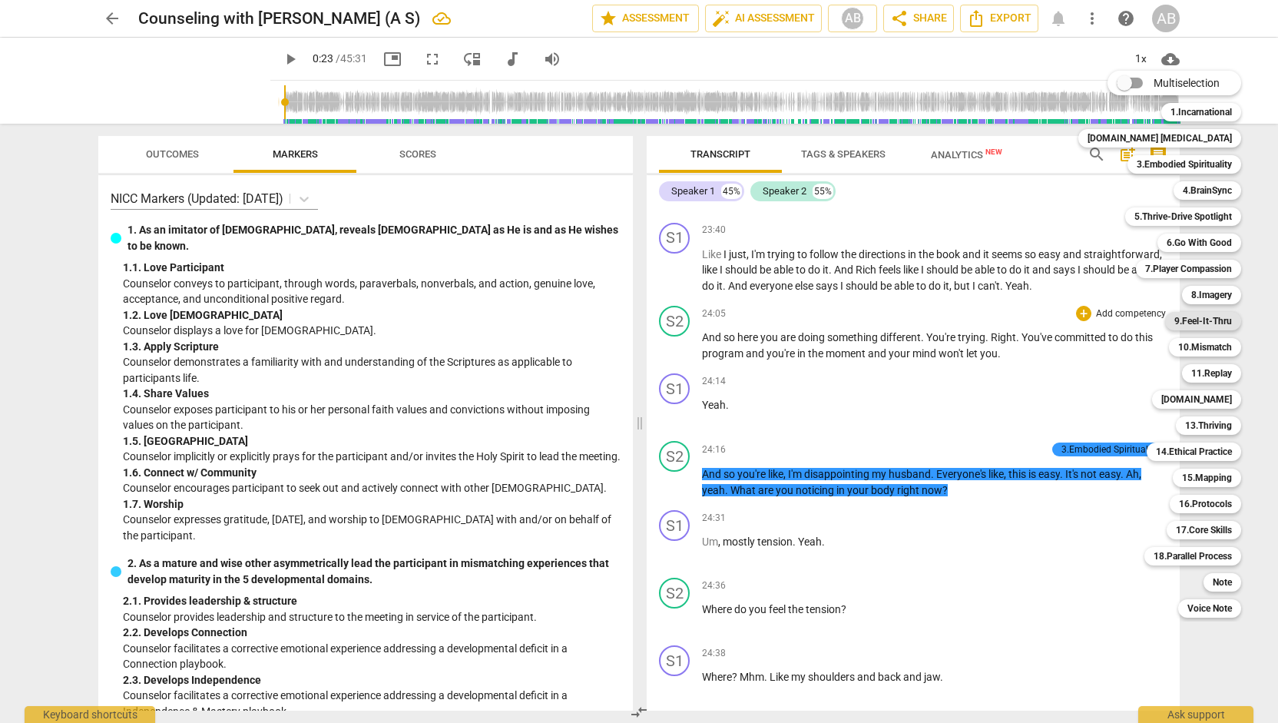
click at [1189, 321] on b "9.Feel-It-Thru" at bounding box center [1203, 321] width 58 height 18
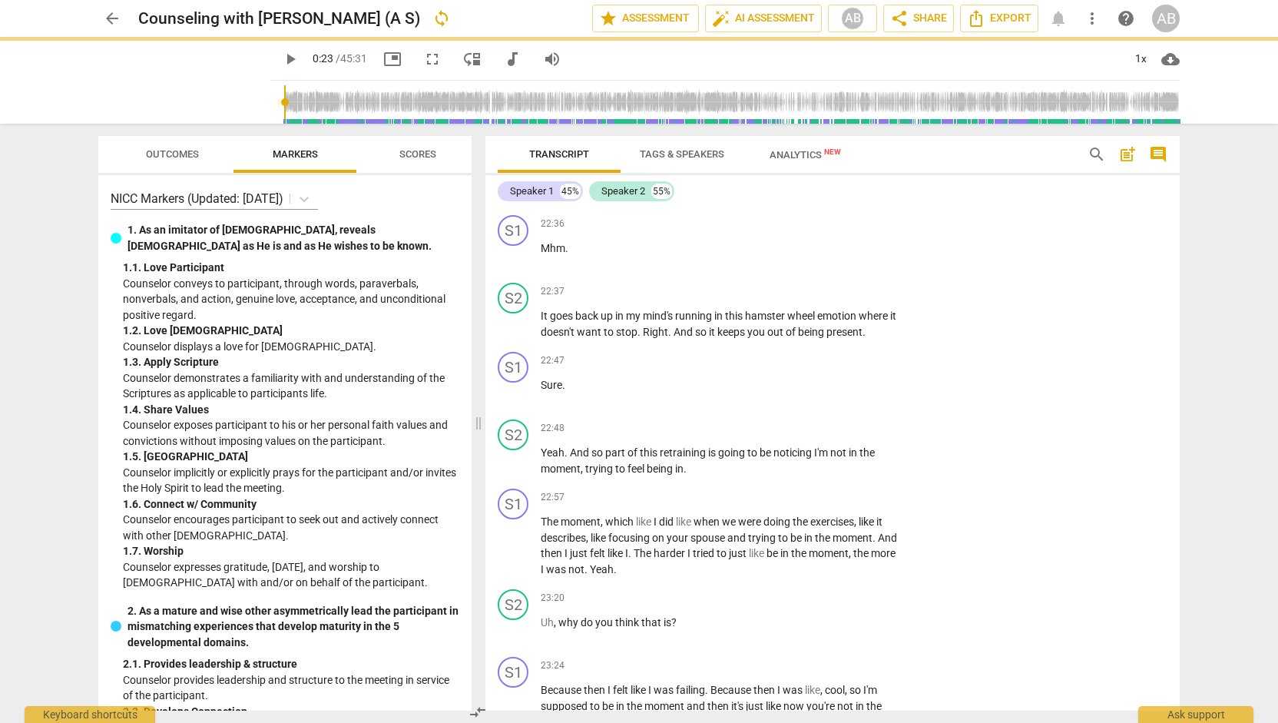
scroll to position [12215, 0]
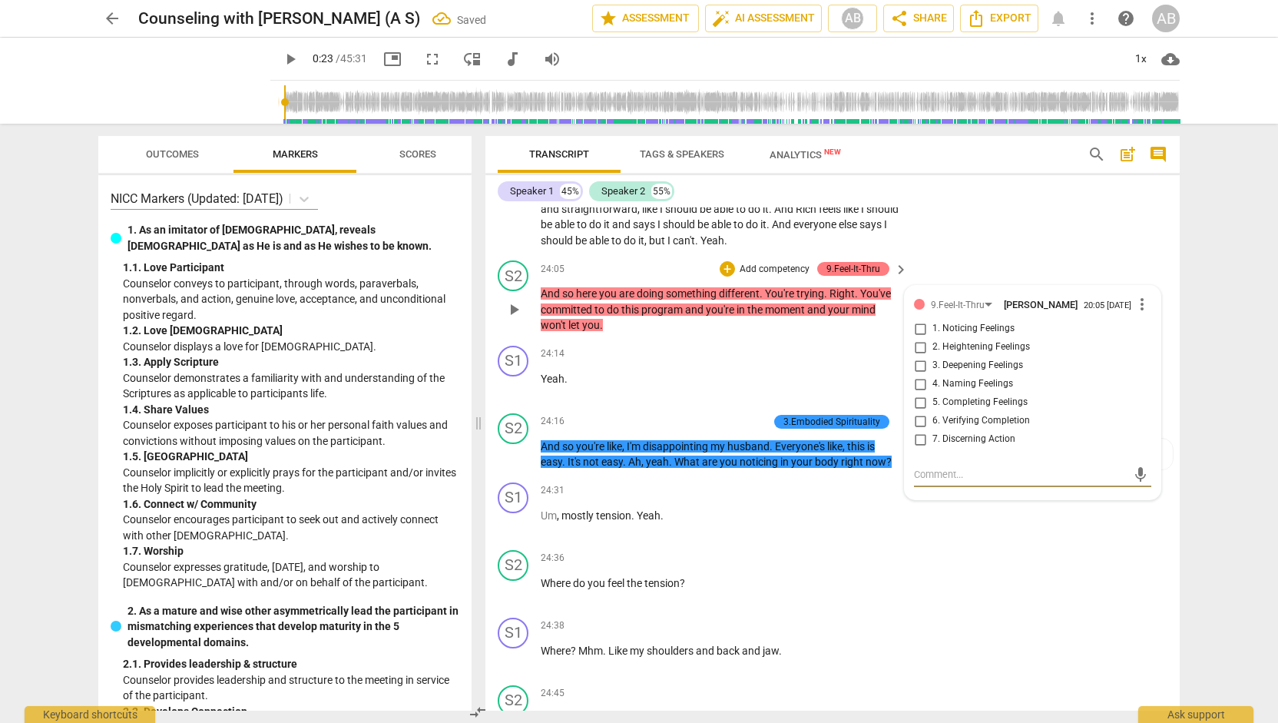
click at [921, 356] on input "2. Heightening Feelings" at bounding box center [920, 347] width 25 height 18
click at [977, 544] on div "S1 play_arrow pause 24:31 + Add competency keyboard_arrow_right Um , mostly ten…" at bounding box center [832, 510] width 694 height 68
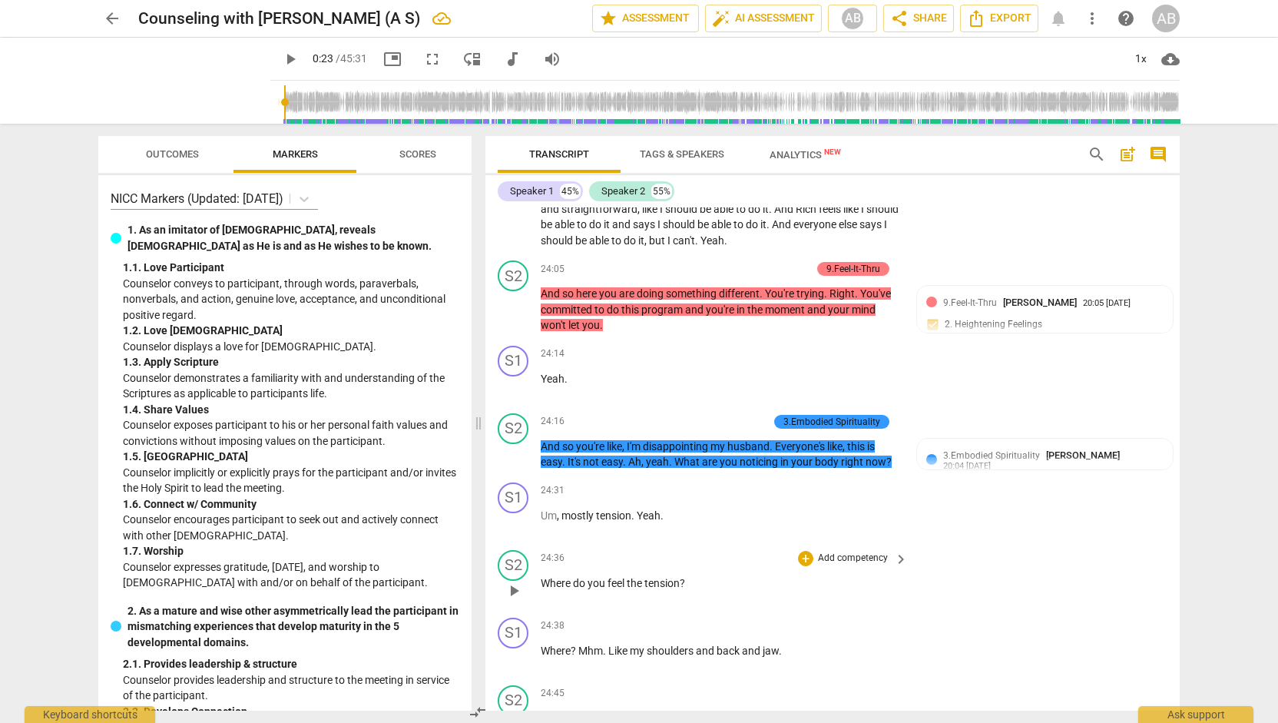
click at [812, 566] on div "+ Add competency" at bounding box center [843, 558] width 91 height 15
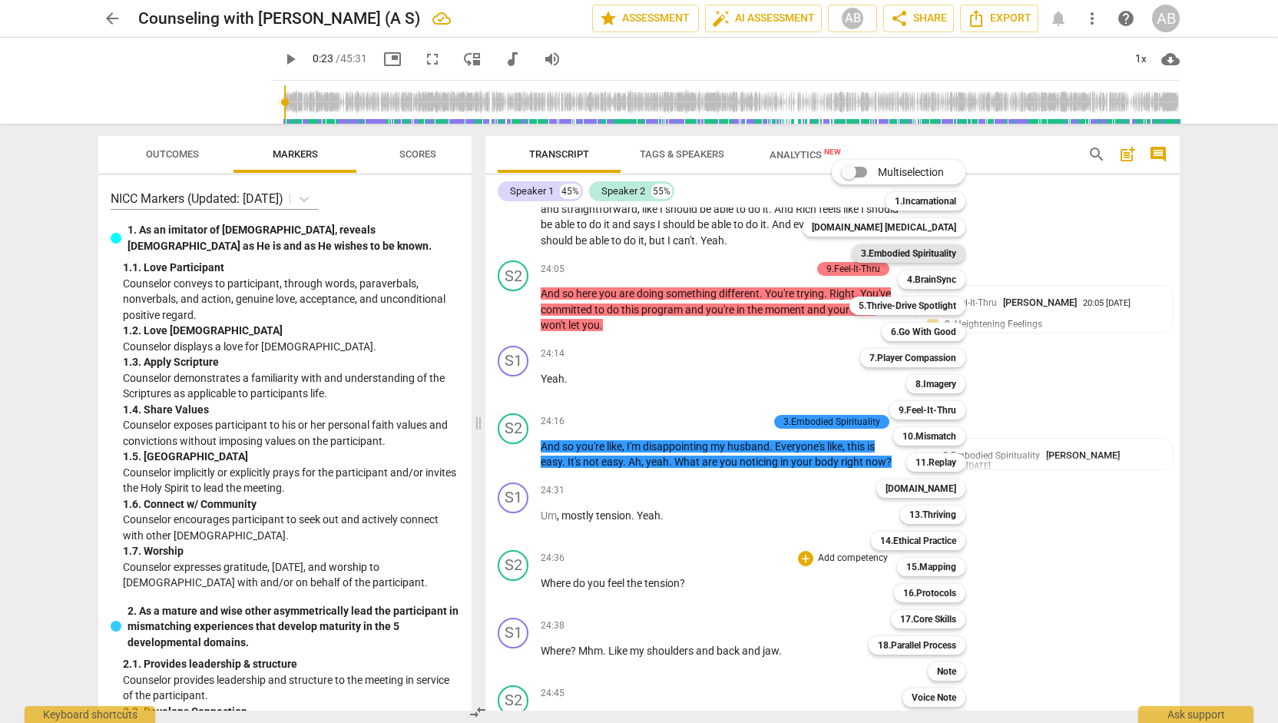
click at [912, 254] on b "3.Embodied Spirituality" at bounding box center [908, 253] width 95 height 18
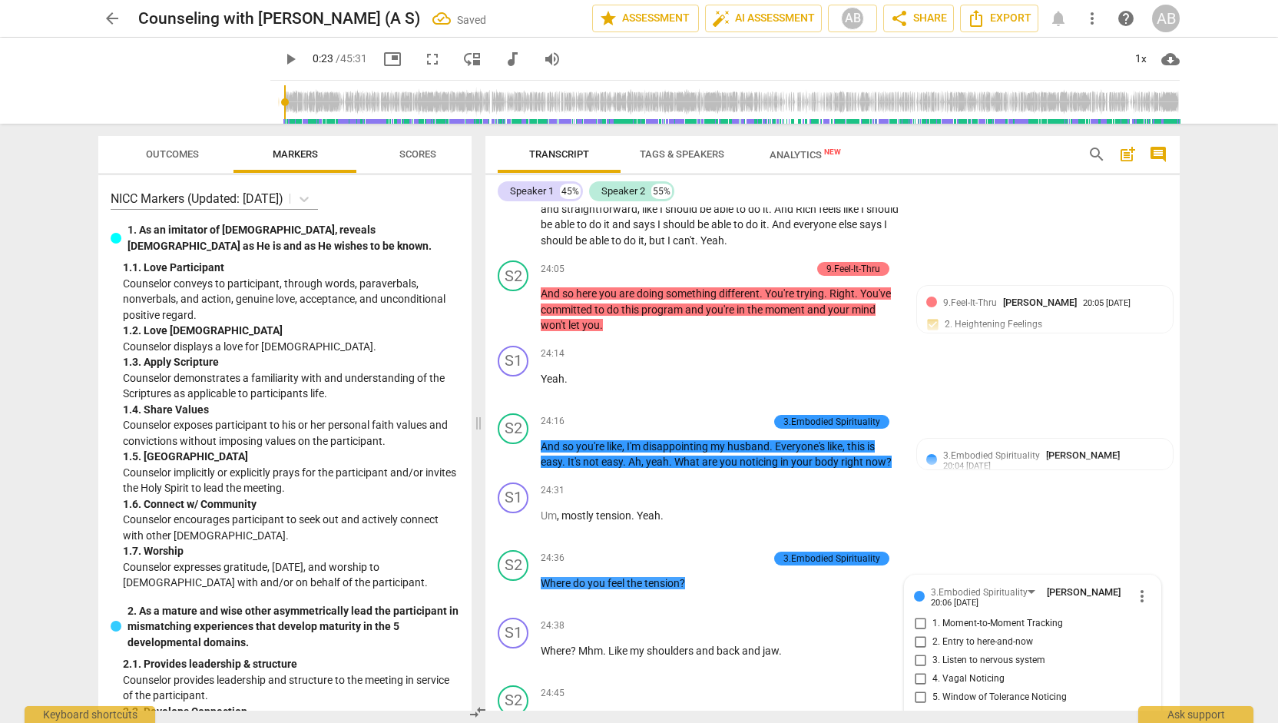
scroll to position [12582, 0]
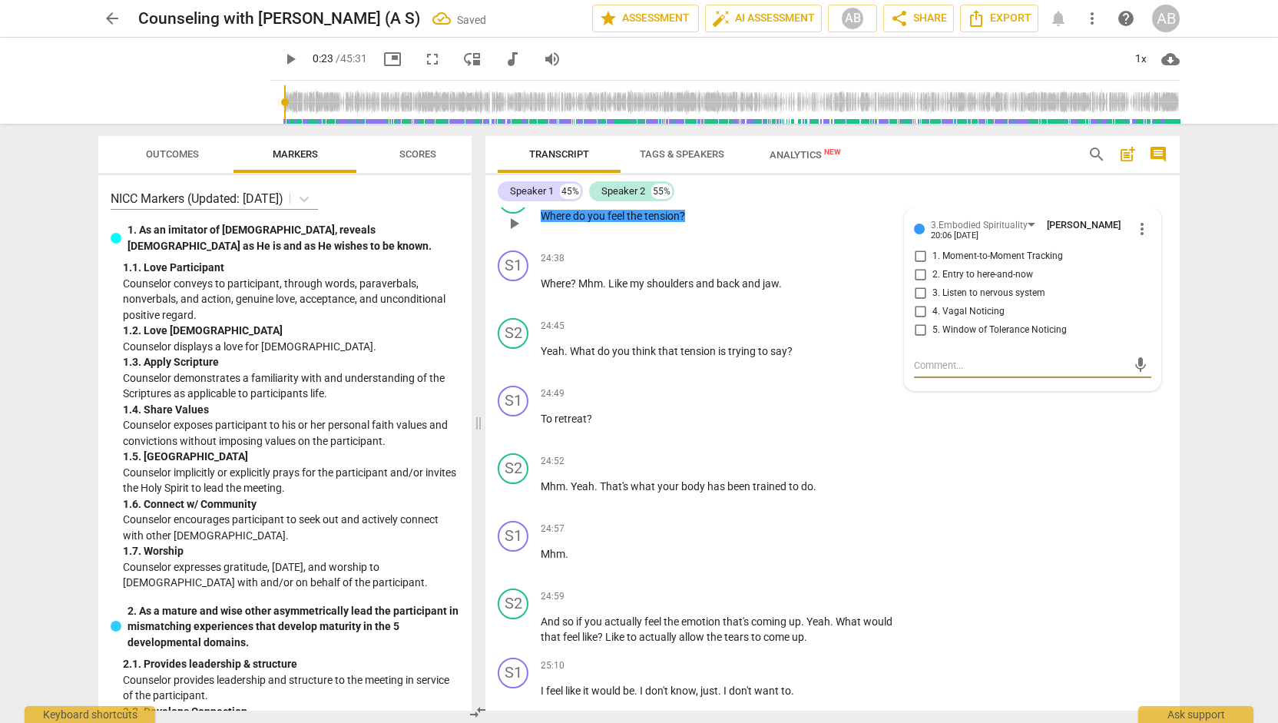
click at [921, 284] on input "2. Entry to here-and-now" at bounding box center [920, 275] width 25 height 18
click at [1086, 514] on div "S2 play_arrow pause 24:52 + Add competency keyboard_arrow_right Mhm . Yeah . Th…" at bounding box center [832, 481] width 694 height 68
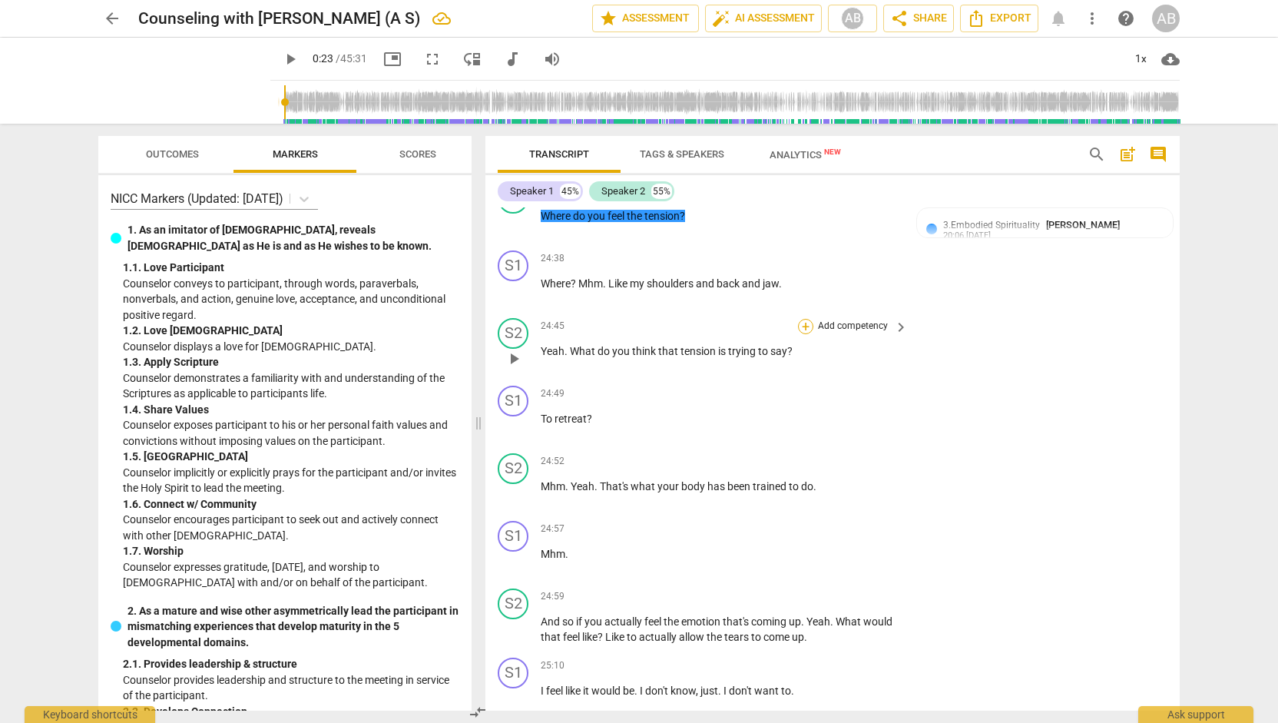
click at [802, 334] on div "+" at bounding box center [805, 326] width 15 height 15
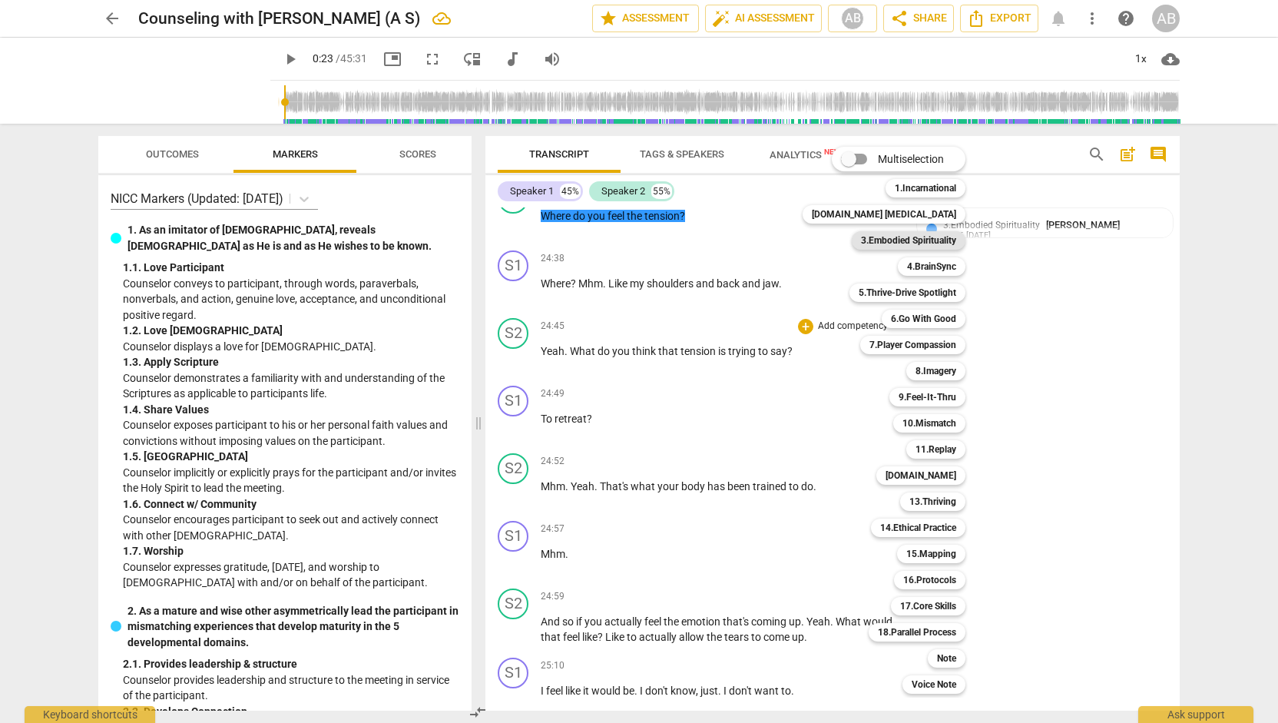
click at [911, 234] on b "3.Embodied Spirituality" at bounding box center [908, 240] width 95 height 18
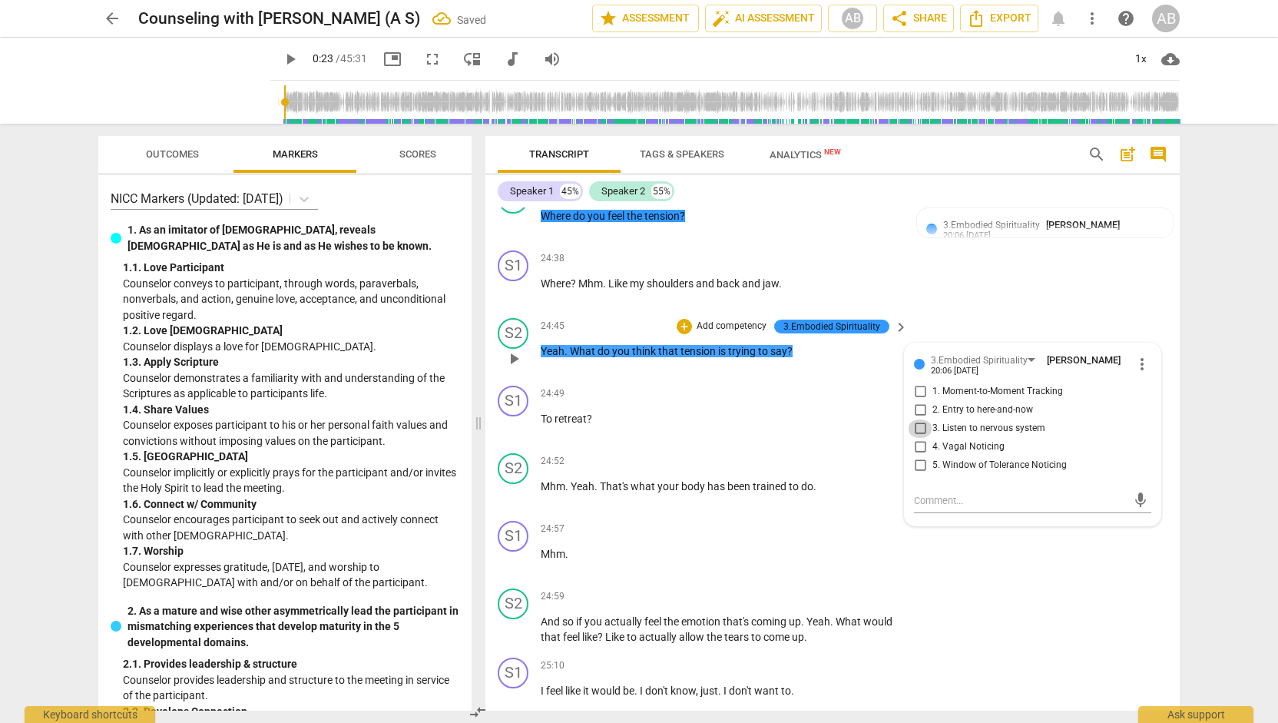
click at [917, 438] on input "3. Listen to nervous system" at bounding box center [920, 428] width 25 height 18
click at [769, 427] on p "To retreat ?" at bounding box center [720, 419] width 359 height 16
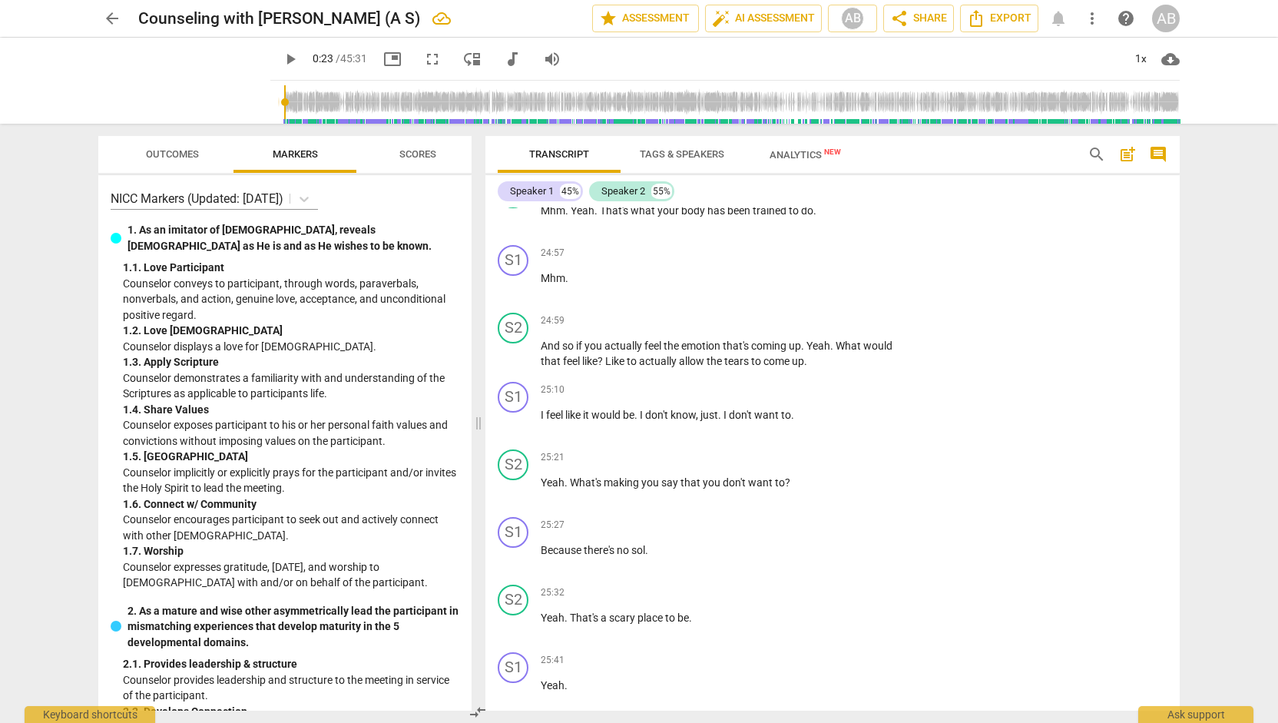
scroll to position [12883, 0]
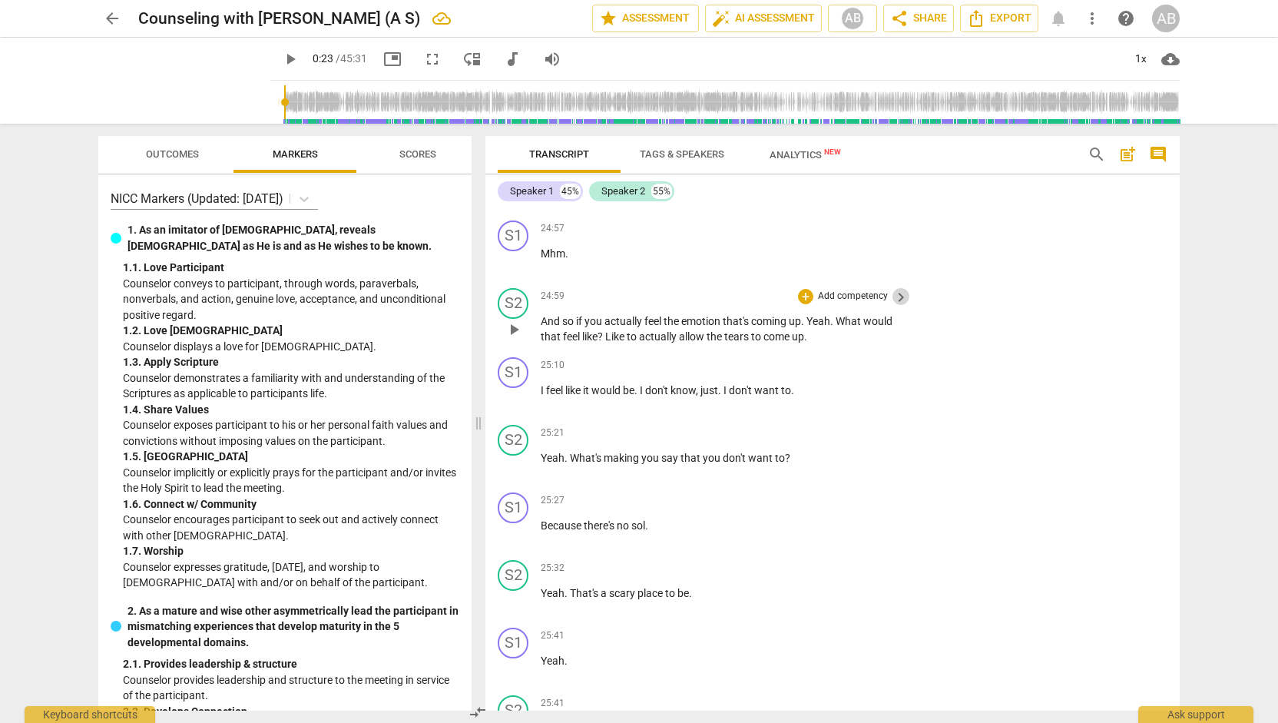
click at [901, 306] on span "keyboard_arrow_right" at bounding box center [901, 297] width 18 height 18
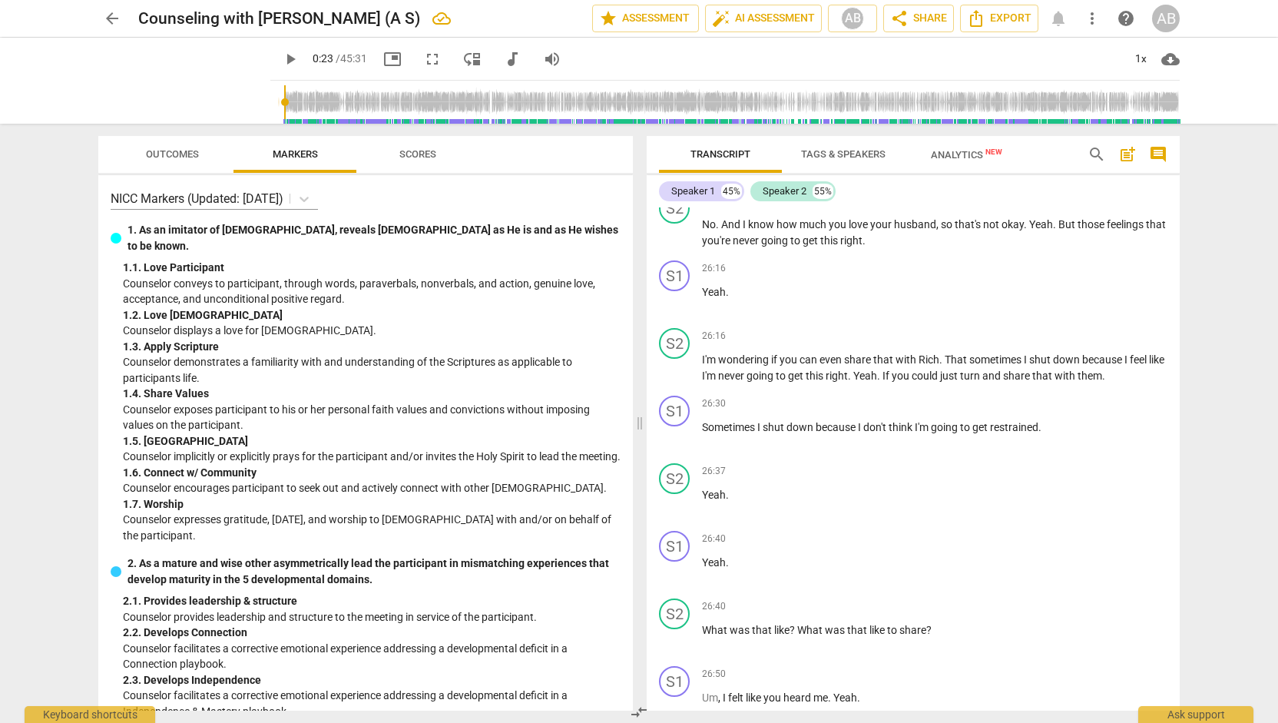
scroll to position [12185, 0]
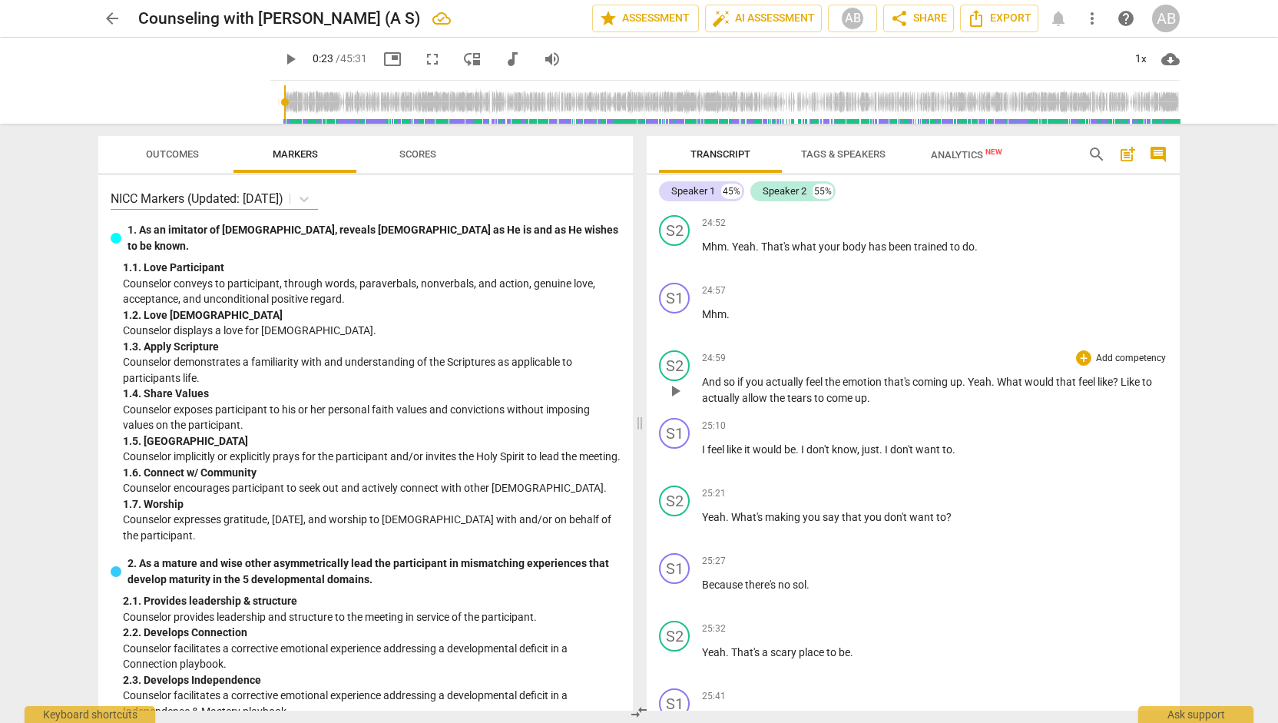
click at [1072, 397] on div "24:59 + Add competency keyboard_arrow_right And so if you actually feel the emo…" at bounding box center [934, 377] width 465 height 55
click at [1074, 397] on div "24:59 + Add competency keyboard_arrow_right And so if you actually feel the emo…" at bounding box center [934, 377] width 465 height 55
click at [1078, 366] on div "+" at bounding box center [1083, 357] width 15 height 15
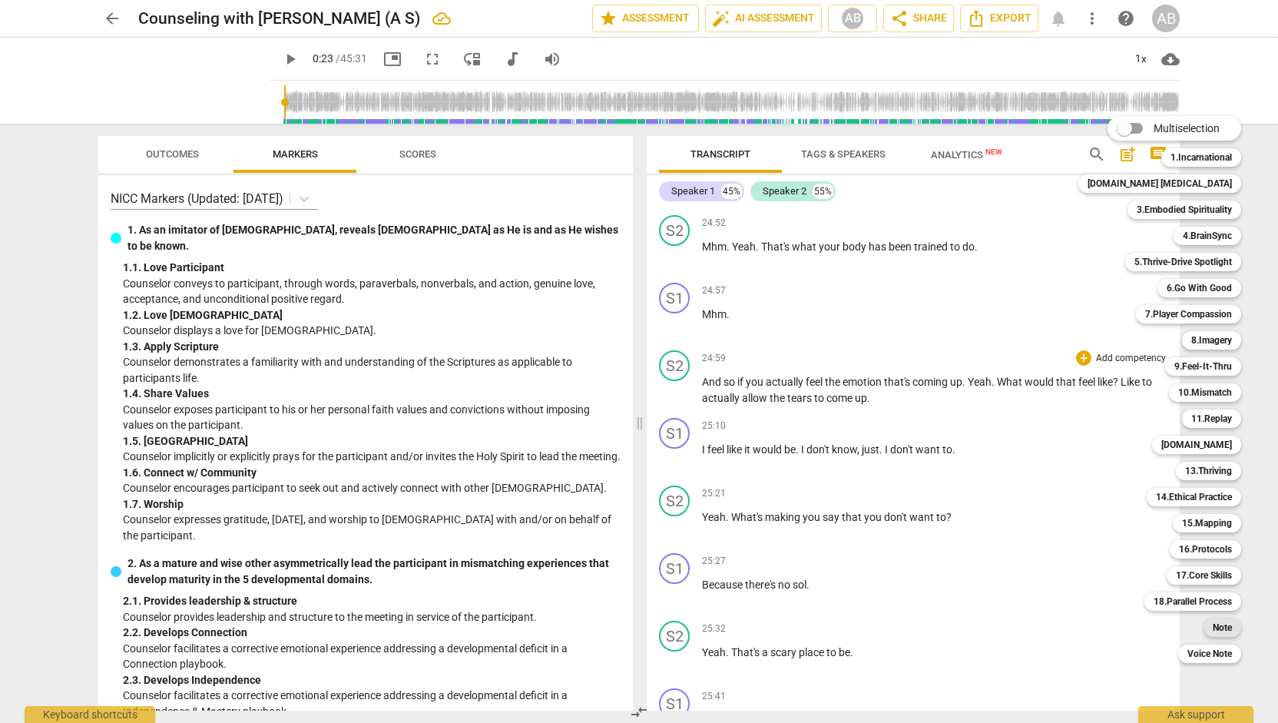
click at [1212, 630] on b "Note" at bounding box center [1221, 627] width 19 height 18
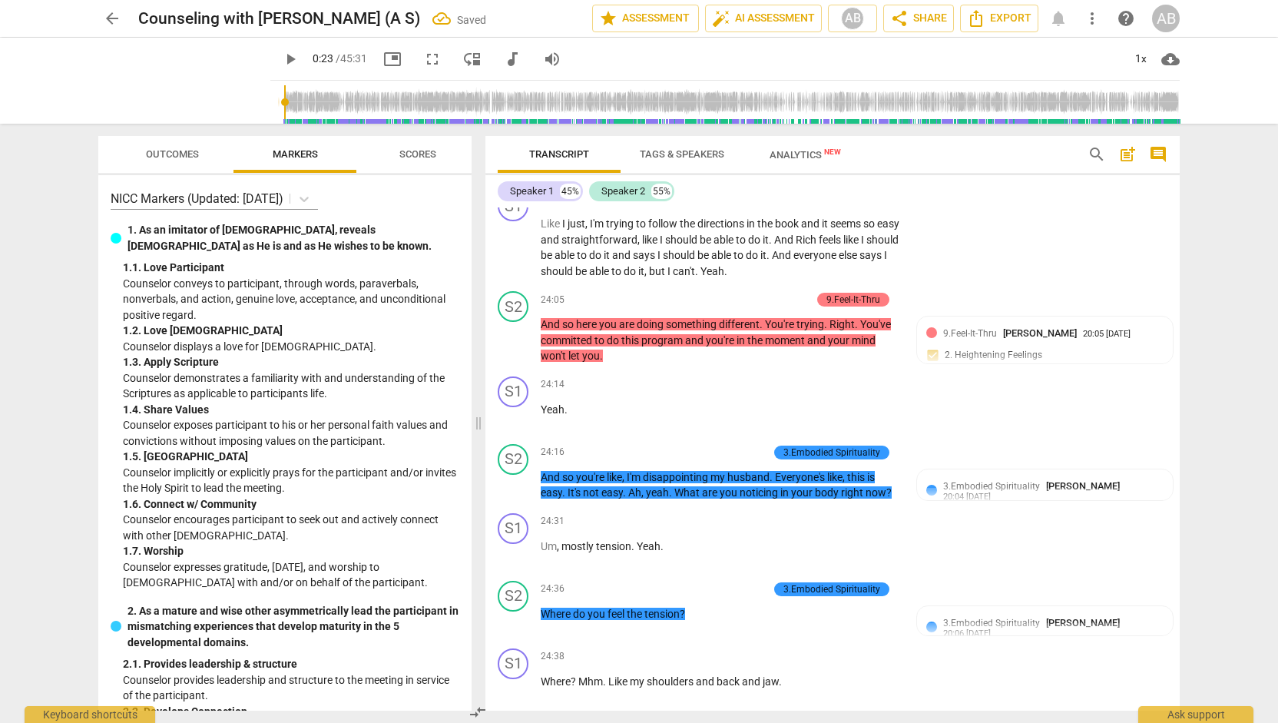
scroll to position [12883, 0]
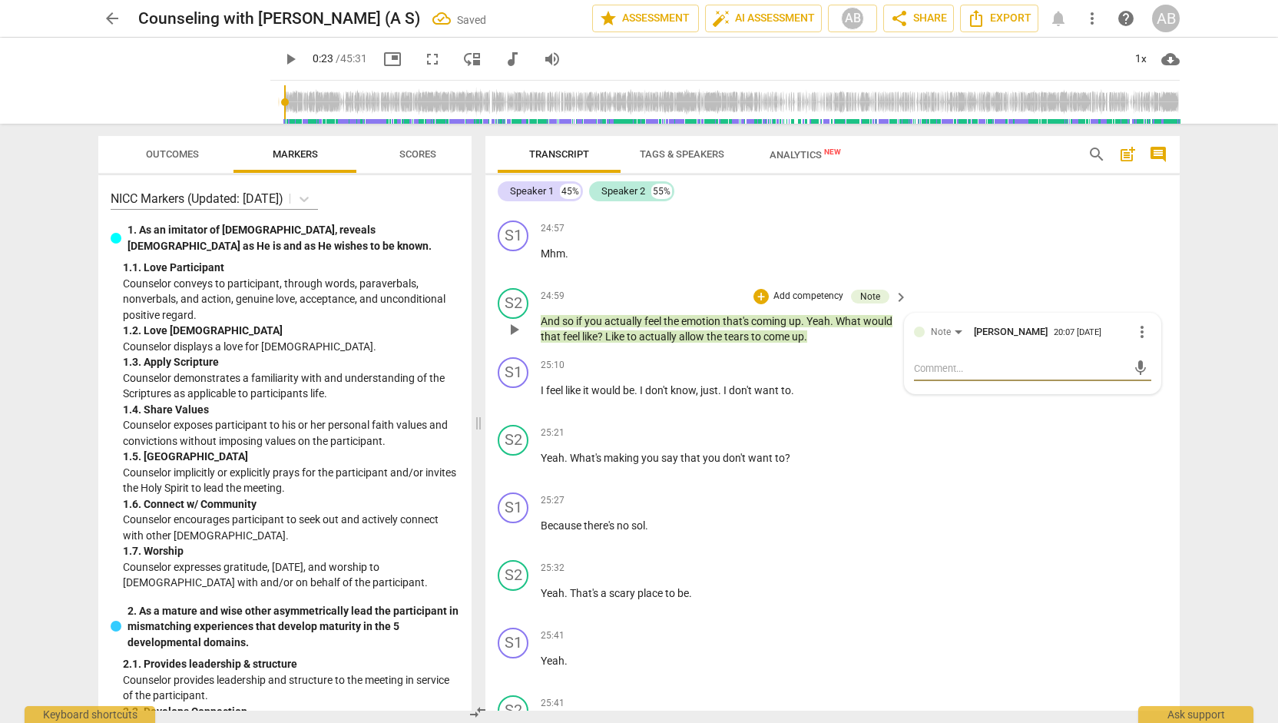
click at [975, 375] on textarea at bounding box center [1020, 368] width 213 height 15
paste textarea "Working on Step 3: Diving more deeply into underlying emotion."
click at [1132, 384] on span "send" at bounding box center [1140, 375] width 17 height 17
click at [757, 304] on div "+" at bounding box center [760, 296] width 15 height 15
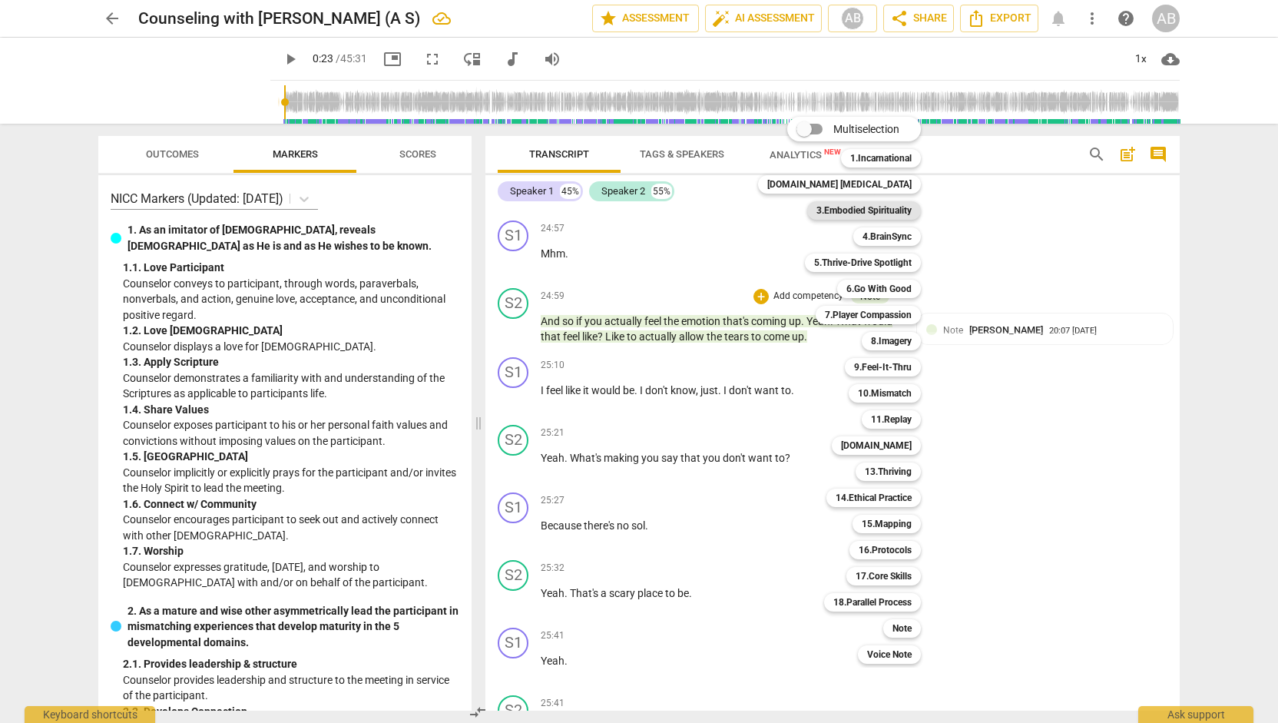
click at [863, 208] on b "3.Embodied Spirituality" at bounding box center [863, 210] width 95 height 18
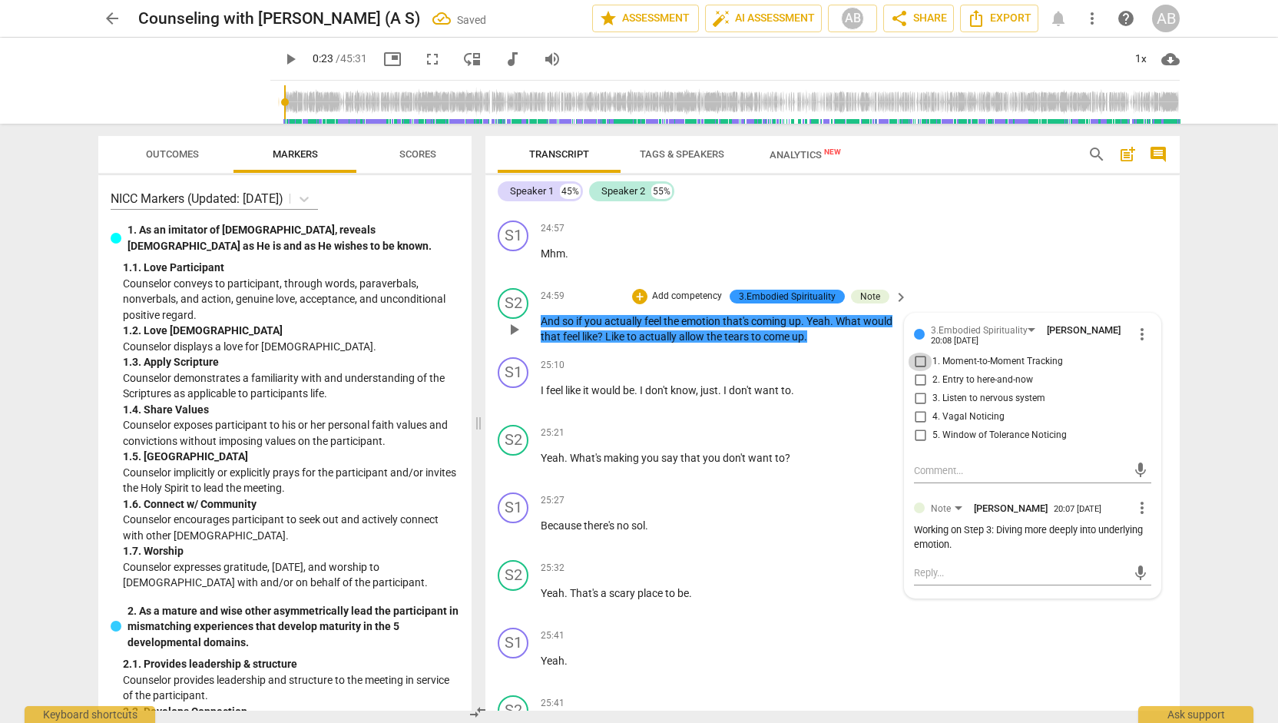
click at [918, 371] on input "1. Moment-to-Moment Tracking" at bounding box center [920, 361] width 25 height 18
click at [737, 442] on div "25:21 + Add competency keyboard_arrow_right" at bounding box center [725, 433] width 369 height 17
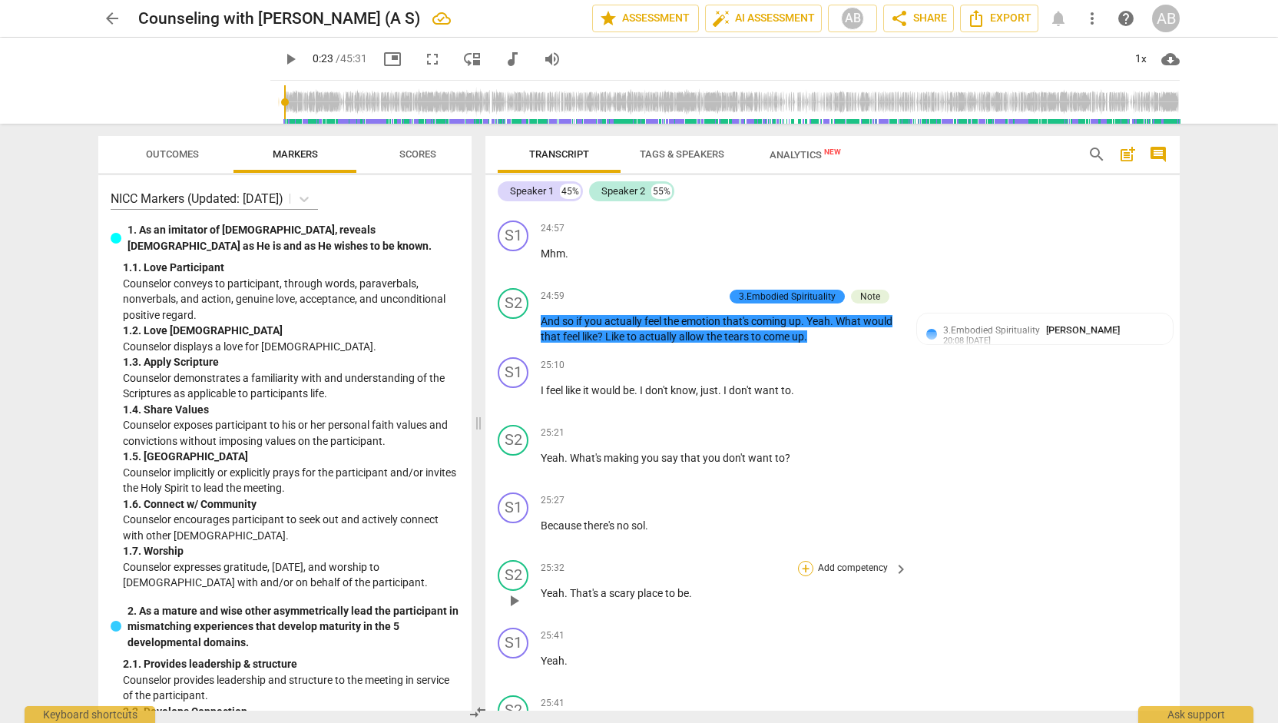
click at [805, 576] on div "+" at bounding box center [805, 568] width 15 height 15
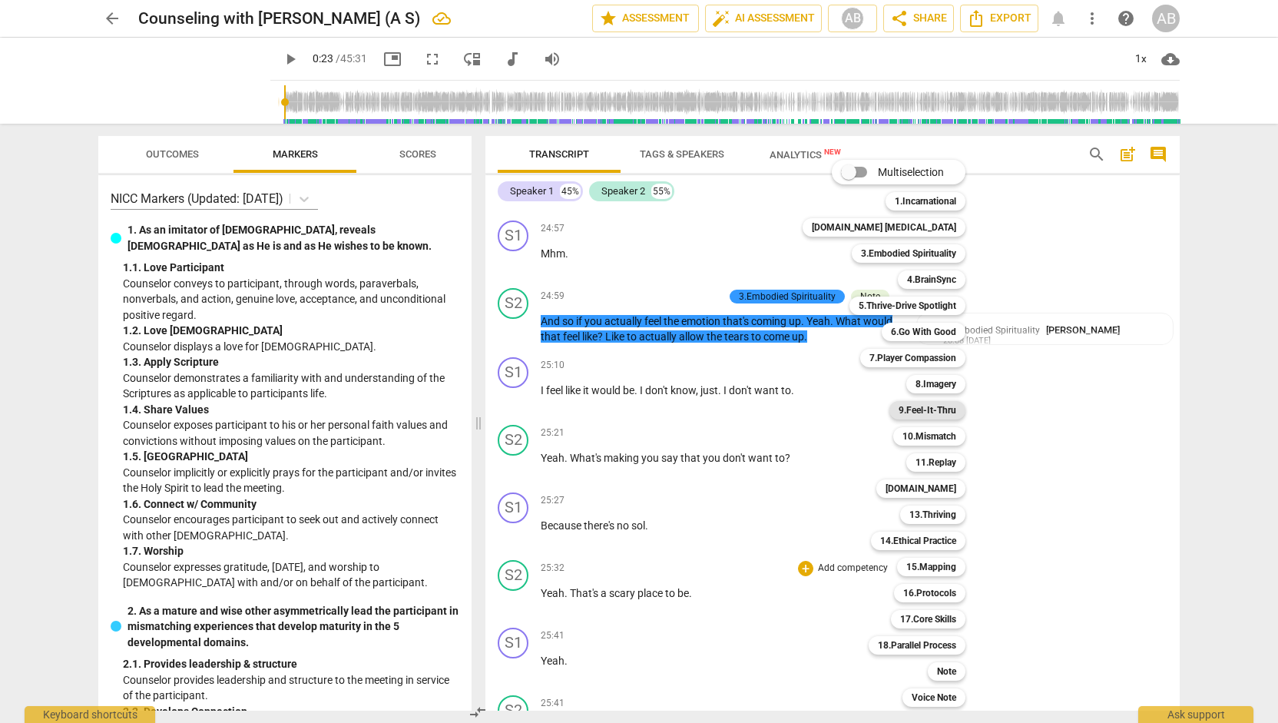
click at [914, 409] on b "9.Feel-It-Thru" at bounding box center [927, 410] width 58 height 18
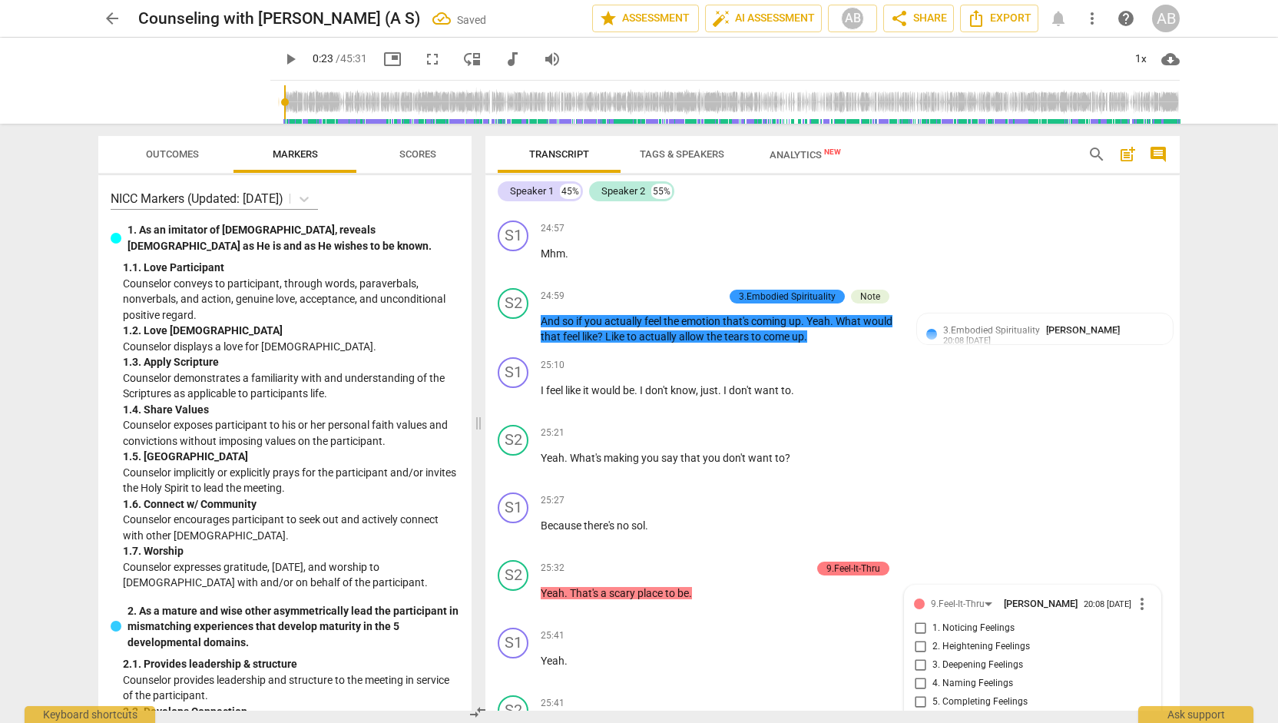
scroll to position [13291, 0]
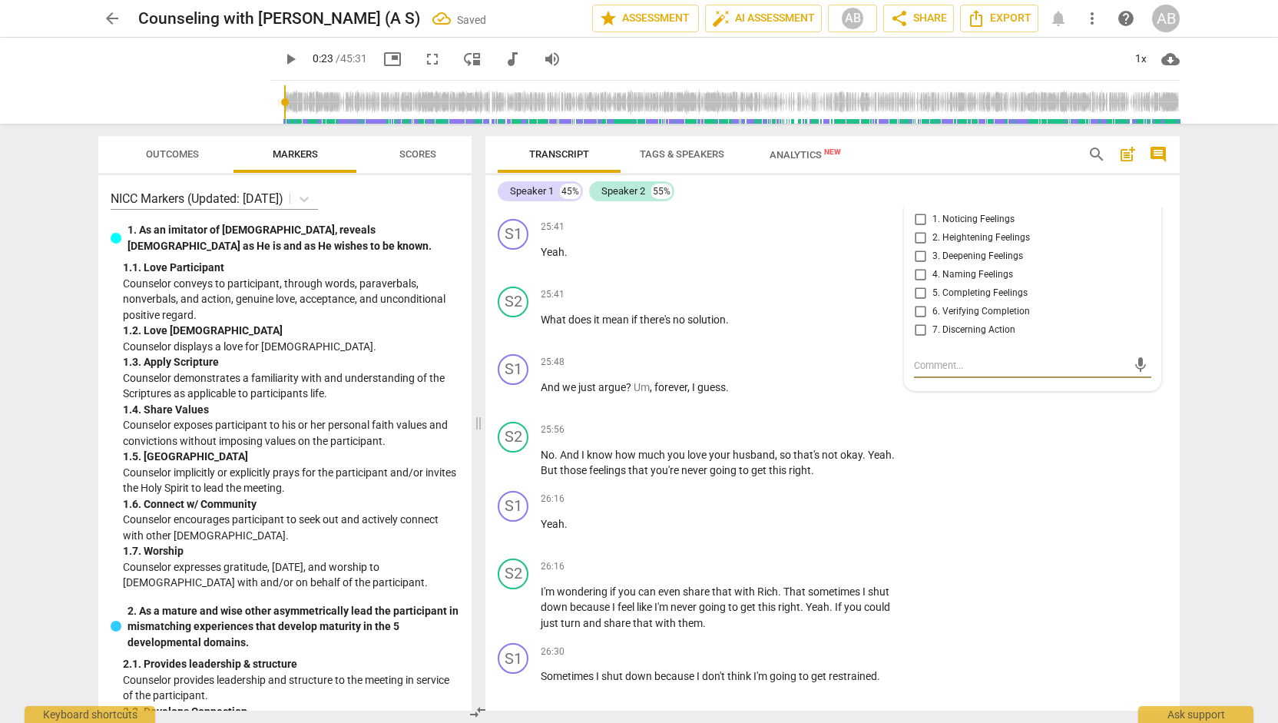
click at [914, 284] on input "4. Naming Feelings" at bounding box center [920, 275] width 25 height 18
click at [926, 552] on div "S1 play_arrow pause 26:16 + Add competency keyboard_arrow_right Yeah ." at bounding box center [832, 519] width 694 height 68
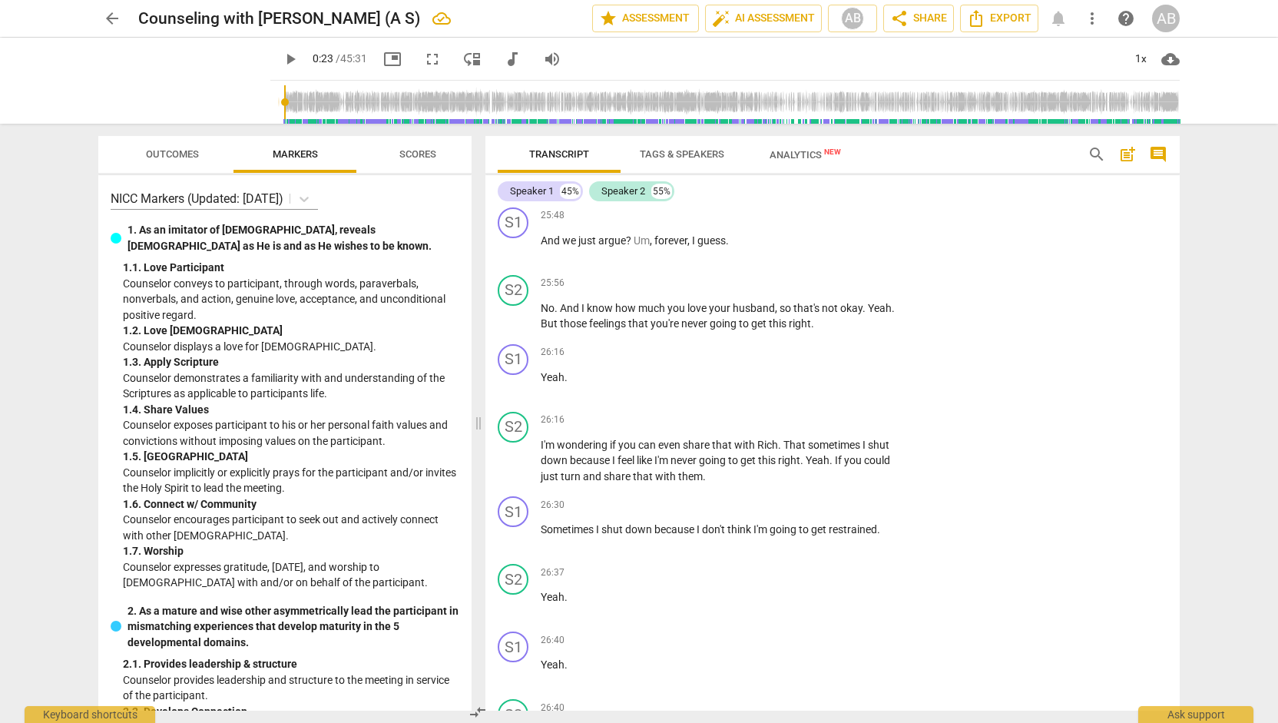
scroll to position [13413, 0]
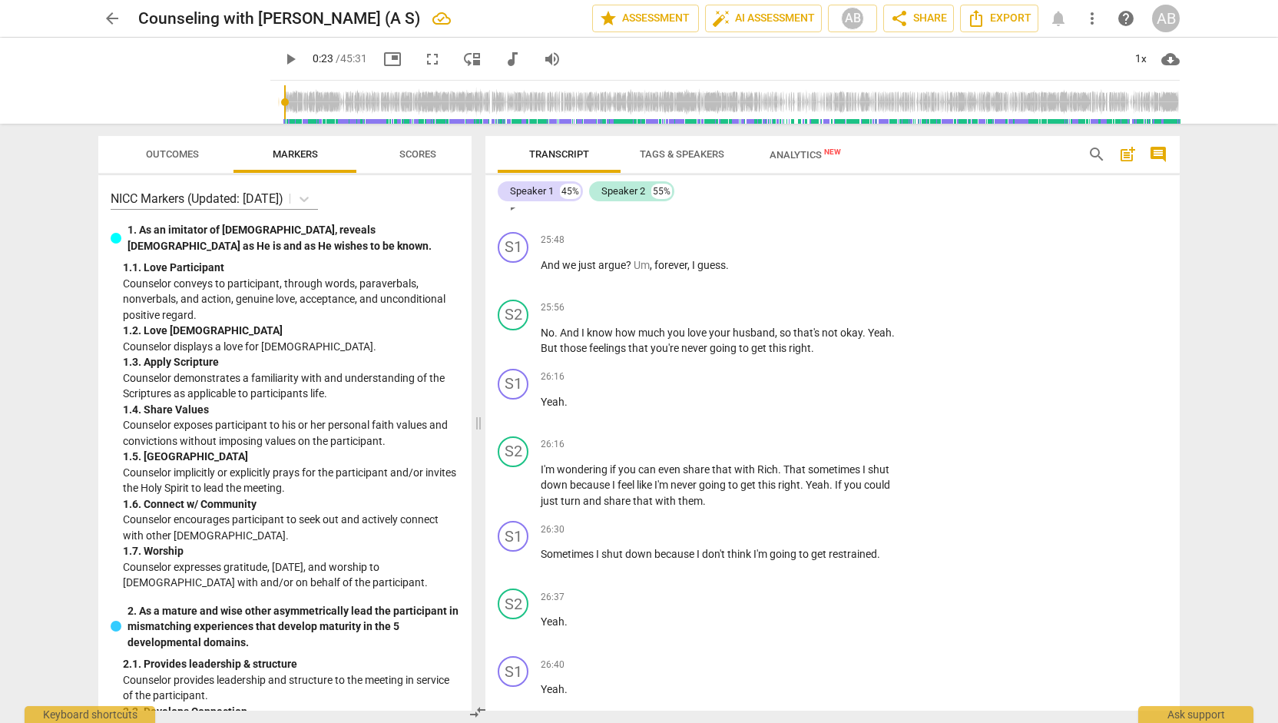
click at [802, 180] on div "+" at bounding box center [805, 172] width 15 height 15
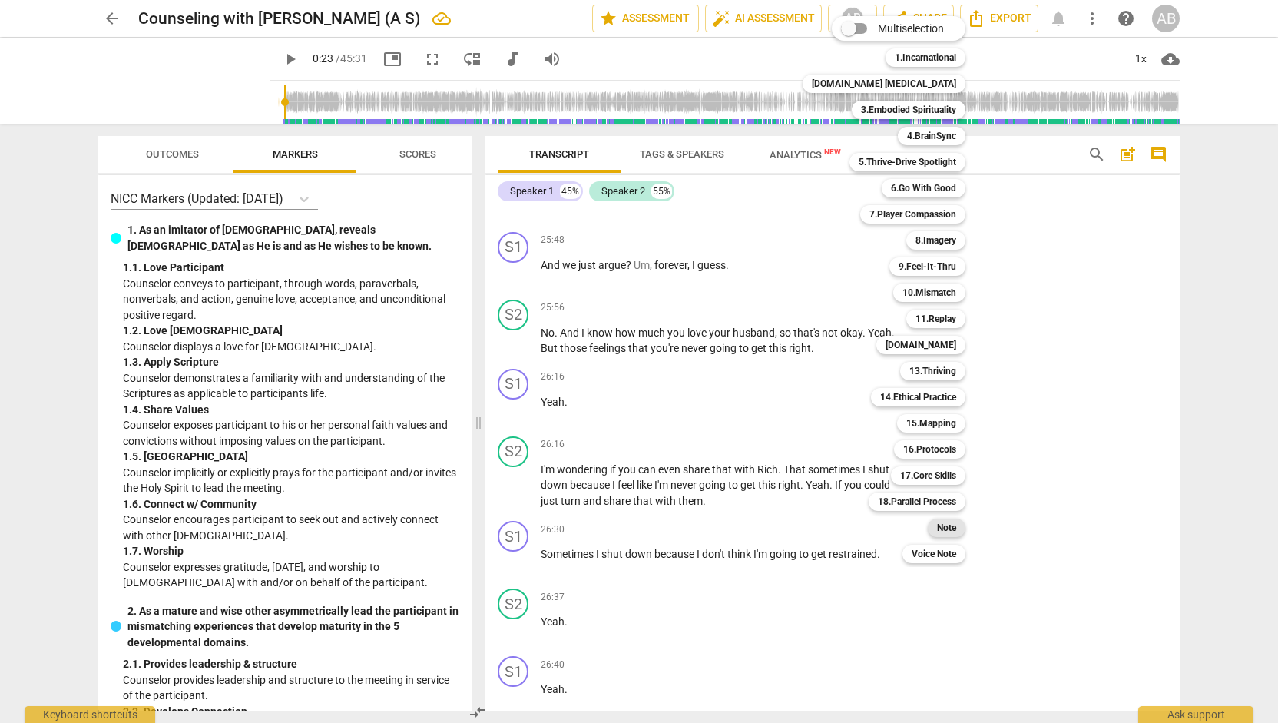
click at [937, 528] on b "Note" at bounding box center [946, 527] width 19 height 18
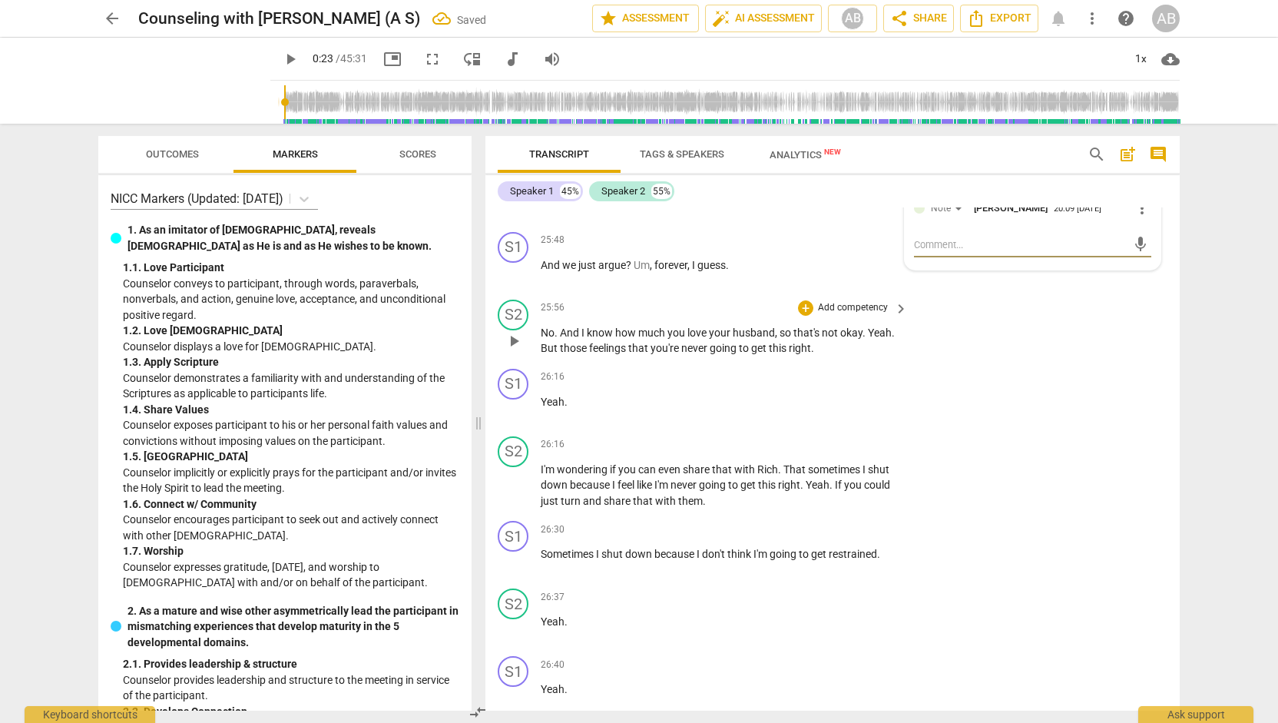
click at [1080, 362] on div "S2 play_arrow pause 25:56 + Add competency keyboard_arrow_right No . And I know…" at bounding box center [832, 327] width 694 height 69
click at [958, 213] on div "Note [PERSON_NAME]" at bounding box center [996, 206] width 106 height 15
click at [900, 318] on span "keyboard_arrow_right" at bounding box center [901, 308] width 18 height 18
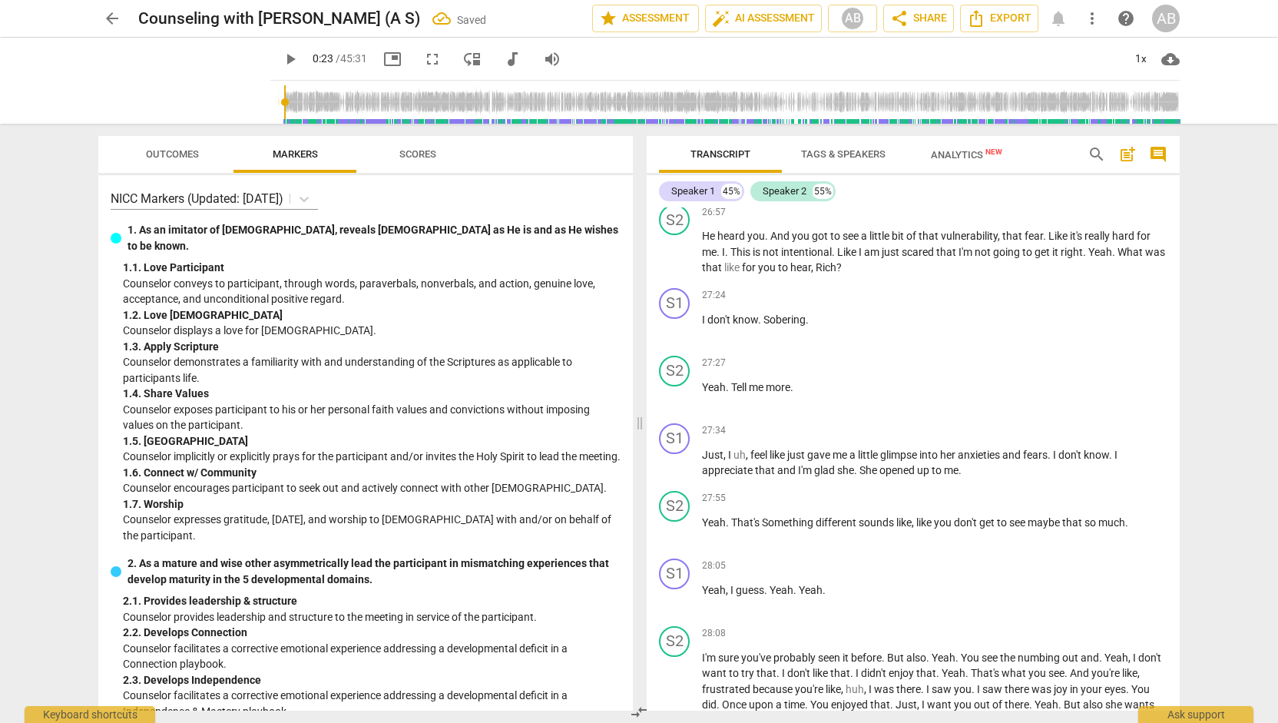
scroll to position [12714, 0]
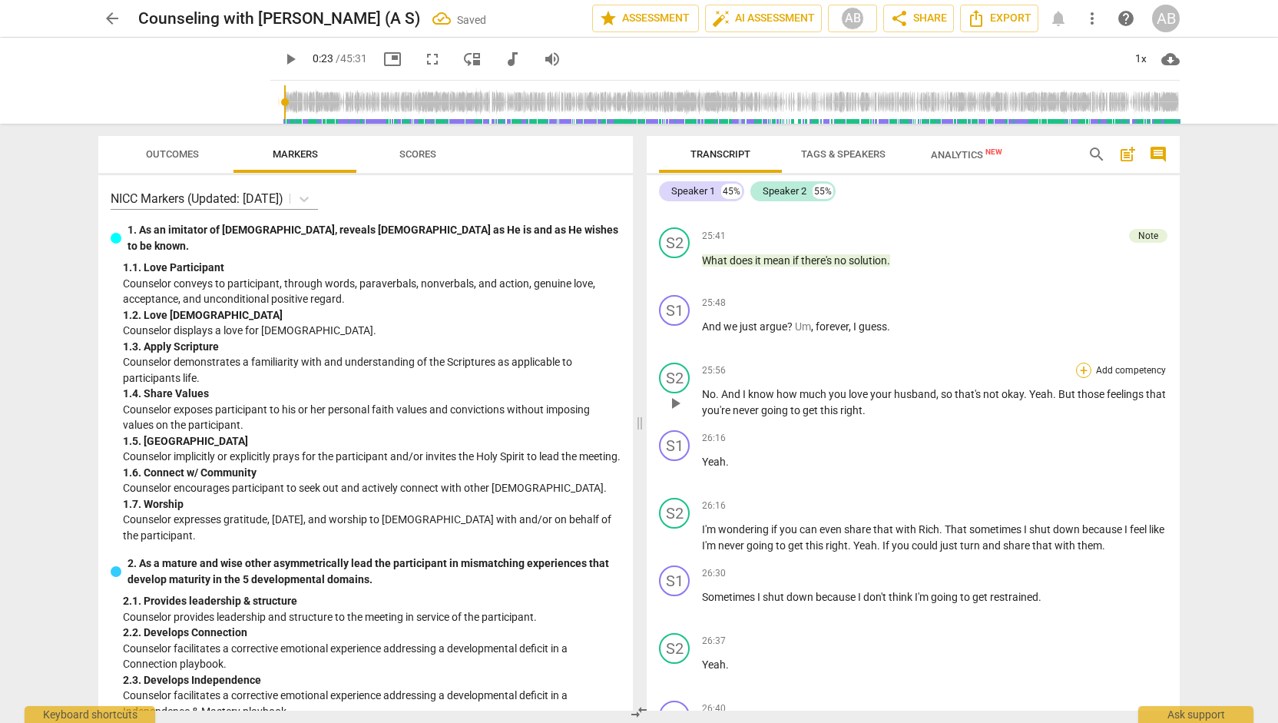
click at [1078, 378] on div "+" at bounding box center [1083, 369] width 15 height 15
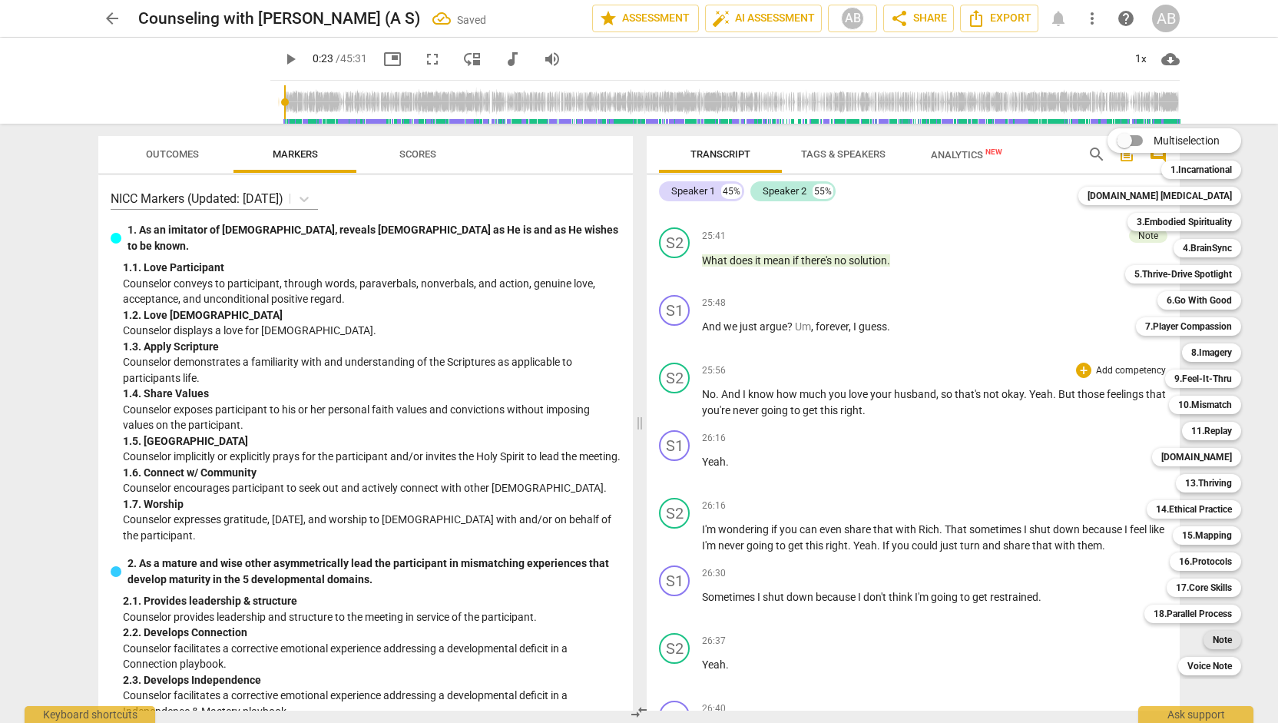
click at [1212, 643] on b "Note" at bounding box center [1221, 639] width 19 height 18
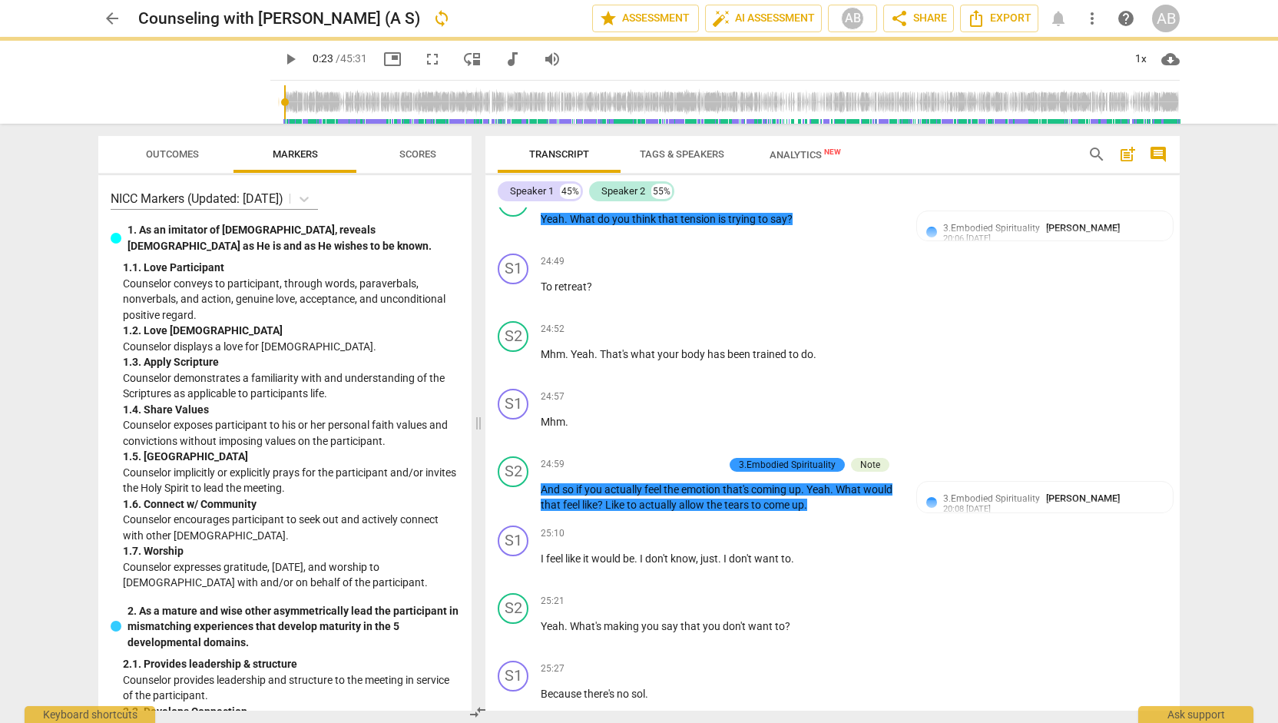
scroll to position [13413, 0]
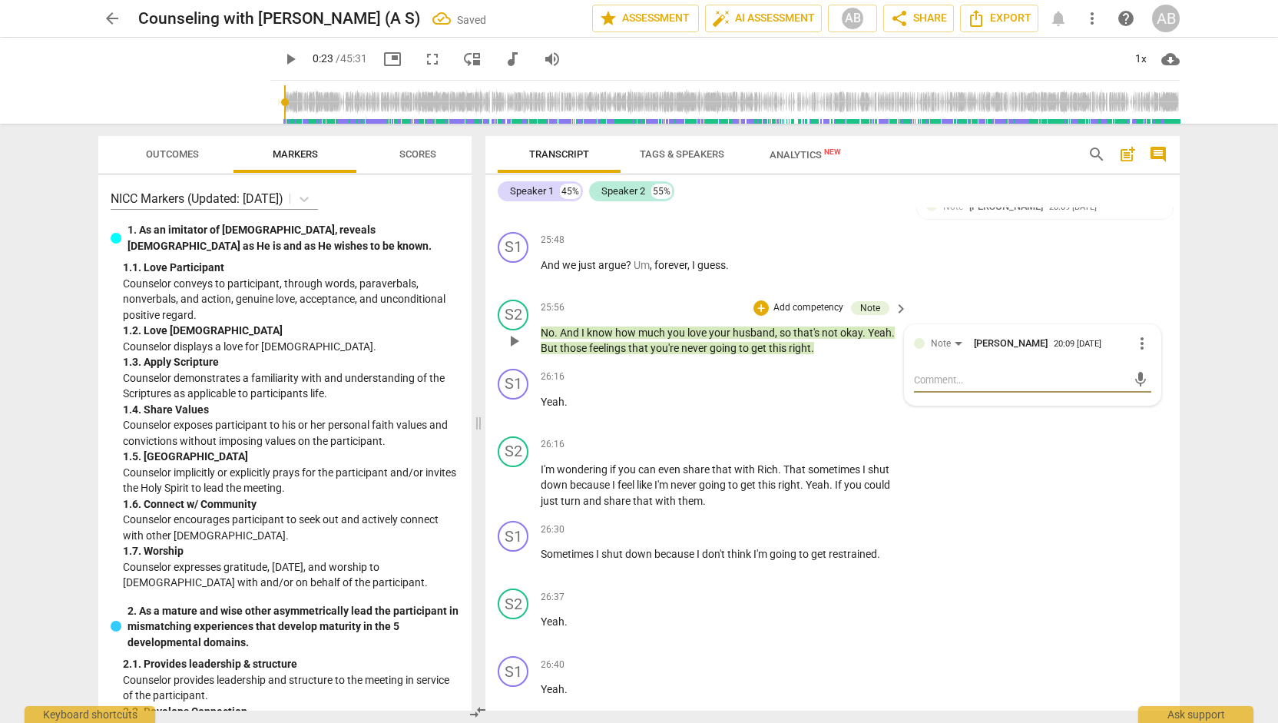
click at [979, 387] on textarea at bounding box center [1020, 379] width 213 height 15
click at [1000, 515] on div "S2 play_arrow pause 26:16 + Add competency keyboard_arrow_right I'm wondering i…" at bounding box center [832, 472] width 694 height 85
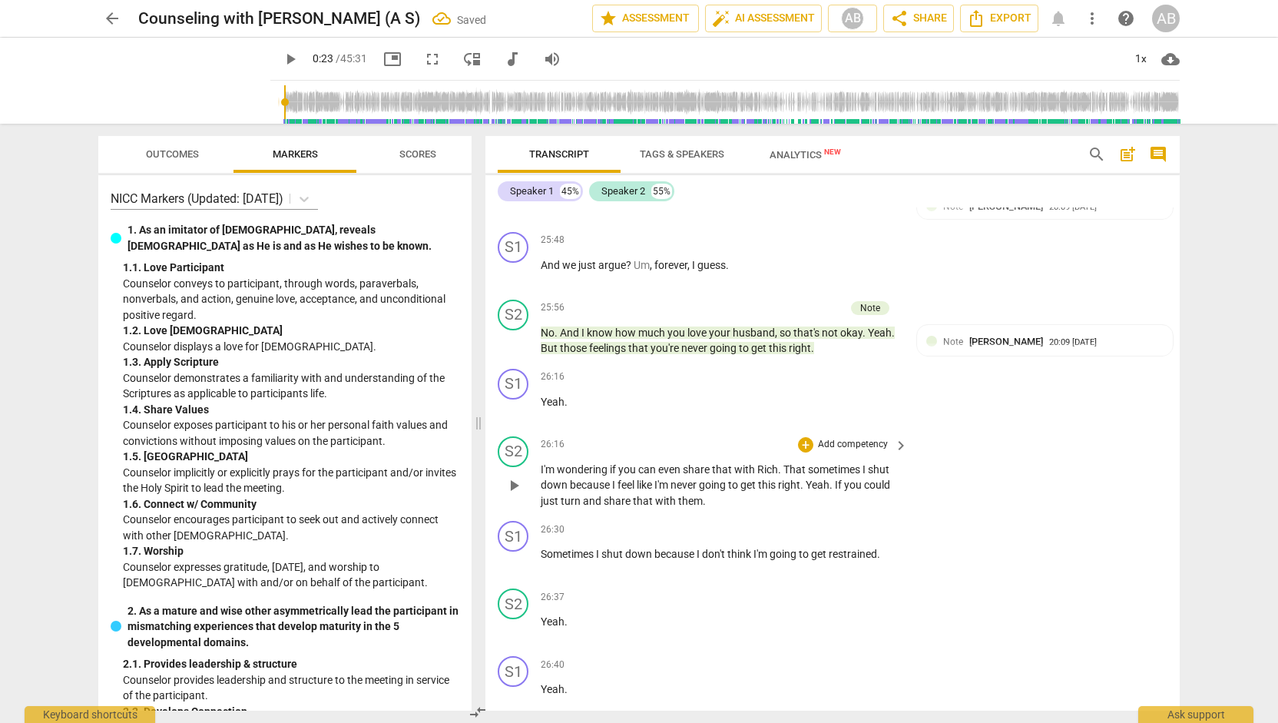
click at [895, 455] on span "keyboard_arrow_right" at bounding box center [901, 445] width 18 height 18
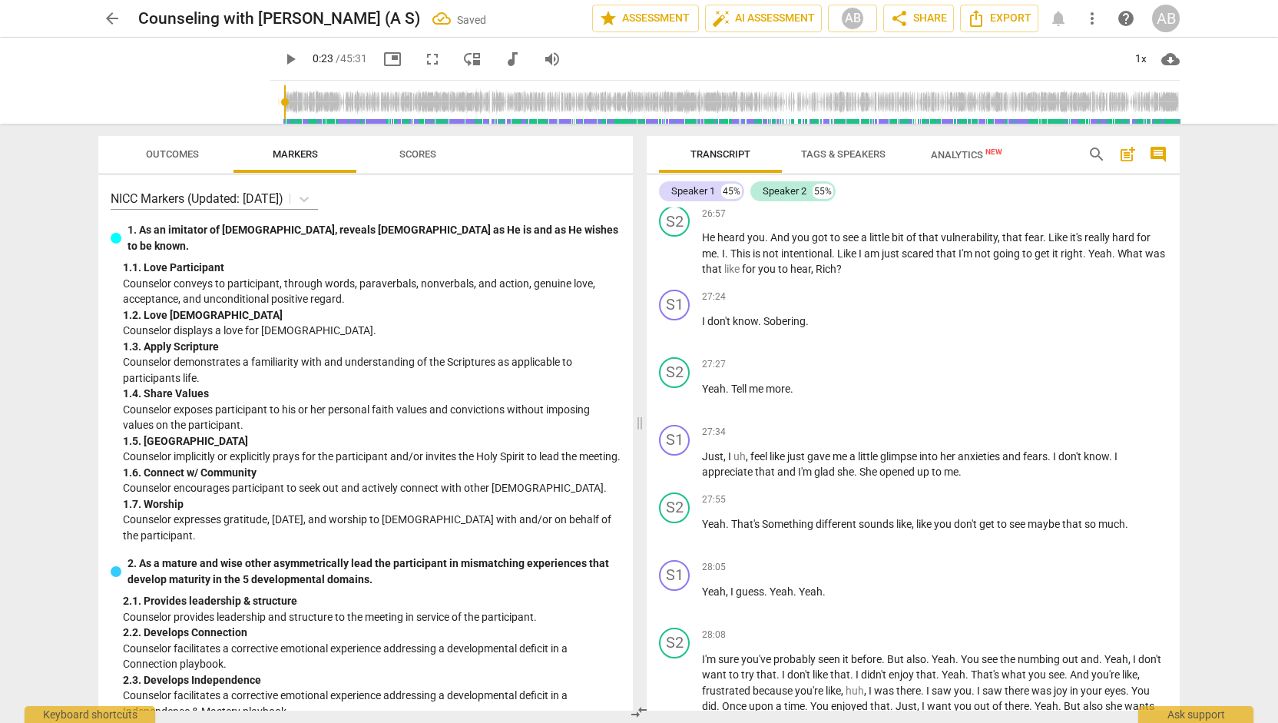
scroll to position [12714, 0]
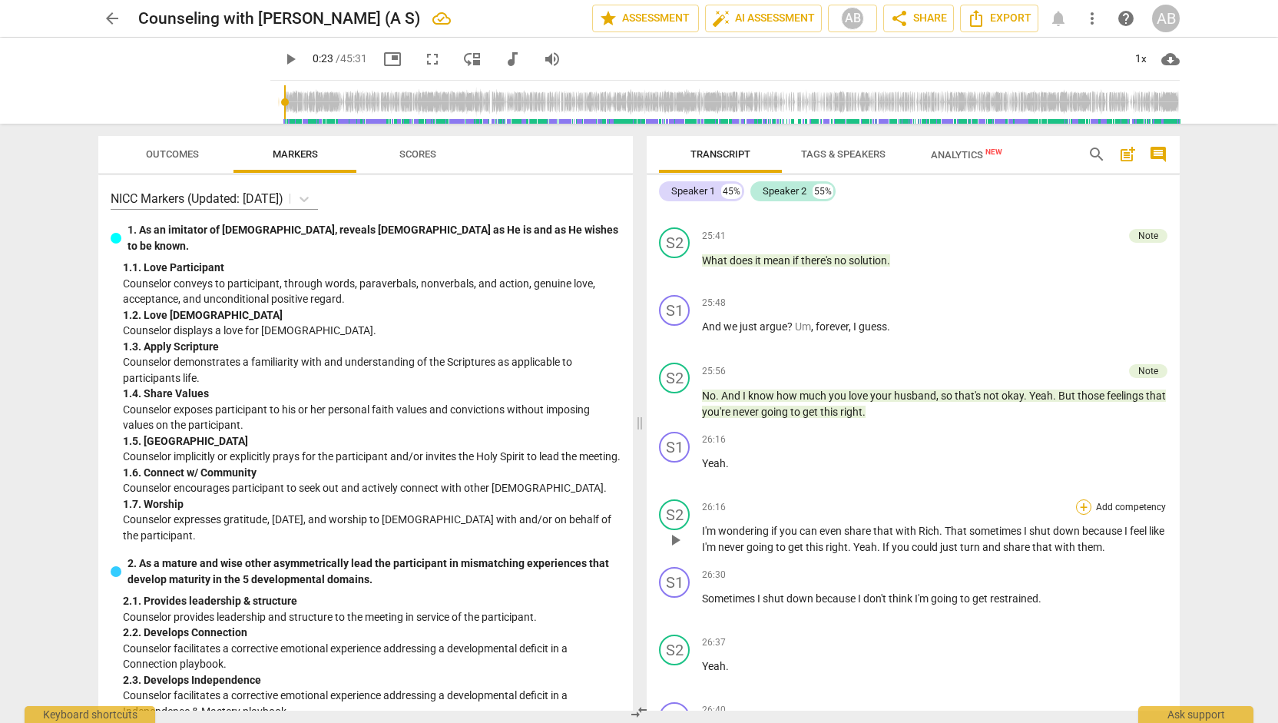
click at [1078, 514] on div "+" at bounding box center [1083, 506] width 15 height 15
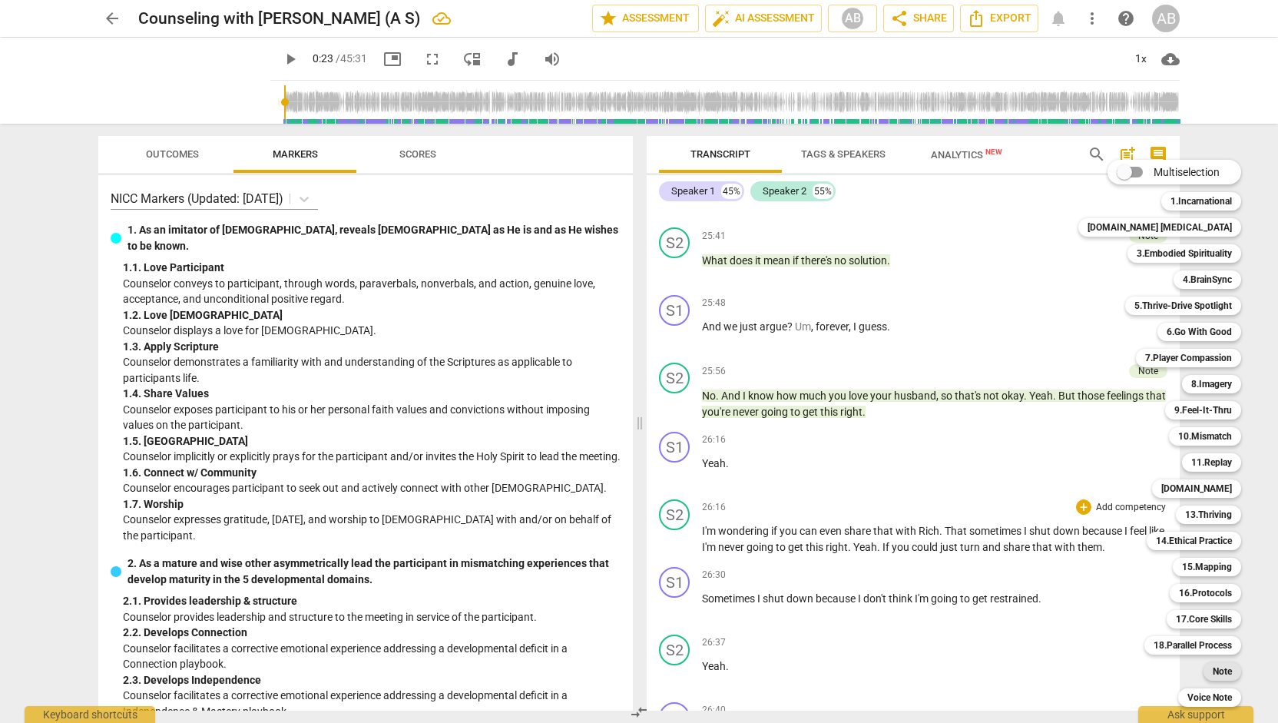
click at [1212, 672] on b "Note" at bounding box center [1221, 671] width 19 height 18
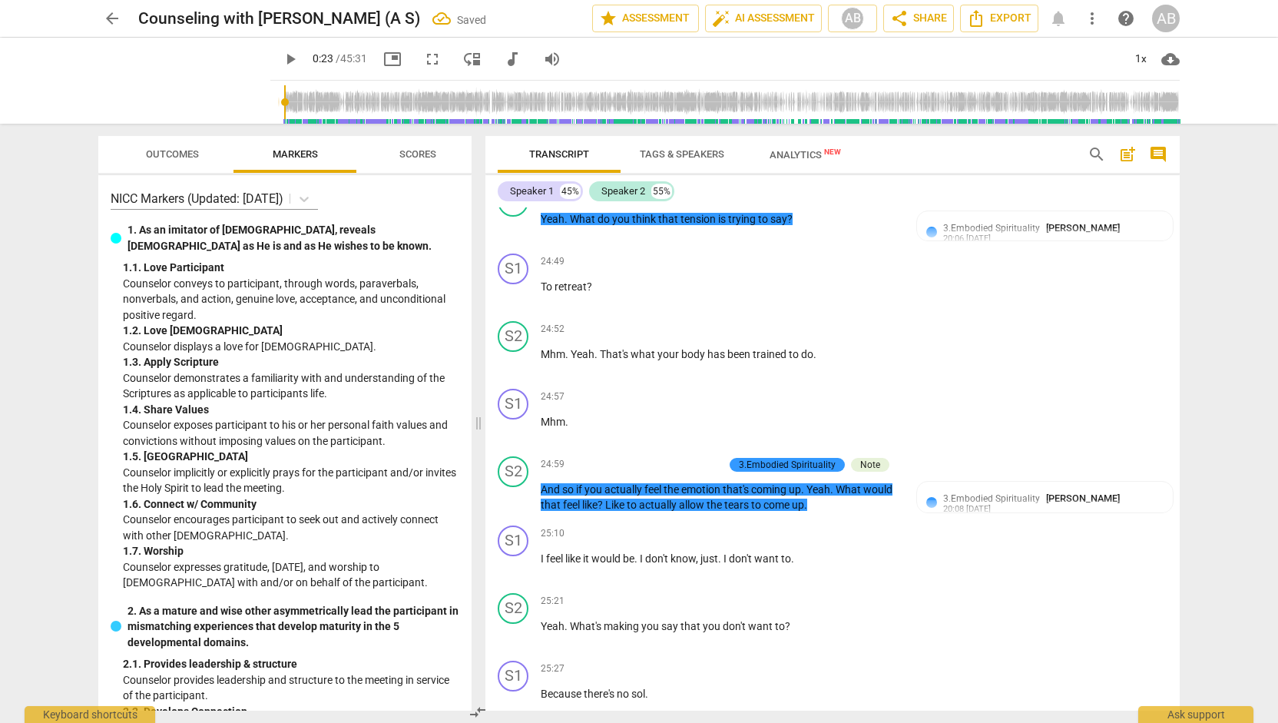
scroll to position [13413, 0]
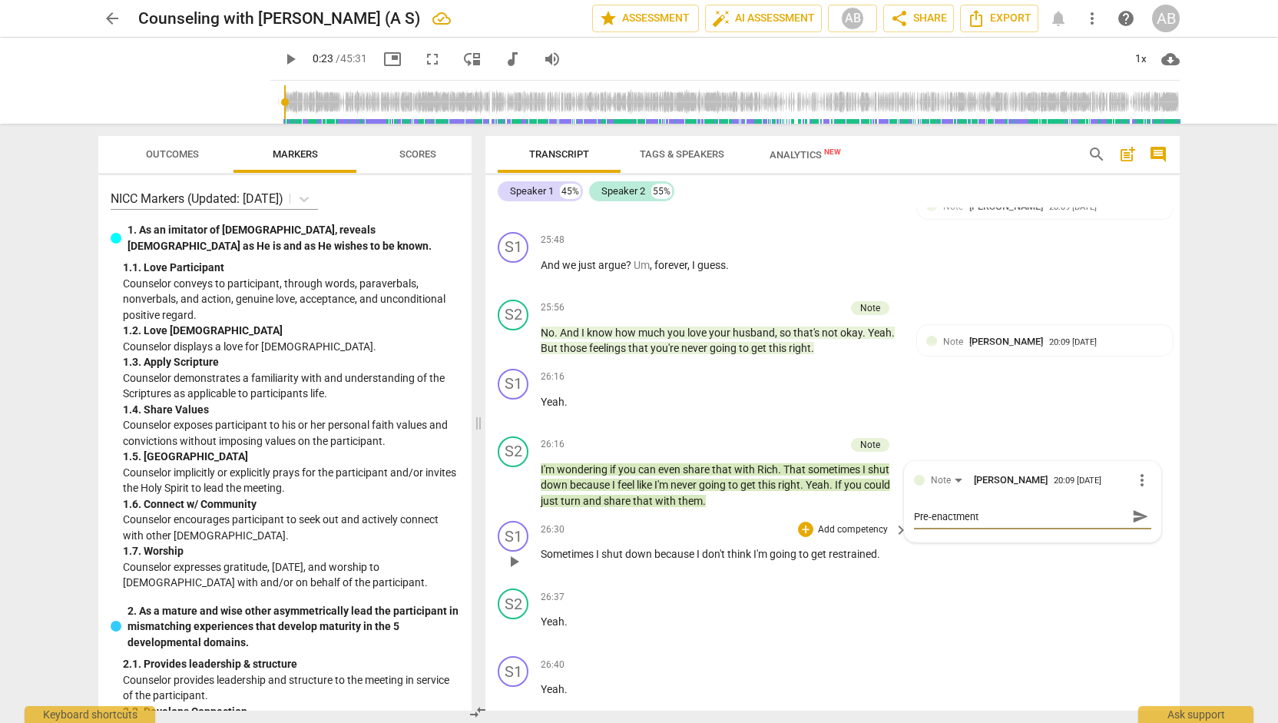
click at [910, 582] on div "S1 play_arrow pause 26:30 + Add competency keyboard_arrow_right Sometimes I shu…" at bounding box center [832, 548] width 694 height 68
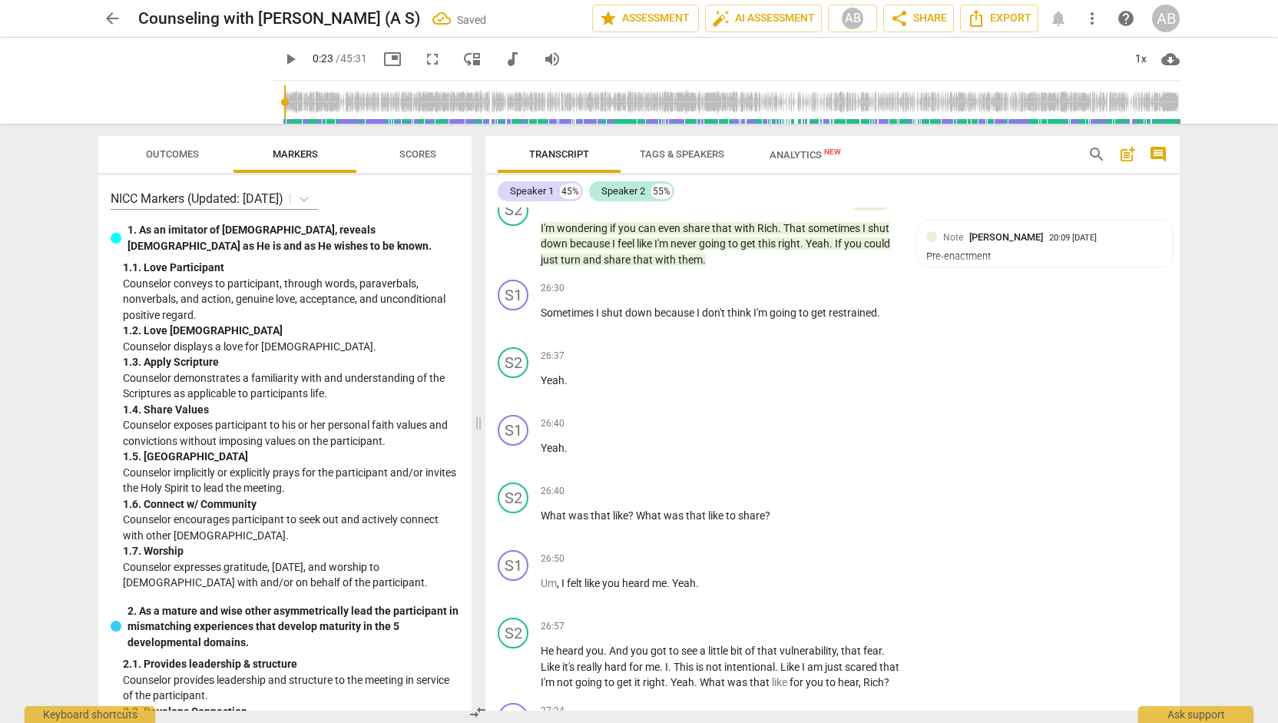
scroll to position [13679, 0]
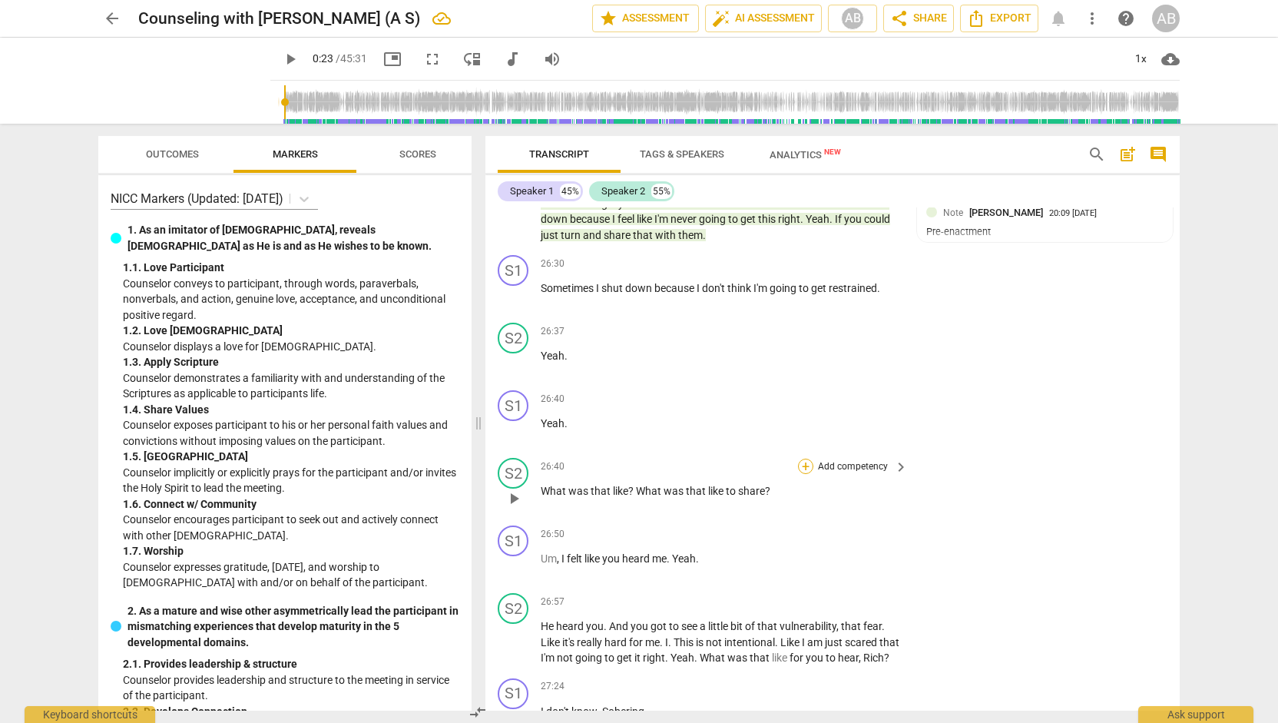
click at [800, 474] on div "+" at bounding box center [805, 465] width 15 height 15
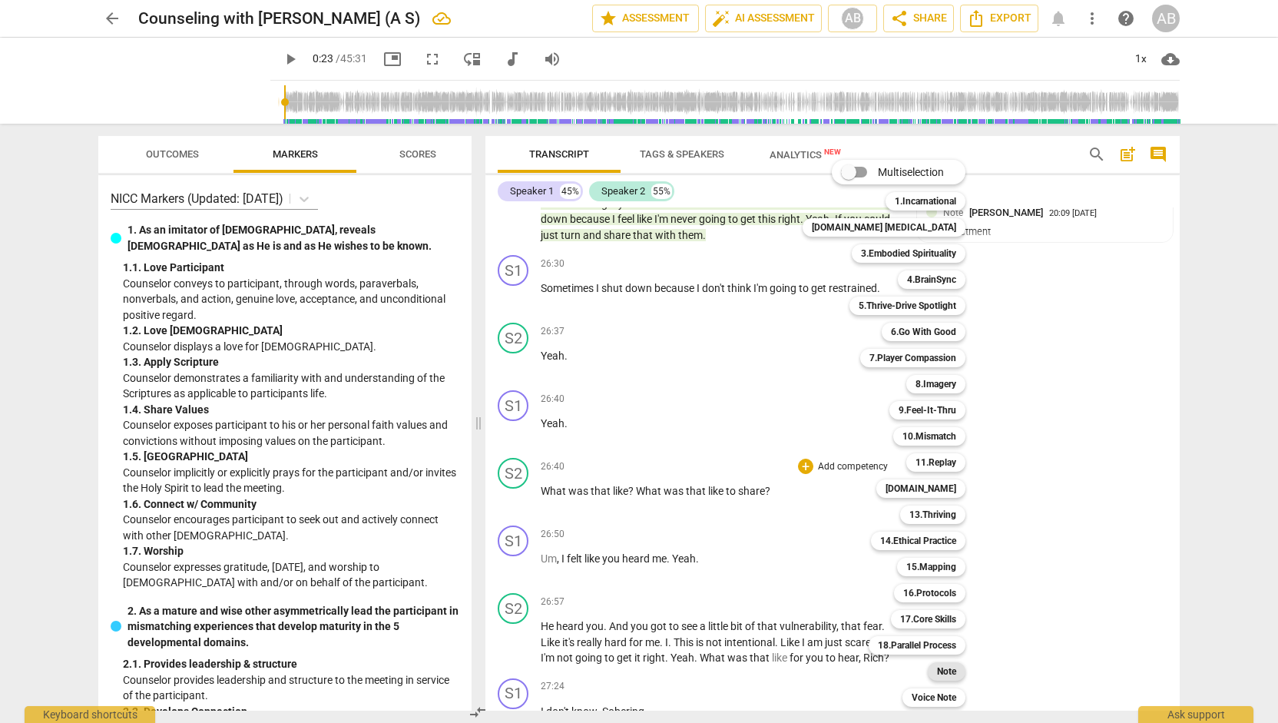
click at [937, 667] on b "Note" at bounding box center [946, 671] width 19 height 18
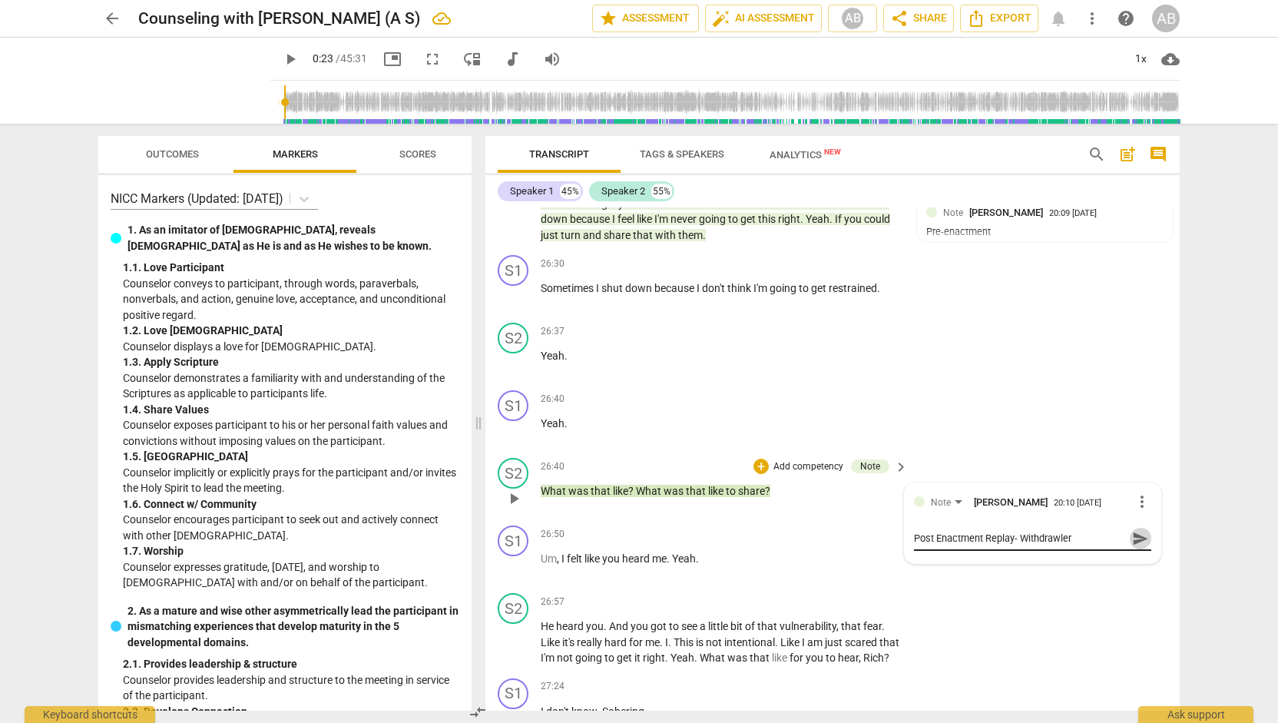
click at [1133, 547] on span "send" at bounding box center [1140, 538] width 17 height 17
click at [1057, 531] on div "Post Enactment Replay- Withdrawler" at bounding box center [1032, 524] width 237 height 15
click at [1140, 511] on span "more_vert" at bounding box center [1142, 501] width 18 height 18
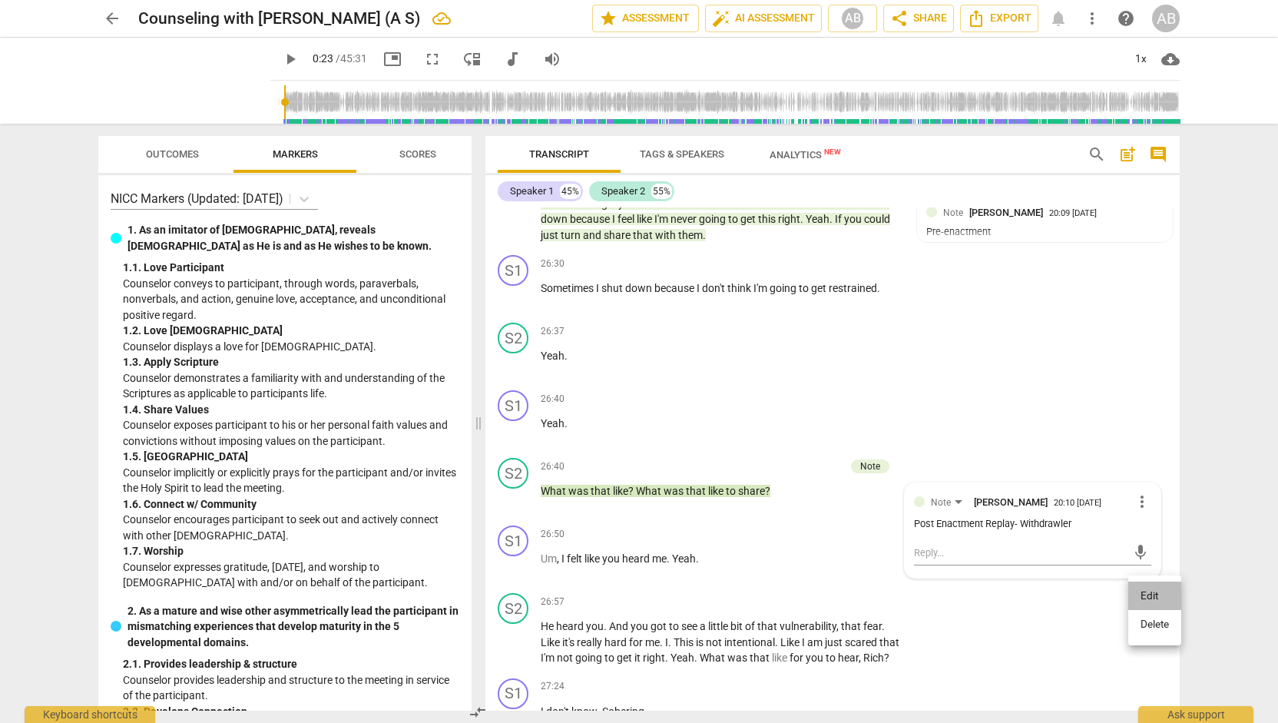
click at [1146, 601] on li "Edit" at bounding box center [1154, 595] width 53 height 29
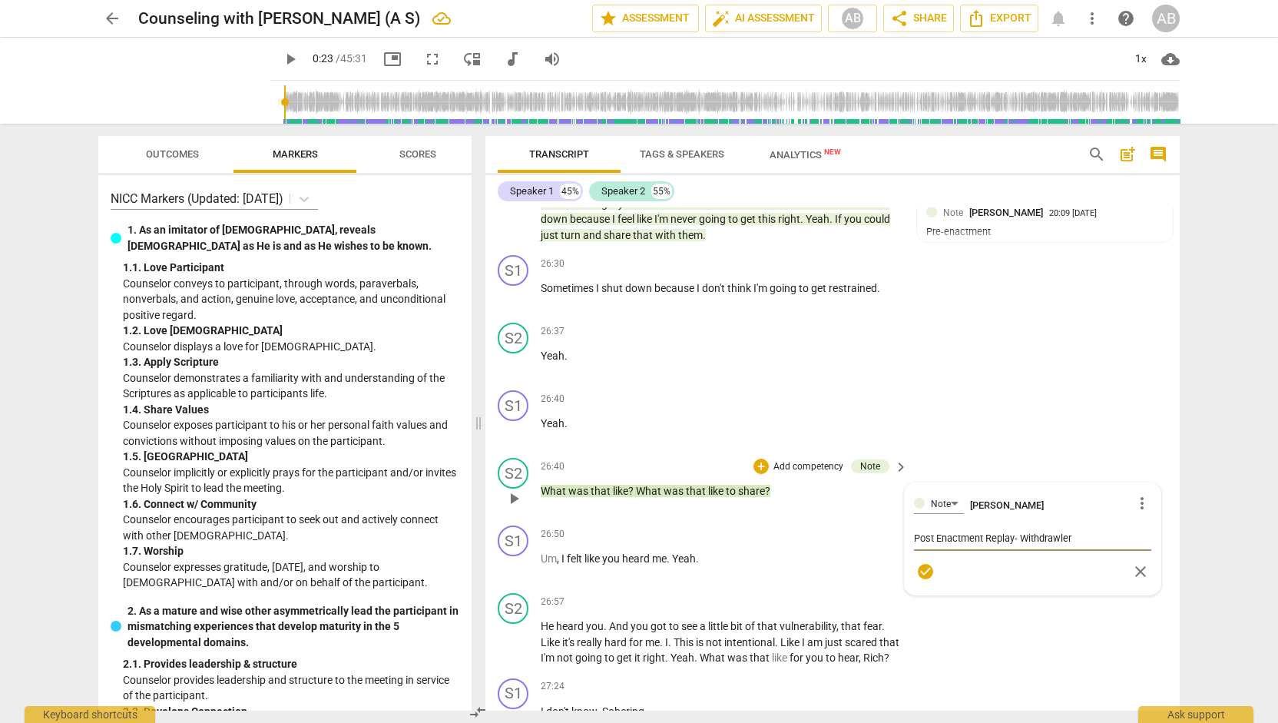
click at [1037, 545] on textarea "Post Enactment Replay- Withdrawler" at bounding box center [1032, 538] width 237 height 15
click at [905, 609] on div "Note [PERSON_NAME] more_vert Post Enactment Replay- Withdrawer Post Enactment R…" at bounding box center [1033, 546] width 256 height 126
click at [917, 587] on div "S1 play_arrow pause 26:50 + Add competency keyboard_arrow_right Um , I felt lik…" at bounding box center [832, 553] width 694 height 68
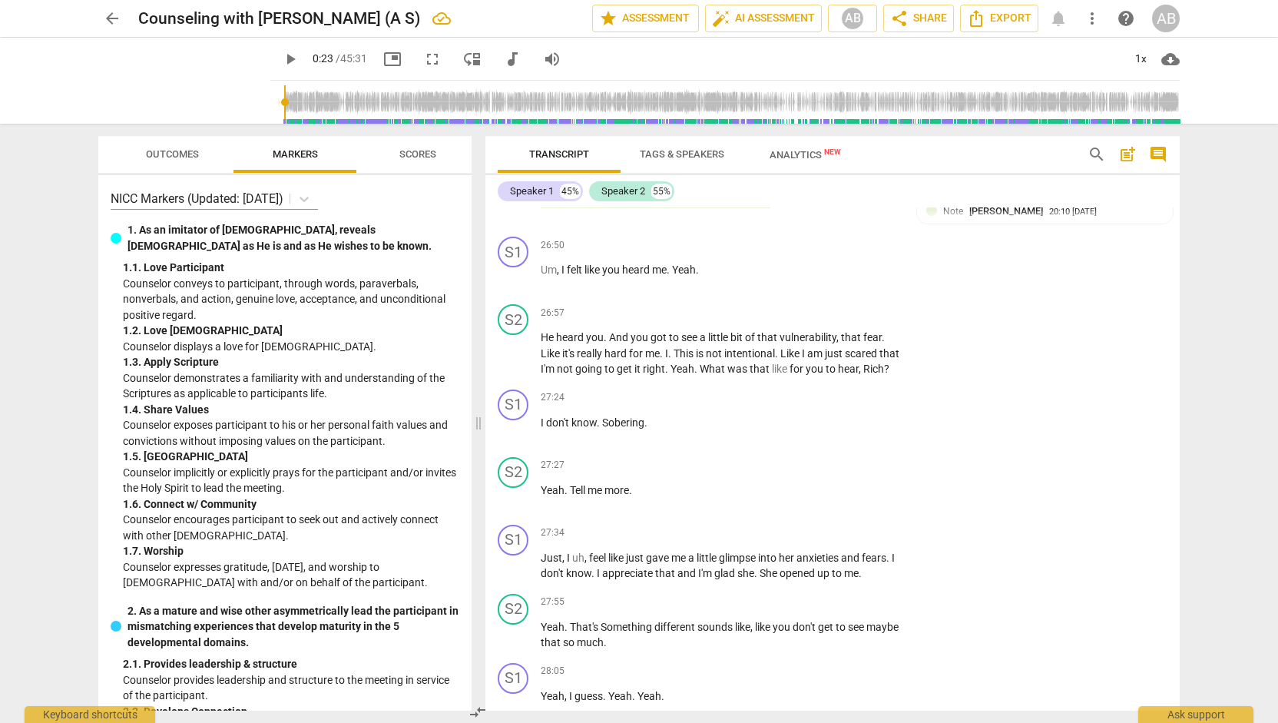
scroll to position [13968, 0]
click at [802, 319] on div "+" at bounding box center [805, 311] width 15 height 15
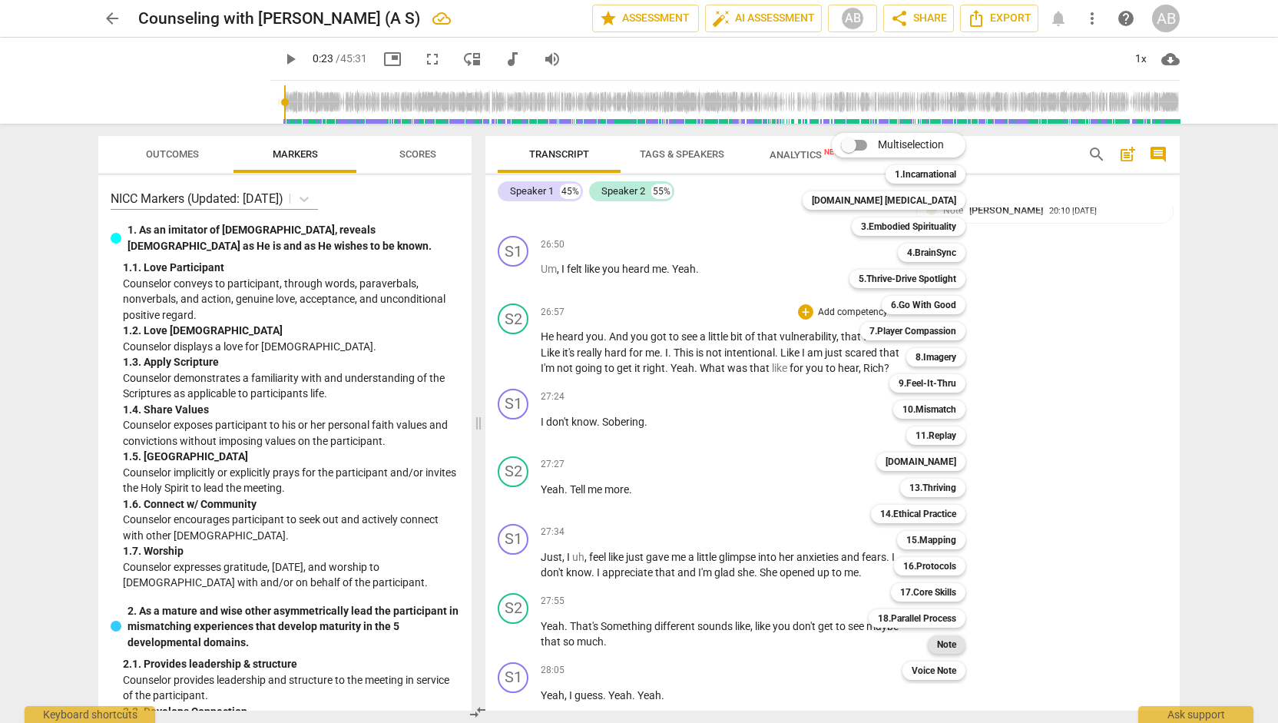
click at [928, 644] on div "Note" at bounding box center [947, 644] width 38 height 18
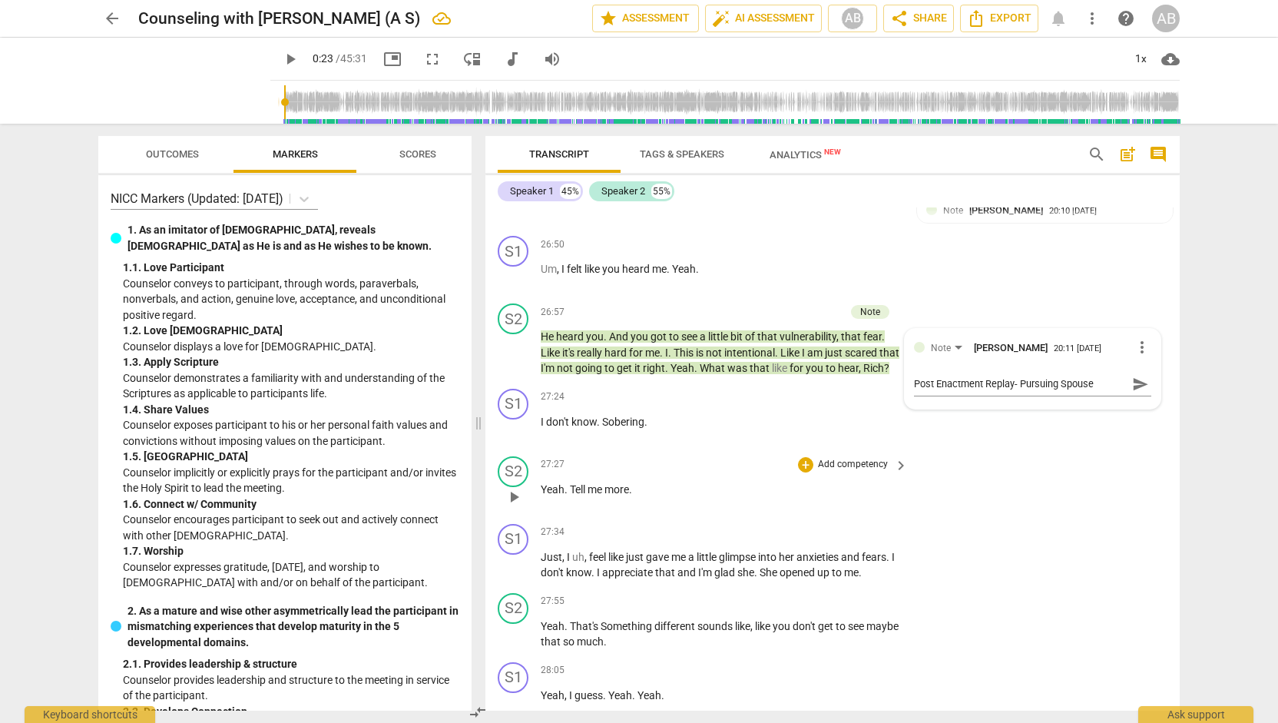
click at [702, 511] on div "27:27 + Add competency keyboard_arrow_right Yeah . Tell me more ." at bounding box center [725, 483] width 369 height 55
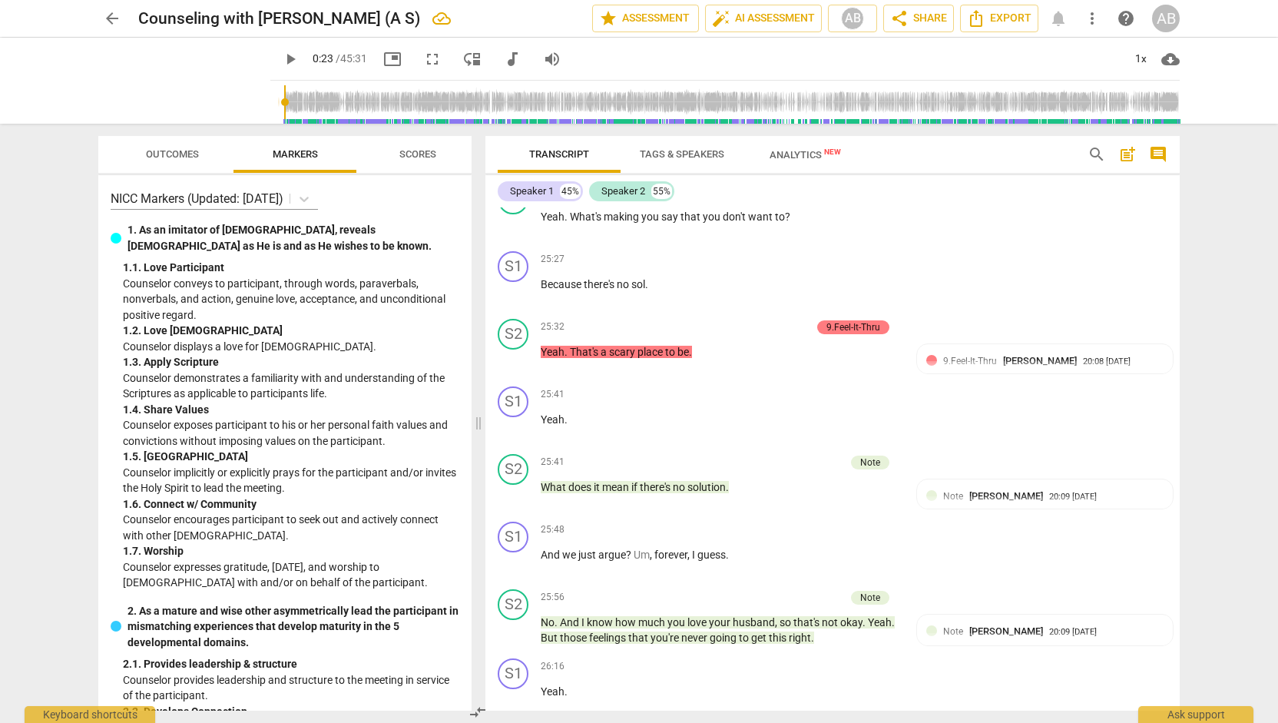
scroll to position [13052, 0]
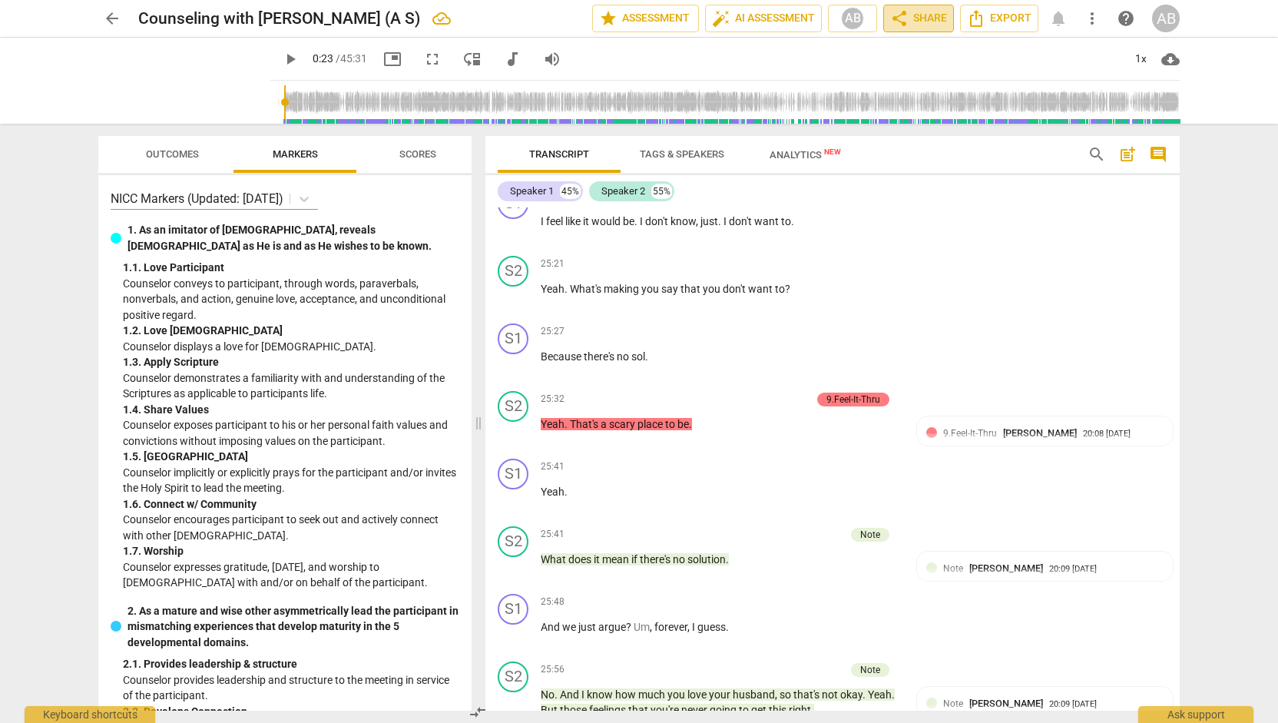
click at [915, 22] on span "share Share" at bounding box center [918, 18] width 57 height 18
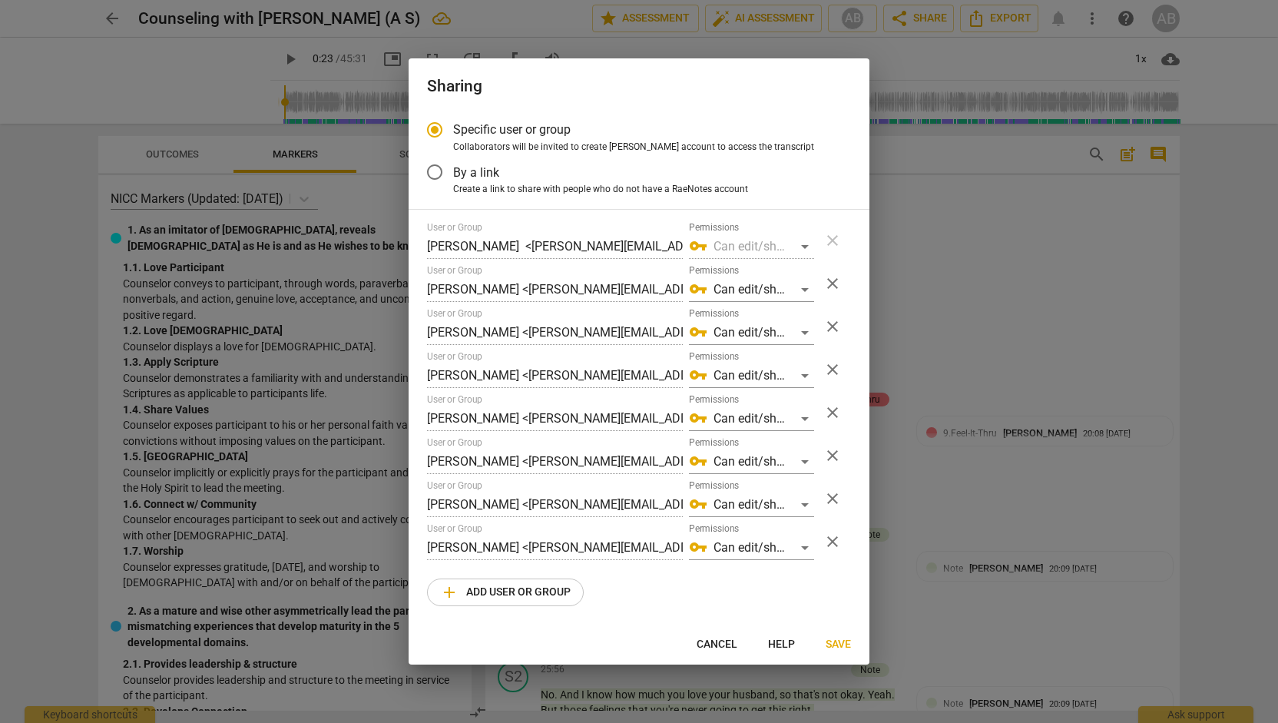
click at [431, 176] on input "By a link" at bounding box center [434, 172] width 37 height 37
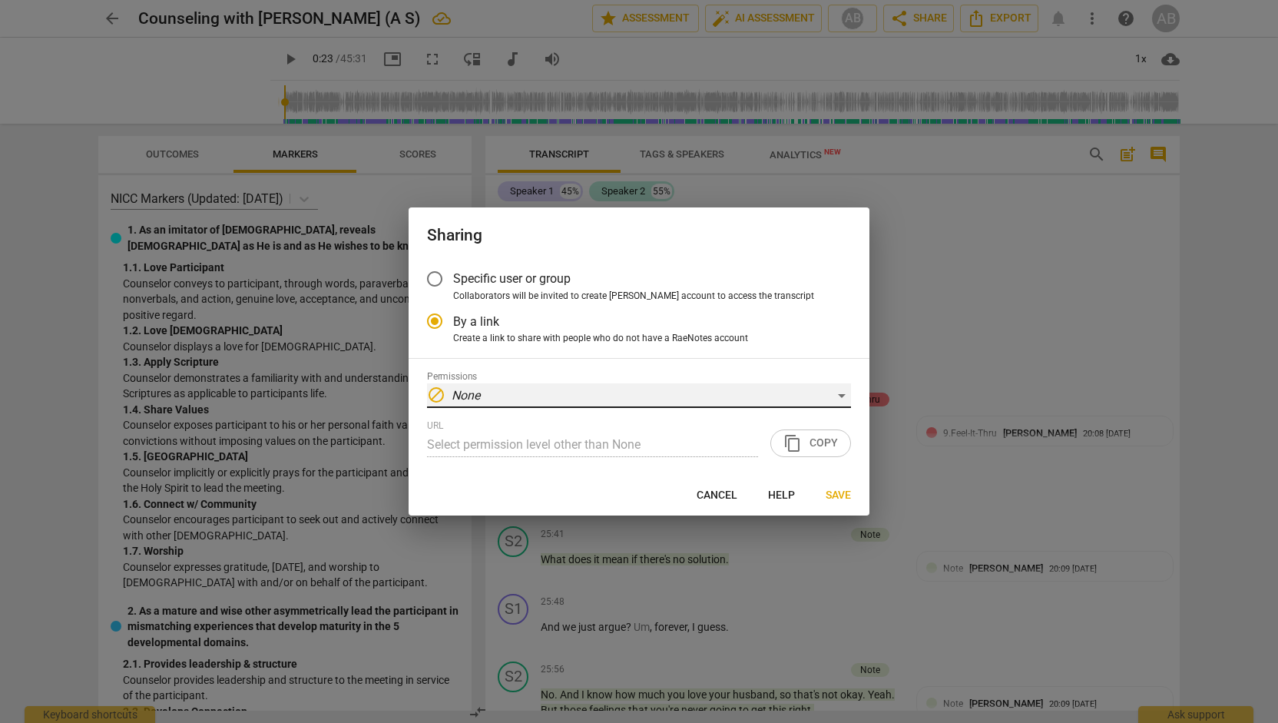
click at [504, 399] on div "block None" at bounding box center [639, 395] width 424 height 25
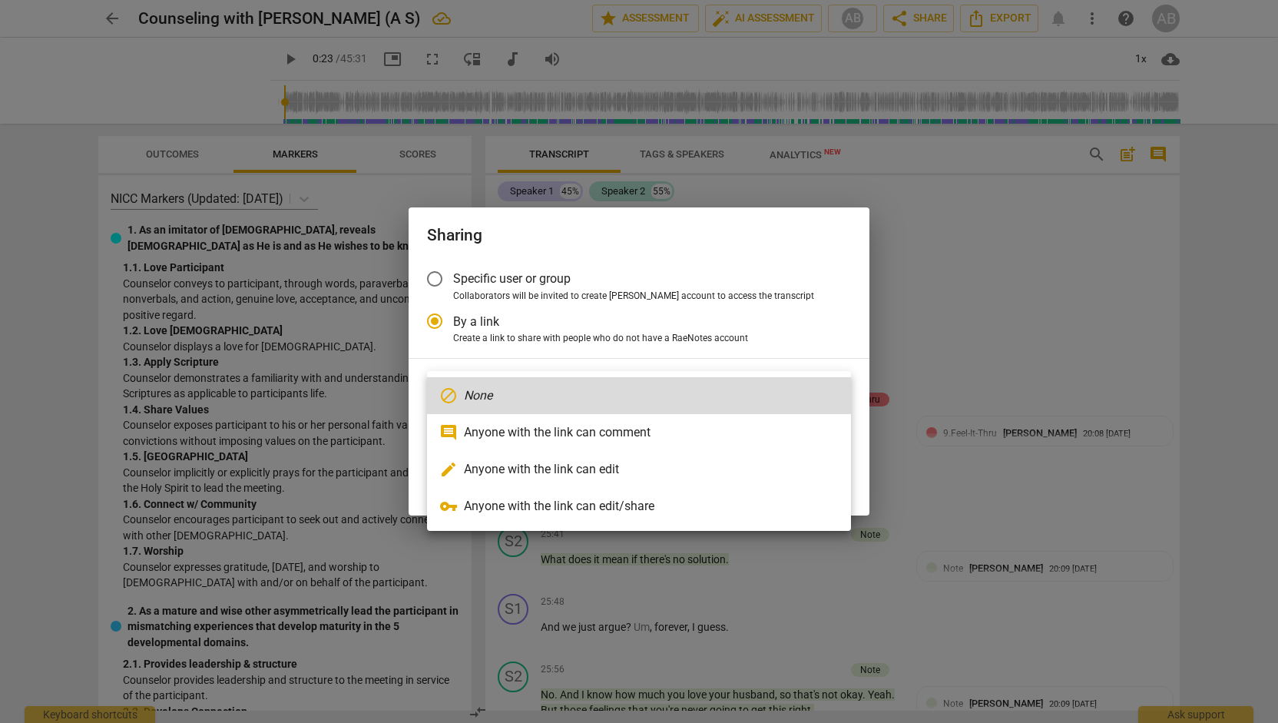
click at [498, 504] on li "vpn_key Anyone with the link can edit/share" at bounding box center [639, 506] width 424 height 37
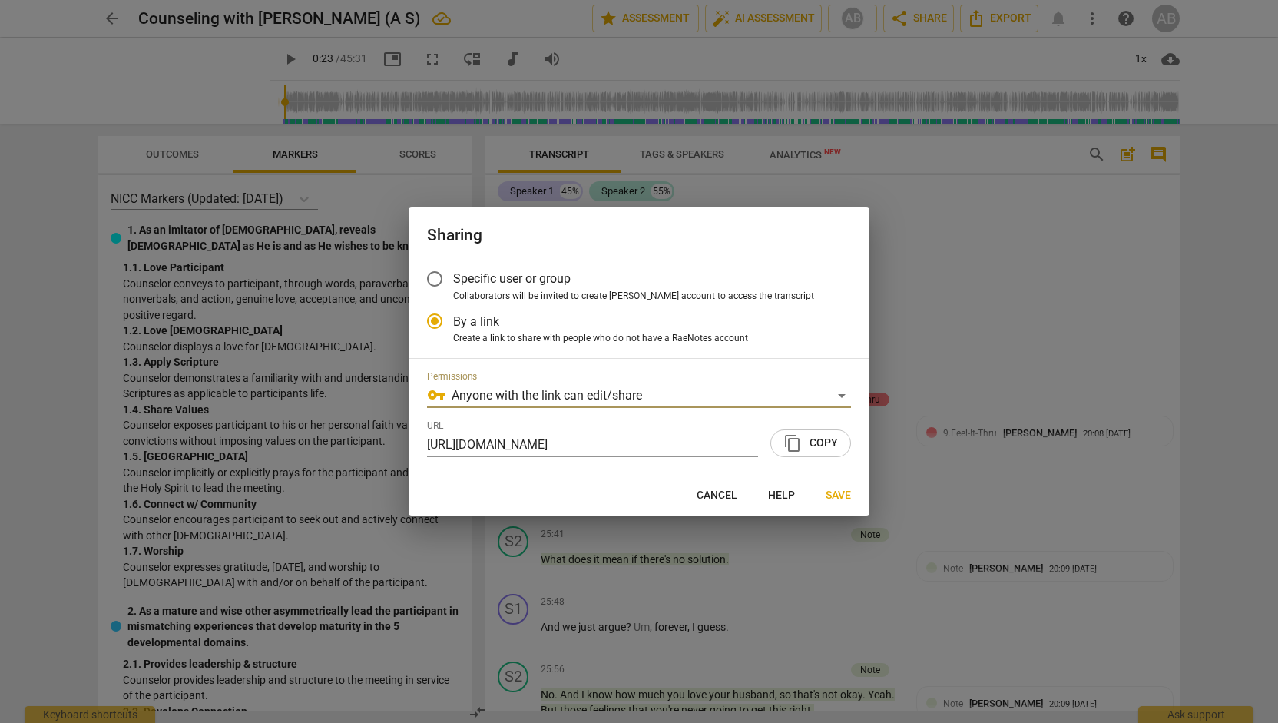
click at [819, 445] on span "content_copy Copy" at bounding box center [810, 443] width 55 height 18
click at [841, 497] on span "Save" at bounding box center [837, 495] width 25 height 15
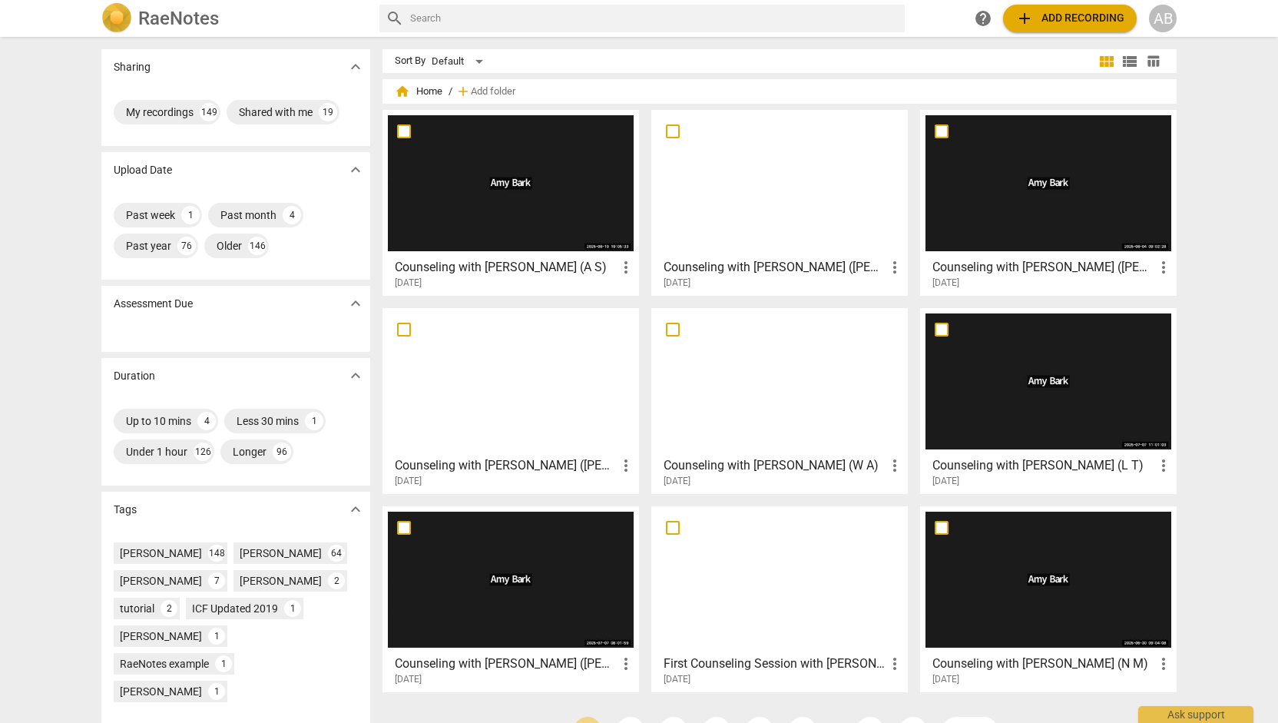
click at [473, 217] on div at bounding box center [511, 183] width 246 height 136
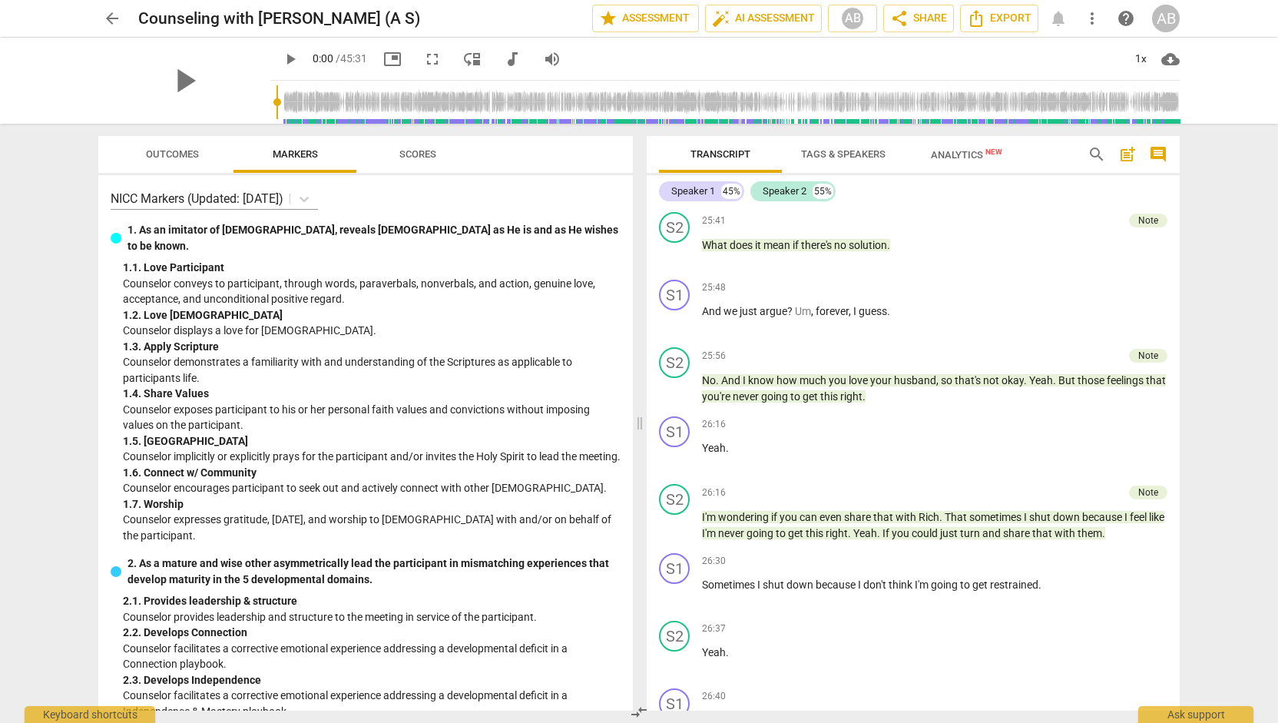
scroll to position [12753, 0]
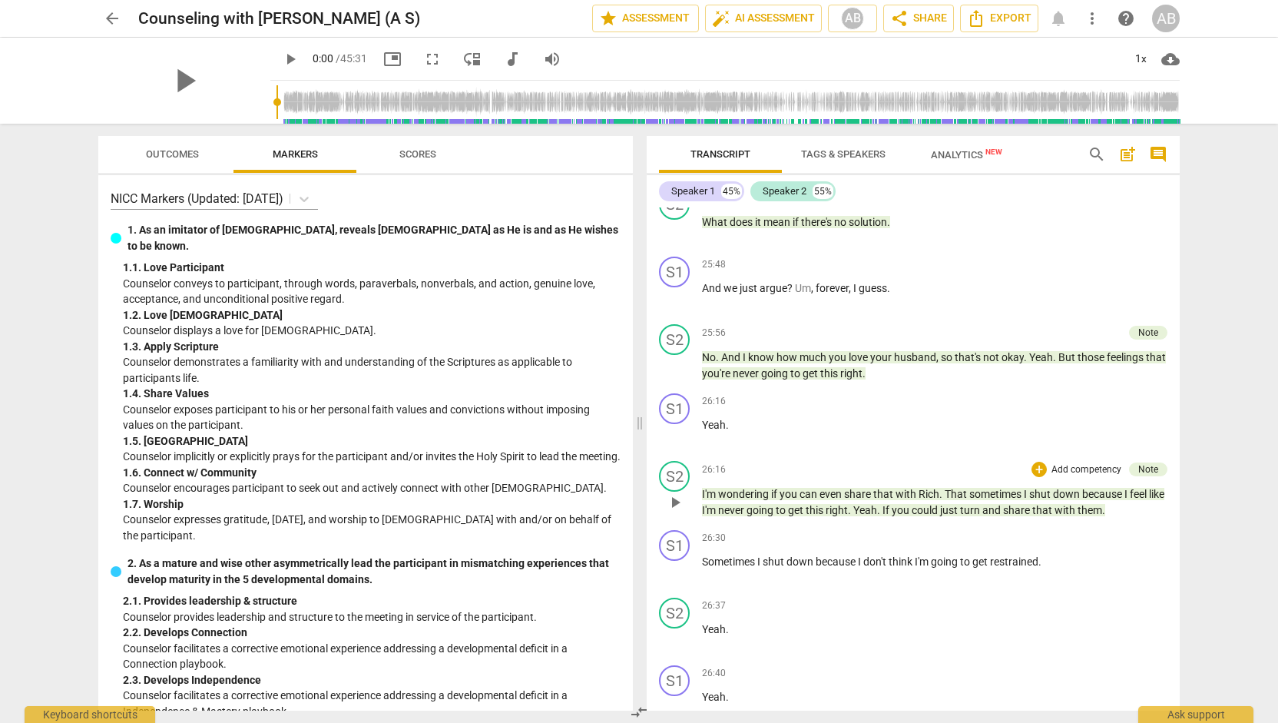
click at [1173, 501] on div "S2 play_arrow pause 26:16 + Add competency Note keyboard_arrow_right I'm wonder…" at bounding box center [913, 489] width 533 height 69
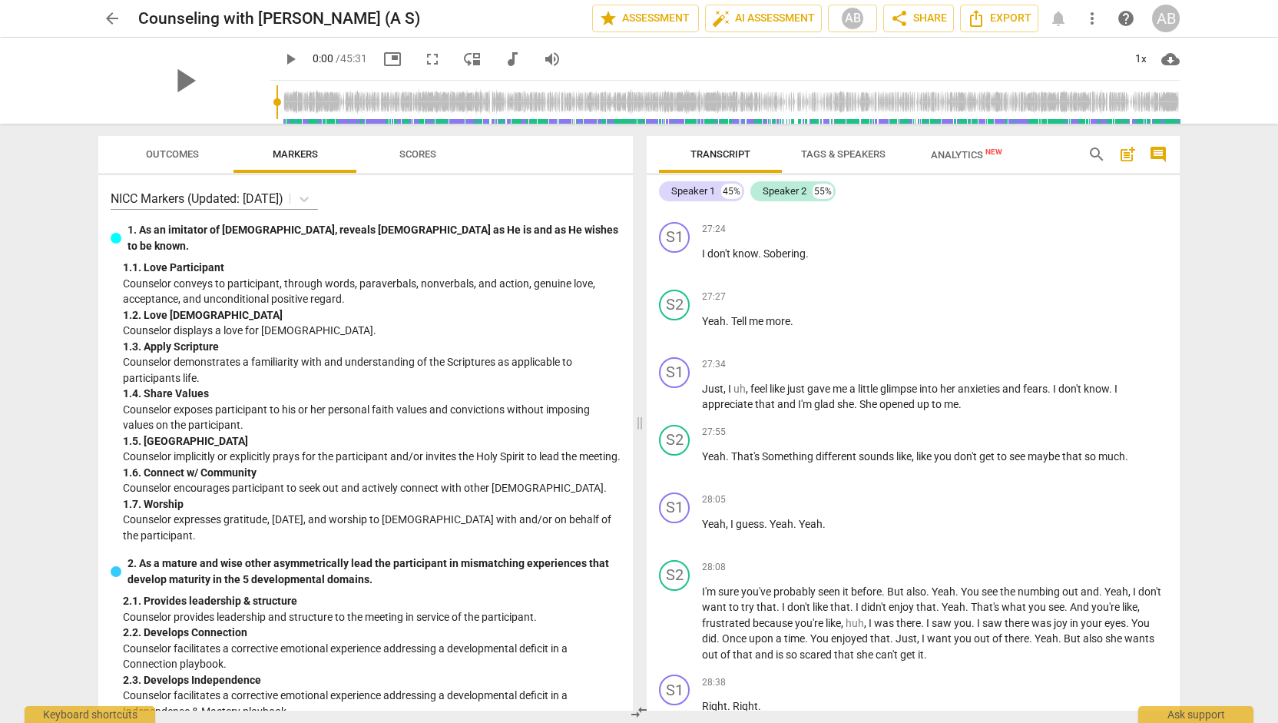
scroll to position [13507, 0]
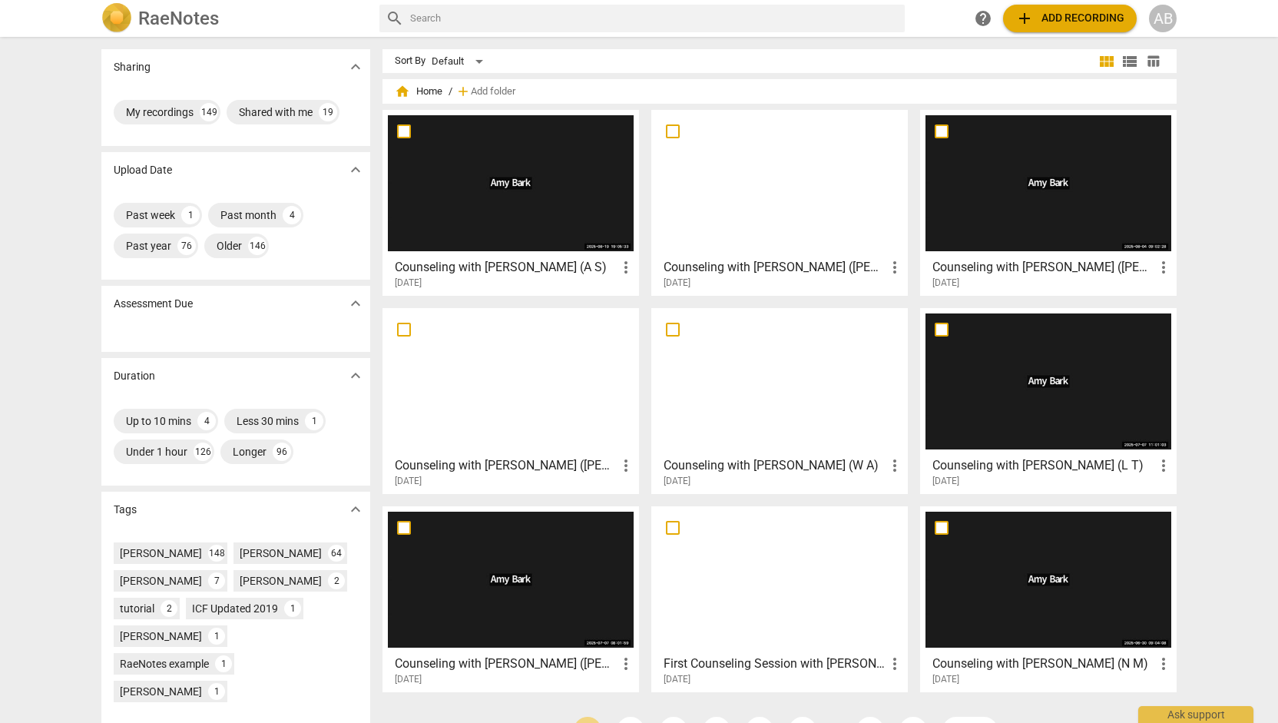
click at [441, 414] on div at bounding box center [511, 381] width 246 height 136
click at [1038, 16] on span "add Add recording" at bounding box center [1069, 18] width 109 height 18
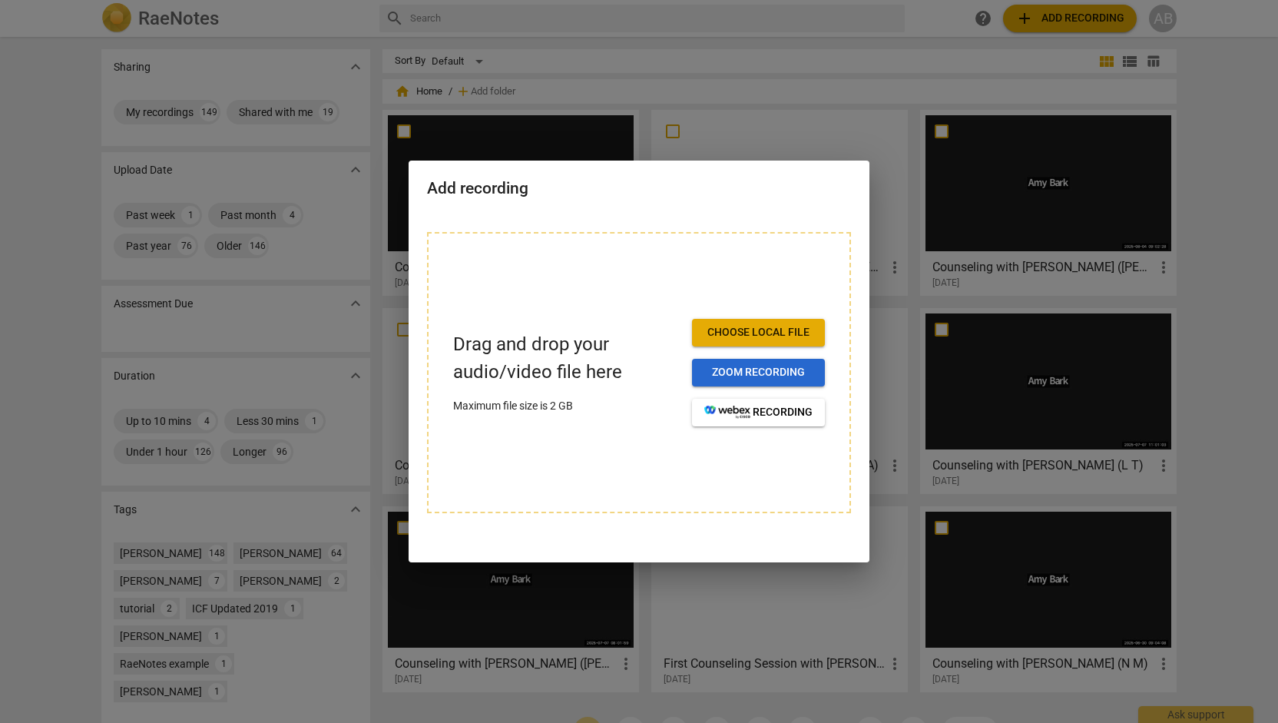
click at [740, 369] on span "Zoom recording" at bounding box center [758, 372] width 108 height 15
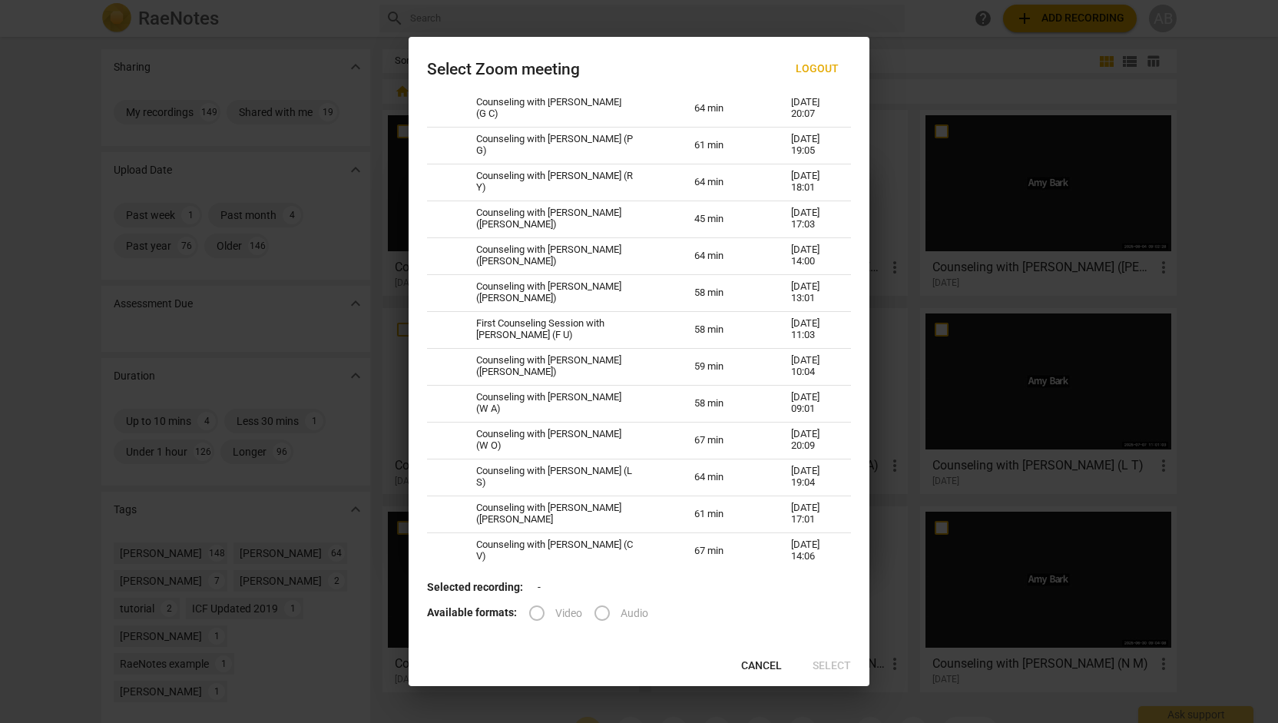
scroll to position [1467, 0]
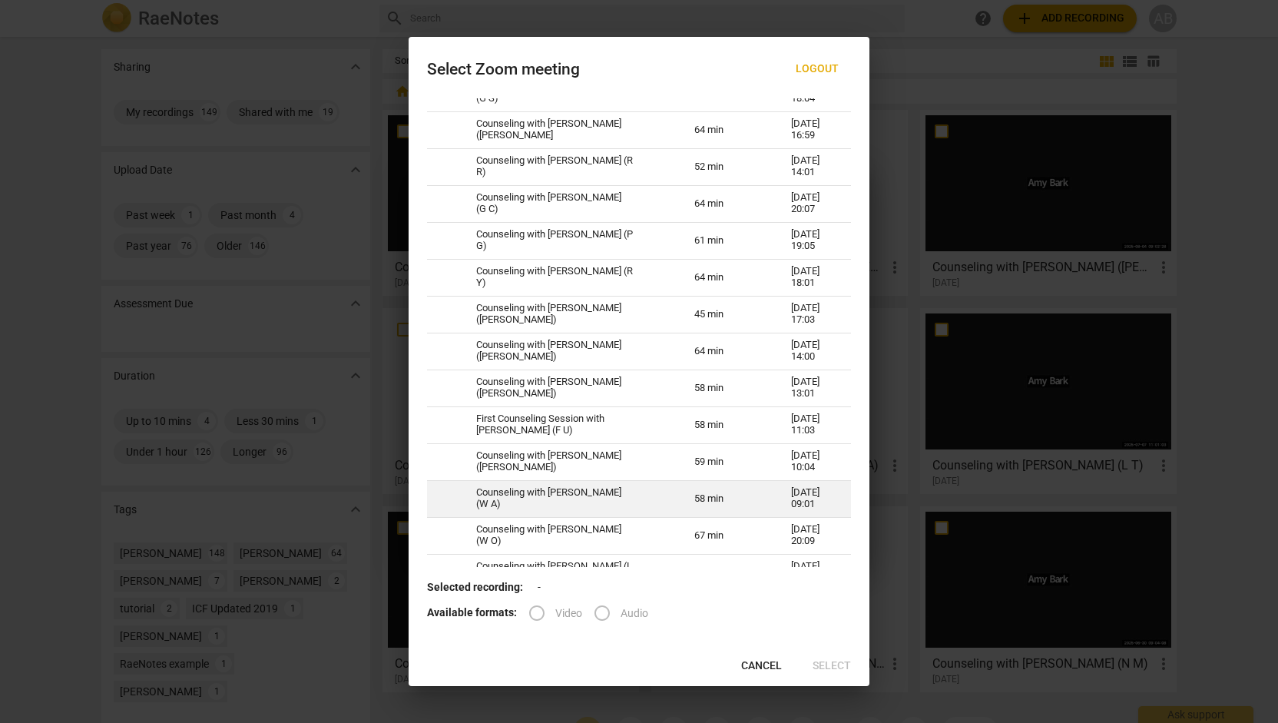
click at [635, 491] on td "Counseling with Amy Bark (W A)" at bounding box center [567, 498] width 218 height 37
radio input "true"
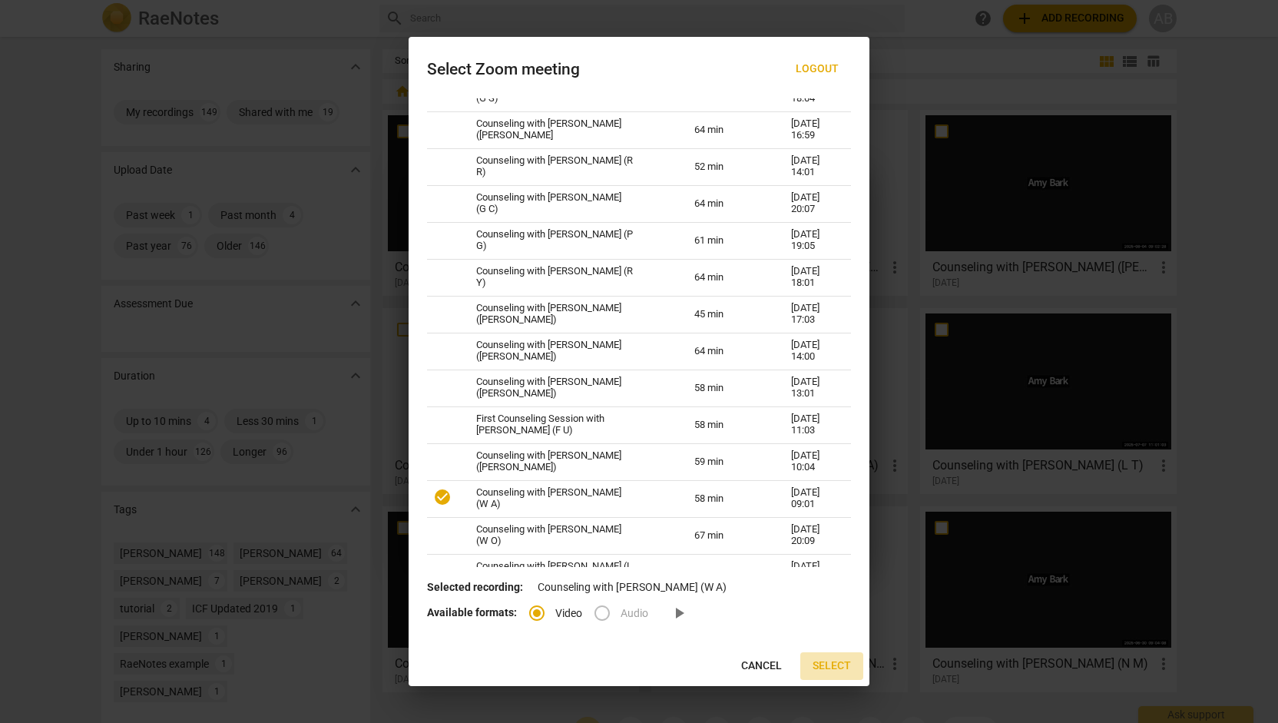
click at [839, 671] on span "Select" at bounding box center [831, 665] width 38 height 15
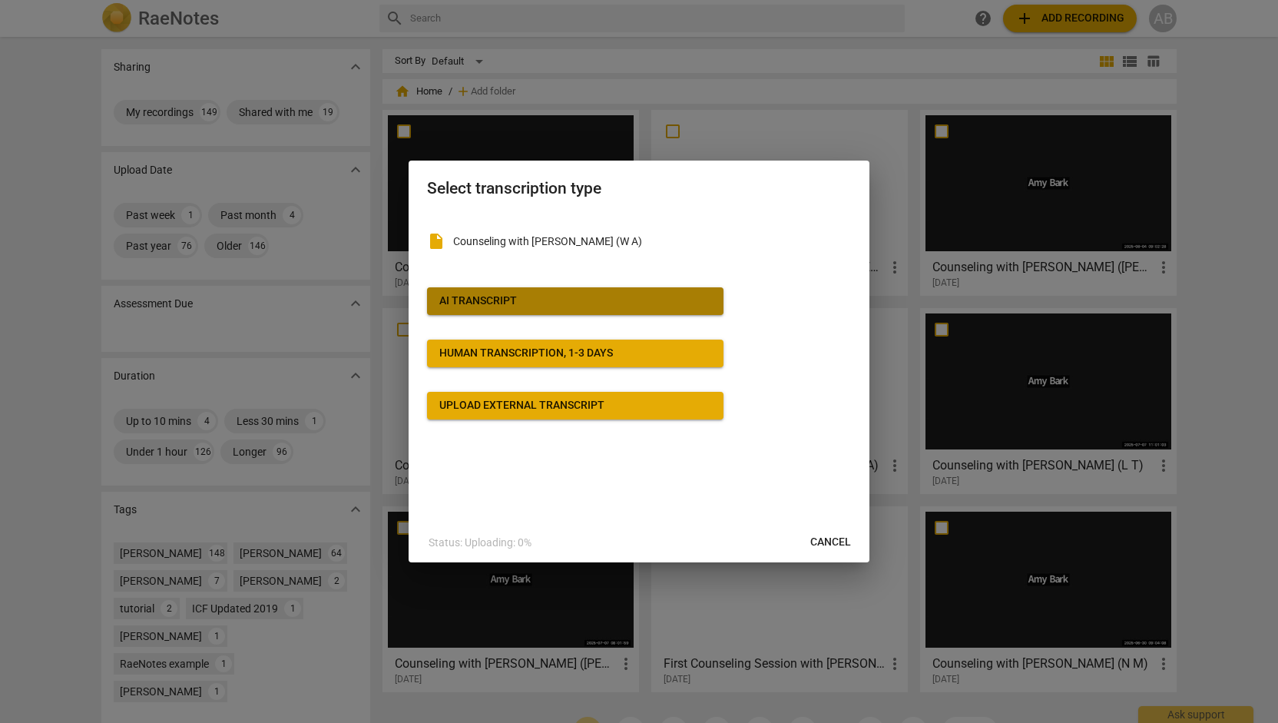
click at [668, 291] on button "AI Transcript" at bounding box center [575, 301] width 296 height 28
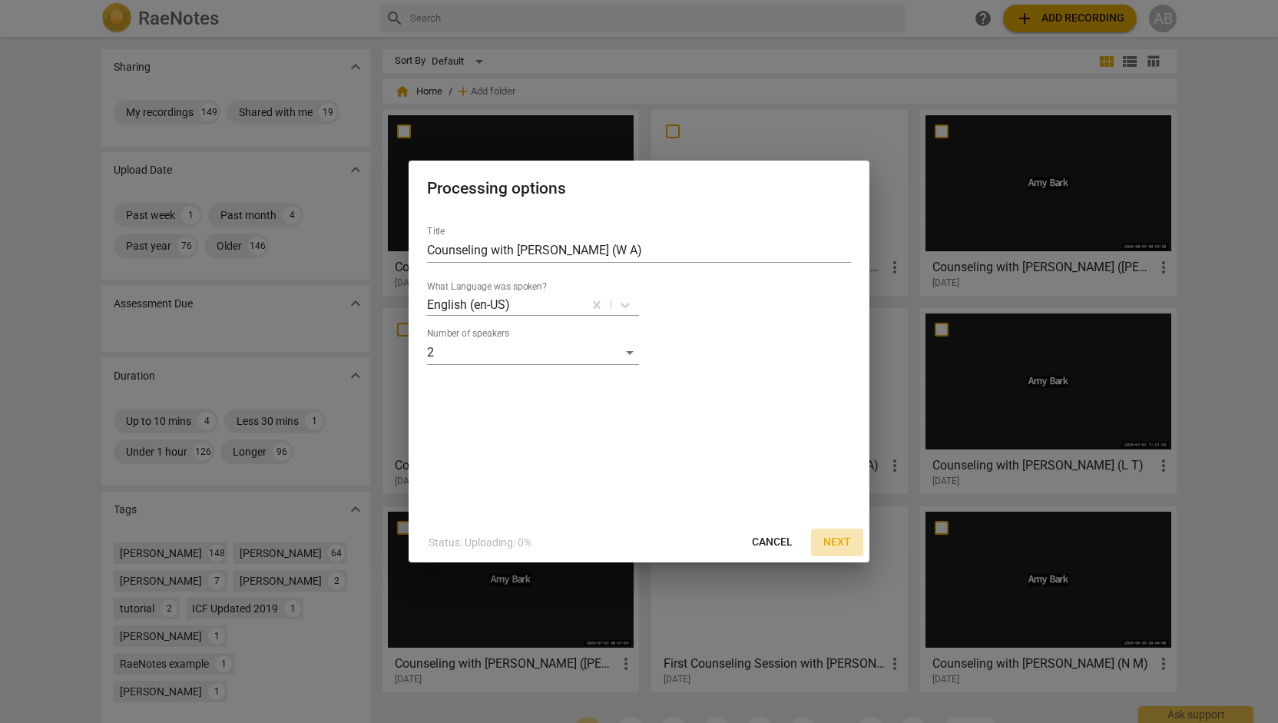
click at [844, 547] on span "Next" at bounding box center [837, 541] width 28 height 15
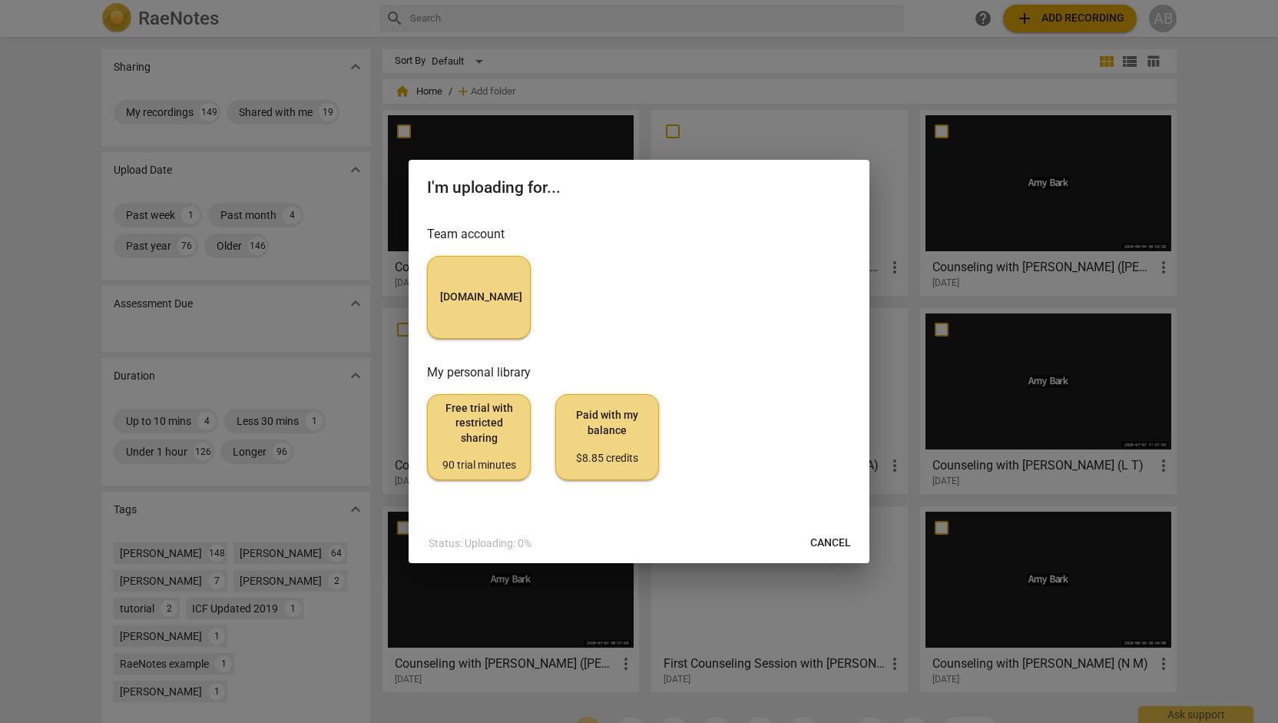
click at [459, 266] on button "MyCounselor.Online" at bounding box center [479, 297] width 104 height 83
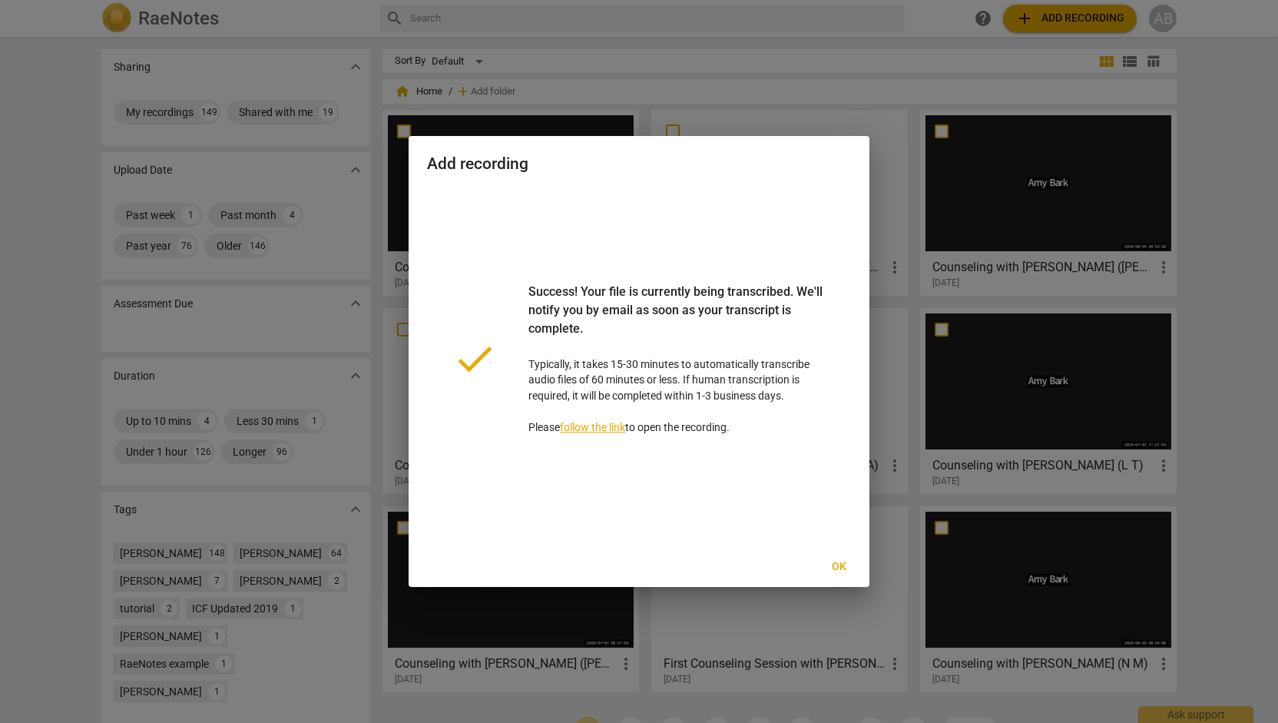
click at [839, 574] on button "Ok" at bounding box center [838, 567] width 49 height 28
